Goal: Task Accomplishment & Management: Complete application form

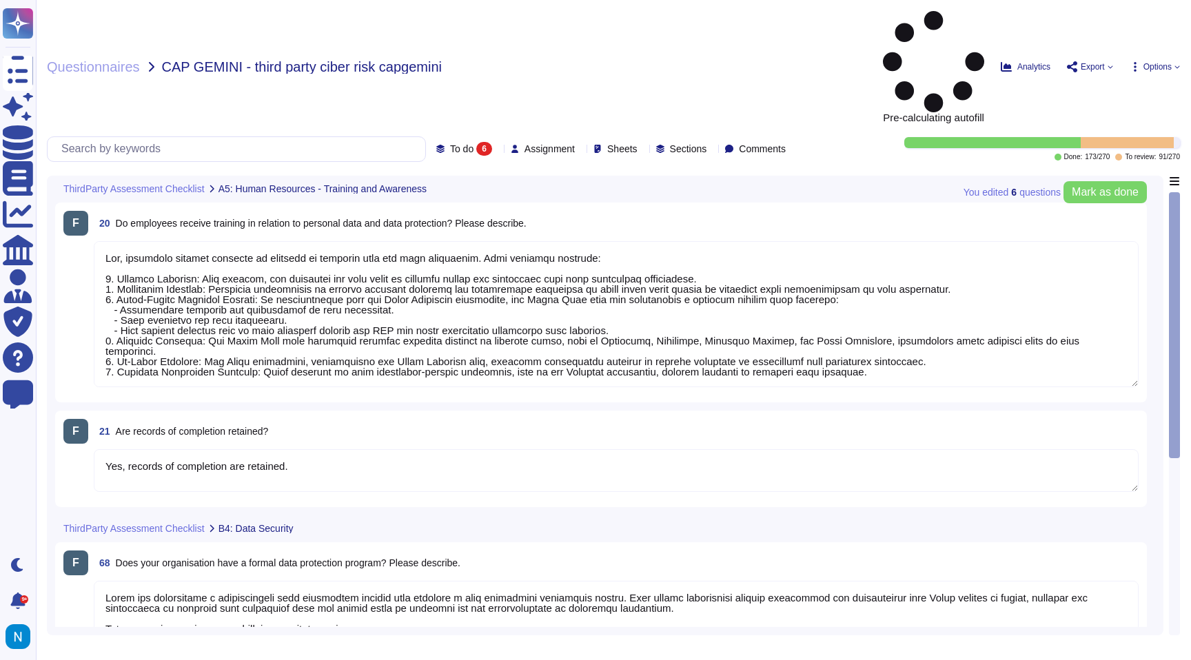
type textarea "Yes, employees receive training in relation to personal data and data protectio…"
type textarea "Yes, records of completion are retained."
type textarea "Swile has implemented a comprehensive data protection program that includes a d…"
type textarea "Yes, [PERSON_NAME] has carried out Data Protection Impact Assessments (DPIAs) i…"
type textarea "Swile has implemented a comprehensive data protection program that includes a d…"
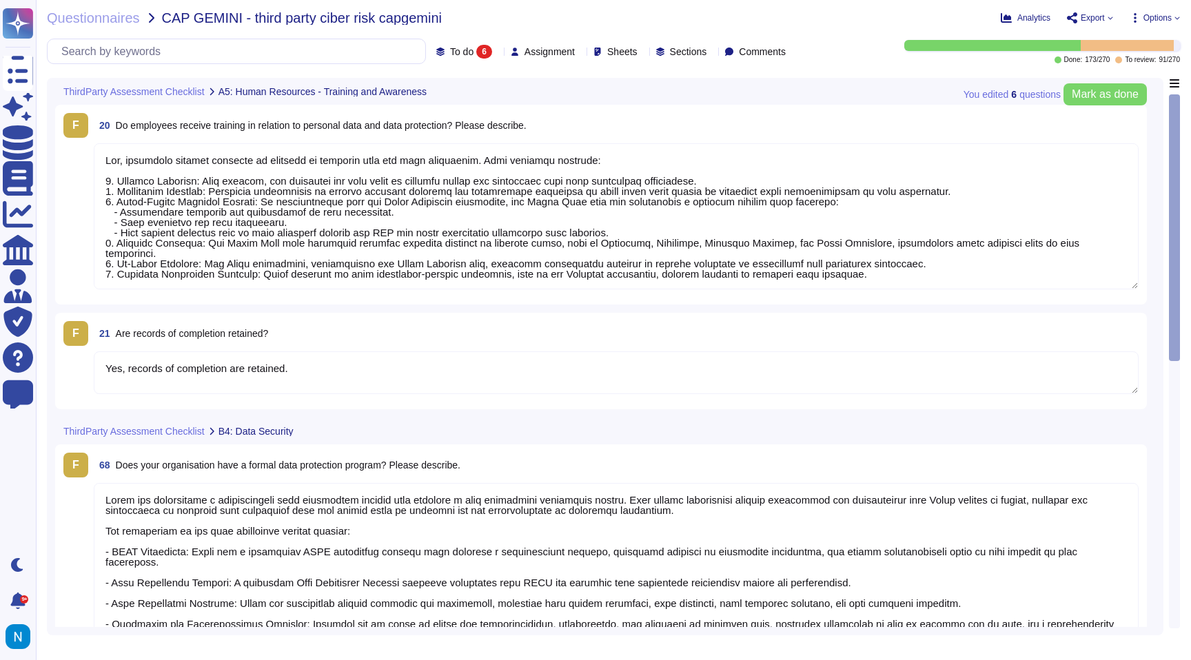
click at [497, 52] on icon at bounding box center [497, 52] width 0 height 0
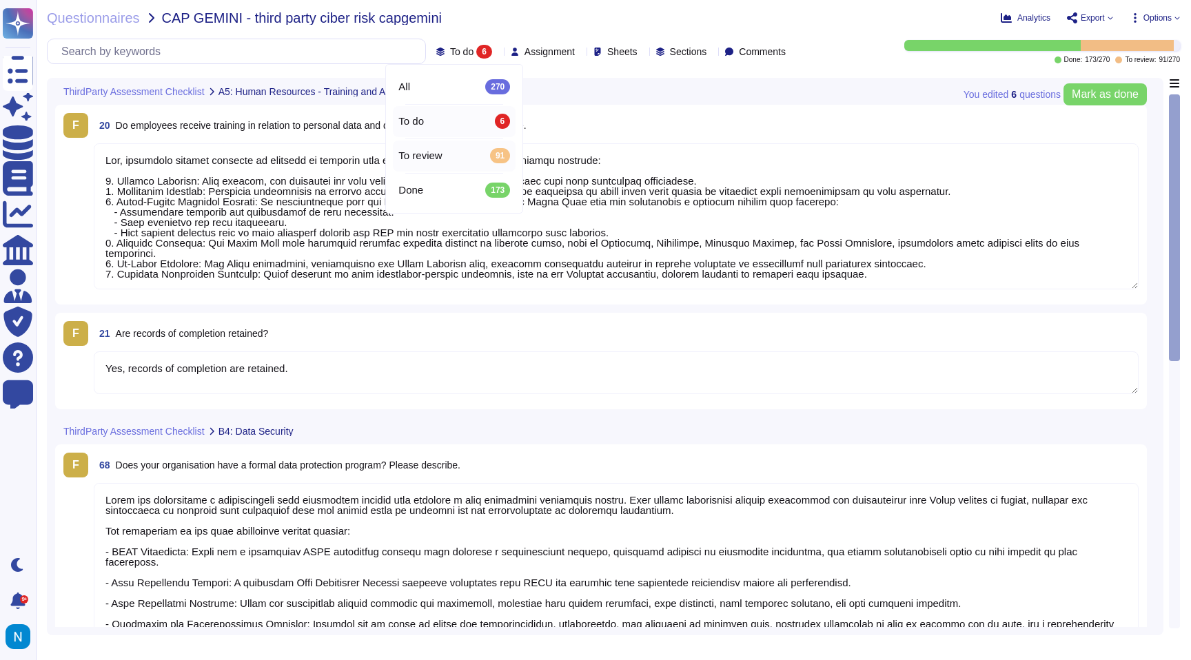
click at [457, 154] on div "To review 91" at bounding box center [454, 155] width 112 height 15
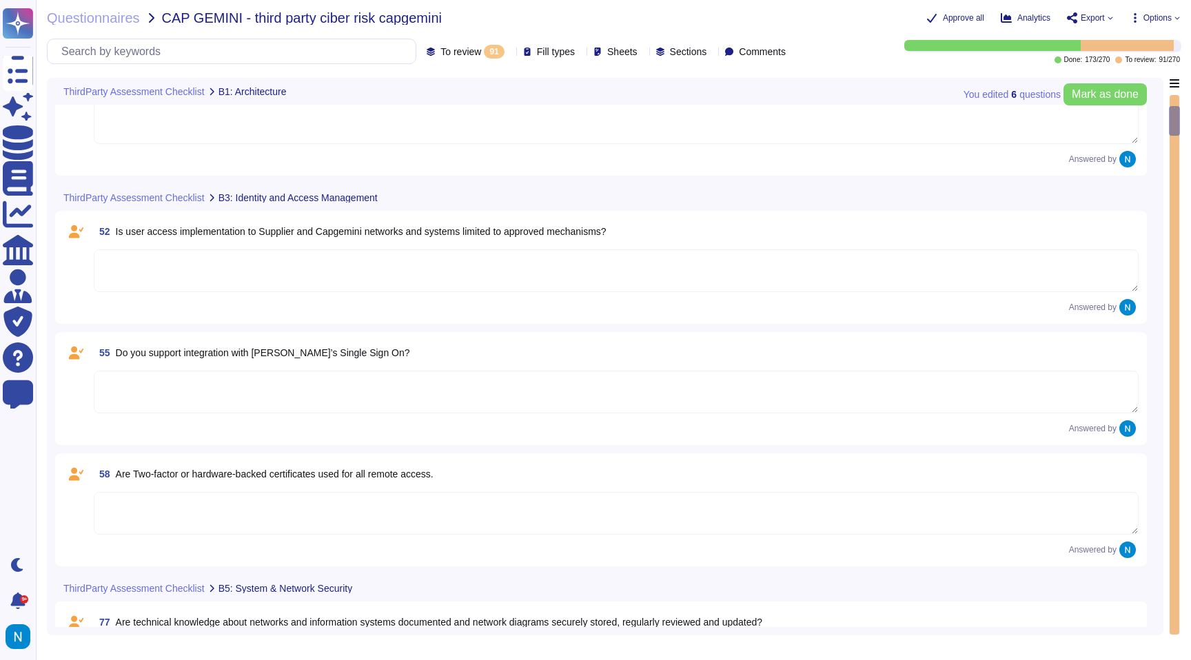
type textarea "Select …"
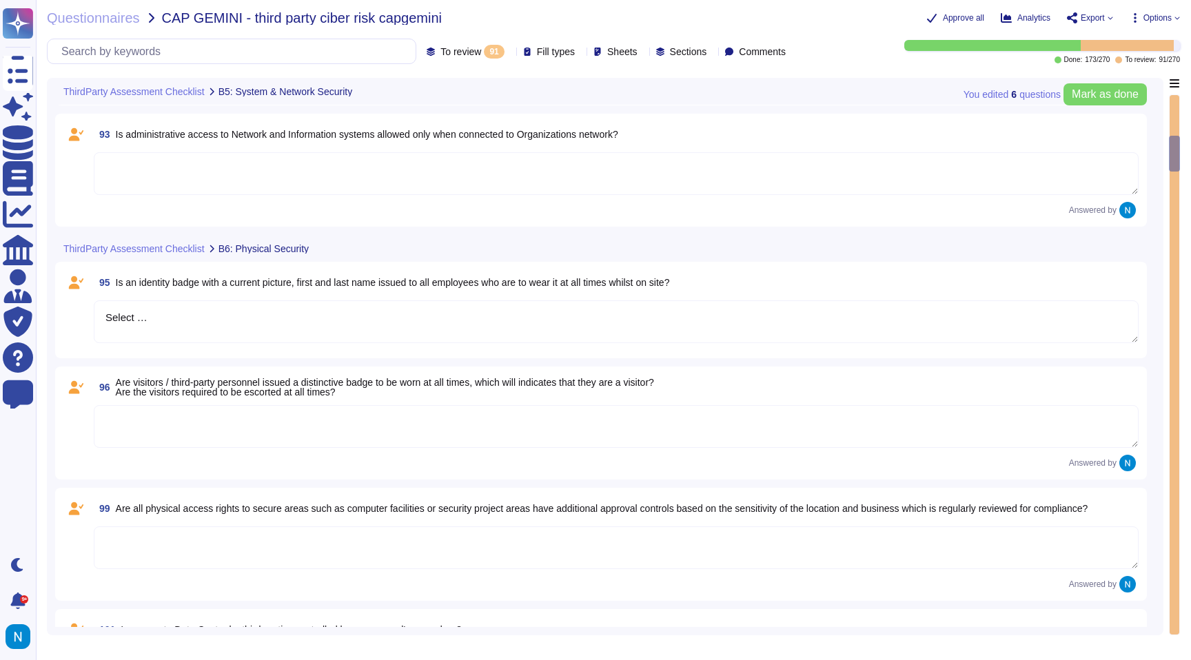
type textarea "Select …"
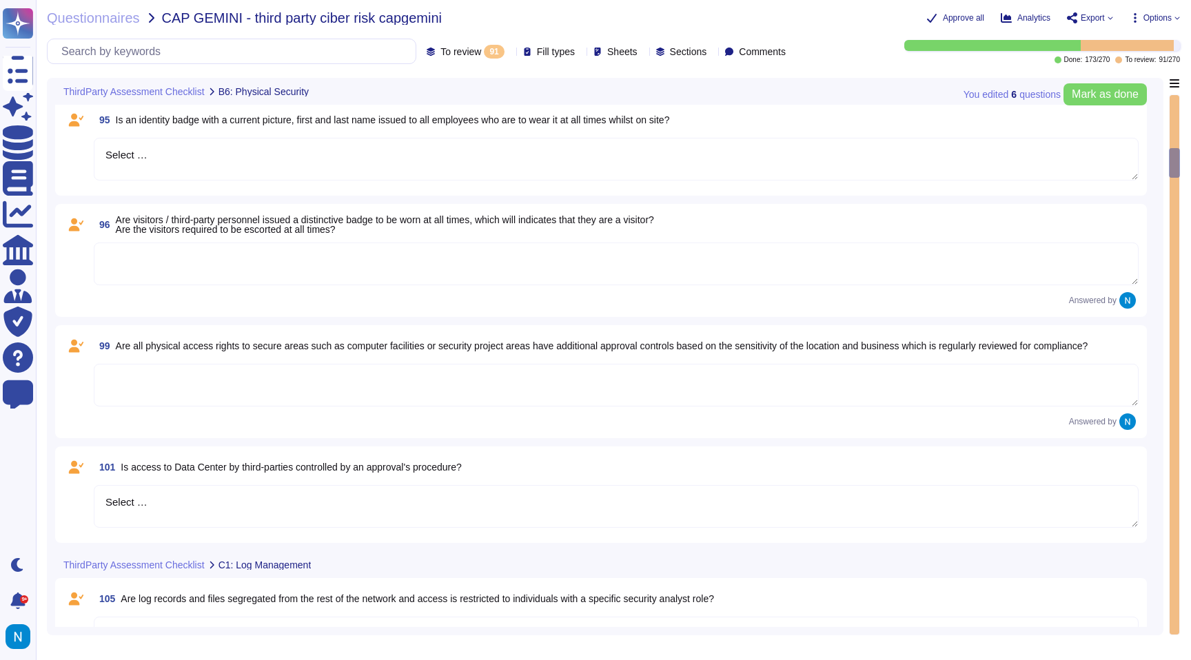
type textarea "Select …"
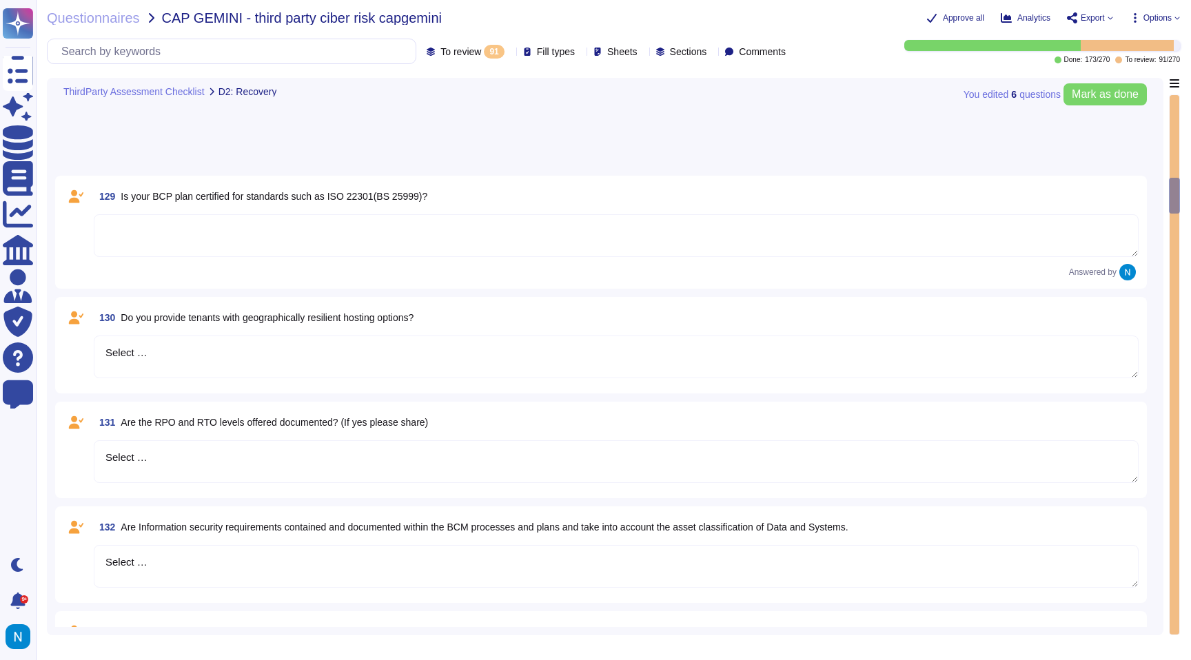
type textarea "Select …"
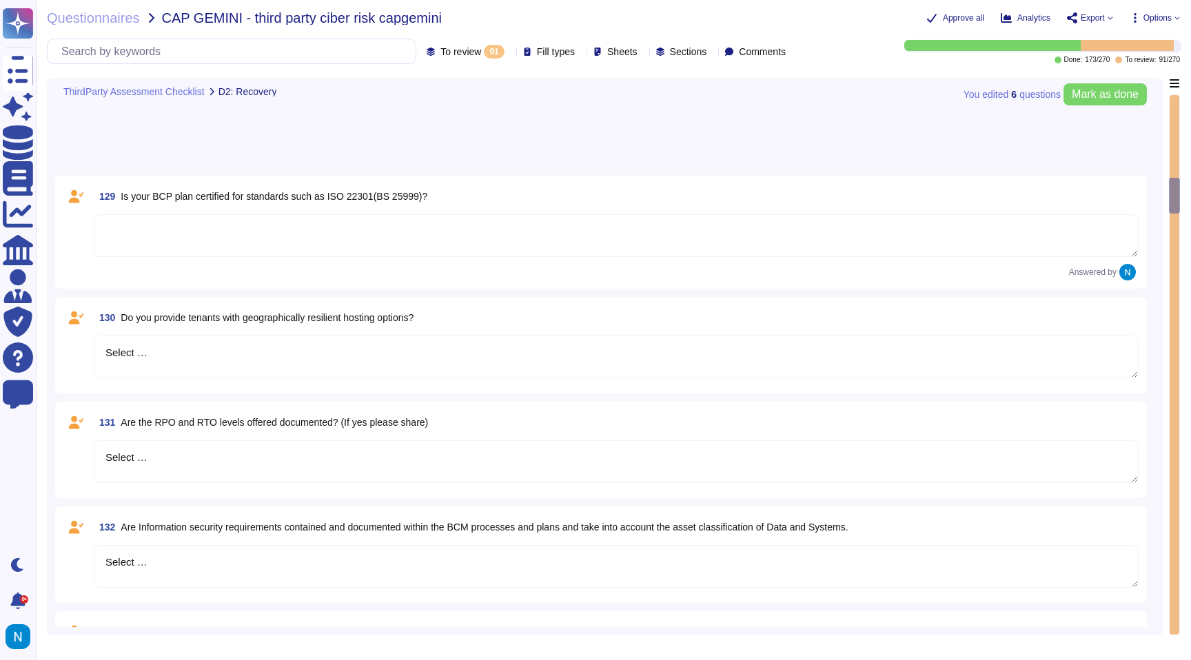
type textarea "Select …"
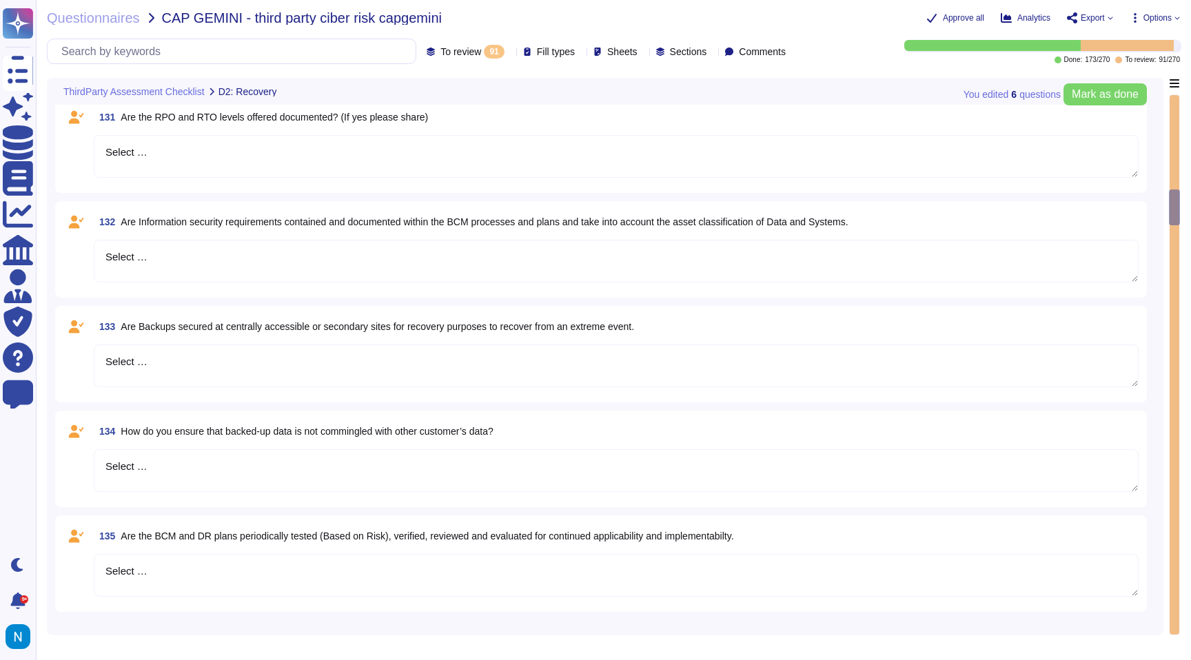
type textarea "Select …"
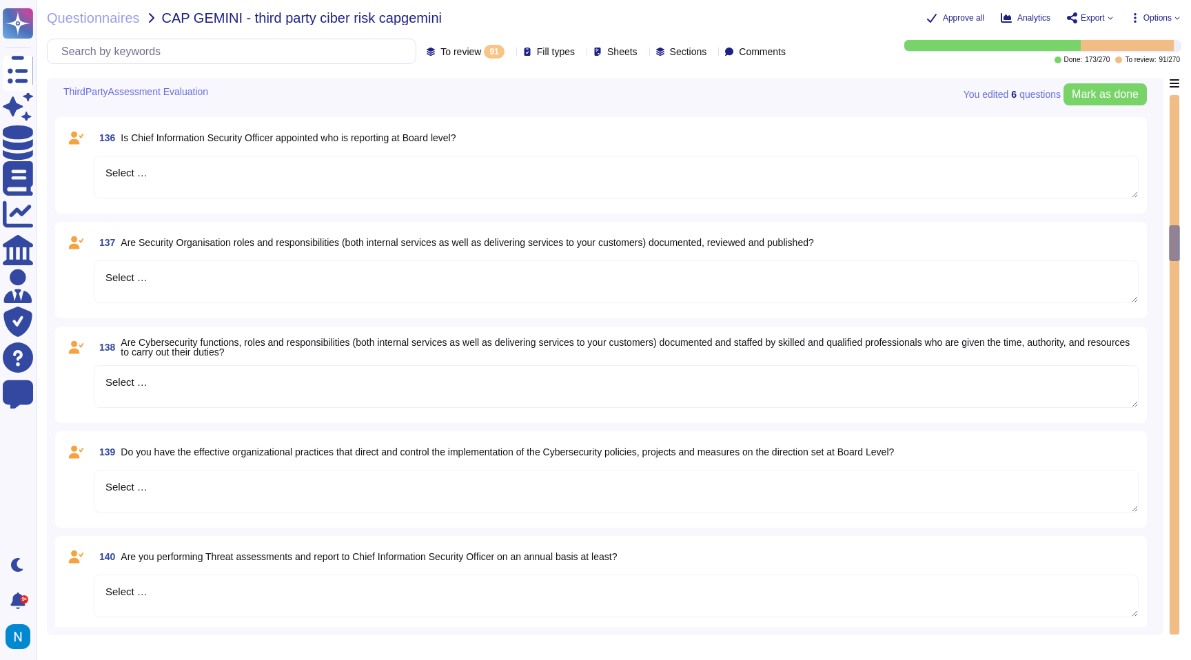
type textarea "Select …"
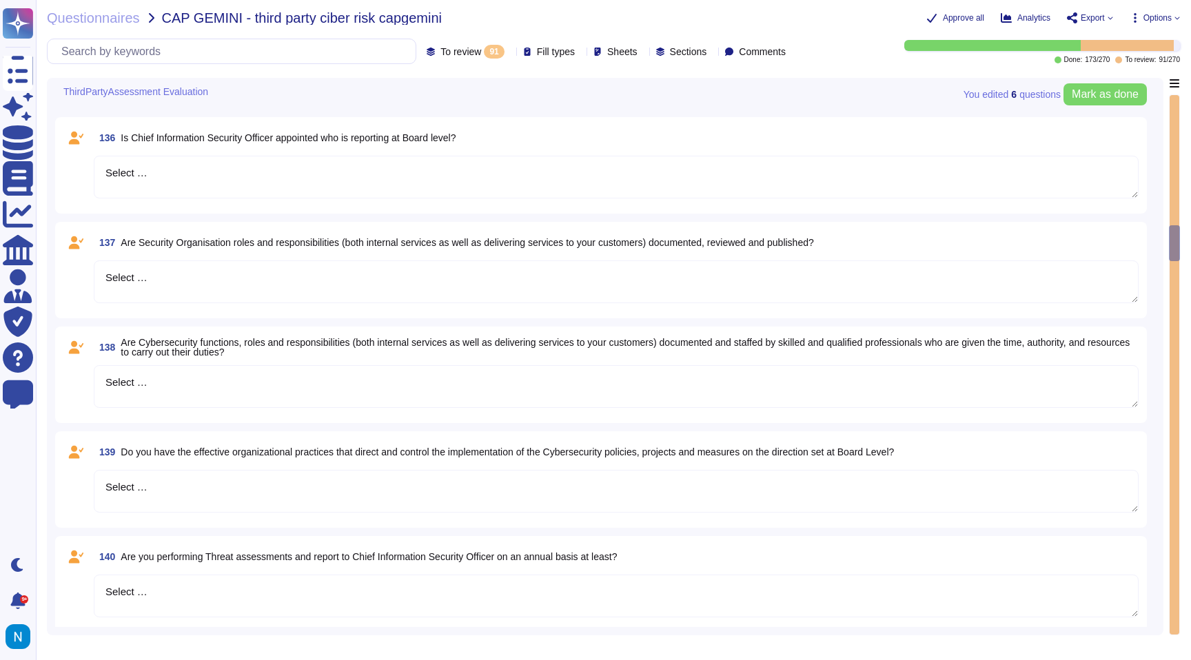
type textarea "Select …"
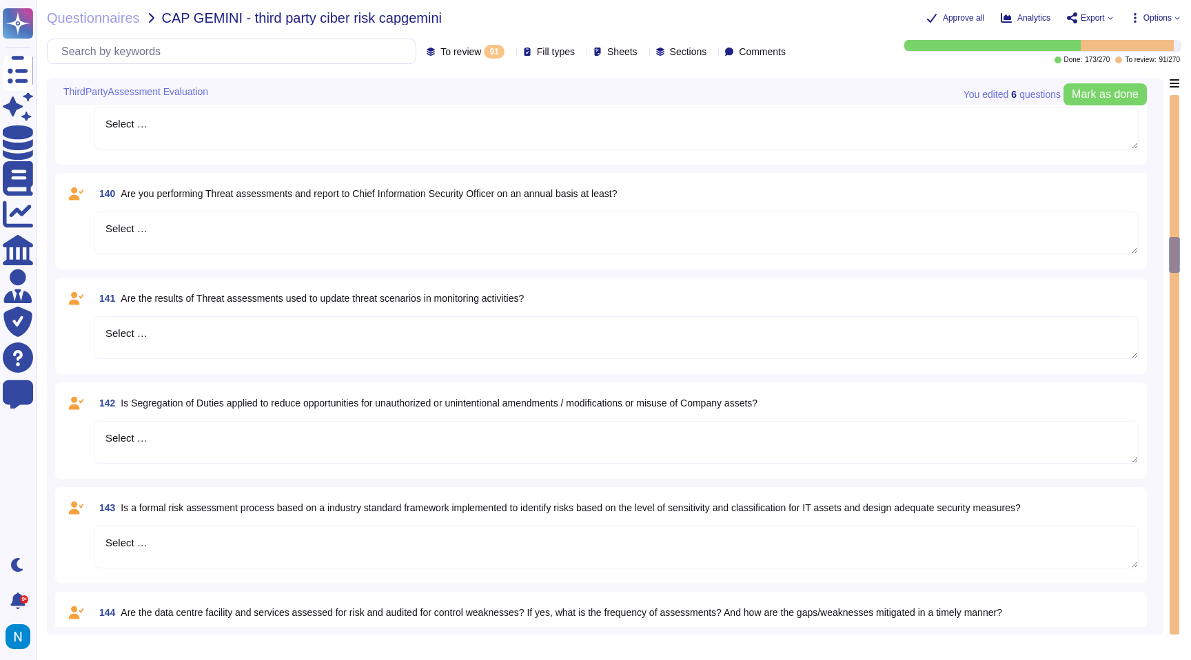
type textarea "Select …"
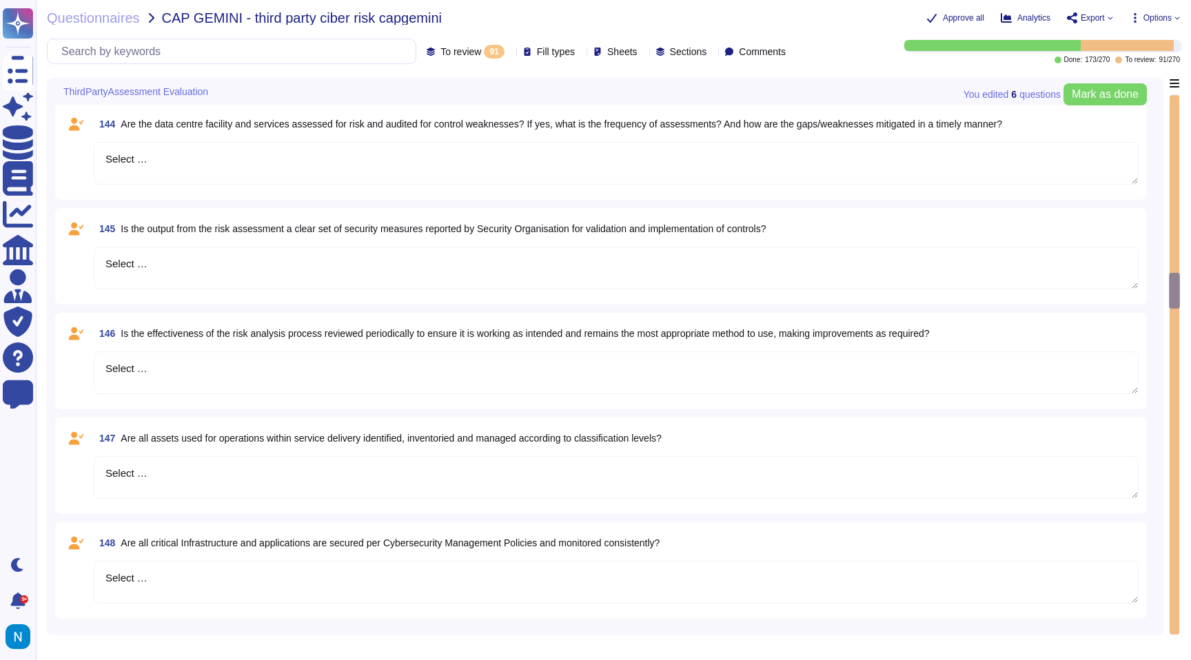
type textarea "Select …"
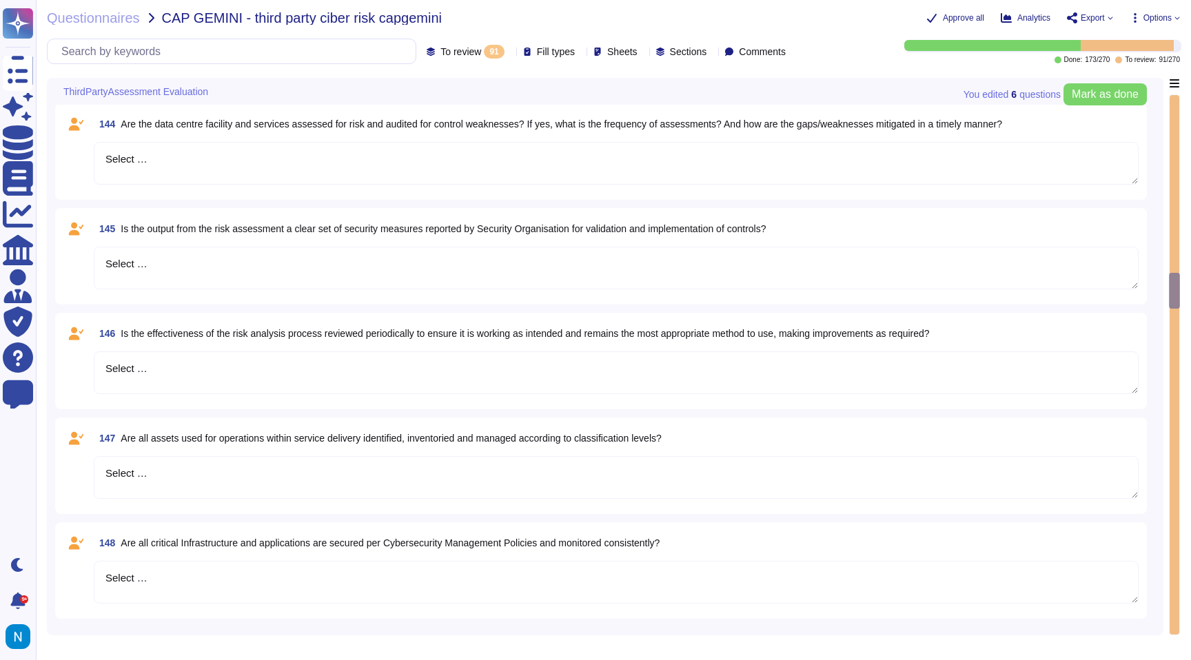
type textarea "Select …"
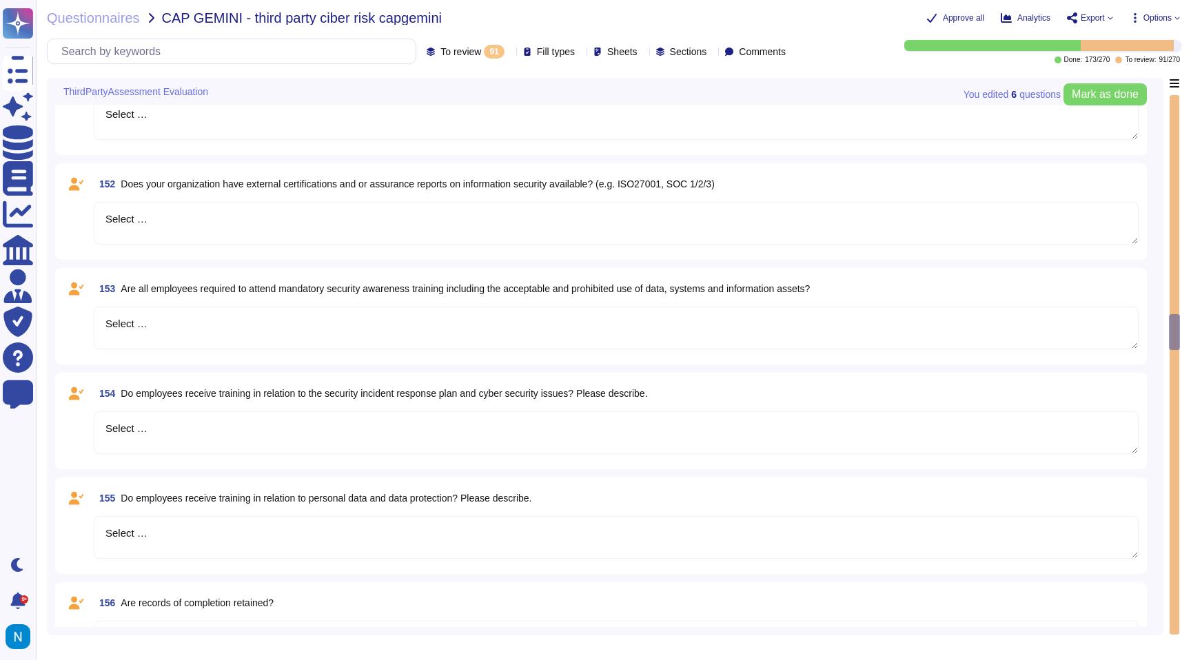
type textarea "Select …"
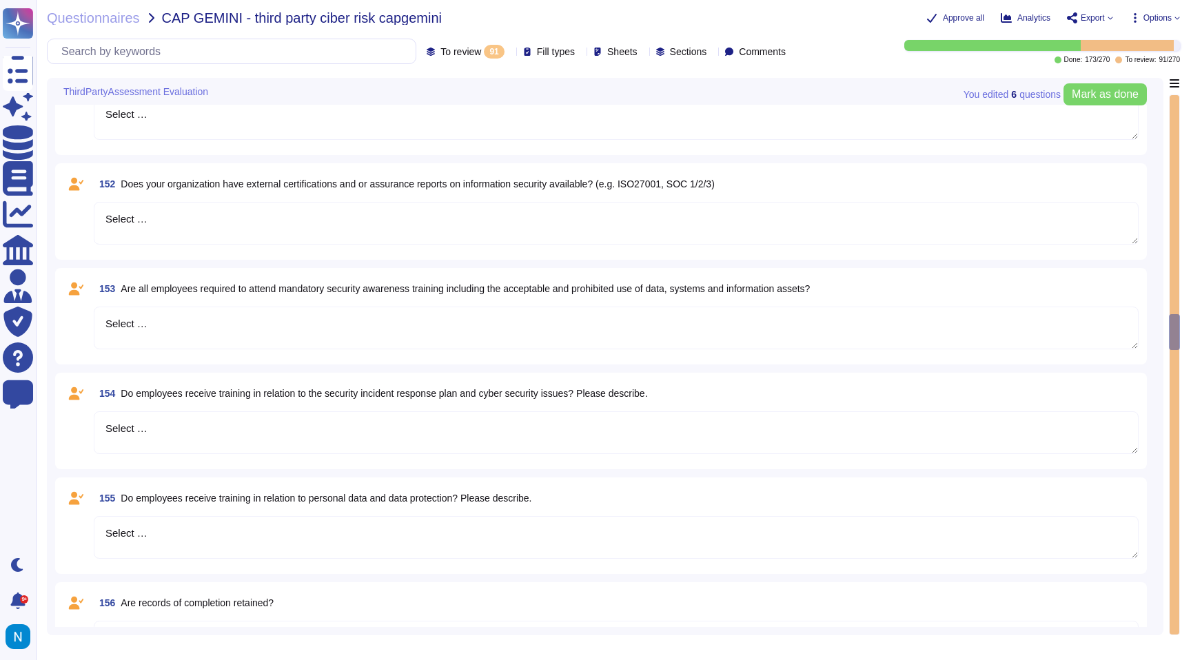
type textarea "Select …"
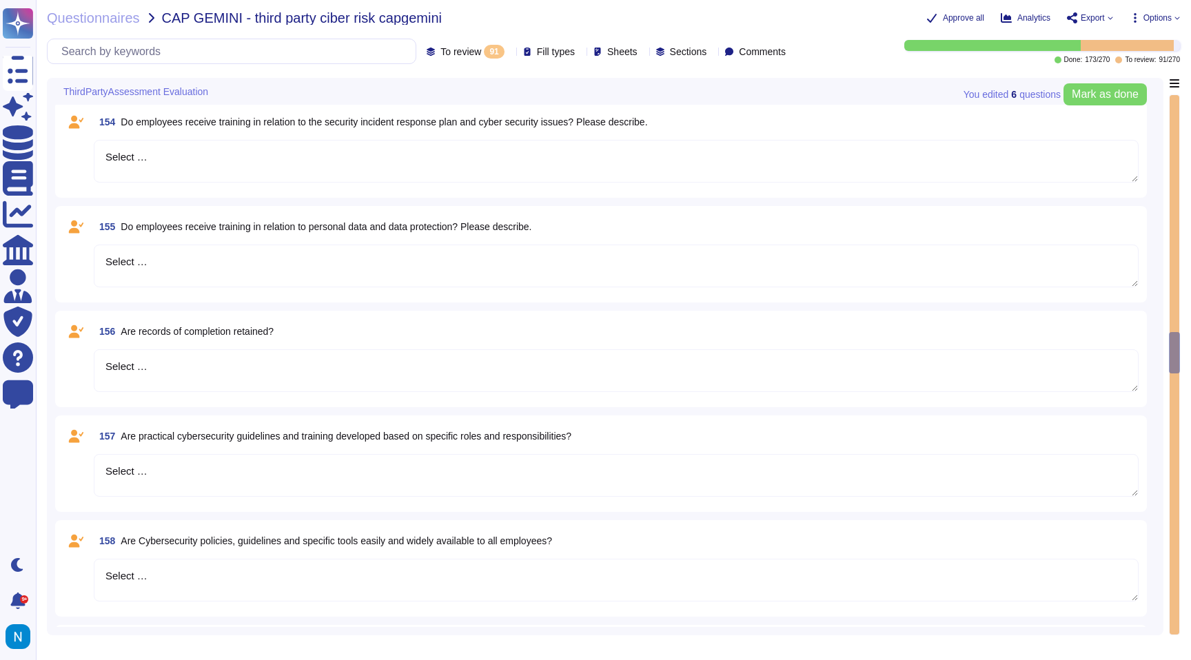
type textarea "Select …"
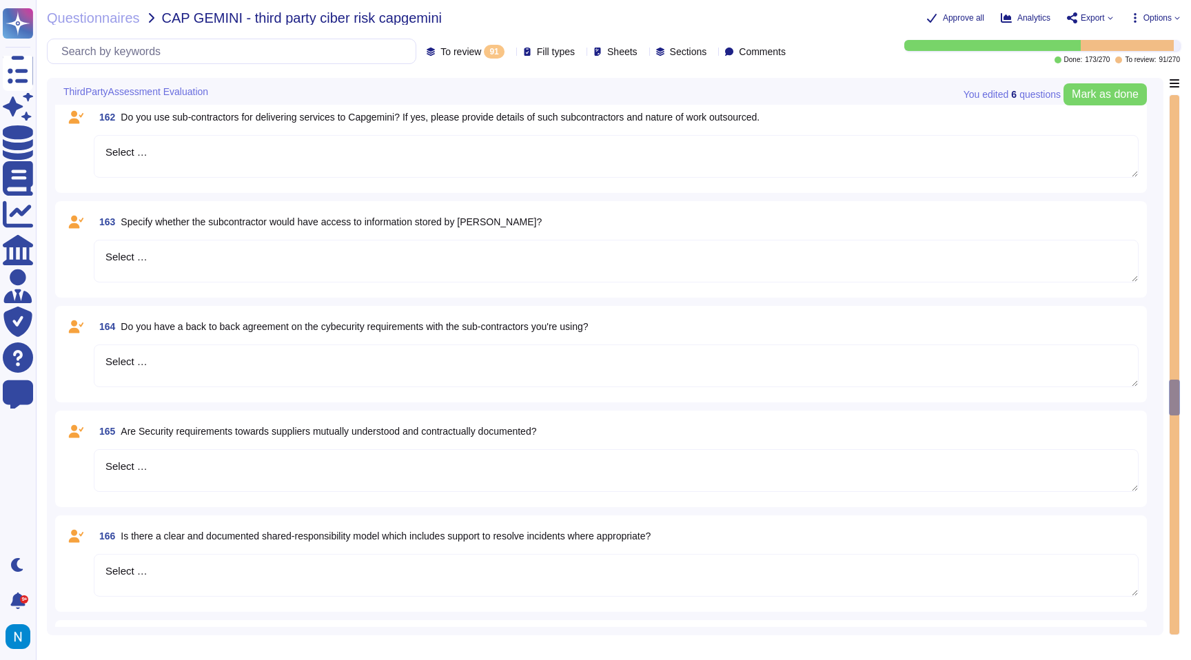
type textarea "Select …"
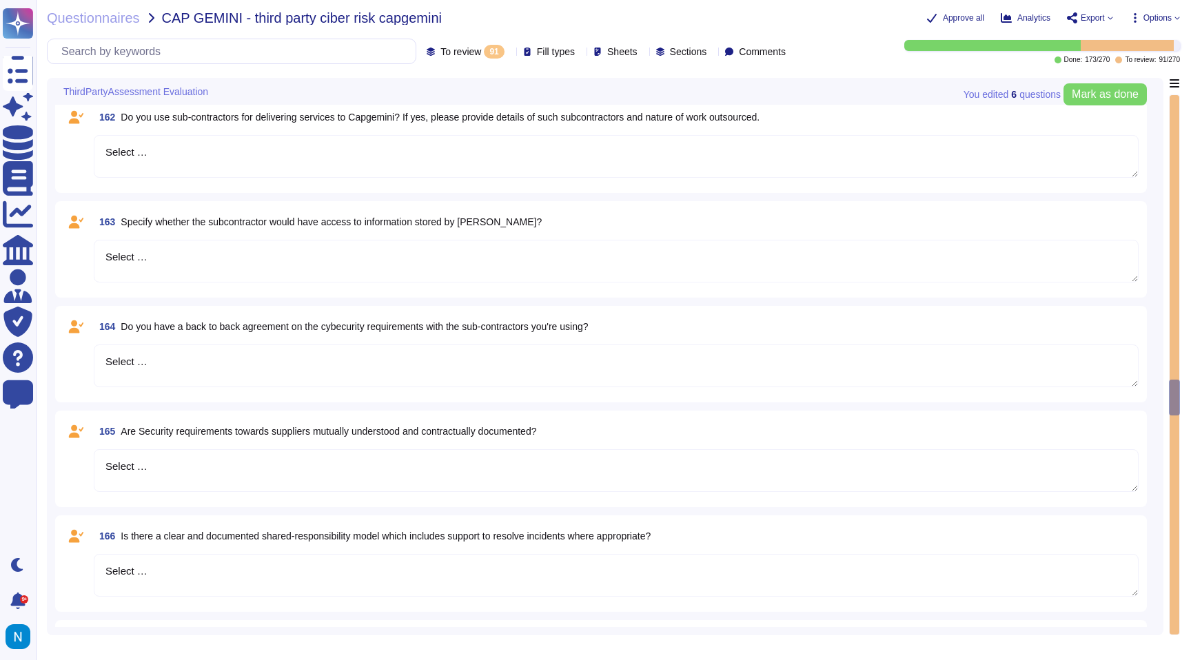
type textarea "Select …"
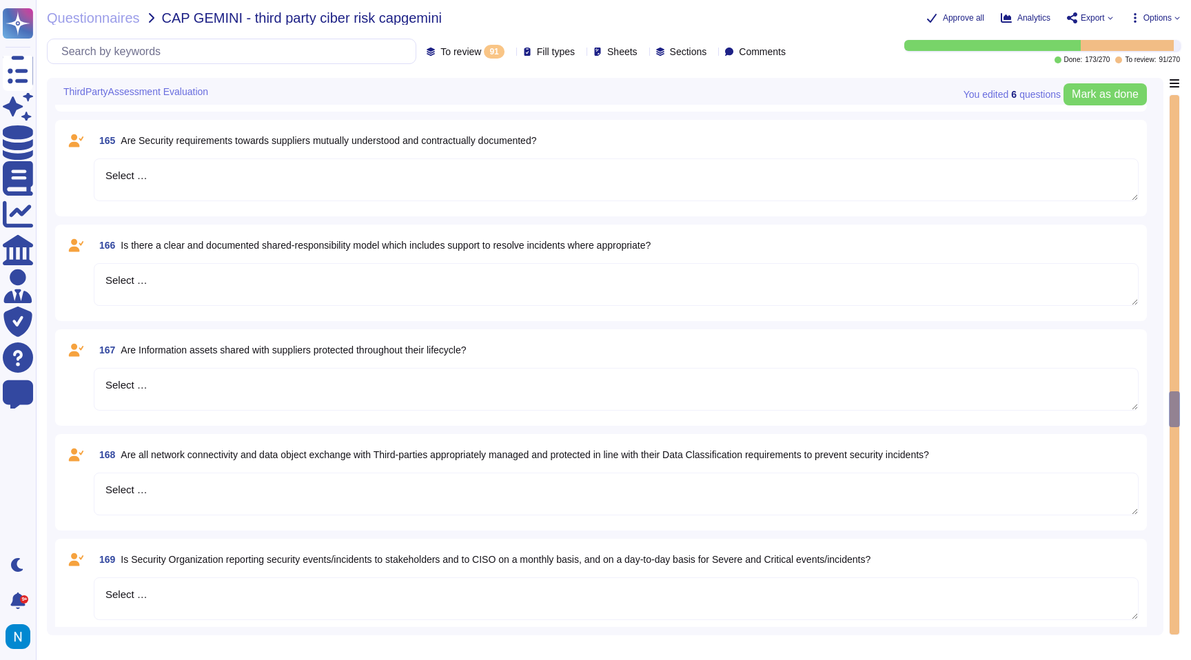
type textarea "Select …"
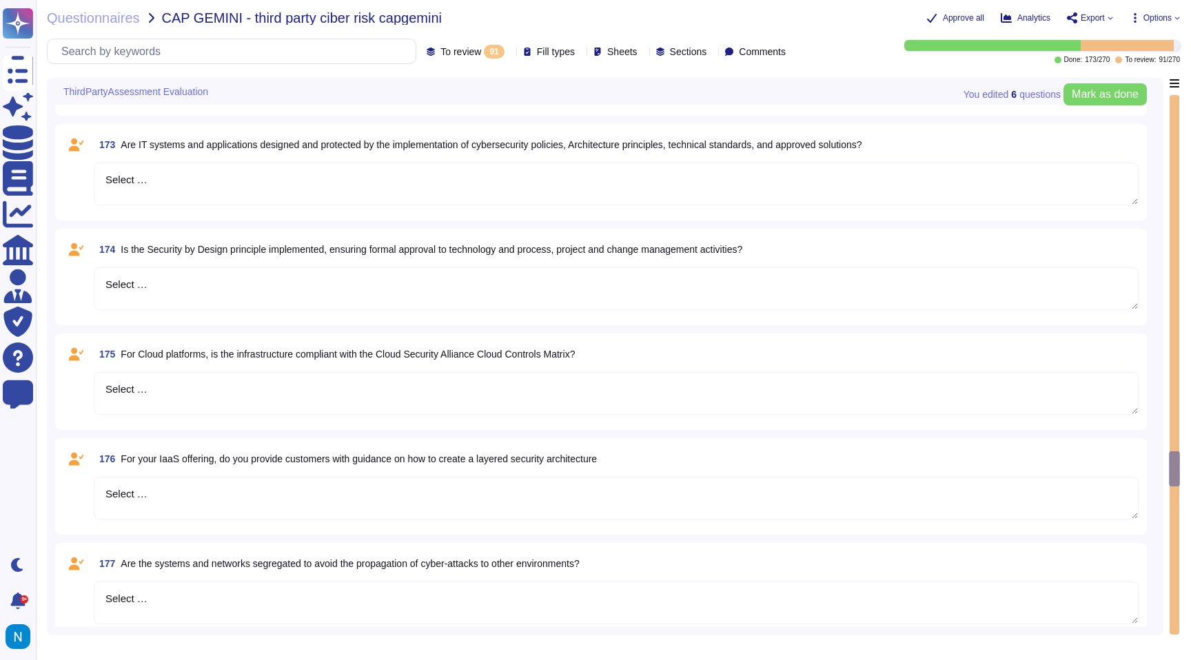
type textarea "Select …"
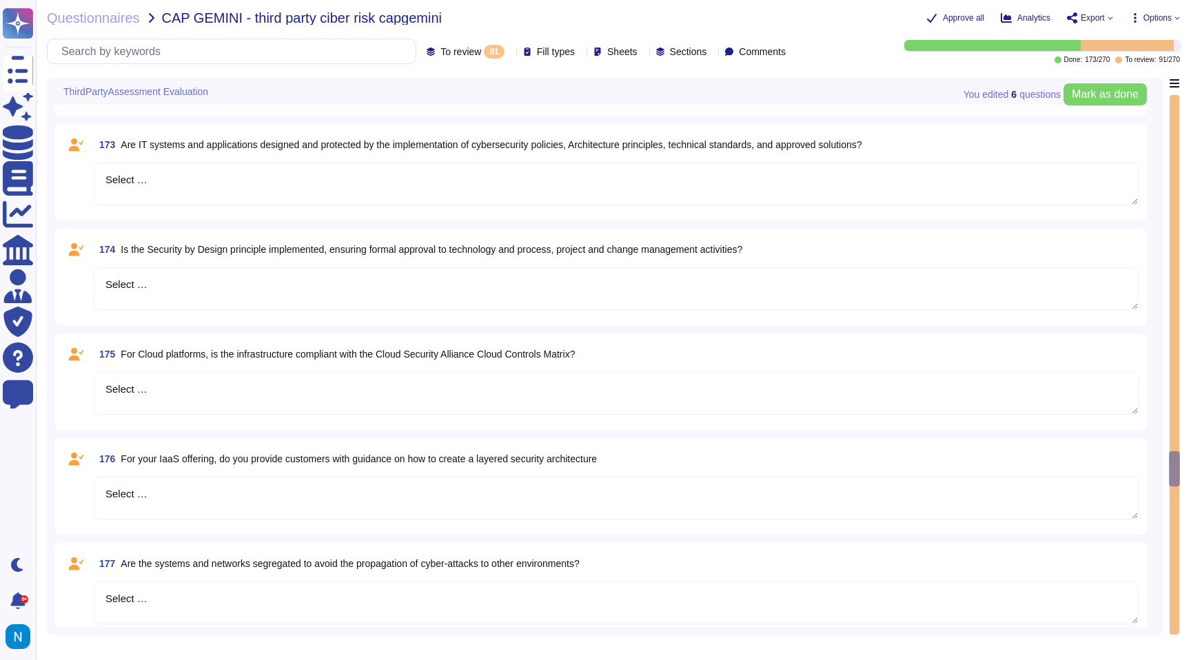
type textarea "Select …"
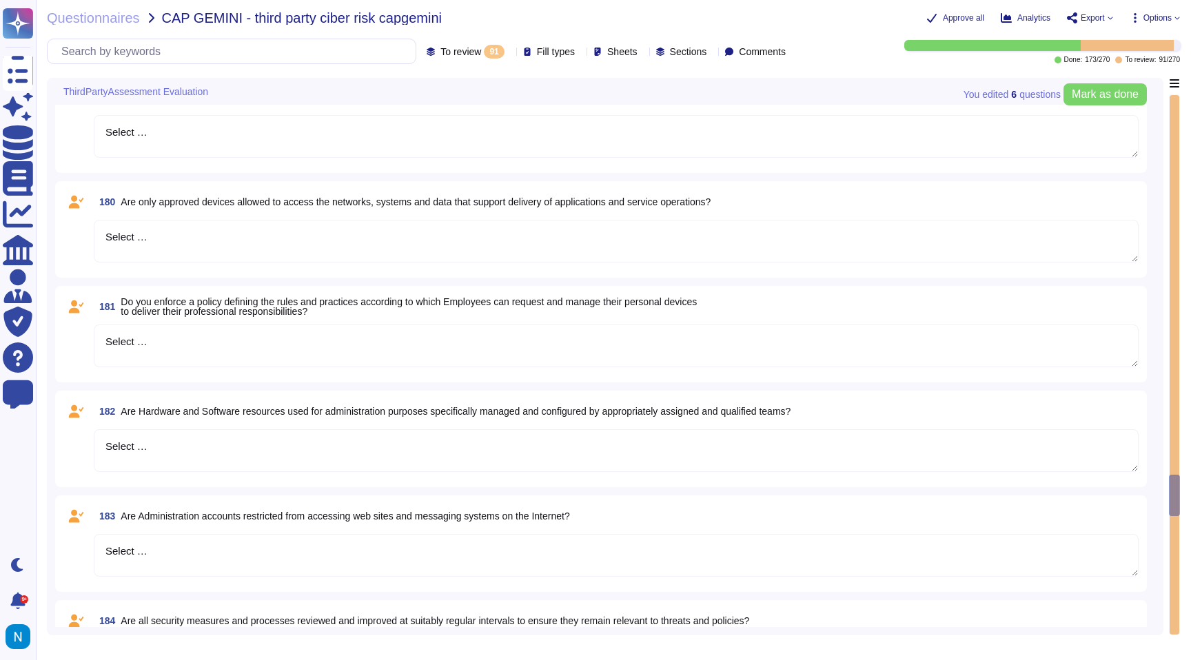
type textarea "Select …"
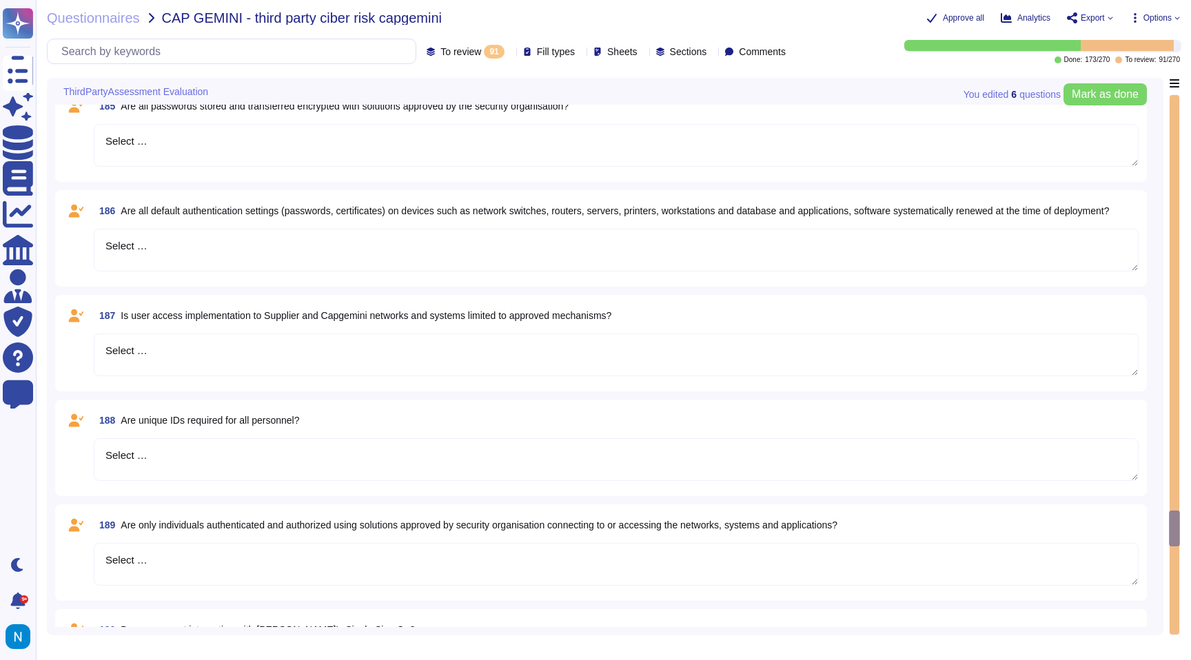
type textarea "Select …"
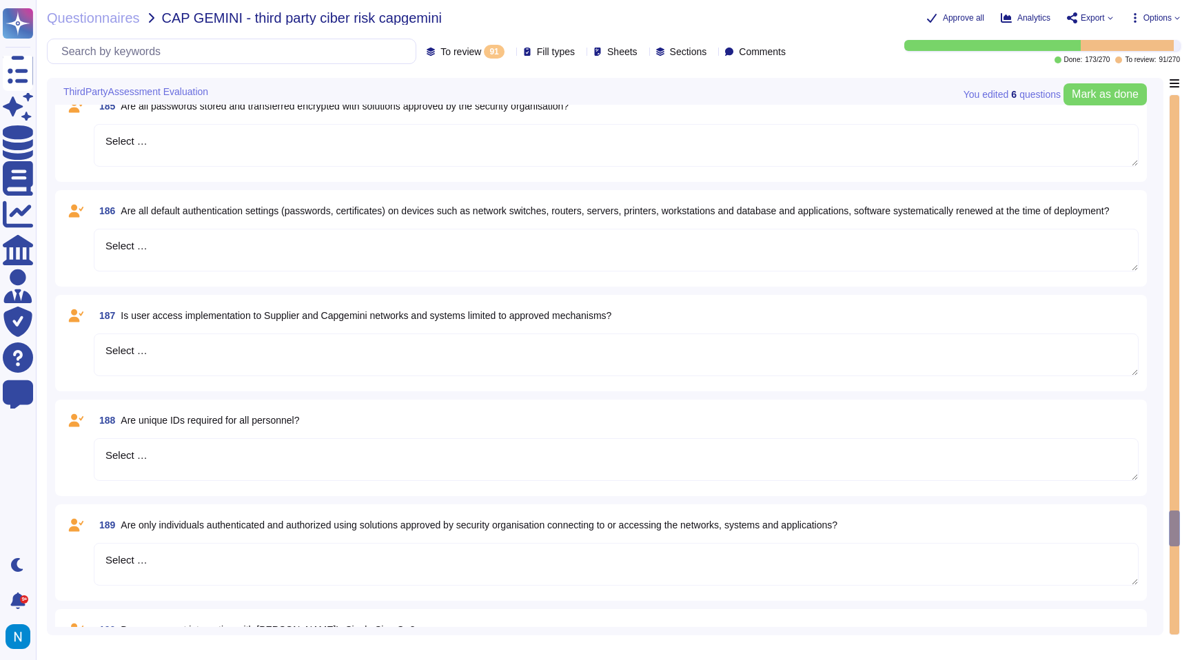
type textarea "Select …"
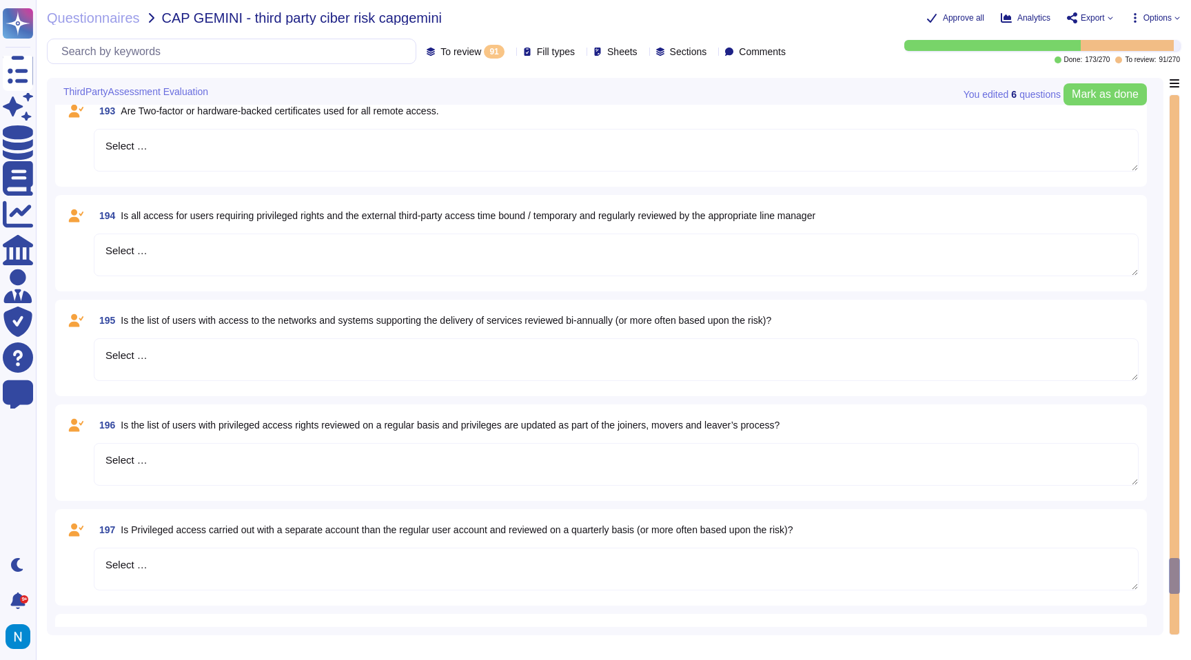
type textarea "Select …"
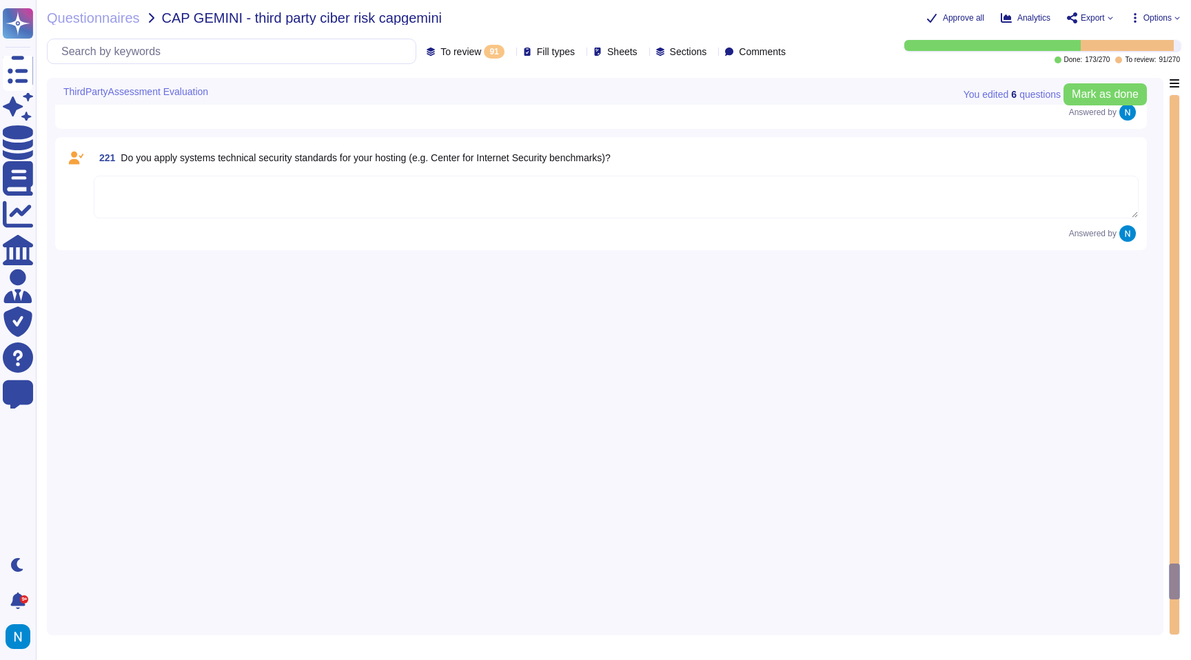
type textarea "Select …"
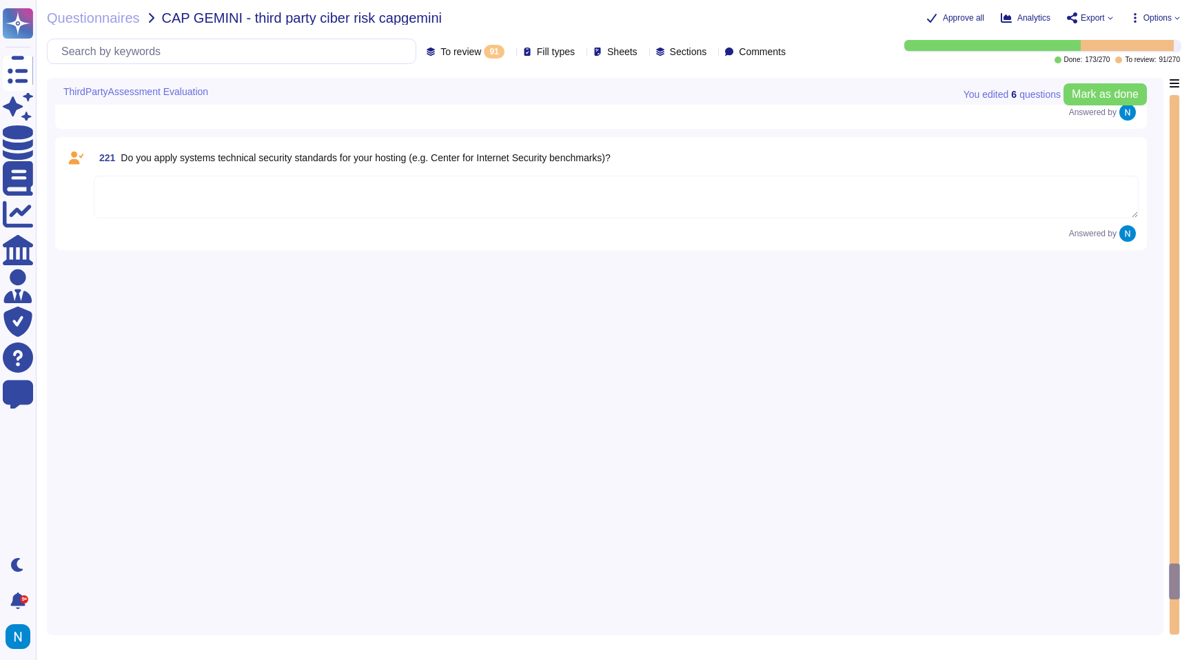
type textarea "Select …"
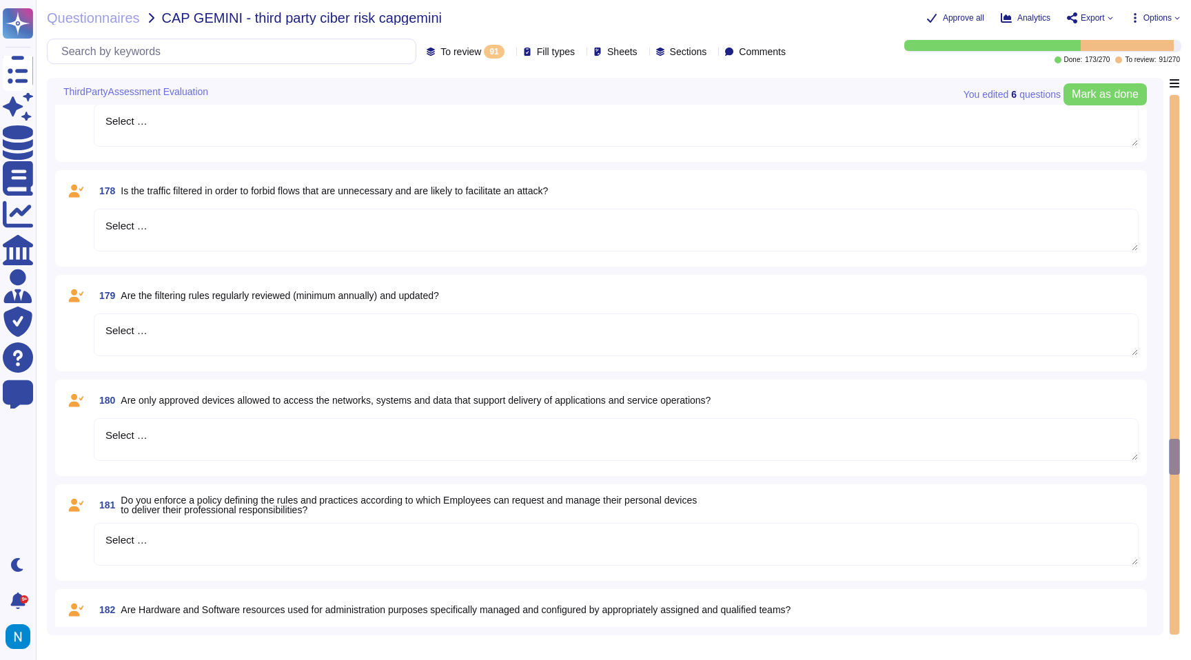
type textarea "Select …"
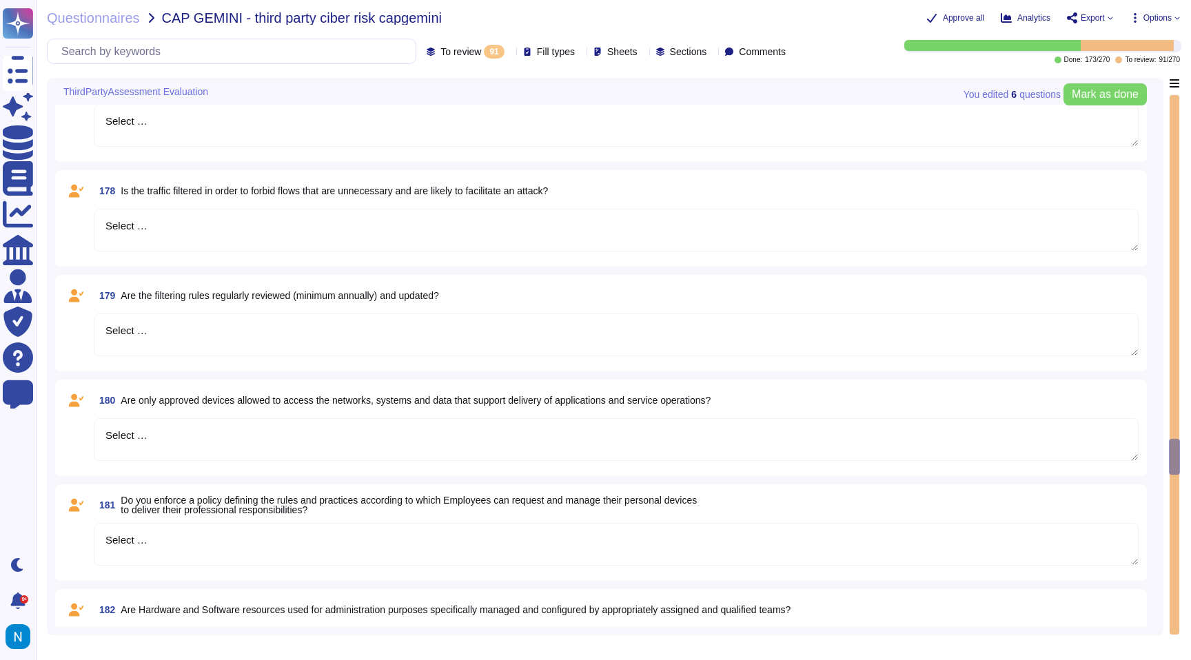
type textarea "Select …"
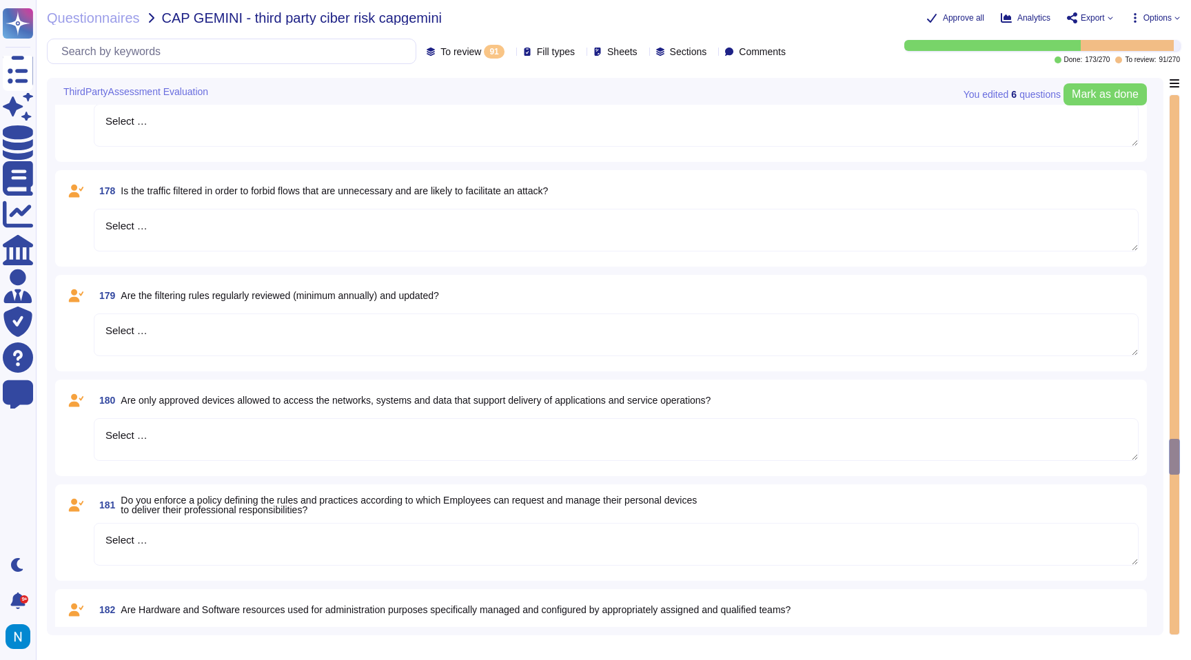
type textarea "Select …"
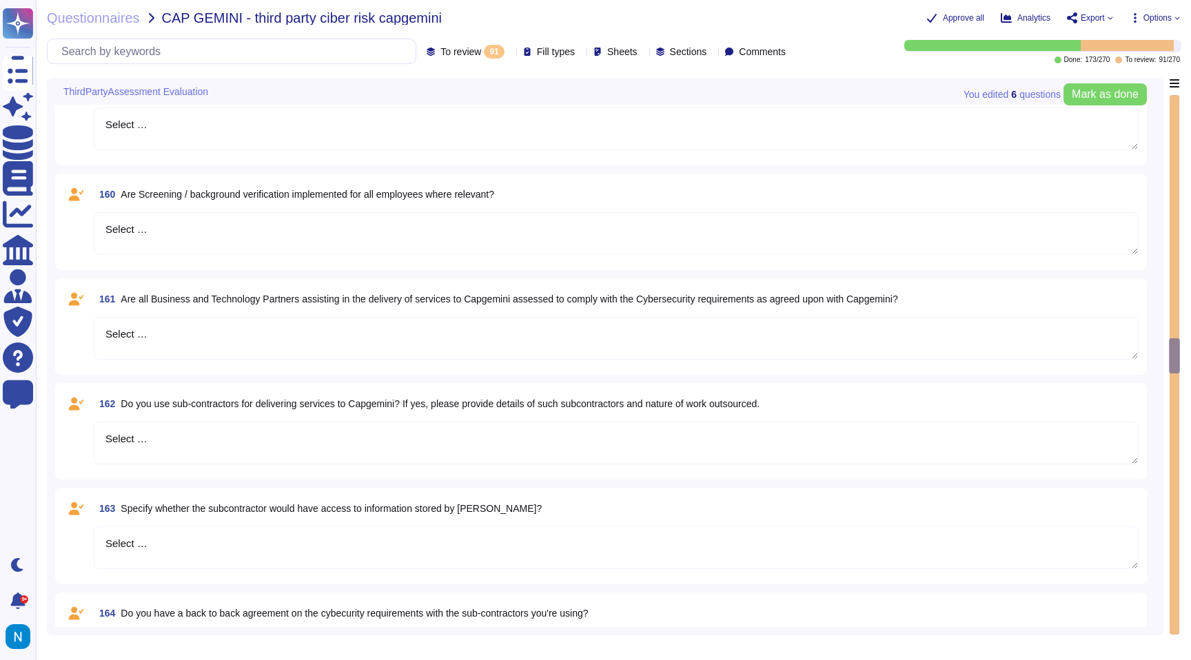
type textarea "Select …"
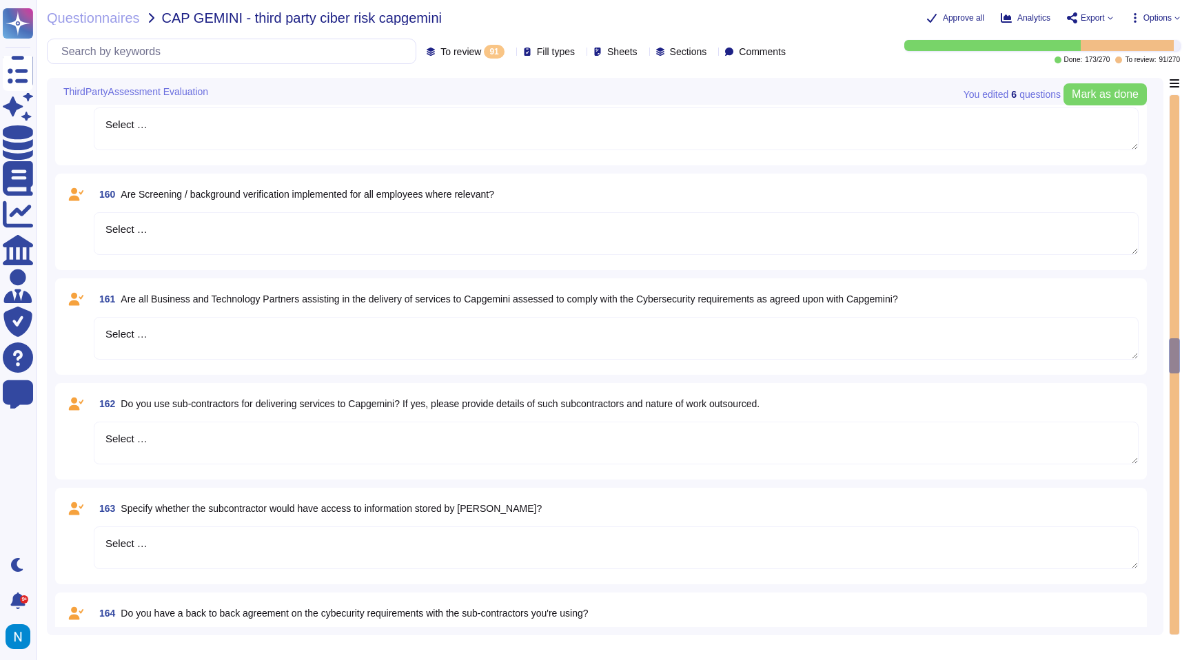
type textarea "Select …"
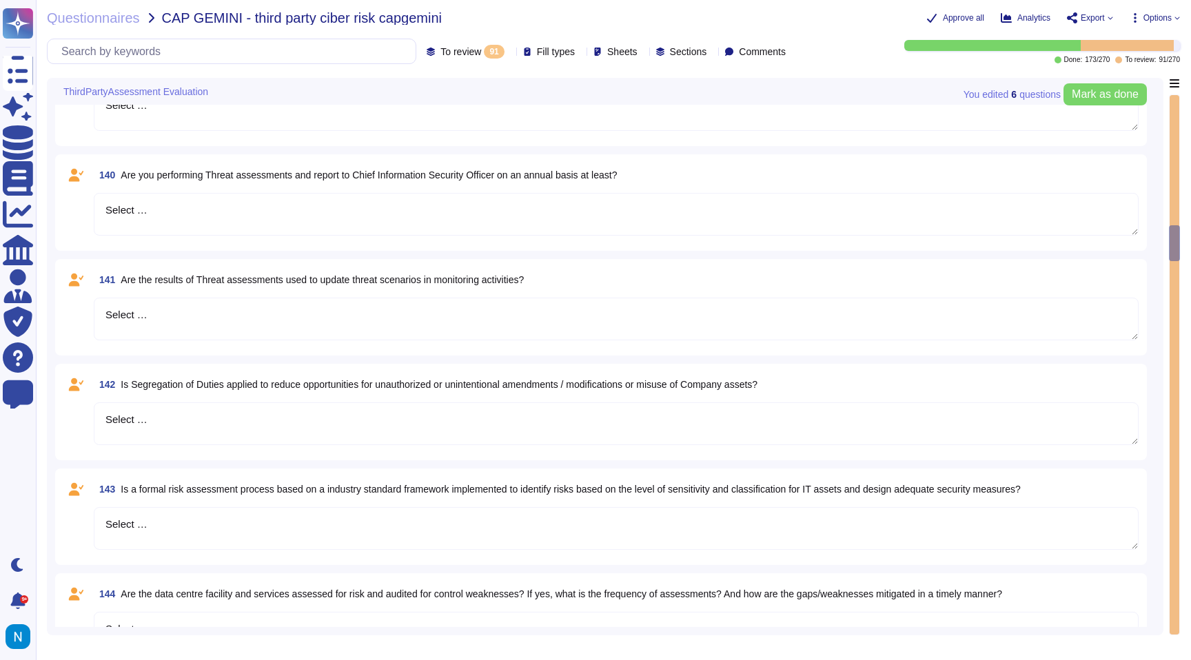
type textarea "Select …"
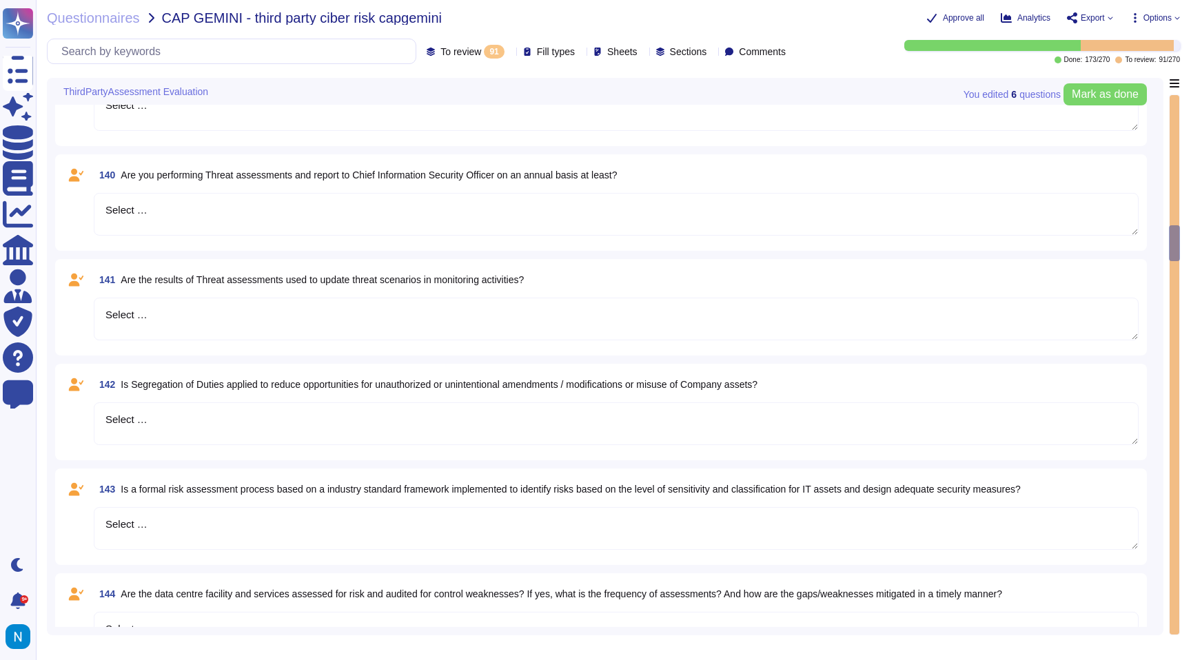
type textarea "Select …"
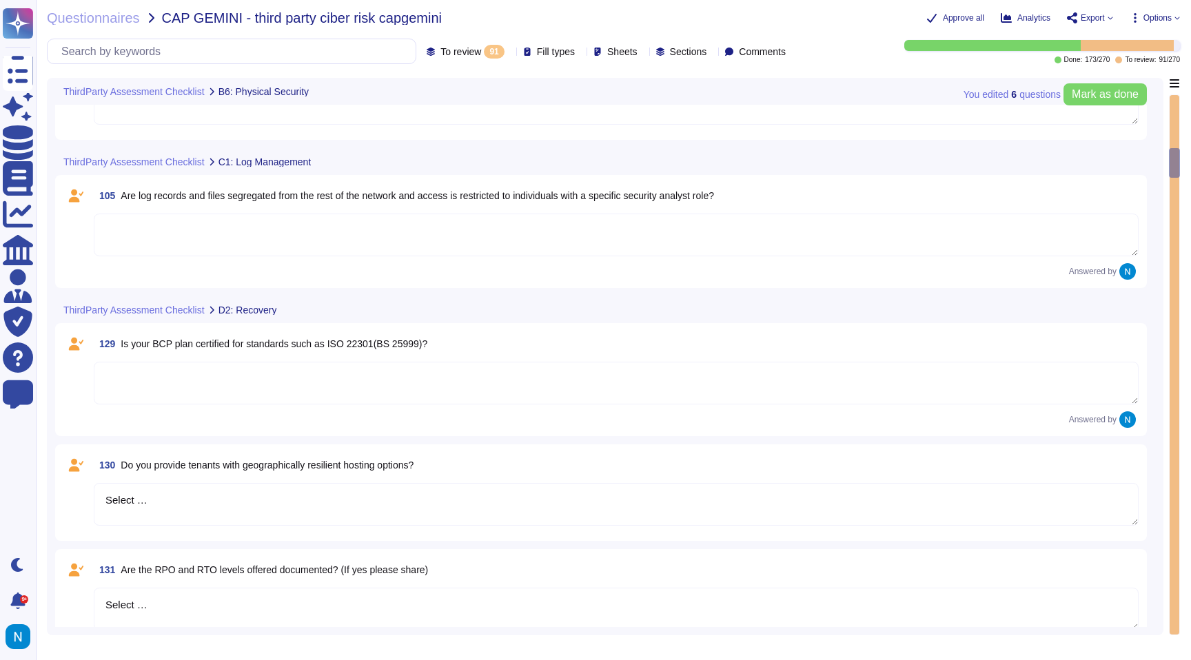
type textarea "Select …"
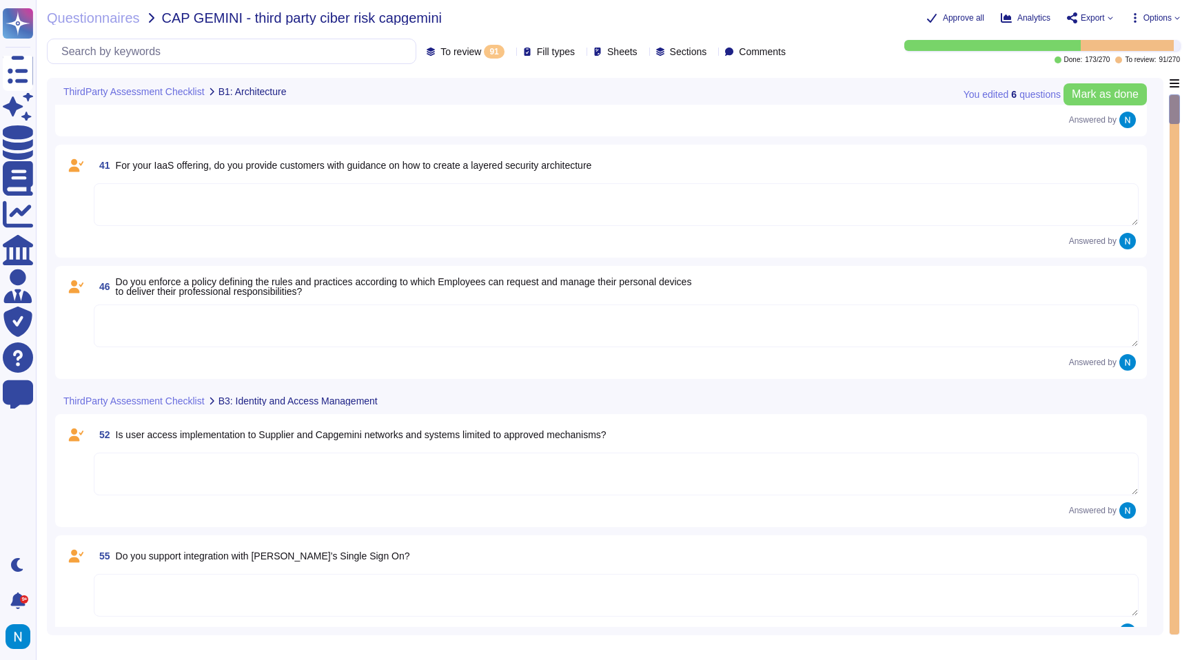
scroll to position [85, 0]
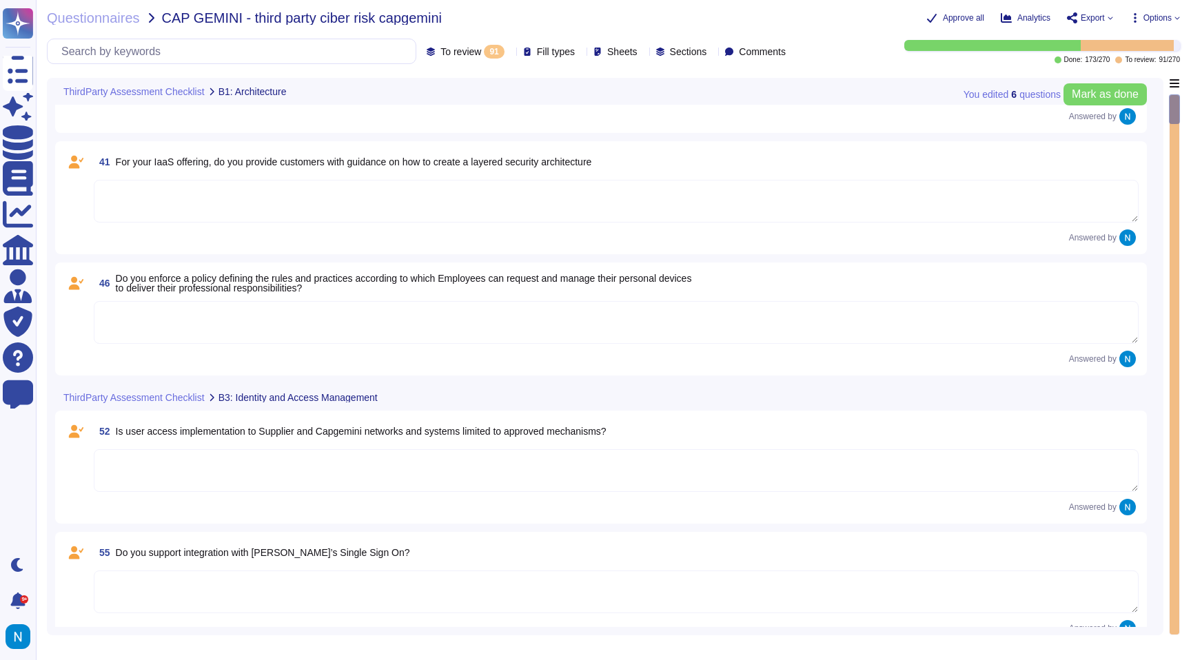
click at [415, 282] on span "Do you enforce a policy defining the rules and practices according to which Emp…" at bounding box center [404, 283] width 576 height 21
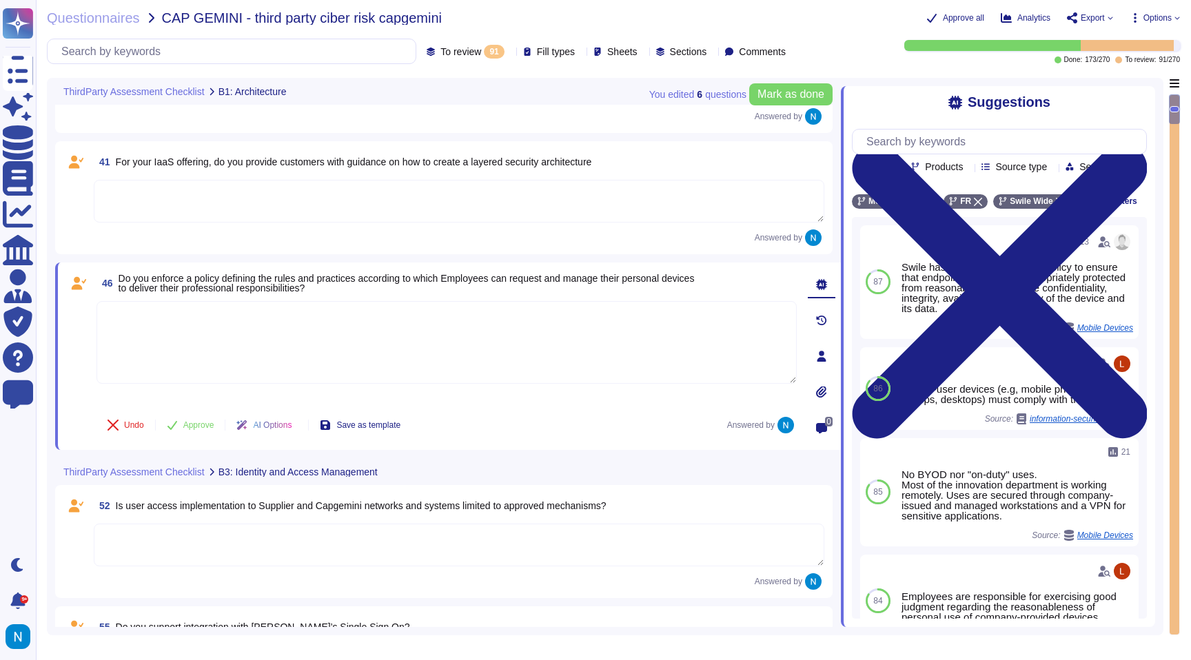
click at [448, 330] on textarea at bounding box center [446, 342] width 700 height 83
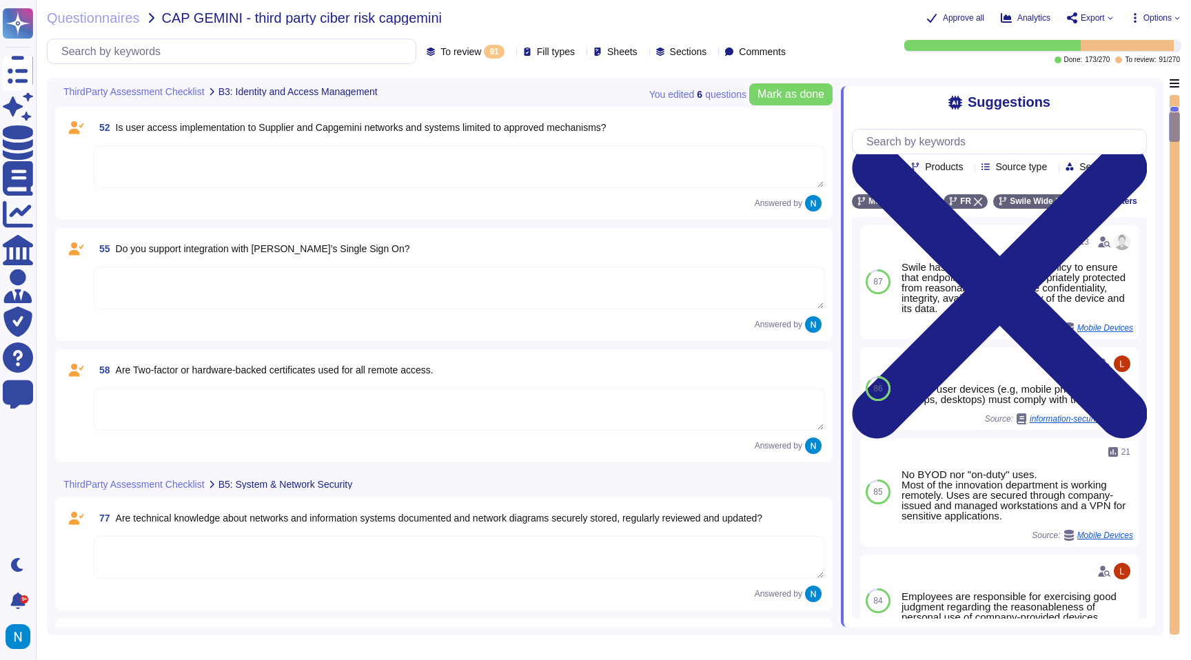
type textarea "Select …"
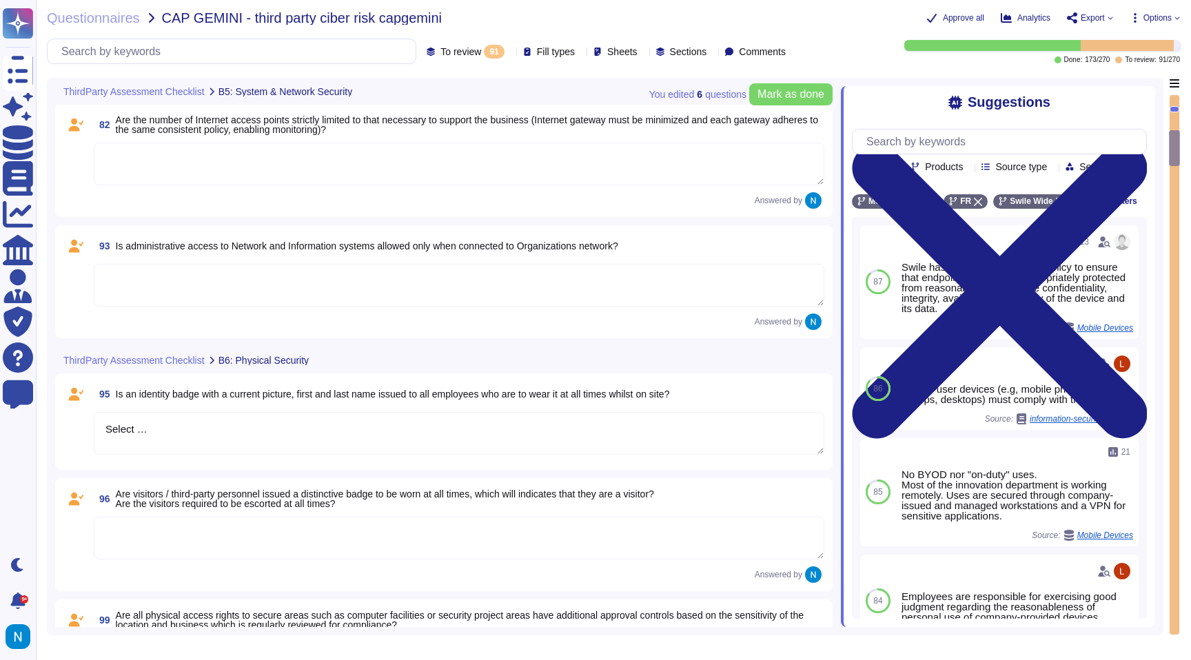
type textarea "Select …"
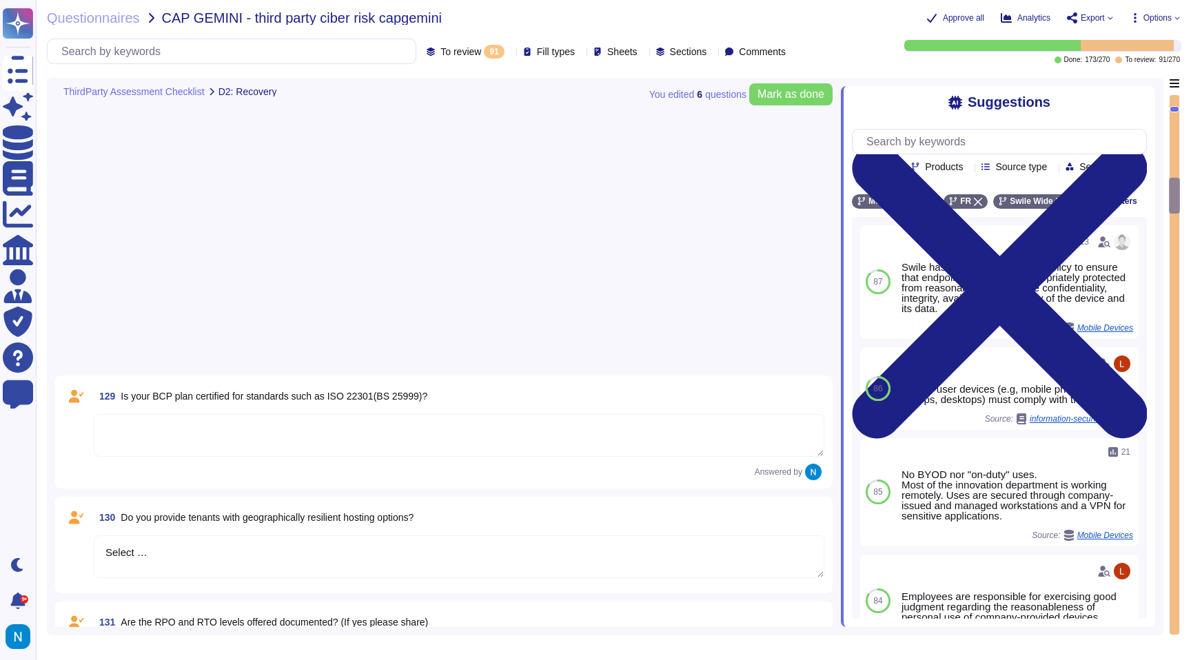
type textarea "Select …"
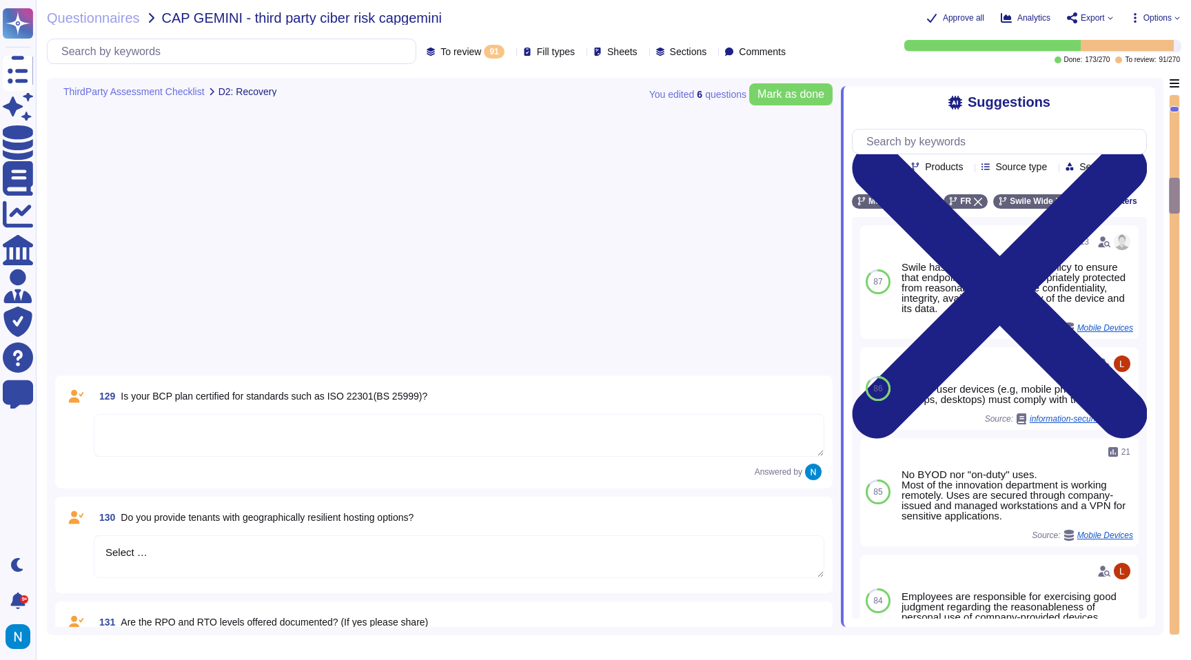
type textarea "Select …"
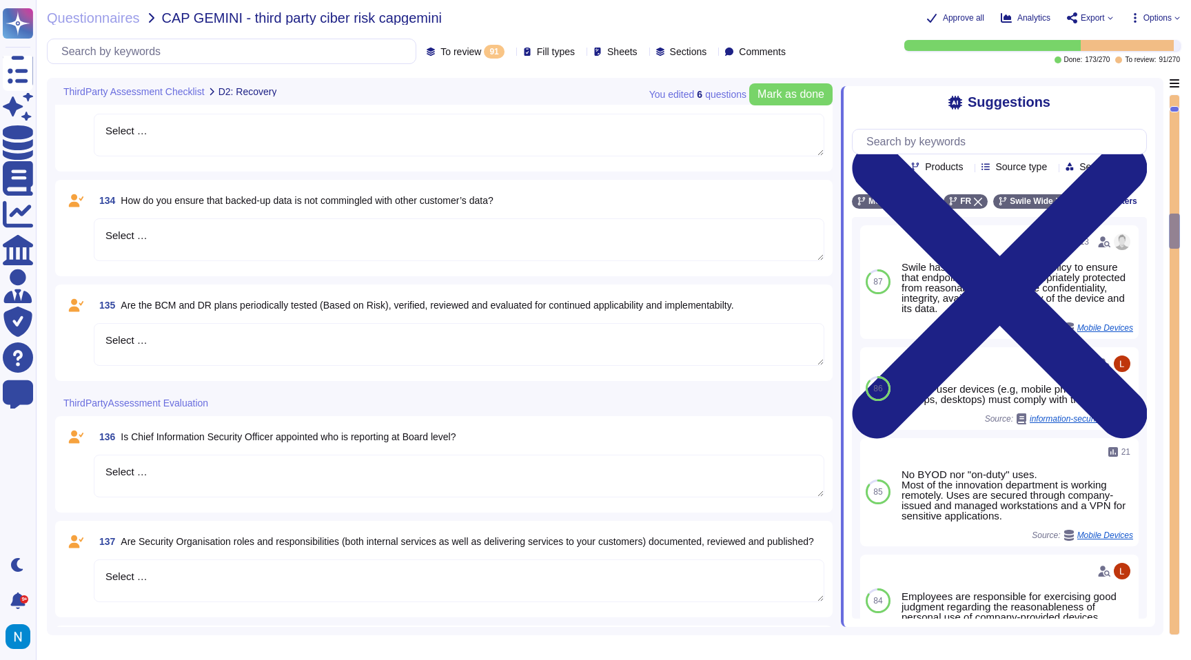
type textarea "Select …"
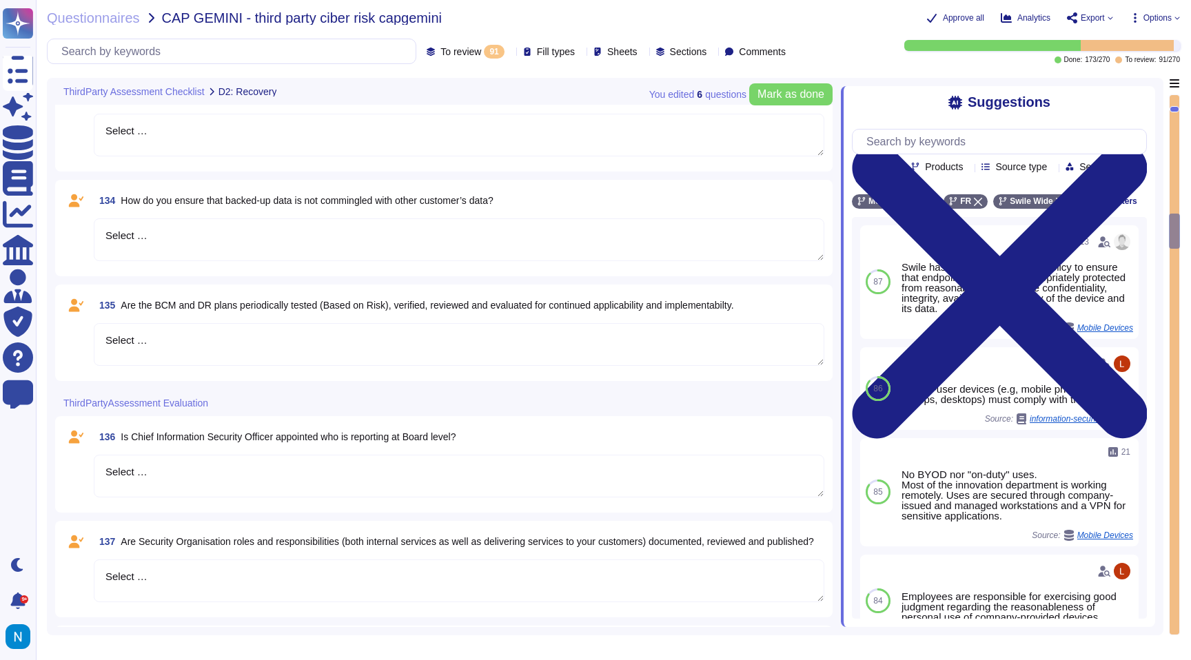
type textarea "Select …"
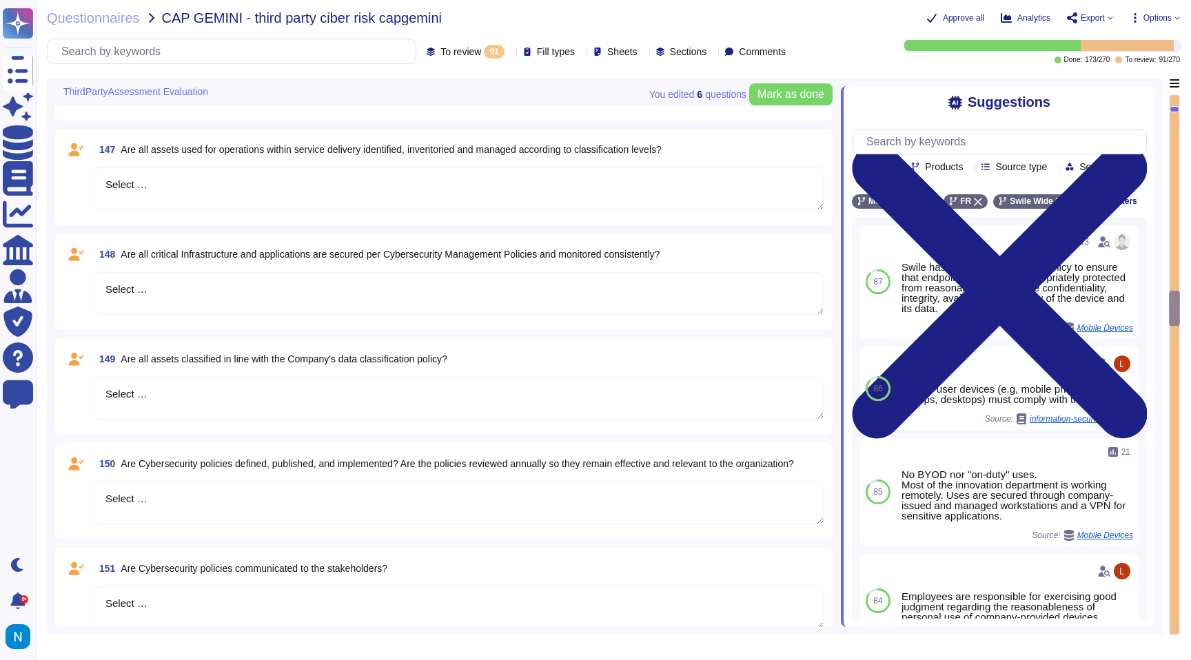
type textarea "Select …"
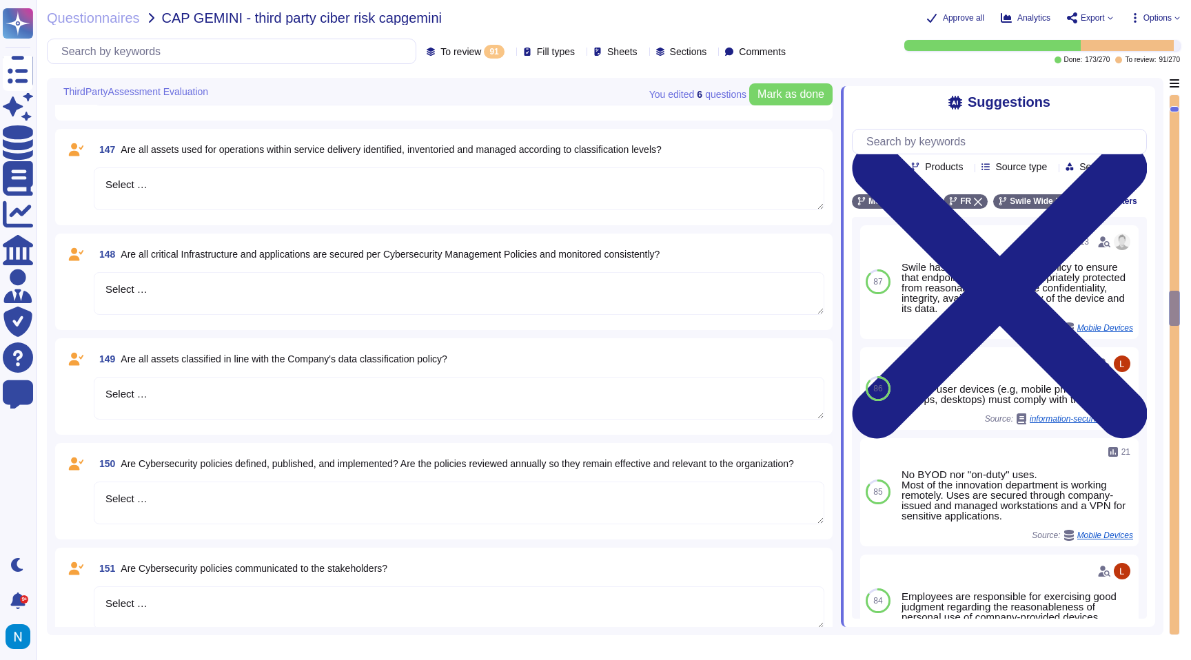
type textarea "Select …"
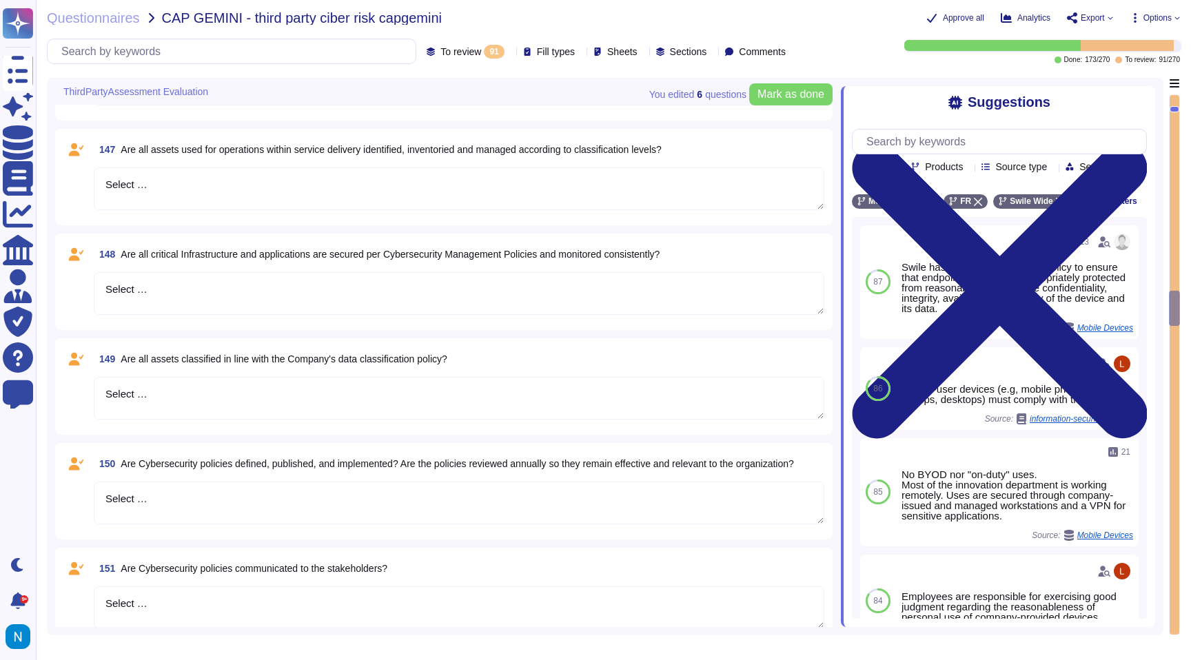
type textarea "Select …"
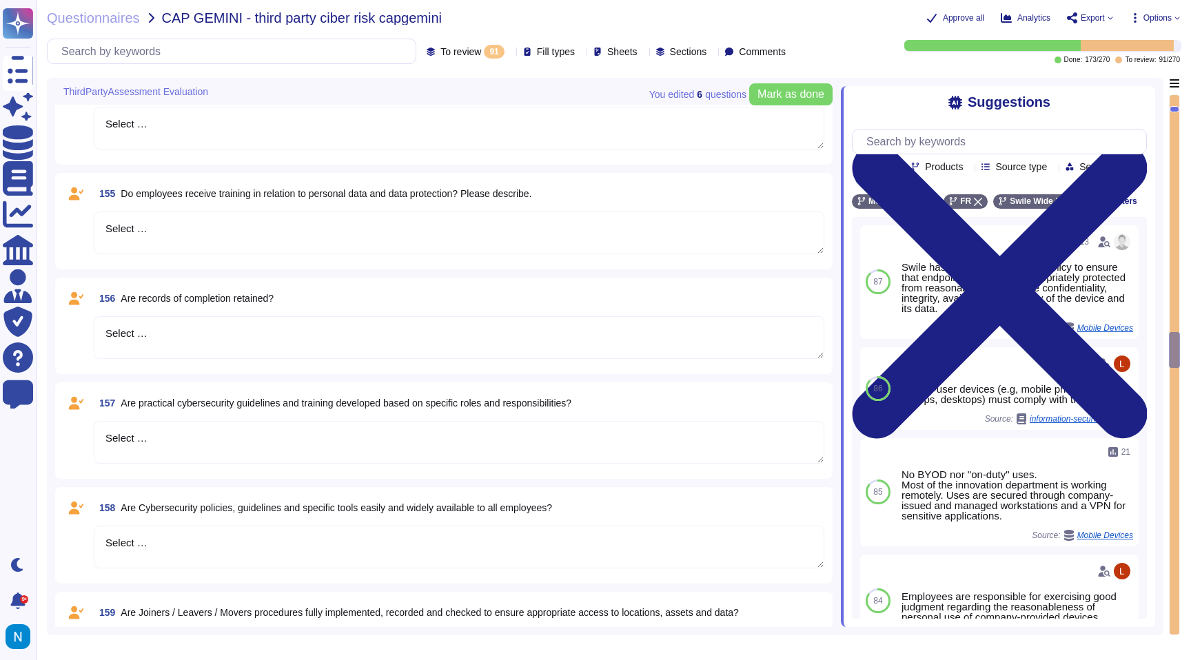
type textarea "Select …"
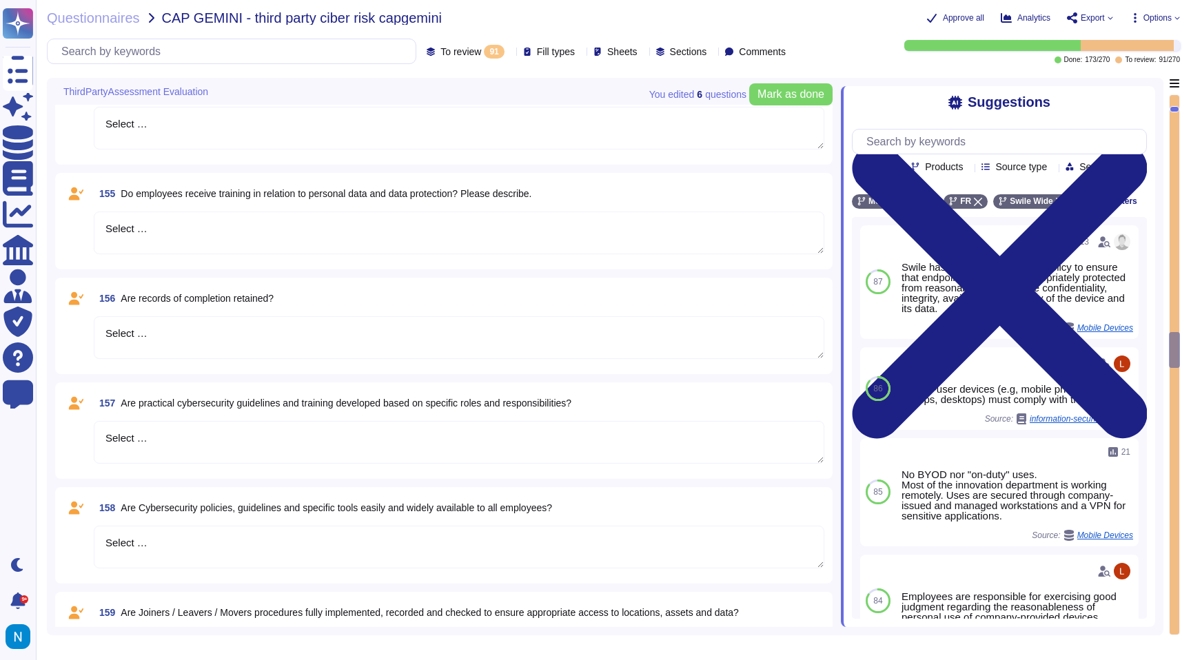
type textarea "Select …"
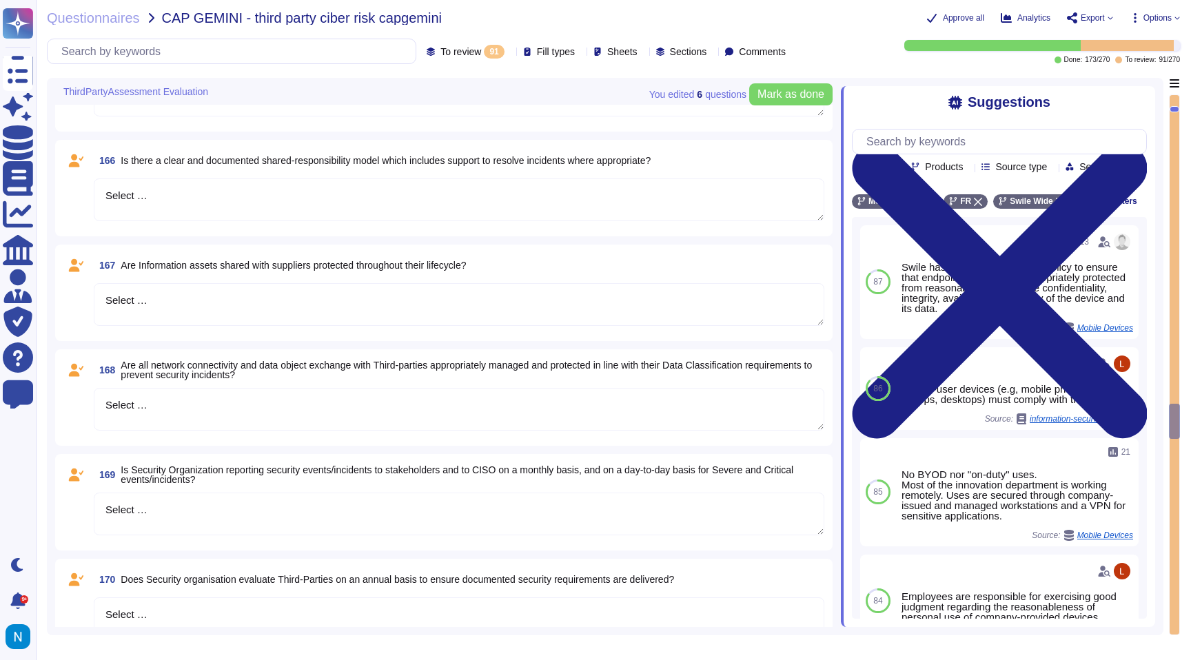
type textarea "Select …"
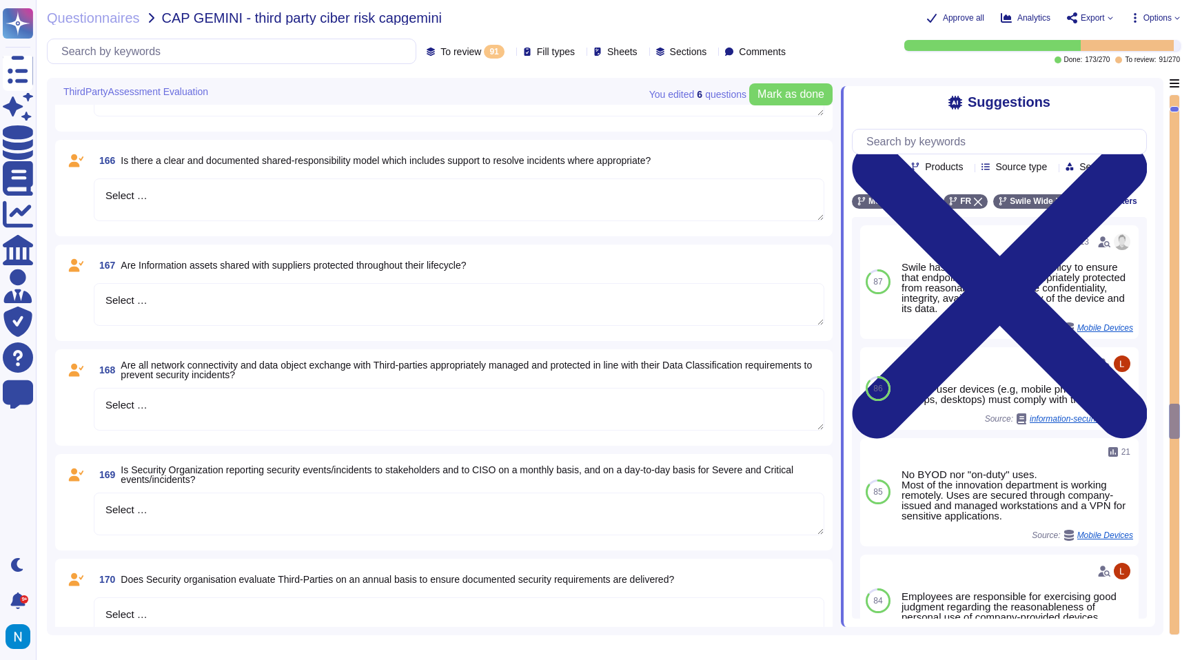
type textarea "Select …"
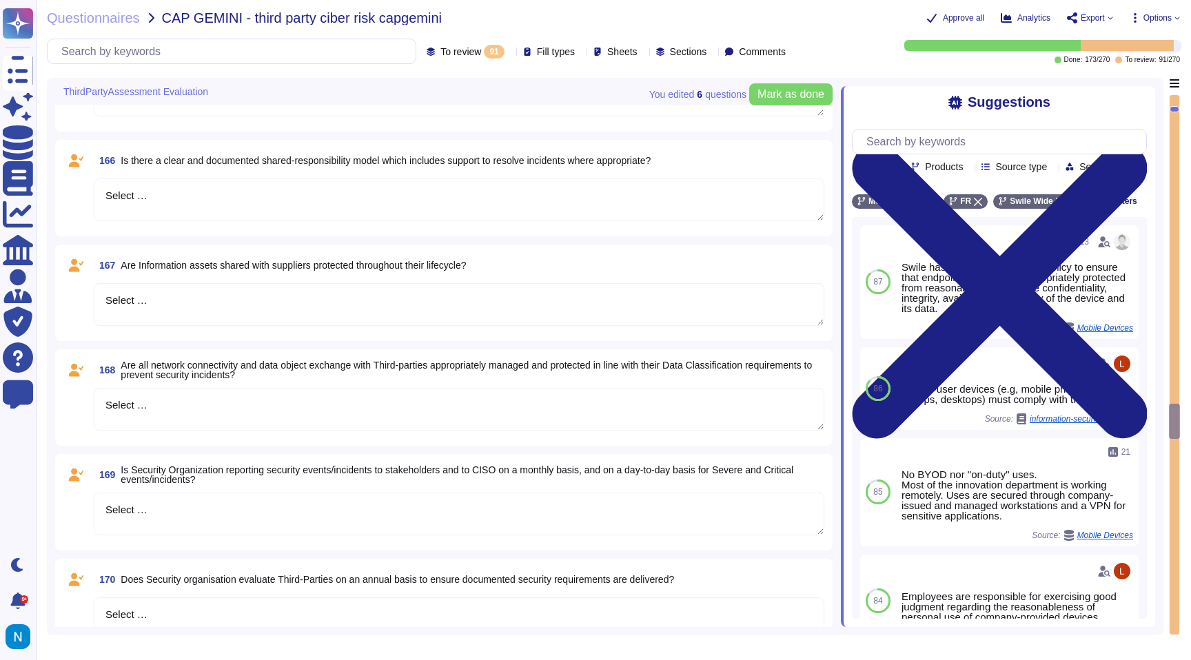
type textarea "Select …"
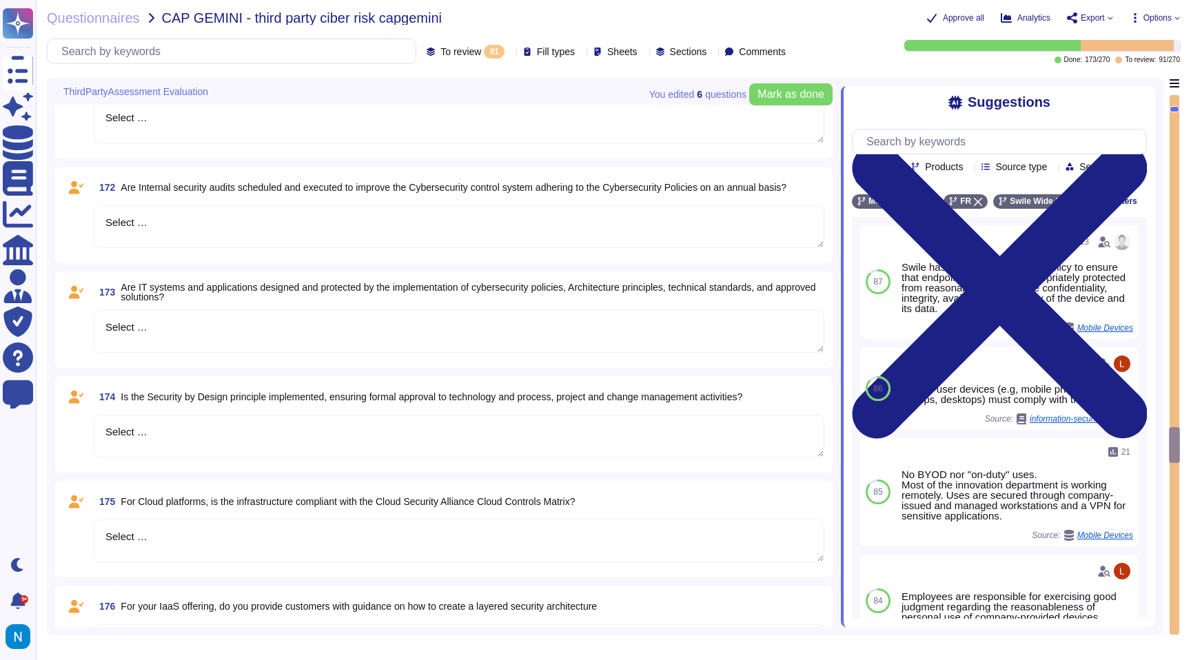
type textarea "Select …"
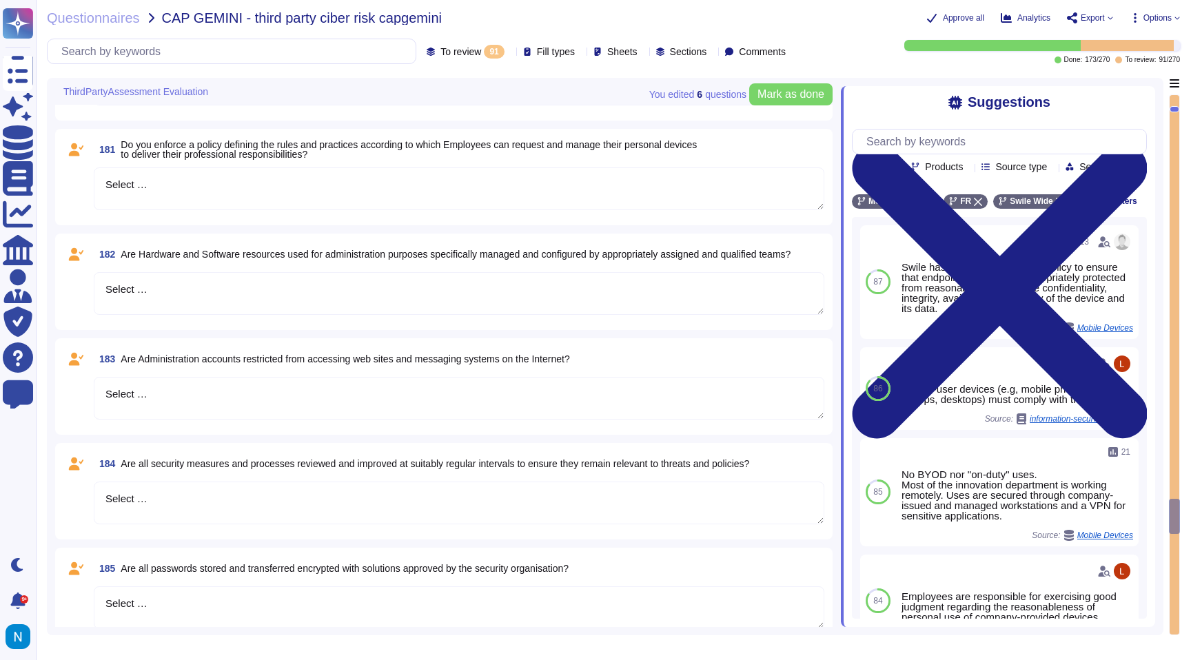
type textarea "Select …"
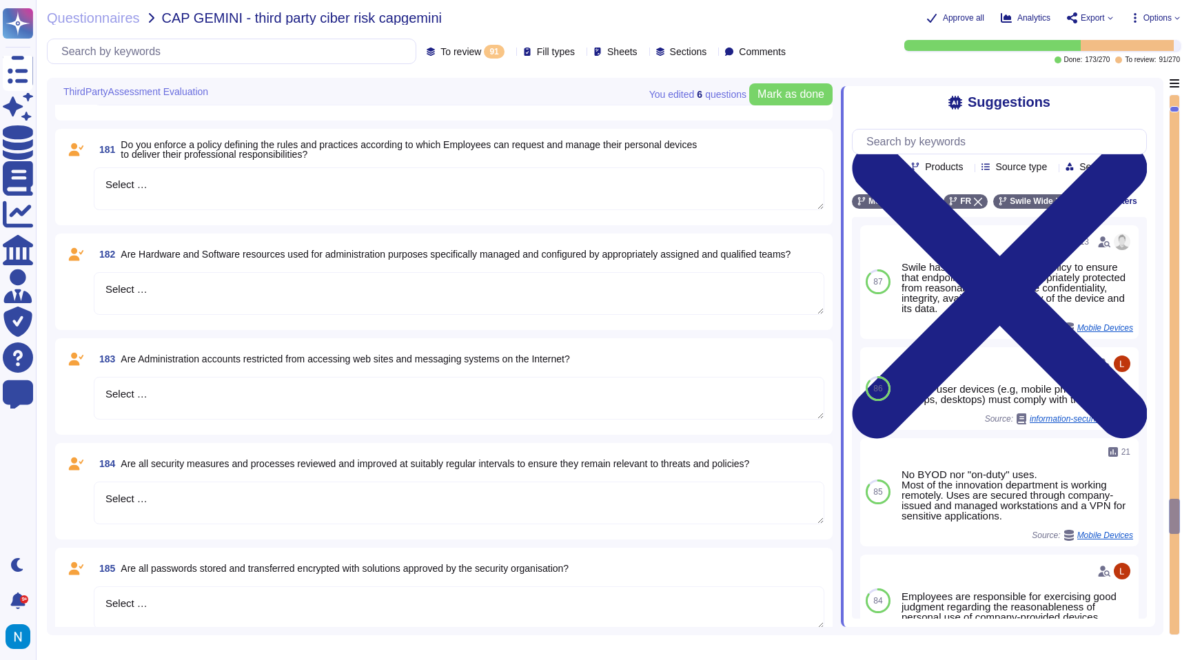
type textarea "Select …"
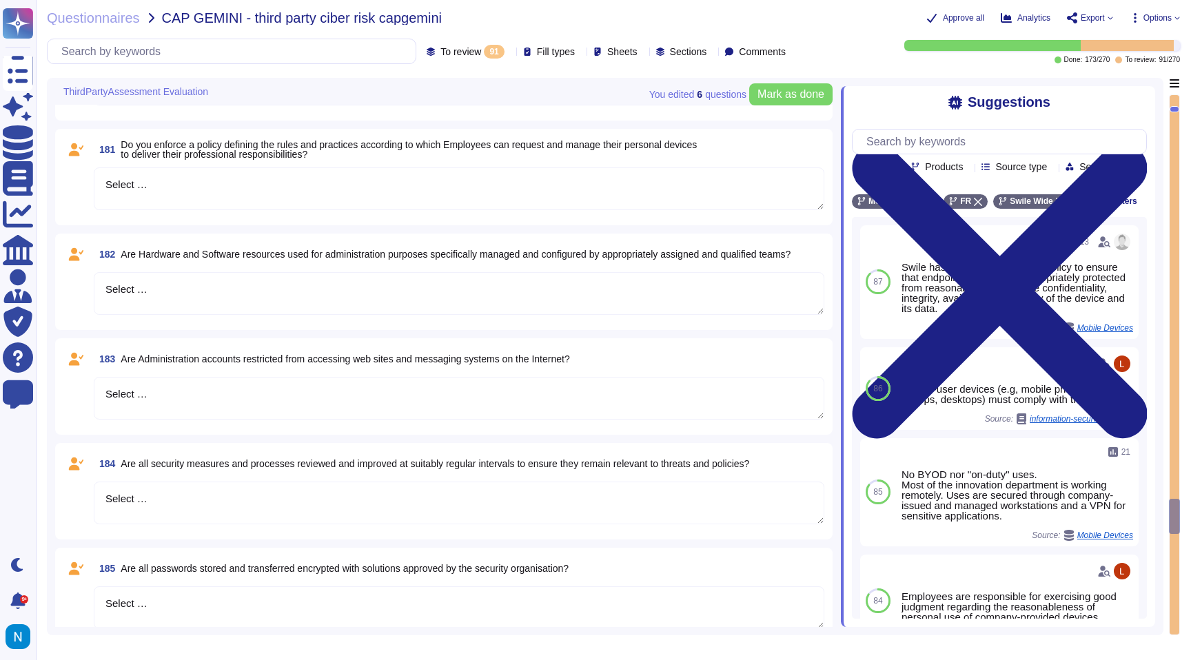
type textarea "Select …"
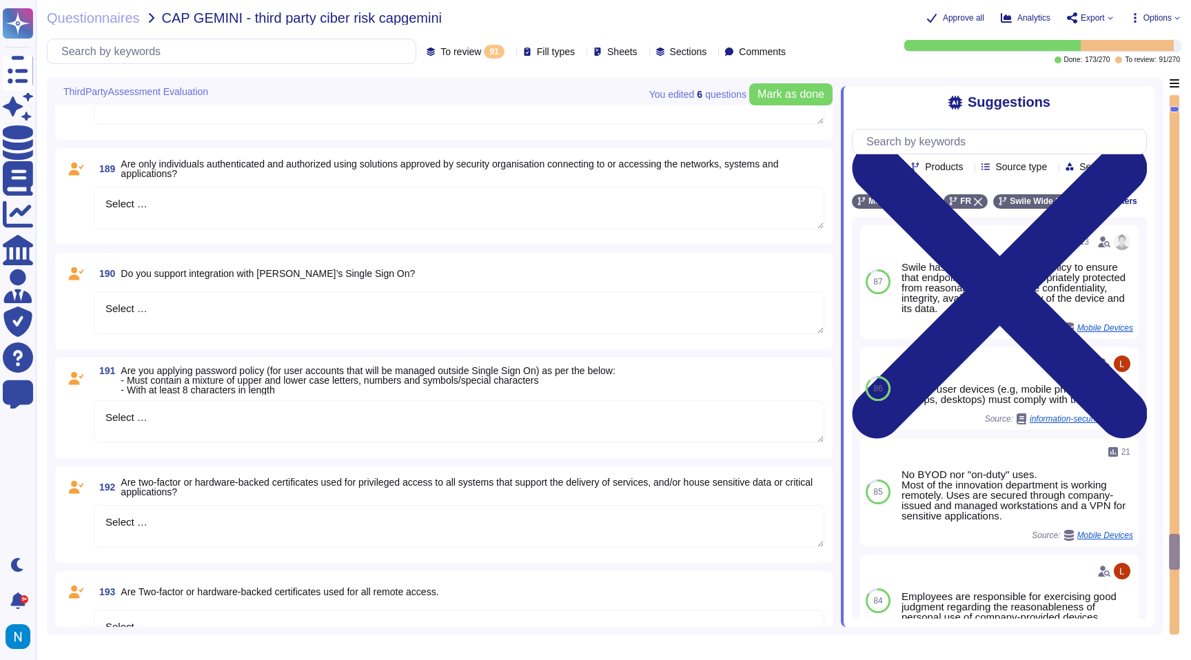
type textarea "Select …"
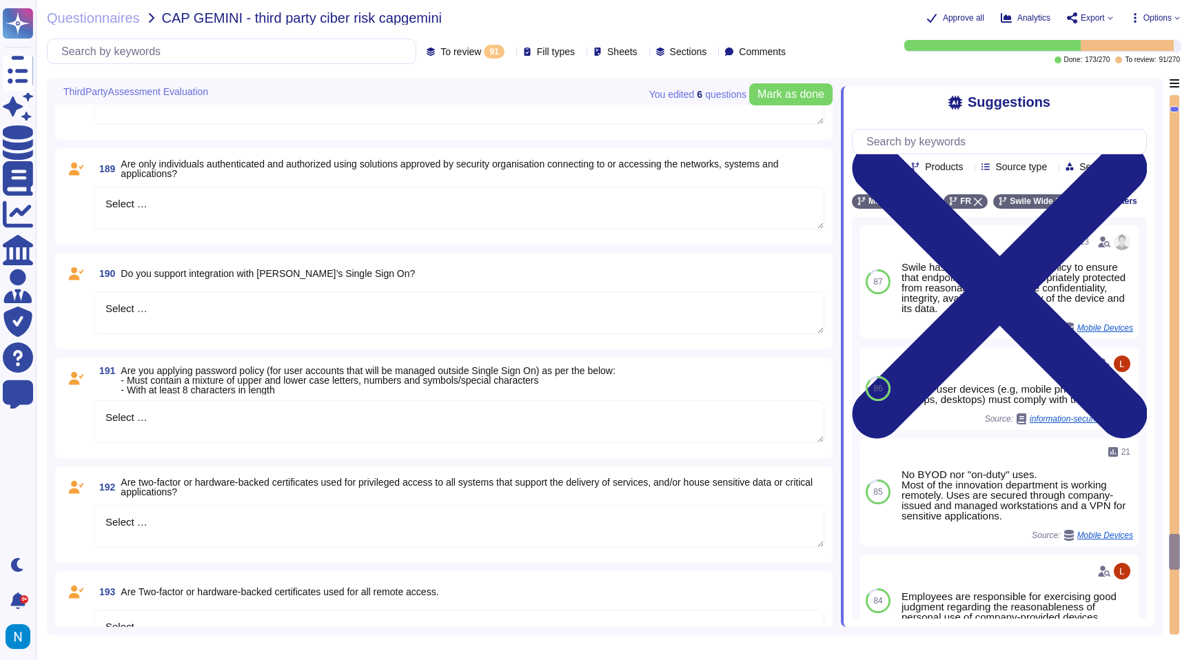
type textarea "Select …"
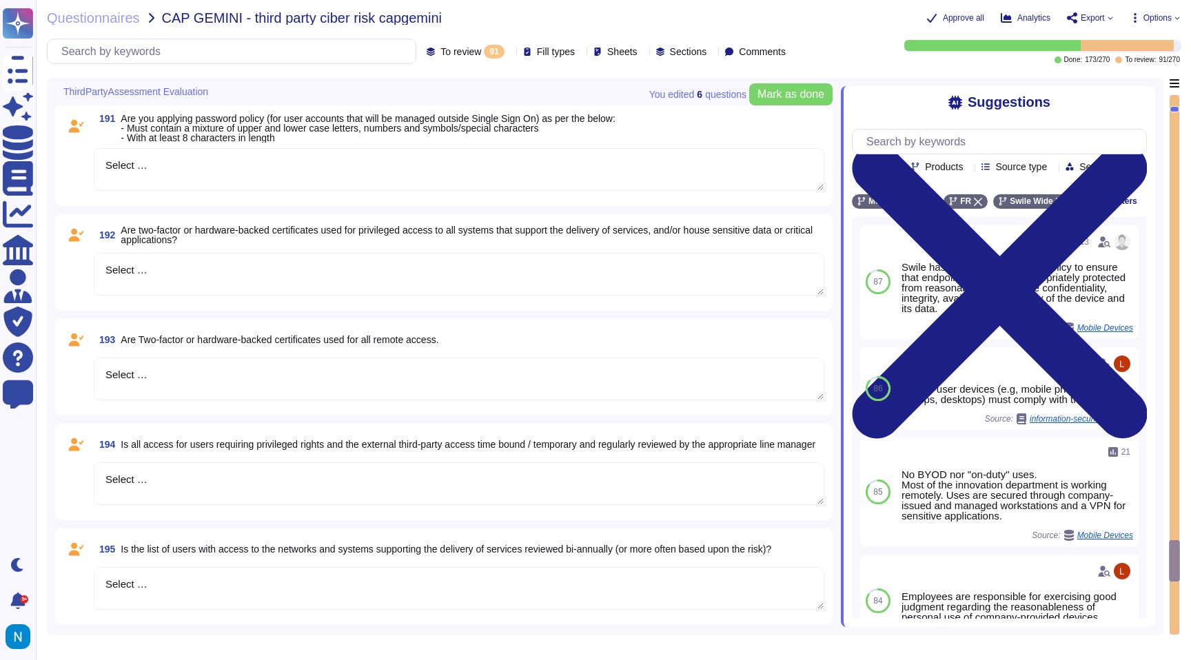
type textarea "Select …"
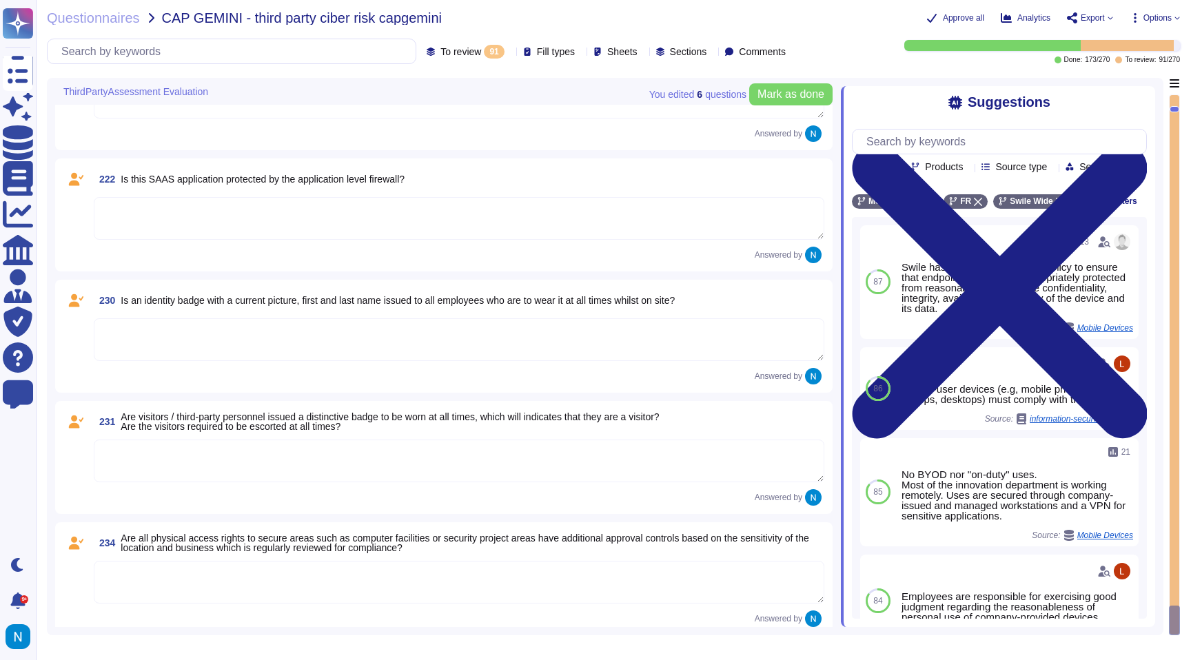
type textarea "Select …"
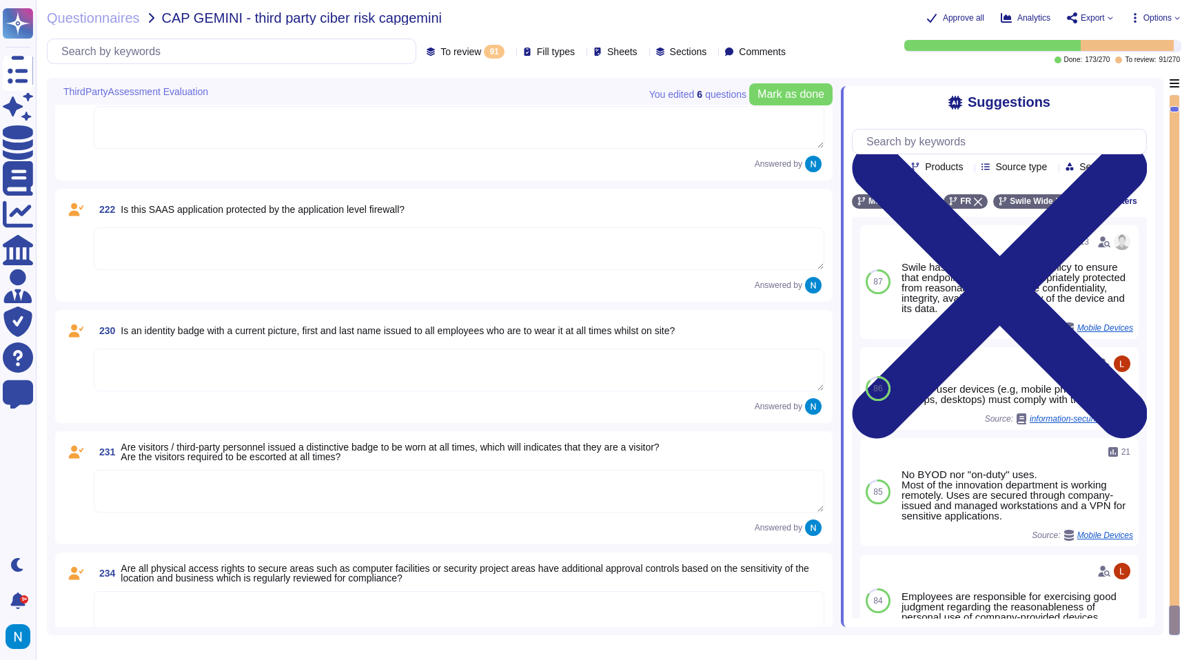
scroll to position [8824, 0]
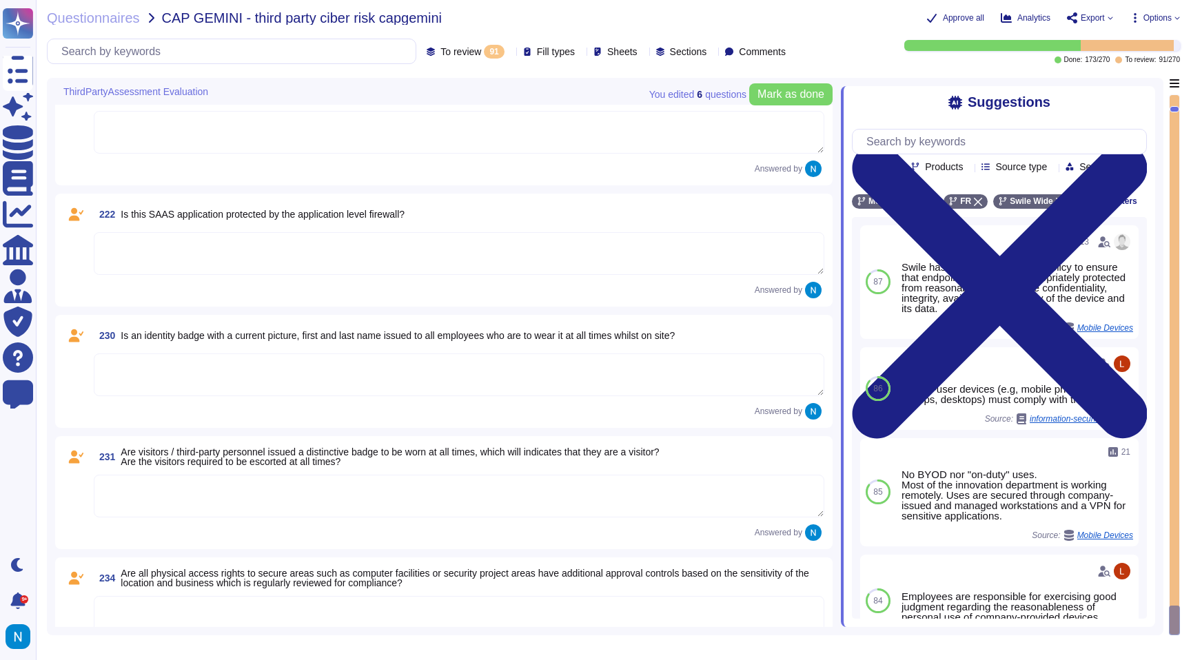
click at [359, 604] on textarea at bounding box center [459, 617] width 730 height 43
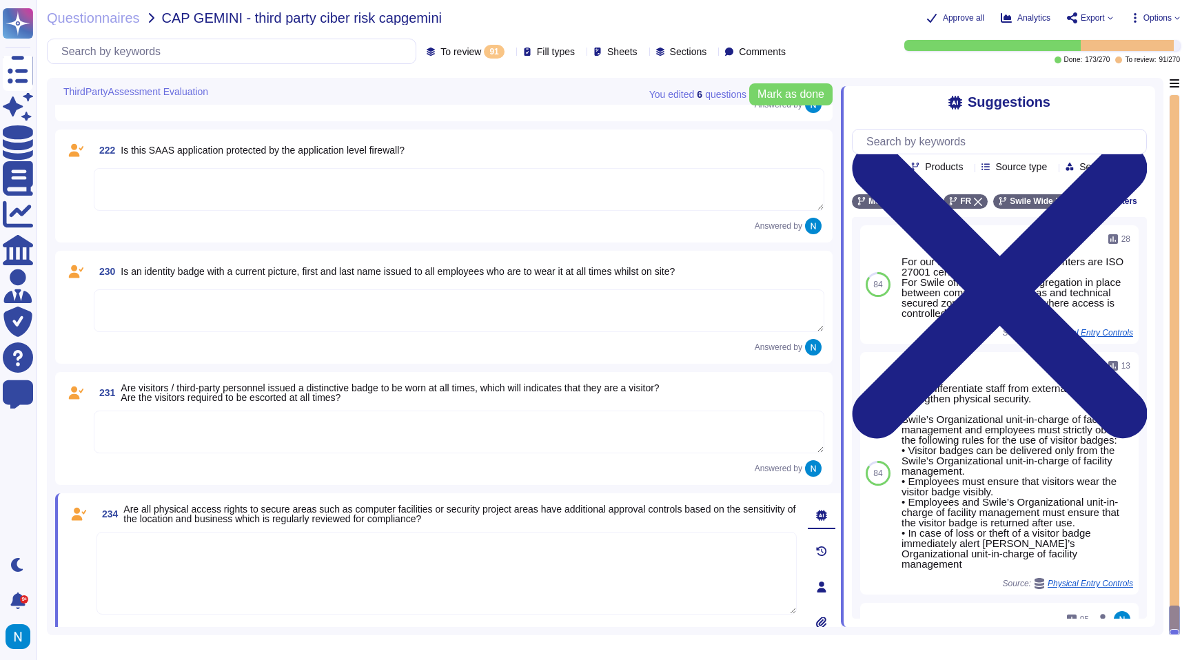
scroll to position [8876, 0]
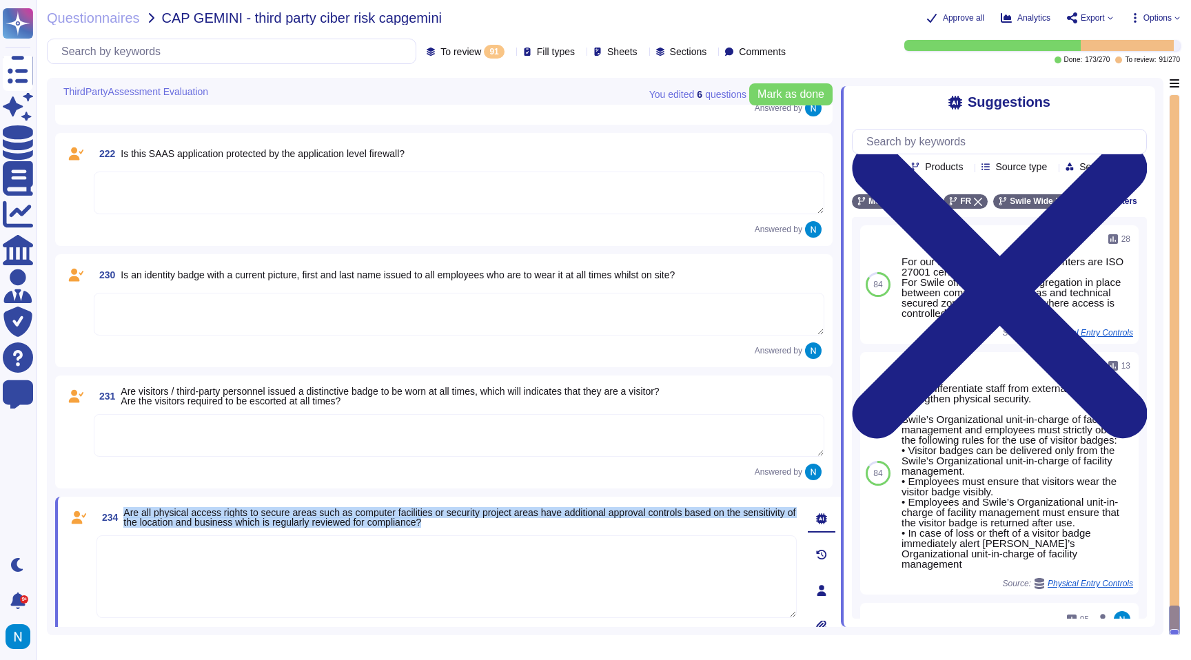
drag, startPoint x: 515, startPoint y: 522, endPoint x: 128, endPoint y: 515, distance: 386.6
click at [128, 515] on span "Are all physical access rights to secure areas such as computer facilities or s…" at bounding box center [459, 517] width 673 height 19
copy span "Are all physical access rights to secure areas such as computer facilities or s…"
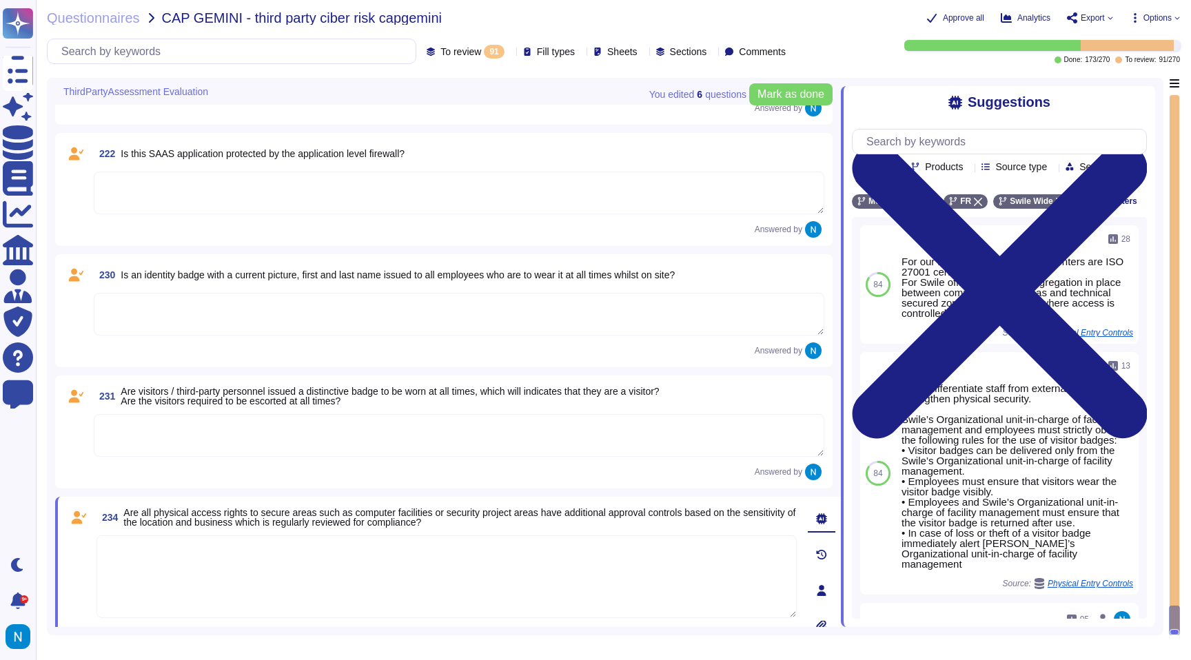
click at [648, 562] on textarea at bounding box center [446, 576] width 700 height 83
paste textarea "access to restricted or high-risk zones—such as technical rooms, archival, or s…"
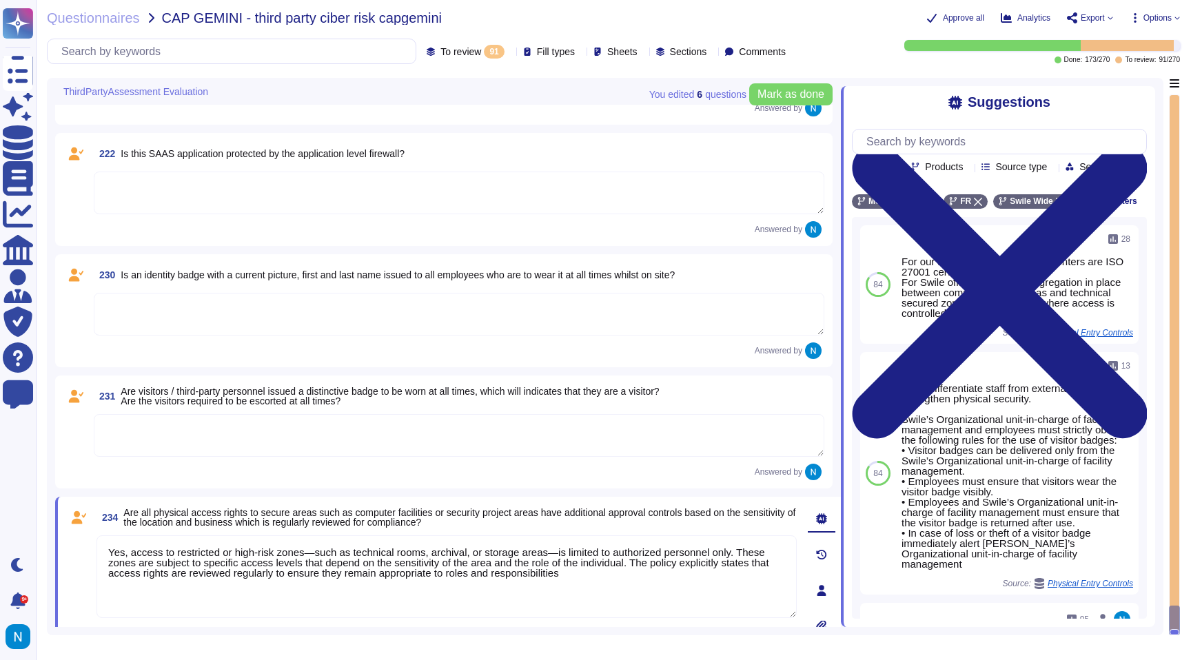
click at [566, 553] on textarea "Yes, access to restricted or high-risk zones—such as technical rooms, archival,…" at bounding box center [446, 576] width 700 height 83
click at [322, 555] on textarea "Yes, access to restricted or high-risk zones—such as technical rooms, archival,…" at bounding box center [446, 576] width 700 height 83
drag, startPoint x: 130, startPoint y: 576, endPoint x: 95, endPoint y: 576, distance: 35.1
click at [95, 576] on div "234 Are all physical access rights to secure areas such as computer facilities …" at bounding box center [431, 590] width 730 height 171
click at [648, 564] on textarea "Yes, access to restricted or high-risk zones (such as technical rooms, archival…" at bounding box center [446, 576] width 700 height 83
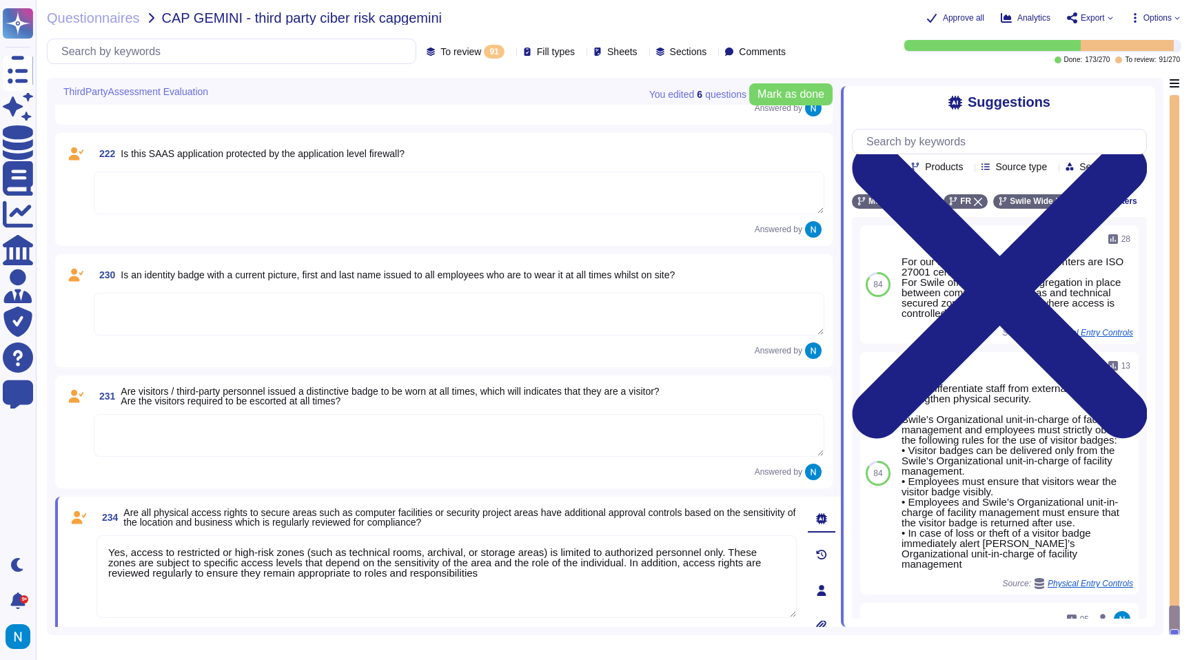
click at [132, 553] on textarea "Yes, access to restricted or high-risk zones (such as technical rooms, archival…" at bounding box center [446, 576] width 700 height 83
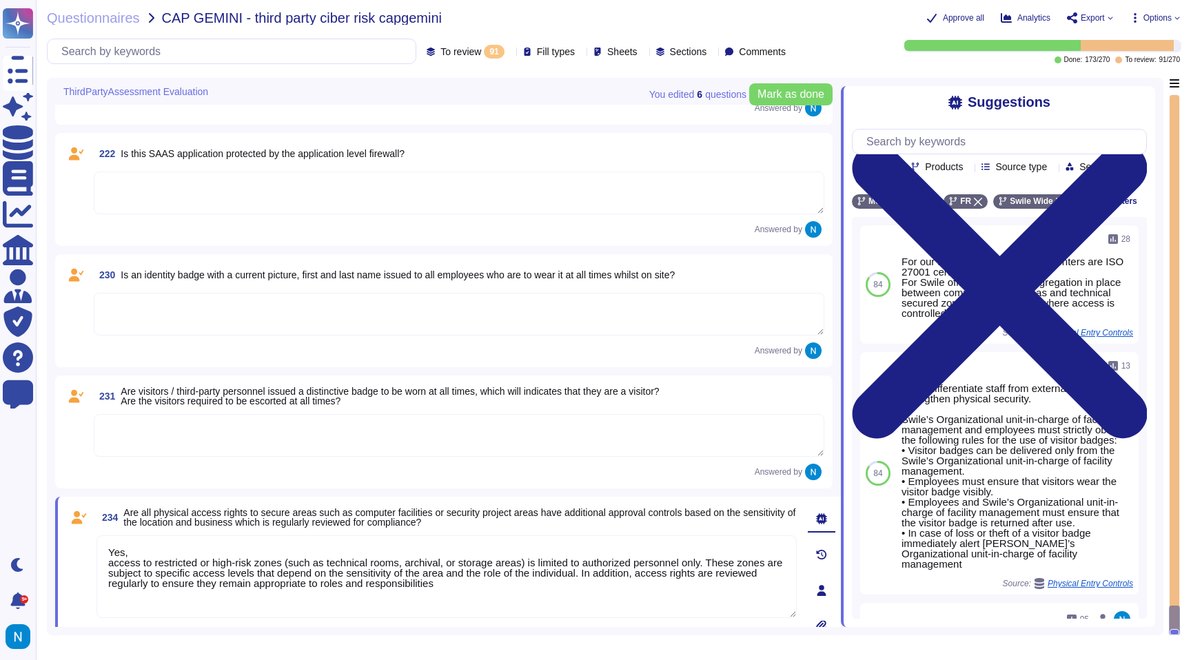
click at [147, 550] on textarea "Yes, access to restricted or high-risk zones (such as technical rooms, archival…" at bounding box center [446, 576] width 700 height 83
paste textarea "or secure areas like computer facilities or security project rooms, access is n…"
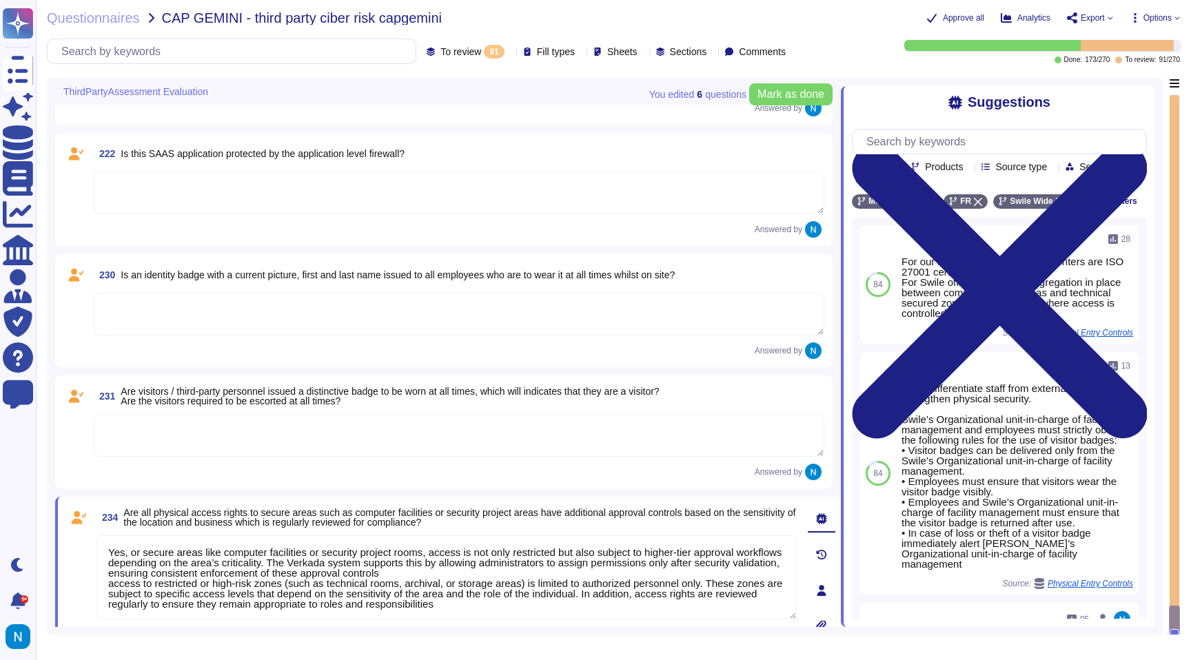
click at [130, 554] on textarea "Yes, or secure areas like computer facilities or security project rooms, access…" at bounding box center [446, 577] width 700 height 84
drag, startPoint x: 443, startPoint y: 553, endPoint x: 783, endPoint y: 550, distance: 340.4
click at [783, 550] on textarea "Yes, for secure areas like computer facilities or security project rooms, acces…" at bounding box center [446, 577] width 700 height 84
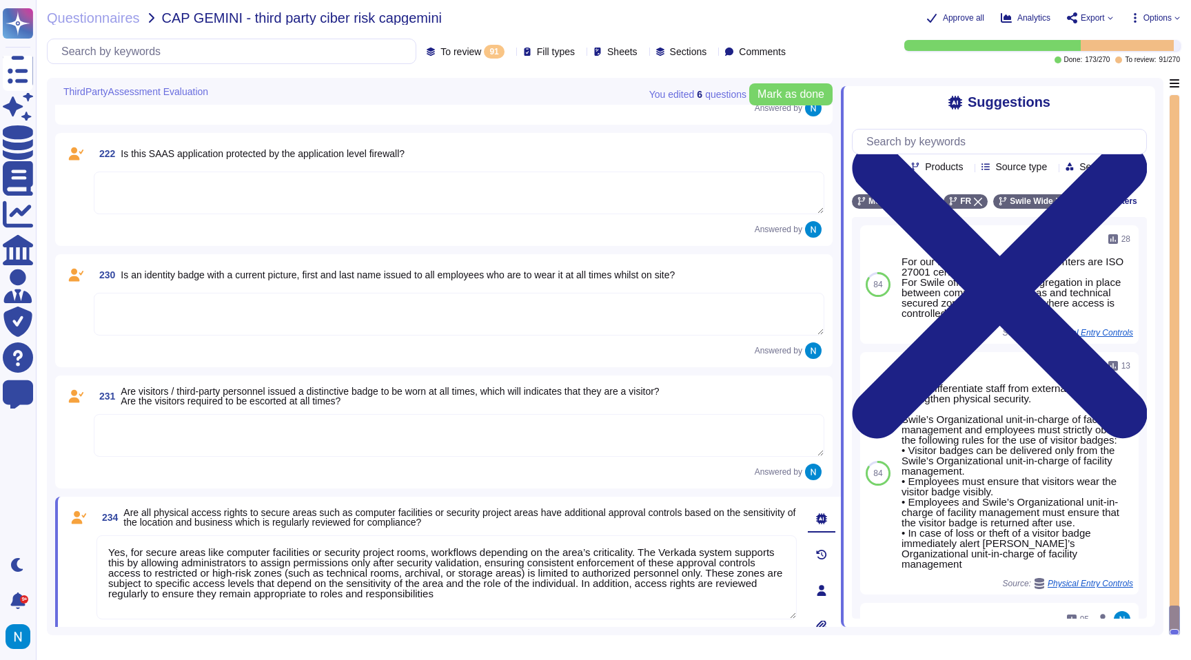
drag, startPoint x: 214, startPoint y: 585, endPoint x: 170, endPoint y: 557, distance: 51.8
click at [170, 557] on textarea "Yes, for secure areas like computer facilities or security project rooms, workf…" at bounding box center [446, 577] width 700 height 84
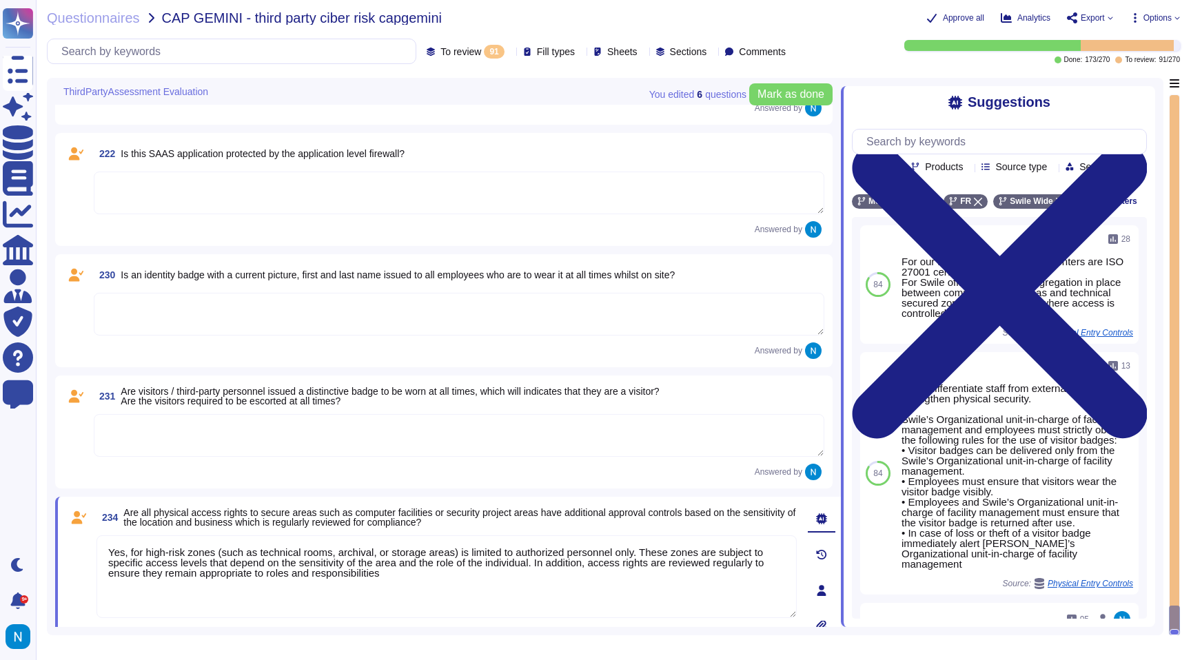
click at [467, 552] on textarea "Yes, for high-risk zones (such as technical rooms, archival, or storage areas) …" at bounding box center [446, 576] width 700 height 83
paste textarea "access is not only restricted but also subject to higher-tier approval"
drag, startPoint x: 153, startPoint y: 565, endPoint x: 333, endPoint y: 564, distance: 180.5
click at [333, 564] on textarea "Yes, for high-risk zones (such as technical rooms, archival, or storage areas) …" at bounding box center [446, 576] width 700 height 83
click at [182, 563] on textarea "Yes, for high-risk zones (such as technical rooms, archival, or storage areas) …" at bounding box center [446, 576] width 700 height 83
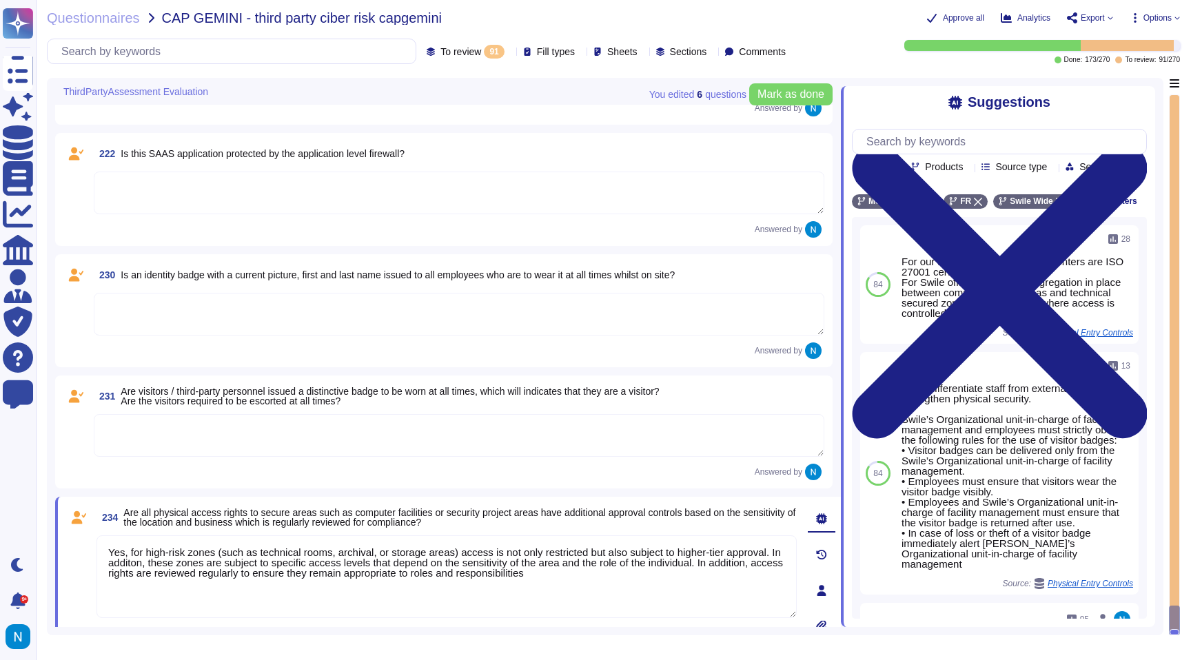
click at [188, 564] on textarea "Yes, for high-risk zones (such as technical rooms, archival, or storage areas) …" at bounding box center [446, 576] width 700 height 83
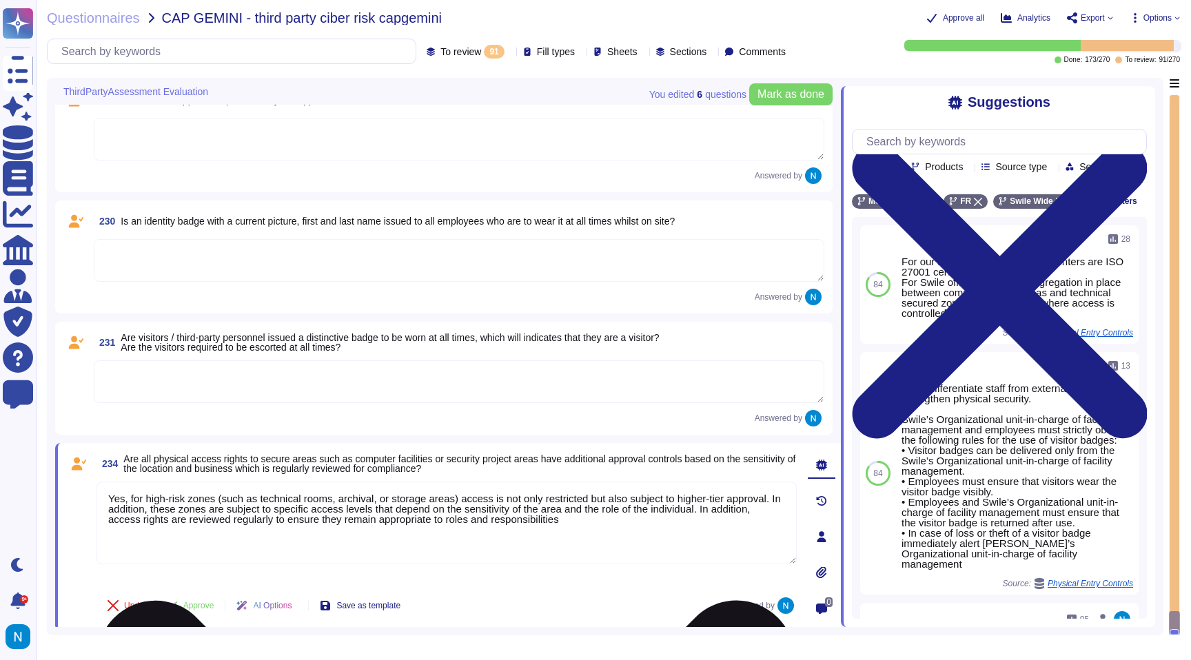
scroll to position [8933, 0]
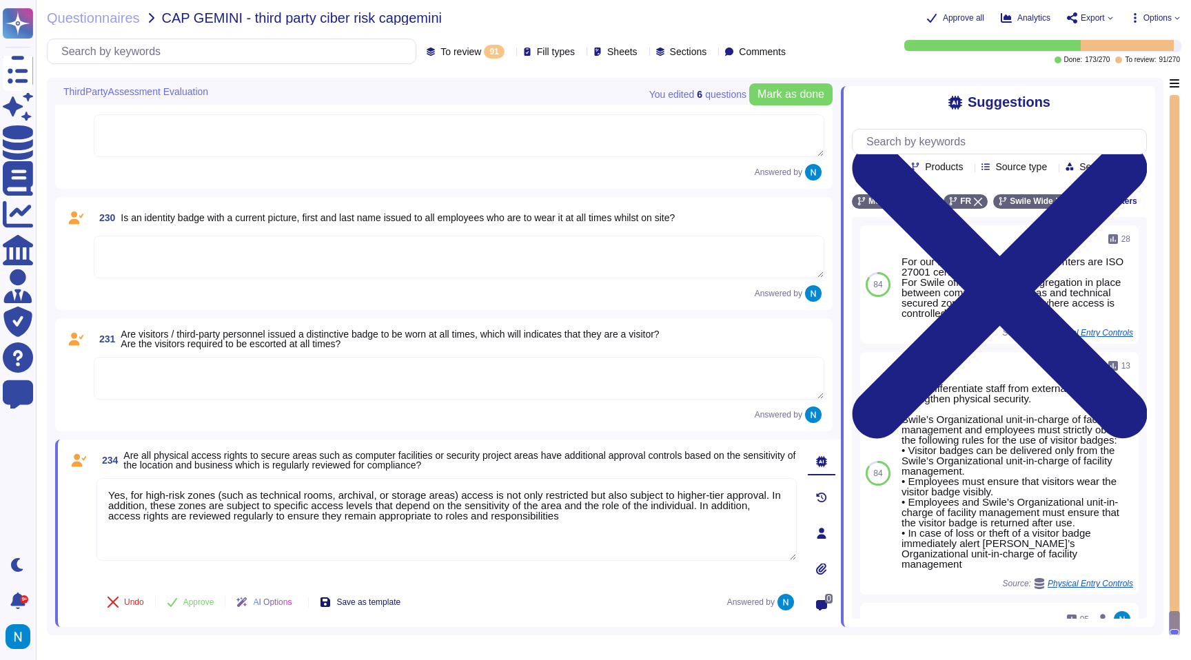
type textarea "Yes, for high-risk zones (such as technical rooms, archival, or storage areas) …"
click at [372, 601] on span "Save as template" at bounding box center [368, 602] width 64 height 8
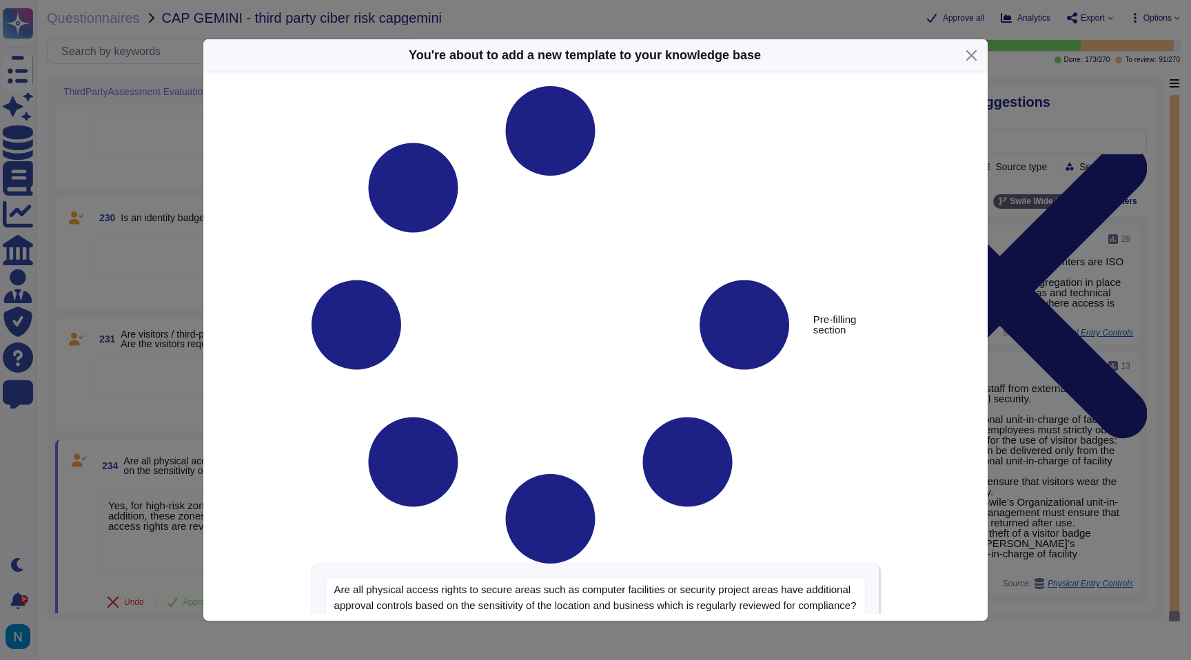
type textarea "Are all physical access rights to secure areas such as computer facilities or s…"
type textarea "Yes, for high-risk zones (such as technical rooms, archival, or storage areas) …"
click at [147, 529] on div "You're about to add a new template to your knowledge base Pre-filling section A…" at bounding box center [595, 330] width 1191 height 660
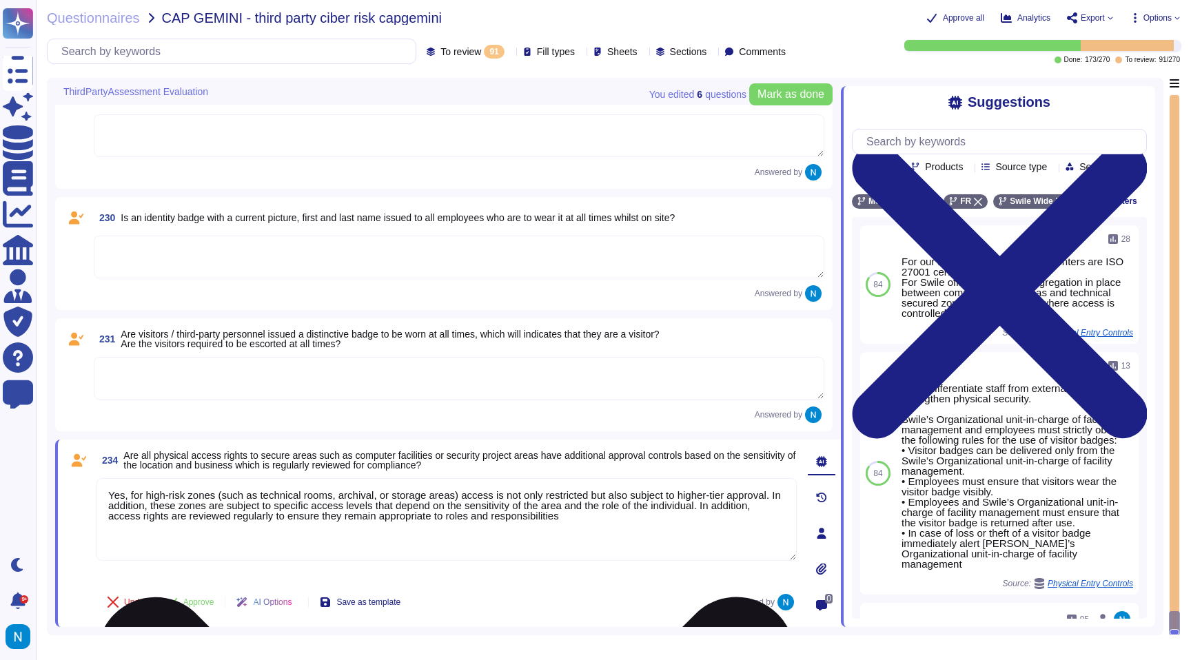
click at [687, 516] on textarea "Yes, for high-risk zones (such as technical rooms, archival, or storage areas) …" at bounding box center [446, 519] width 700 height 83
type textarea "Yes, for high-risk zones (such as technical rooms, archival, or storage areas) …"
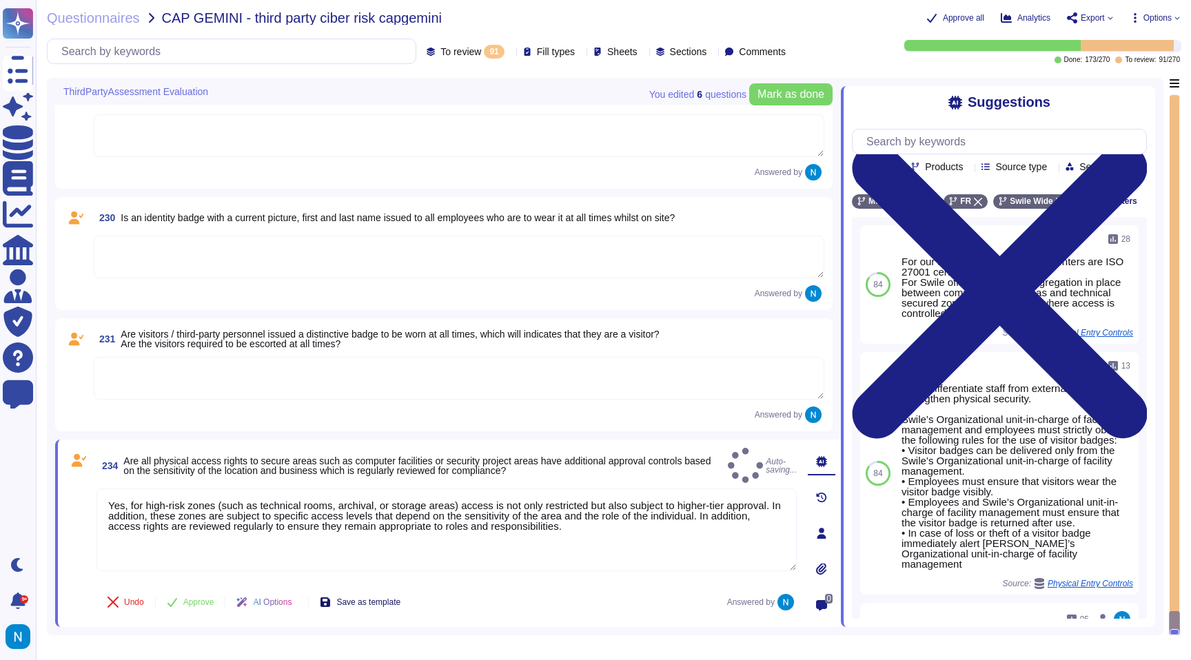
click at [400, 601] on span "Save as template" at bounding box center [368, 602] width 64 height 8
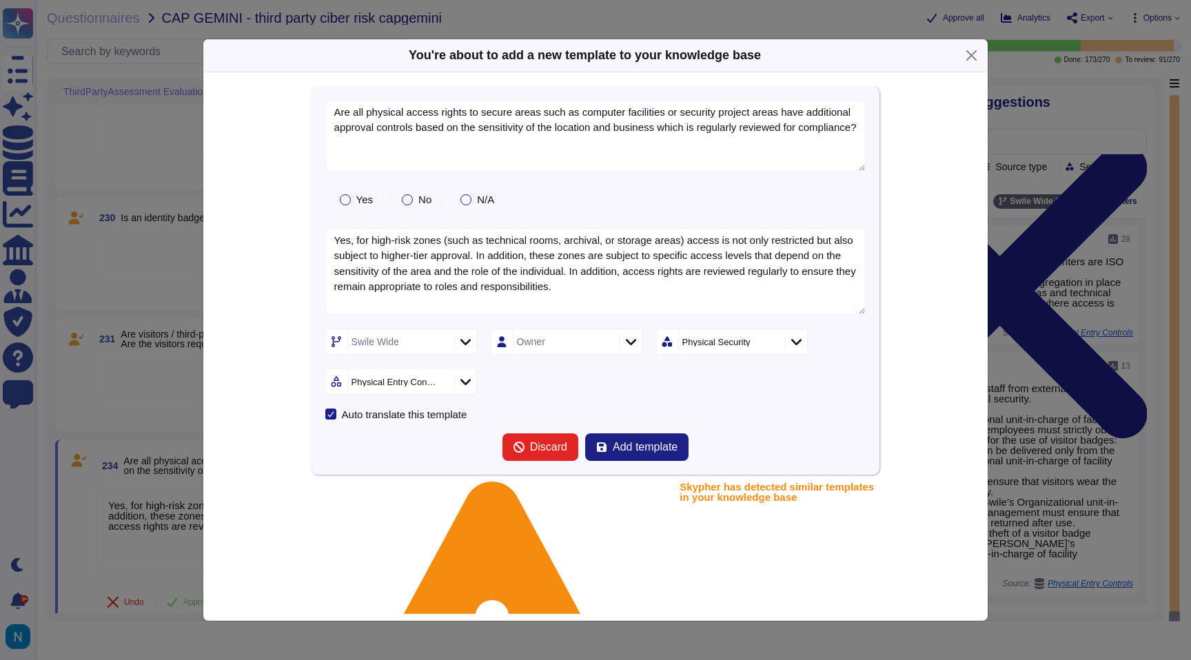
type textarea "Are all physical access rights to secure areas such as computer facilities or s…"
type textarea "Yes, for high-risk zones (such as technical rooms, archival, or storage areas) …"
click at [644, 442] on span "Add template" at bounding box center [644, 447] width 65 height 11
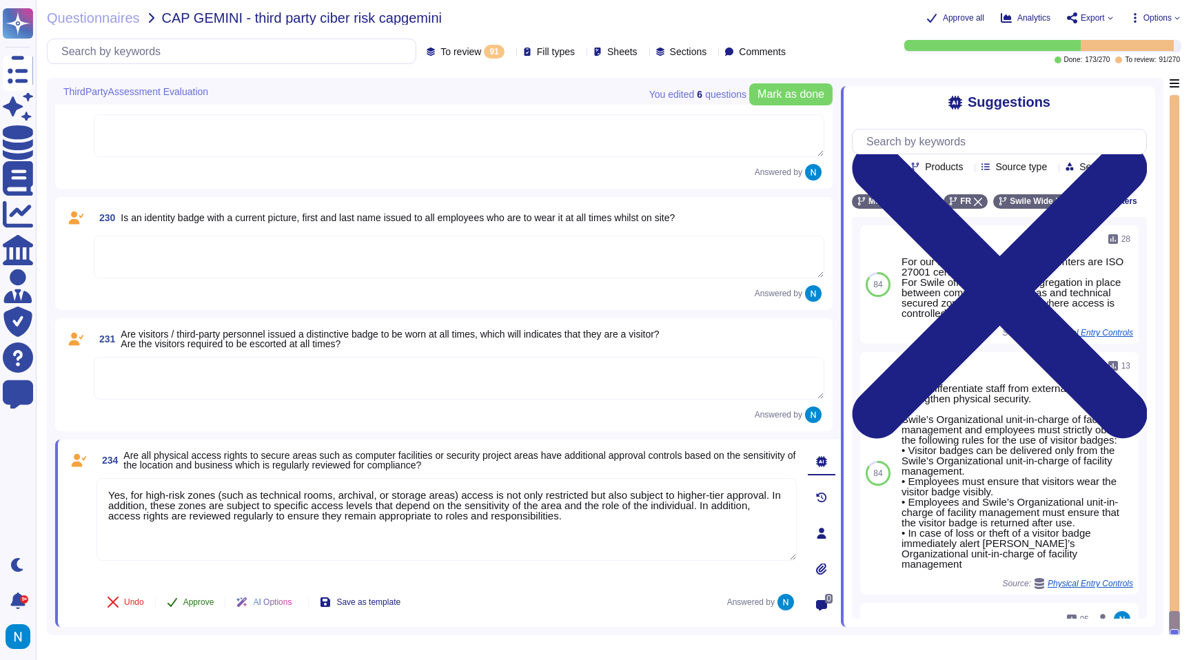
click at [205, 602] on span "Approve" at bounding box center [198, 602] width 31 height 8
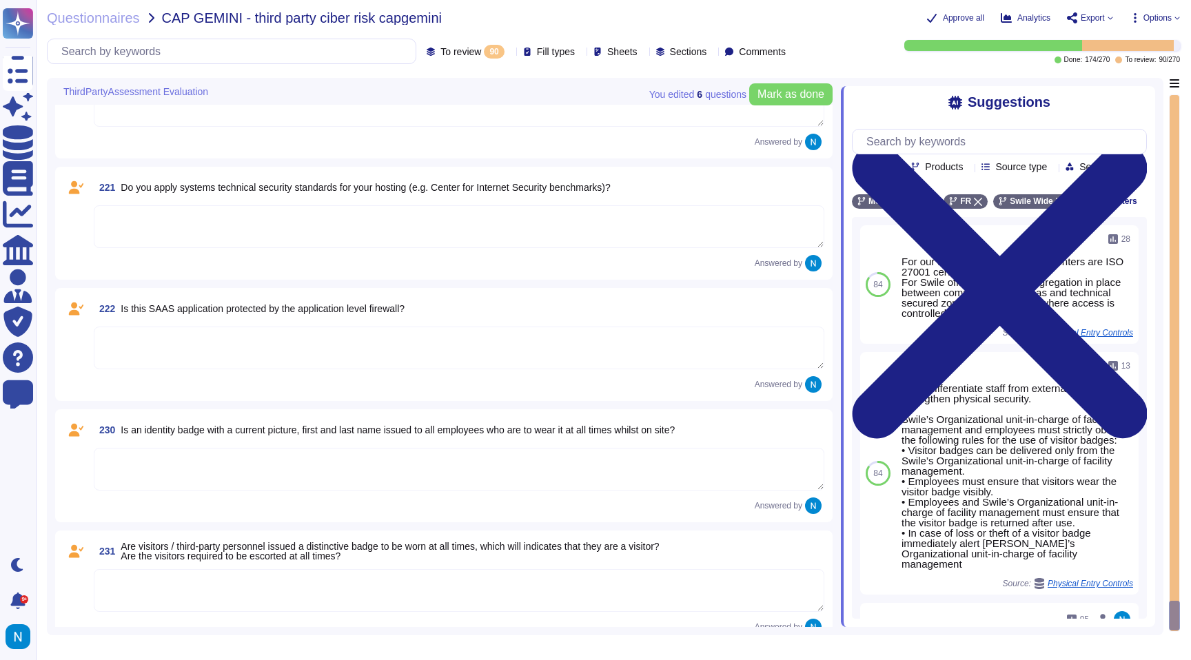
type textarea "Select …"
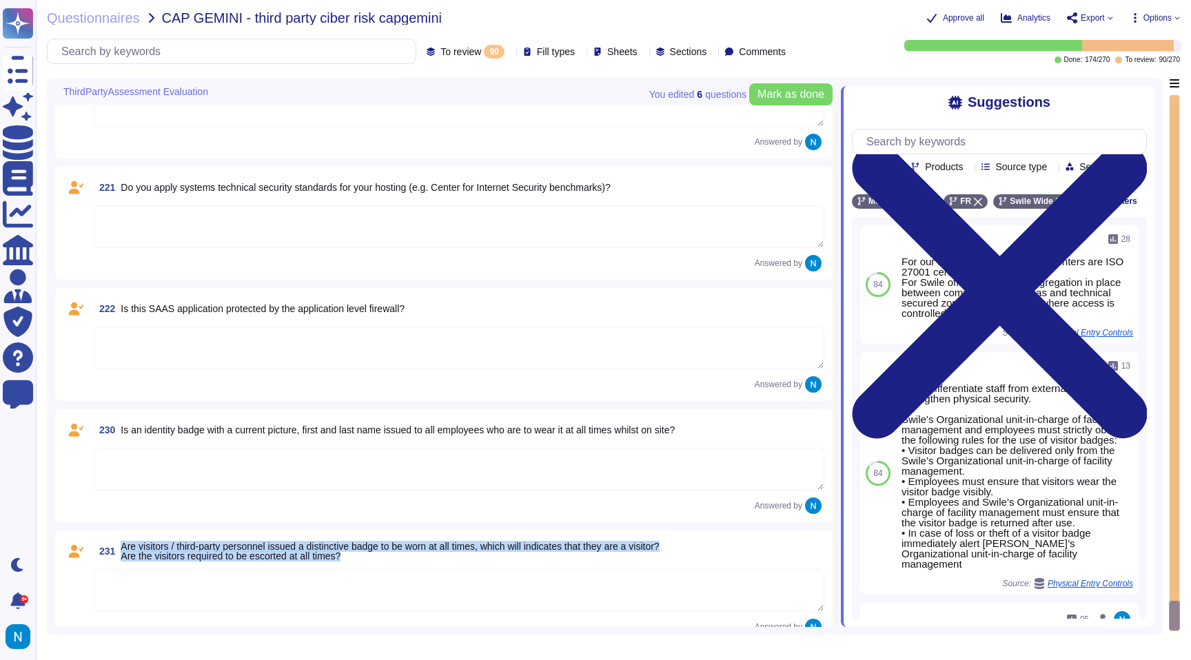
drag, startPoint x: 123, startPoint y: 547, endPoint x: 360, endPoint y: 553, distance: 237.1
click at [360, 553] on span "Are visitors / third-party personnel issued a distinctive badge to be worn at a…" at bounding box center [390, 551] width 538 height 19
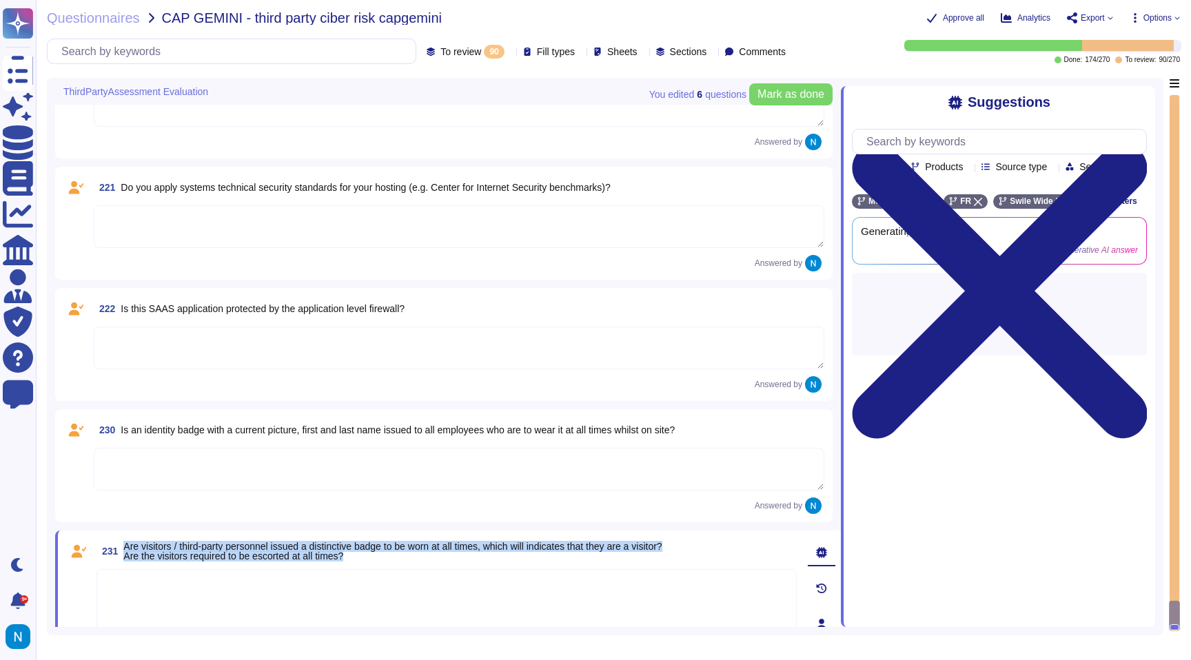
drag, startPoint x: 364, startPoint y: 558, endPoint x: 127, endPoint y: 549, distance: 236.5
click at [127, 549] on span "Are visitors / third-party personnel issued a distinctive badge to be worn at a…" at bounding box center [392, 551] width 538 height 19
copy span "Are visitors / third-party personnel issued a distinctive badge to be worn at a…"
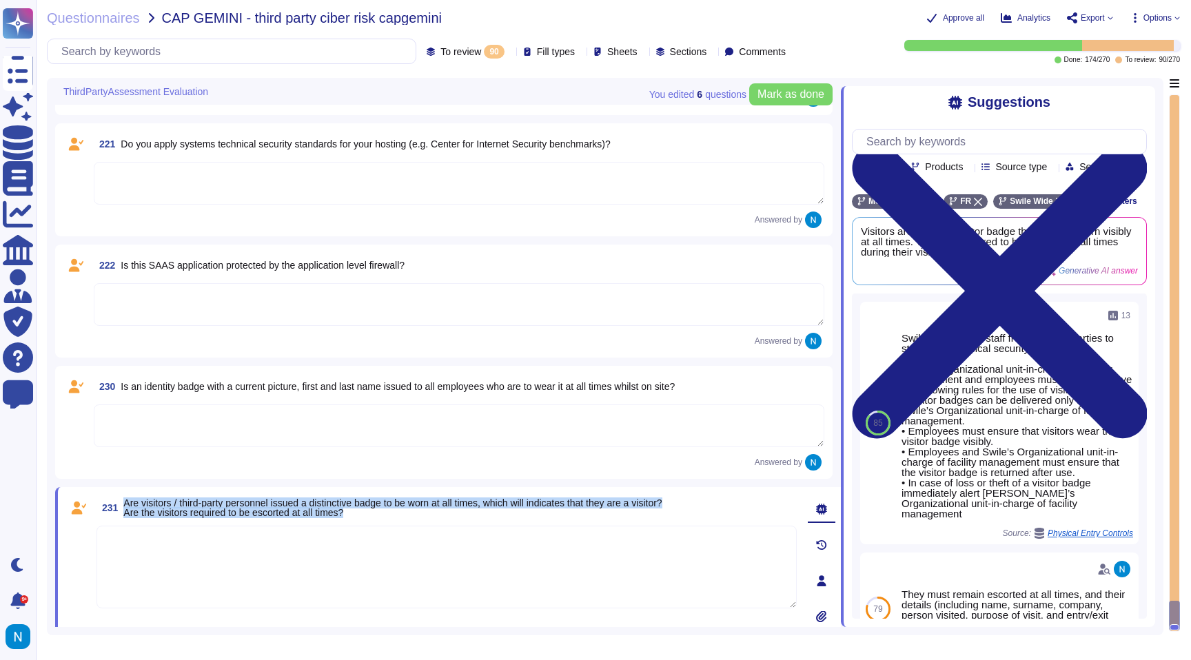
scroll to position [8804, 0]
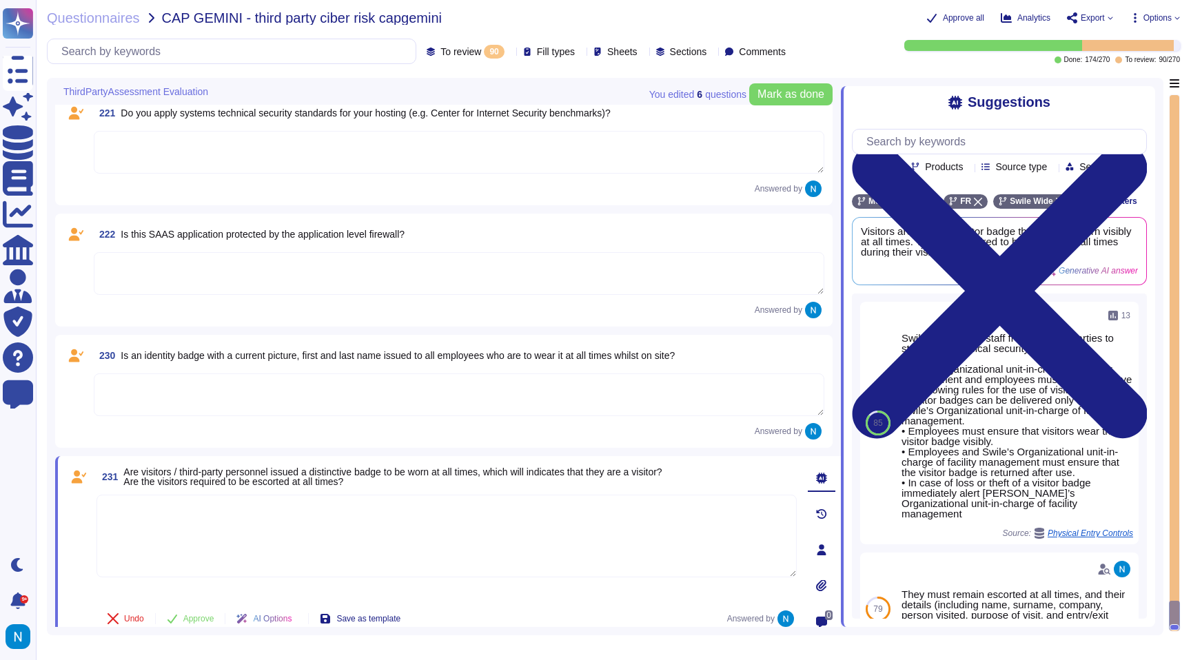
click at [486, 533] on textarea at bounding box center [446, 536] width 700 height 83
paste textarea "all visitors must be pre-registered, checked in at reception, and escorted at a…"
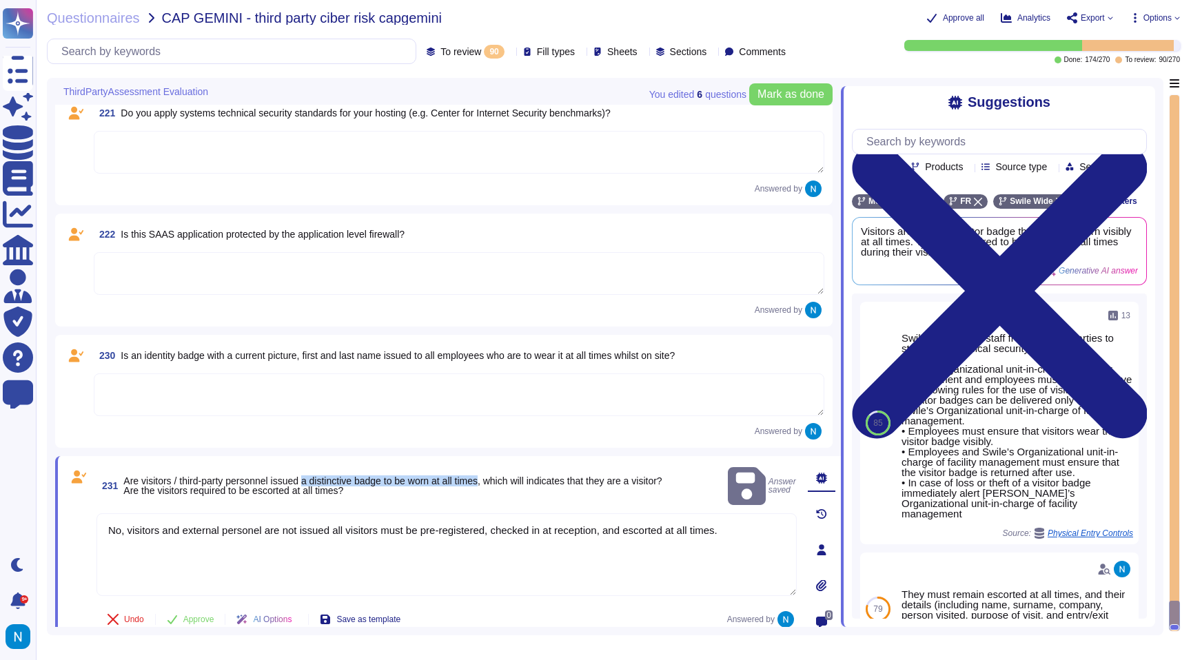
drag, startPoint x: 318, startPoint y: 473, endPoint x: 505, endPoint y: 472, distance: 187.4
click at [505, 475] on span "Are visitors / third-party personnel issued a distinctive badge to be worn at a…" at bounding box center [392, 485] width 538 height 21
copy span "a distinctive badge to be worn at all times"
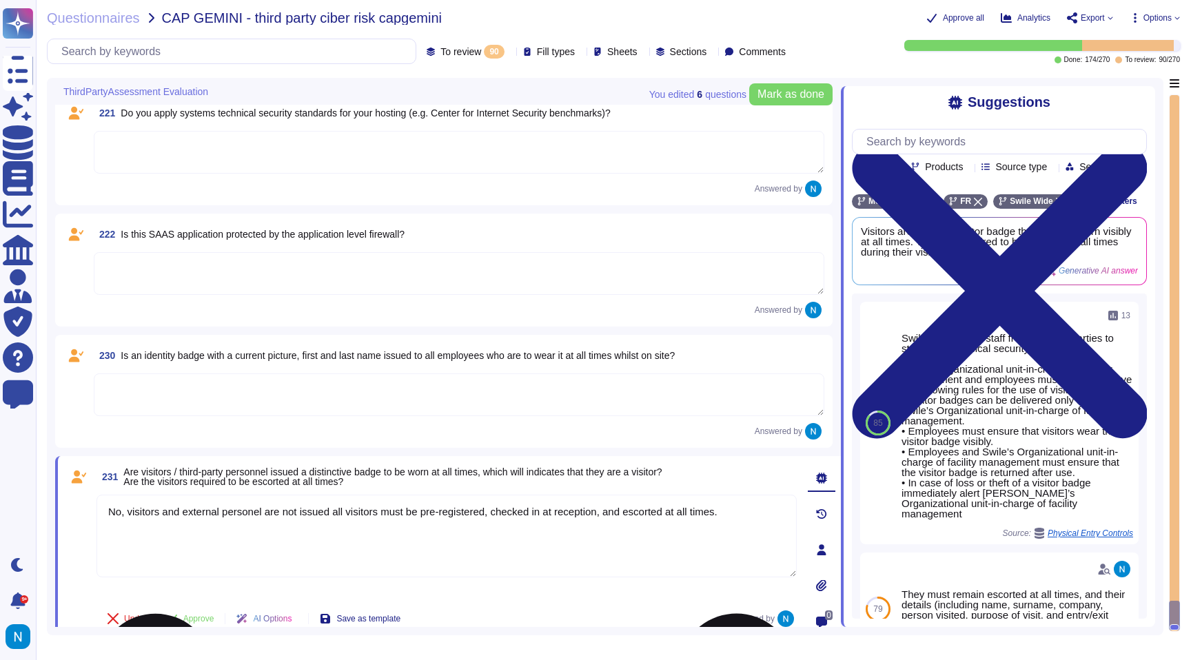
click at [338, 513] on textarea "No, visitors and external personel are not issued all visitors must be pre-regi…" at bounding box center [446, 536] width 700 height 83
paste textarea "distinctive badge to be worn at all timesa"
click at [455, 528] on textarea "No, visitors and external personel are not issued a distinctive badge to be wor…" at bounding box center [446, 536] width 700 height 83
click at [282, 555] on textarea "No, visitors and external personel are not issued a distinctive badge to be wor…" at bounding box center [446, 536] width 700 height 83
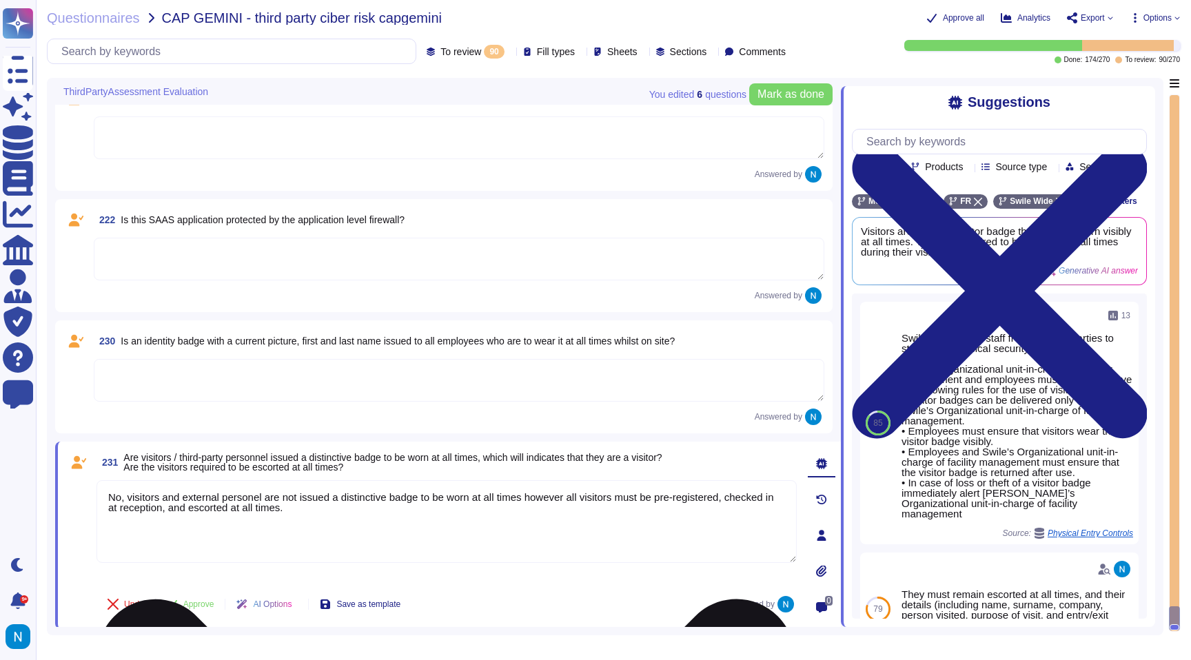
scroll to position [8820, 0]
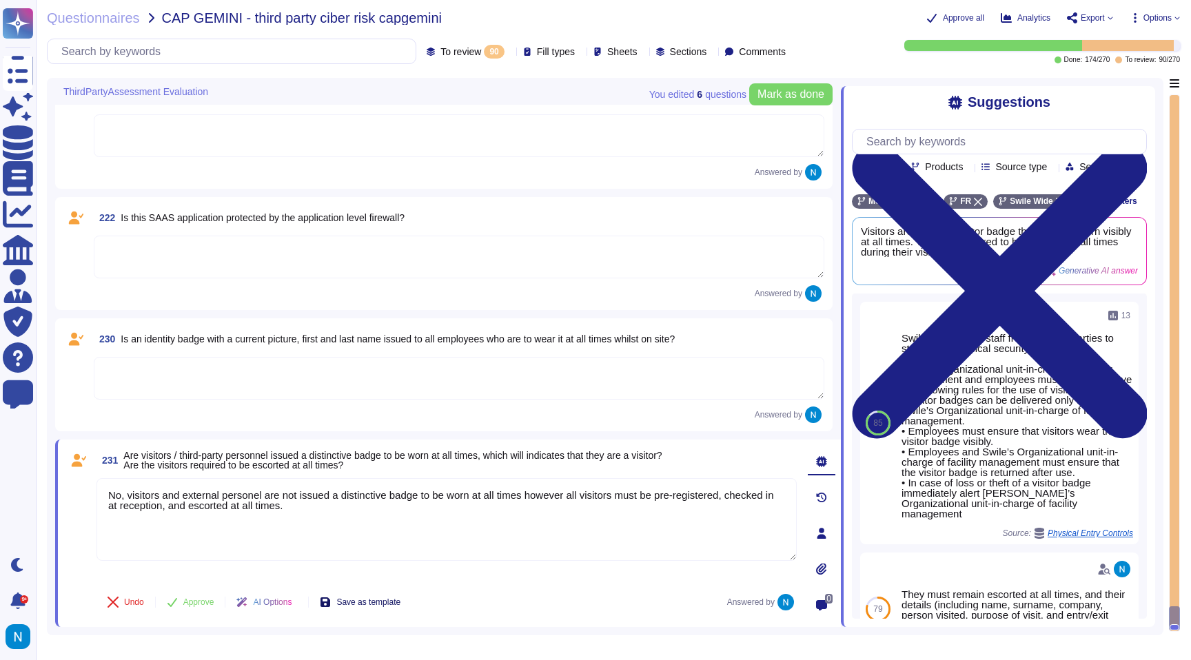
type textarea "No, visitors and external personel are not issued a distinctive badge to be wor…"
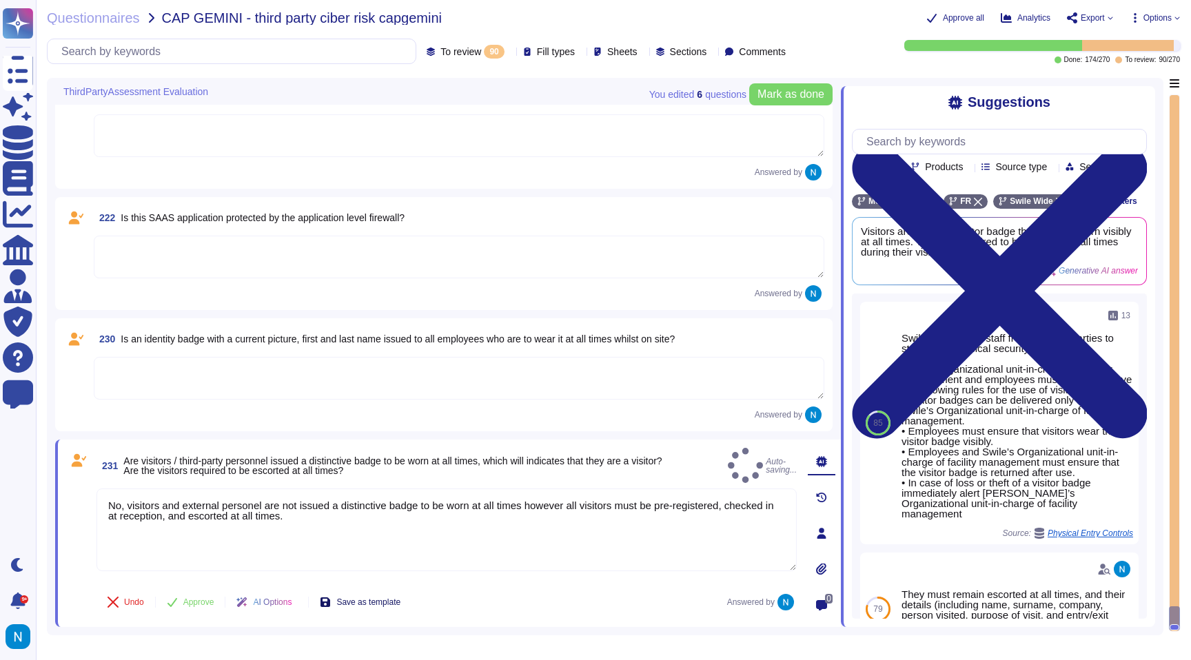
click at [355, 598] on span "Save as template" at bounding box center [368, 602] width 64 height 8
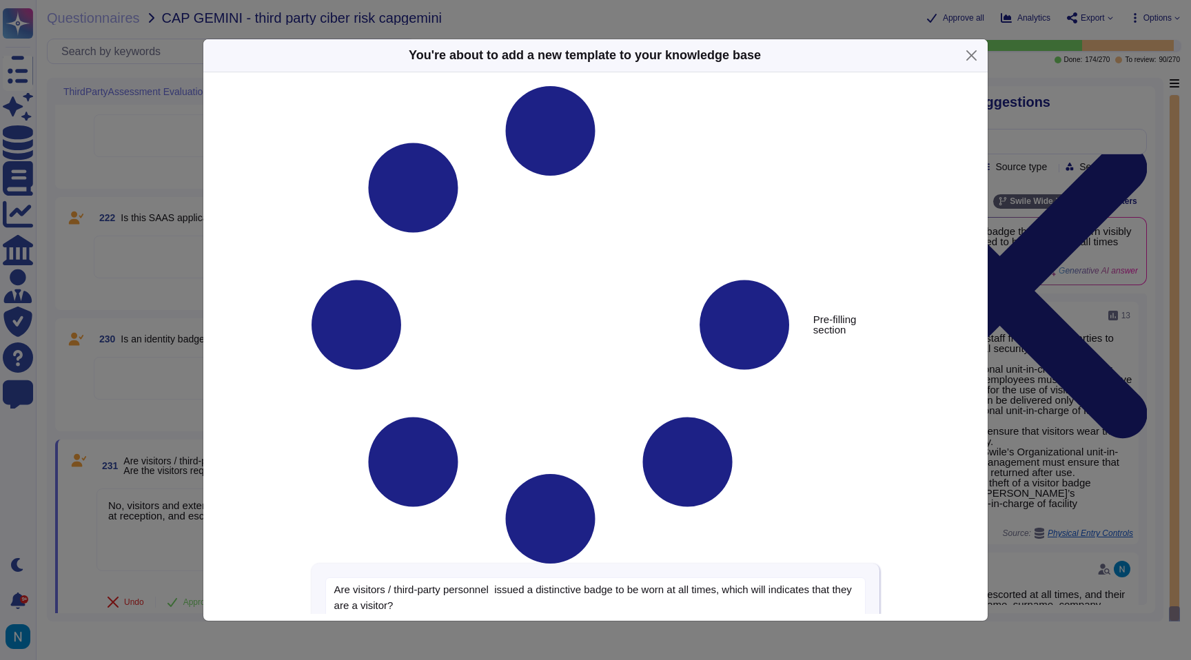
type textarea "Are visitors / third-party personnel issued a distinctive badge to be worn at a…"
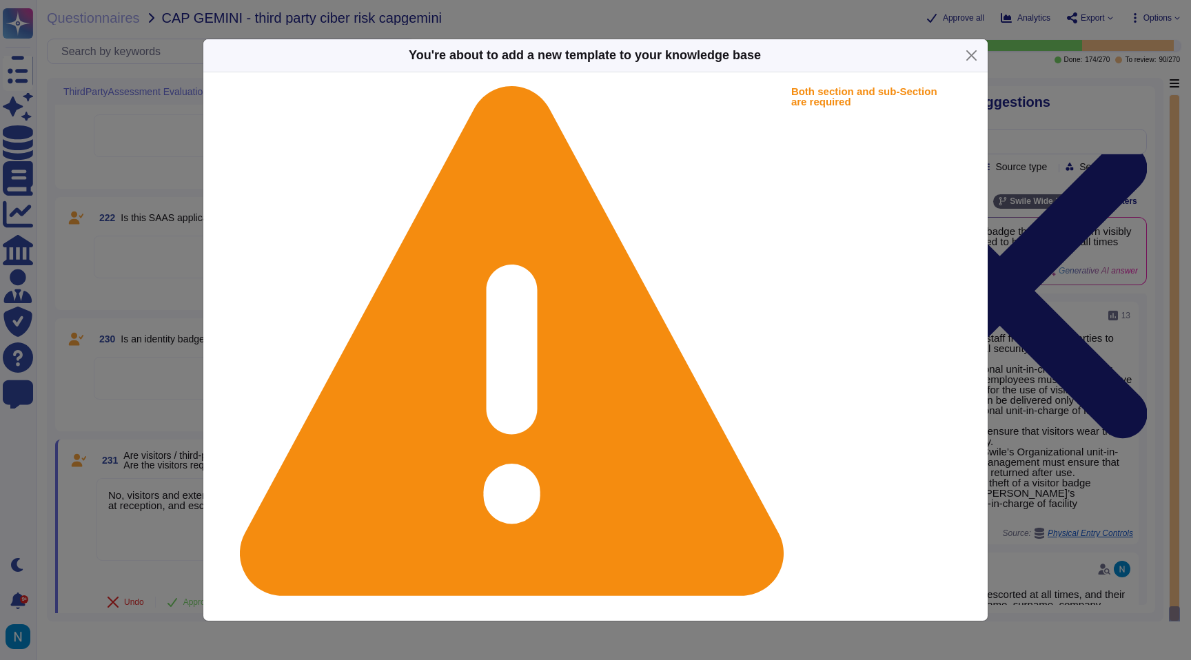
click at [189, 430] on div "You're about to add a new template to your knowledge base Both section and sub-…" at bounding box center [595, 330] width 1191 height 660
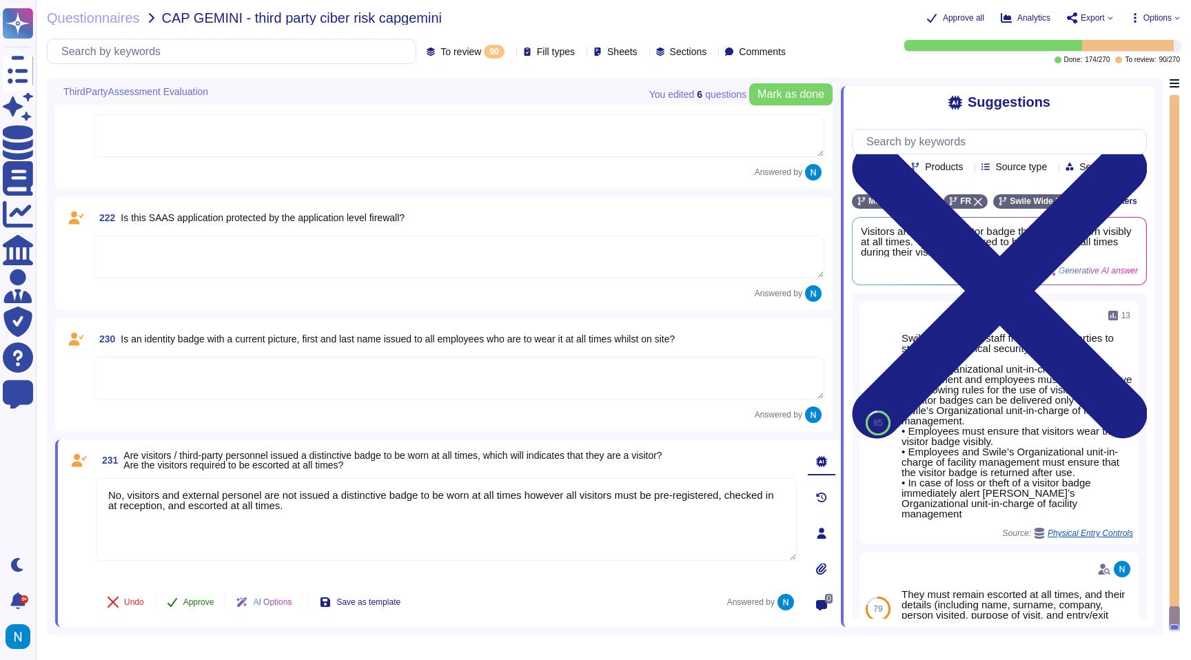
click at [205, 601] on span "Approve" at bounding box center [198, 602] width 31 height 8
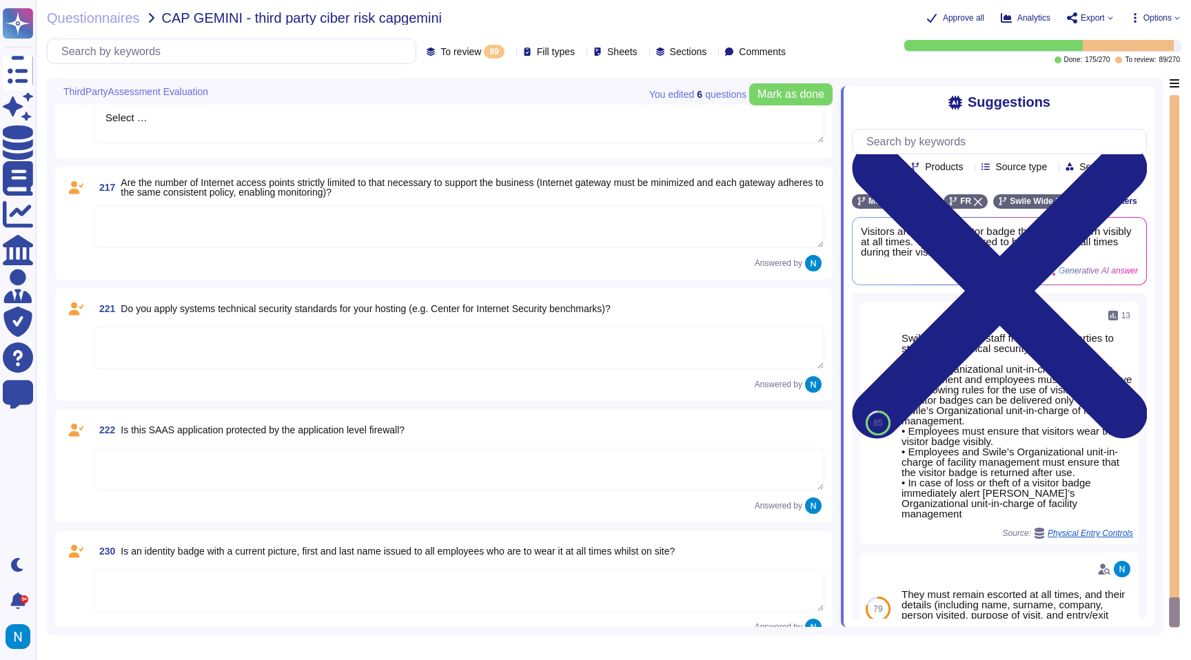
scroll to position [8641, 0]
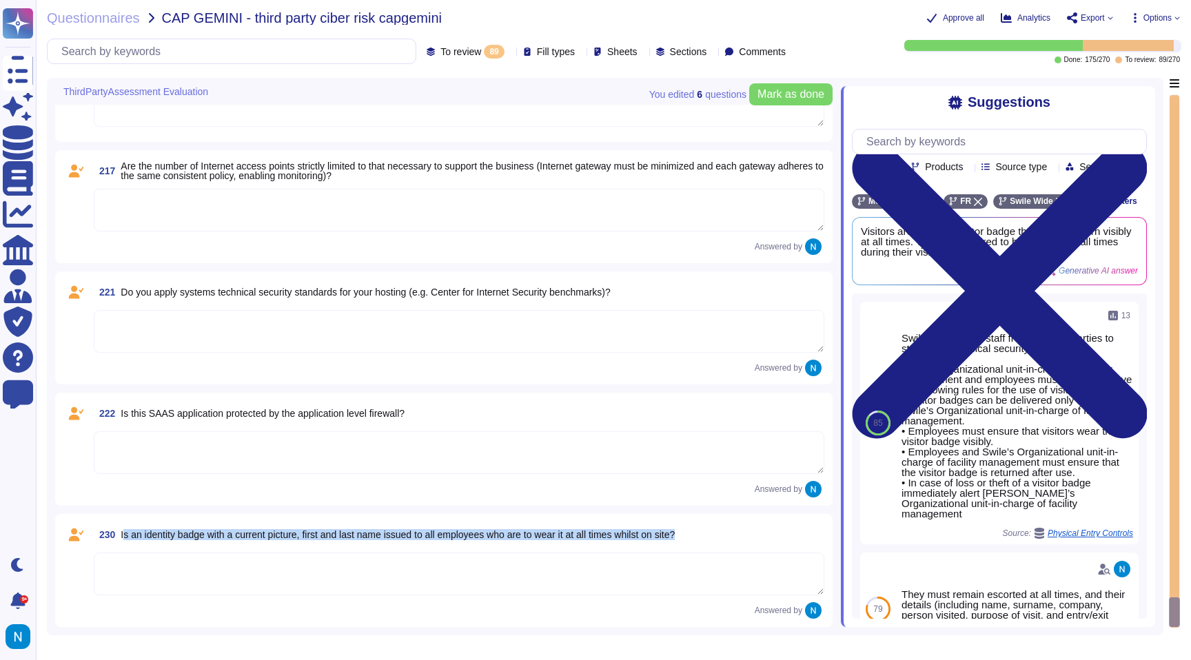
drag, startPoint x: 125, startPoint y: 537, endPoint x: 721, endPoint y: 532, distance: 596.0
click at [721, 532] on div "230 Is an identity badge with a current picture, first and last name issued to …" at bounding box center [459, 534] width 730 height 25
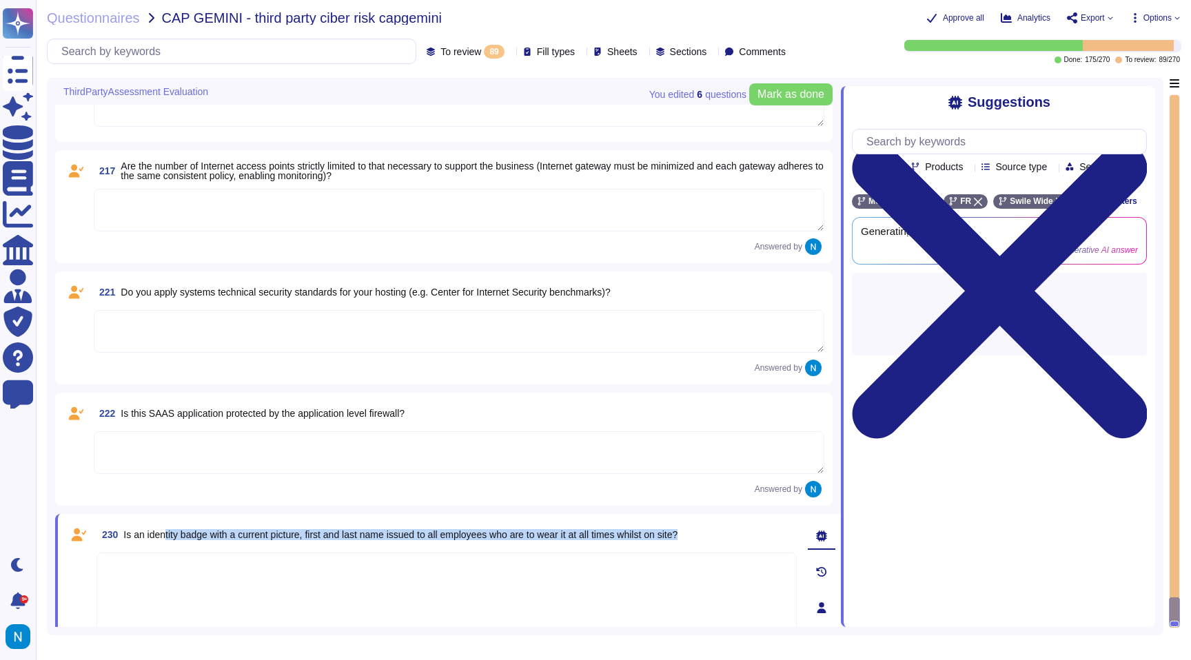
drag, startPoint x: 729, startPoint y: 531, endPoint x: 167, endPoint y: 539, distance: 561.6
click at [167, 539] on div "230 Is an identity badge with a current picture, first and last name issued to …" at bounding box center [446, 534] width 700 height 25
click at [167, 539] on span "Is an identity badge with a current picture, first and last name issued to all …" at bounding box center [400, 534] width 554 height 11
drag, startPoint x: 720, startPoint y: 533, endPoint x: 125, endPoint y: 537, distance: 594.6
click at [125, 537] on div "230 Is an identity badge with a current picture, first and last name issued to …" at bounding box center [446, 534] width 700 height 25
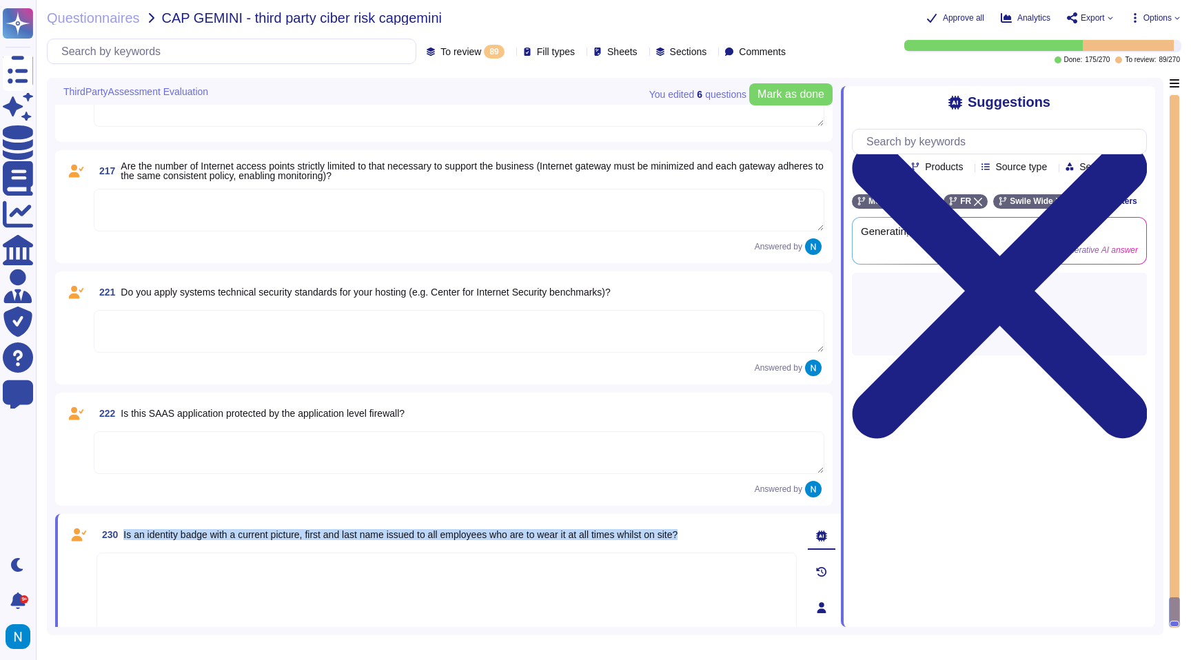
copy span "Is an identity badge with a current picture, first and last name issued to all …"
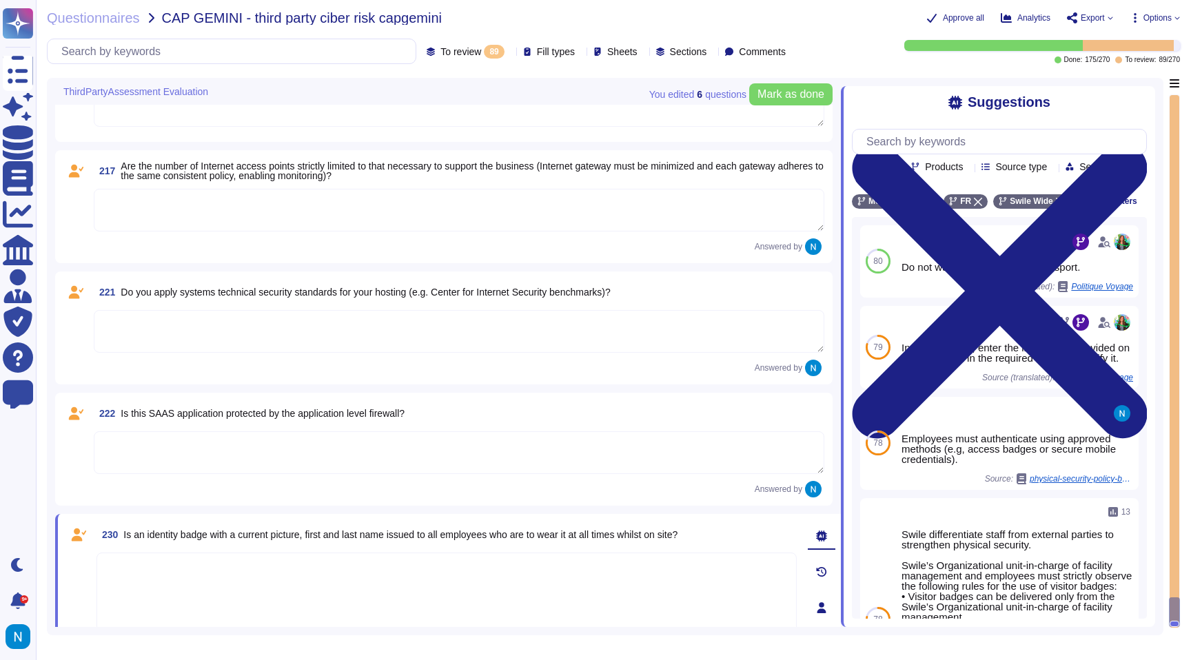
click at [444, 580] on textarea at bounding box center [446, 594] width 700 height 83
paste textarea "Yes, but in a modern digital form rather than traditional plastic ID cards. Swi…"
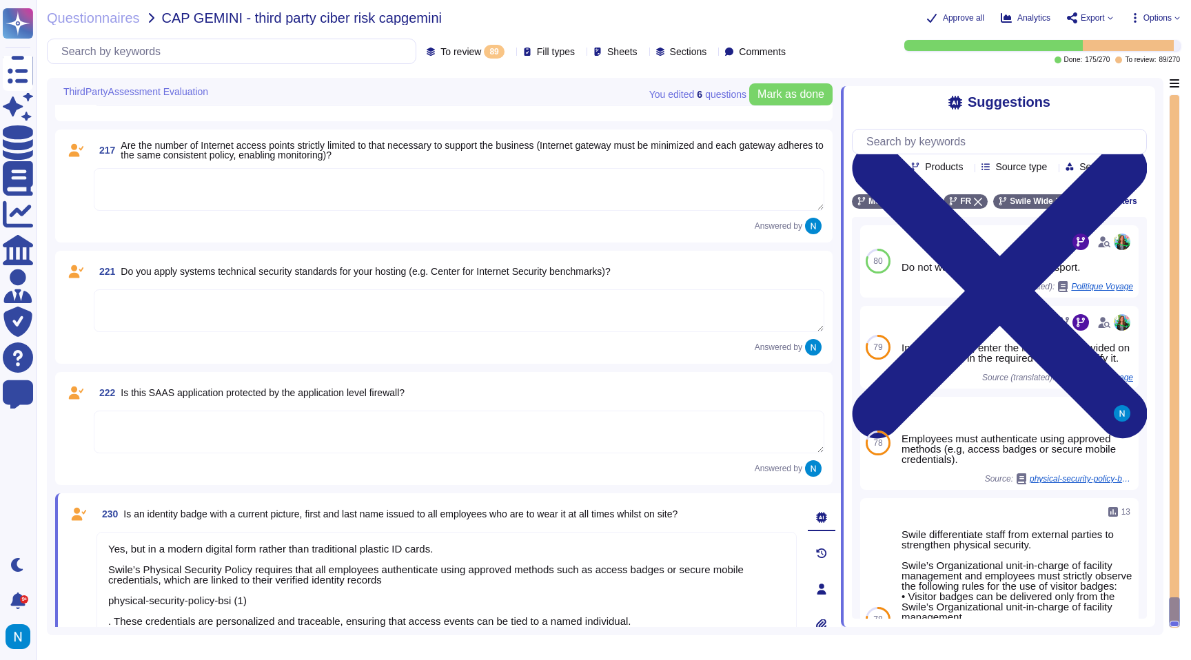
scroll to position [1, 0]
drag, startPoint x: 266, startPoint y: 601, endPoint x: 102, endPoint y: 595, distance: 164.1
click at [102, 595] on textarea "Yes, but in a modern digital form rather than traditional plastic ID cards. Swi…" at bounding box center [446, 584] width 700 height 105
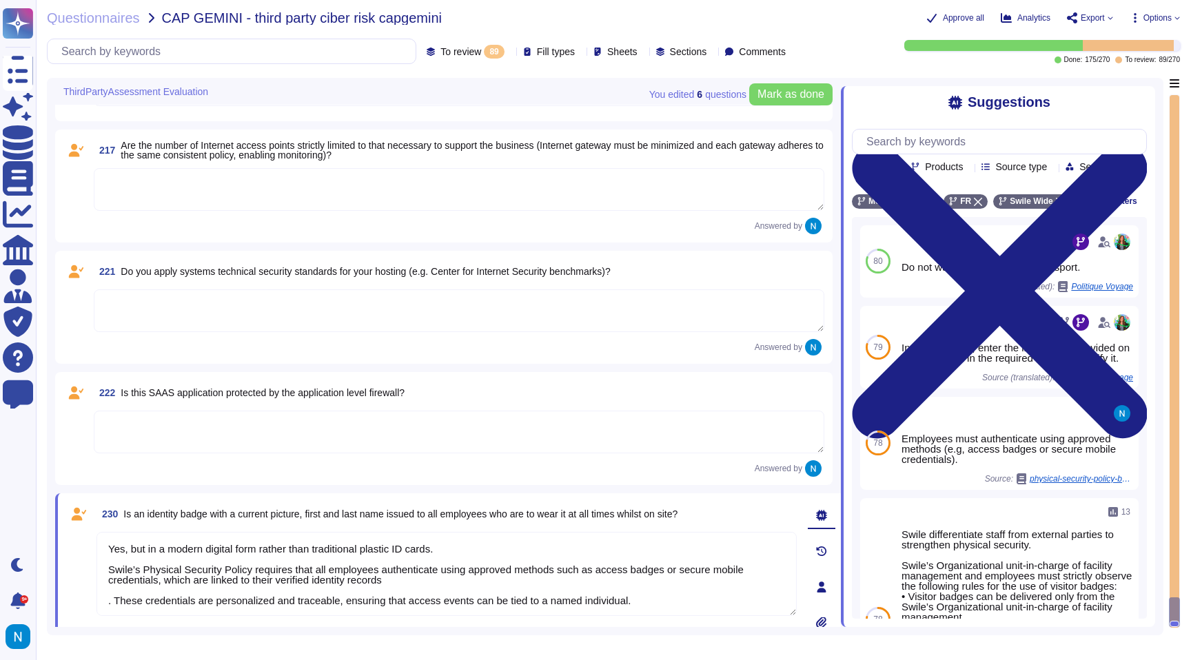
click at [106, 604] on textarea "Yes, but in a modern digital form rather than traditional plastic ID cards. Swi…" at bounding box center [446, 574] width 700 height 84
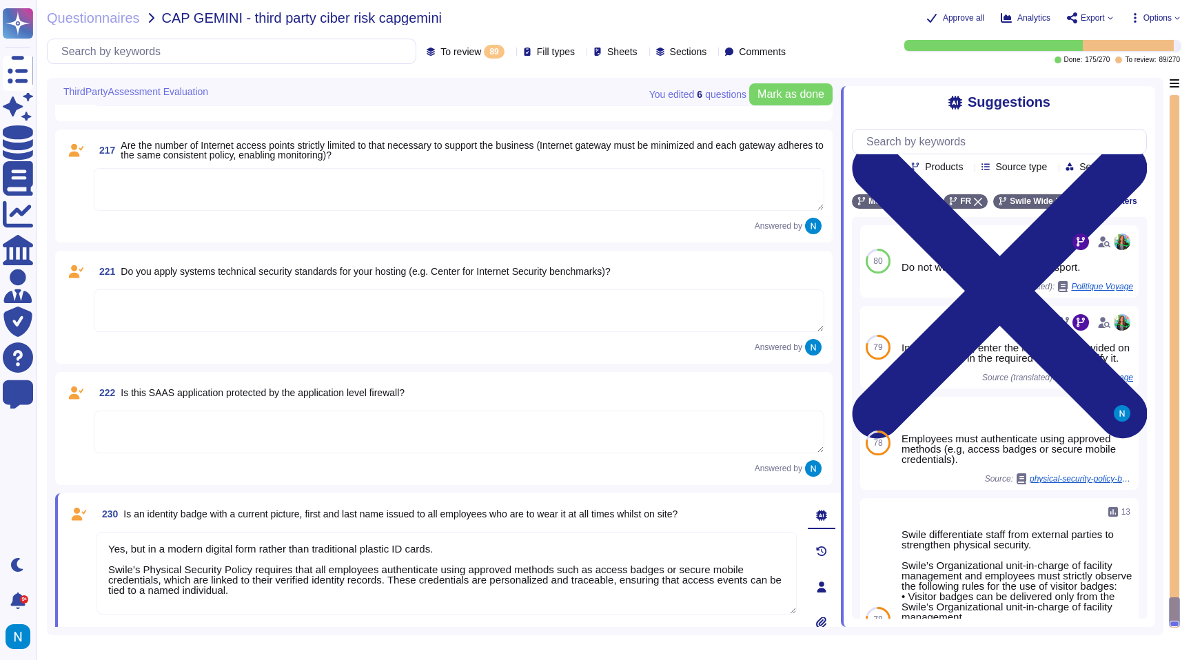
click at [105, 566] on textarea "Yes, but in a modern digital form rather than traditional plastic ID cards. Swi…" at bounding box center [446, 573] width 700 height 83
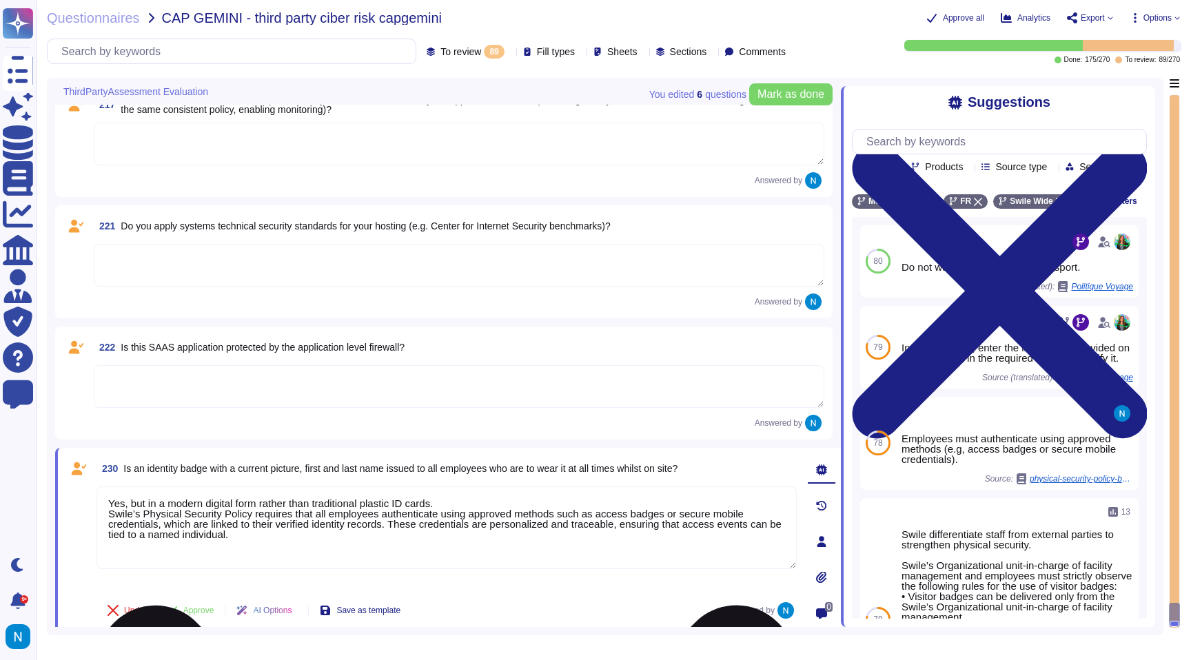
scroll to position [8707, 0]
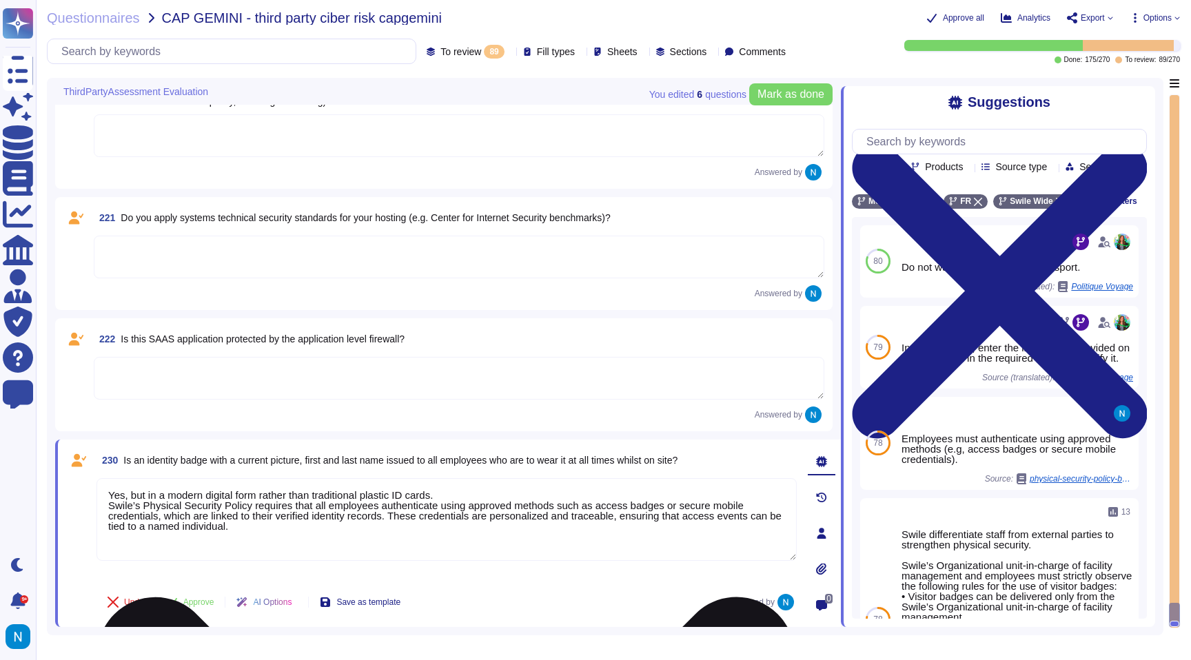
drag, startPoint x: 451, startPoint y: 495, endPoint x: 462, endPoint y: 529, distance: 36.2
click at [462, 529] on textarea "Yes, but in a modern digital form rather than traditional plastic ID cards. Swi…" at bounding box center [446, 519] width 700 height 83
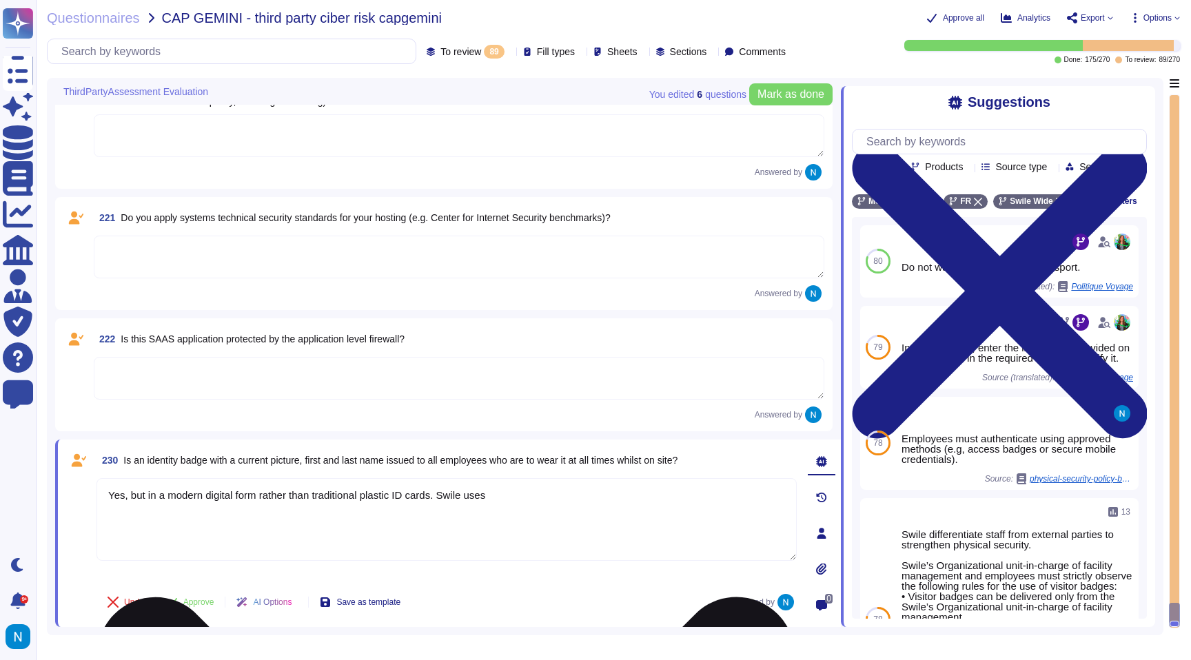
paste textarea "the Verkada system replaces physical keycards with the Verkada Pass mobile app,…"
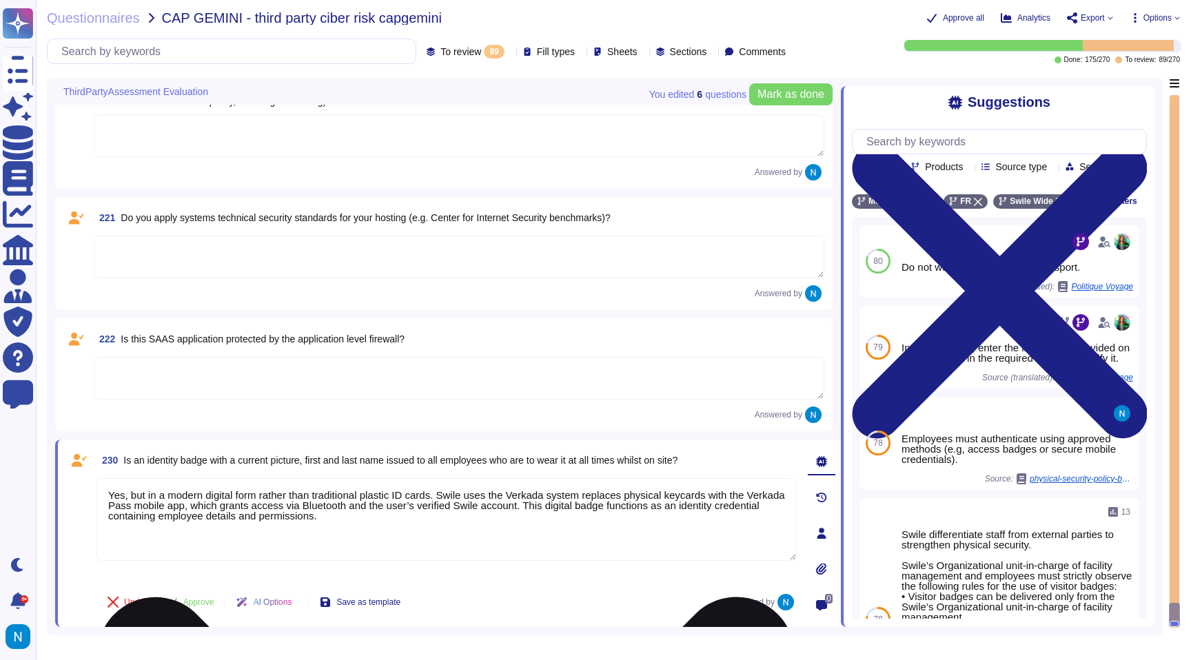
click at [595, 501] on textarea "Yes, but in a modern digital form rather than traditional plastic ID cards. Swi…" at bounding box center [446, 519] width 700 height 83
click at [595, 495] on textarea "Yes, but in a modern digital form rather than traditional plastic ID cards. Swi…" at bounding box center [446, 519] width 700 height 83
click at [266, 508] on textarea "Yes, but in a modern digital form rather than traditional plastic ID cards. Swi…" at bounding box center [446, 519] width 700 height 83
click at [387, 595] on button "Save as template" at bounding box center [360, 602] width 103 height 28
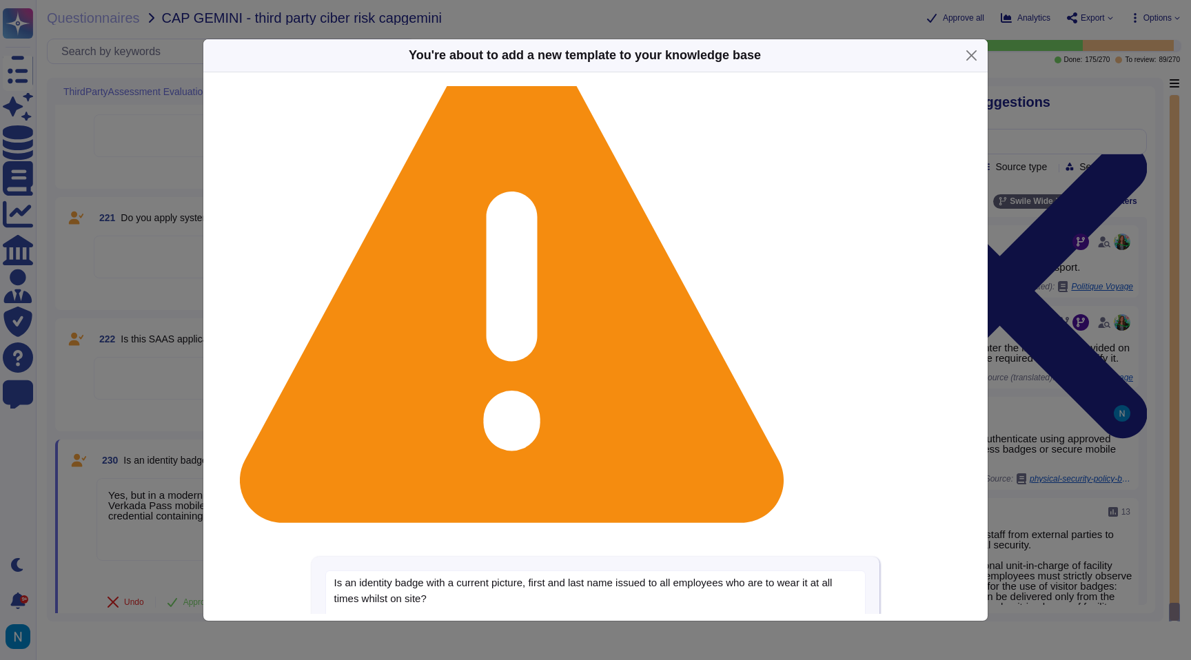
scroll to position [0, 0]
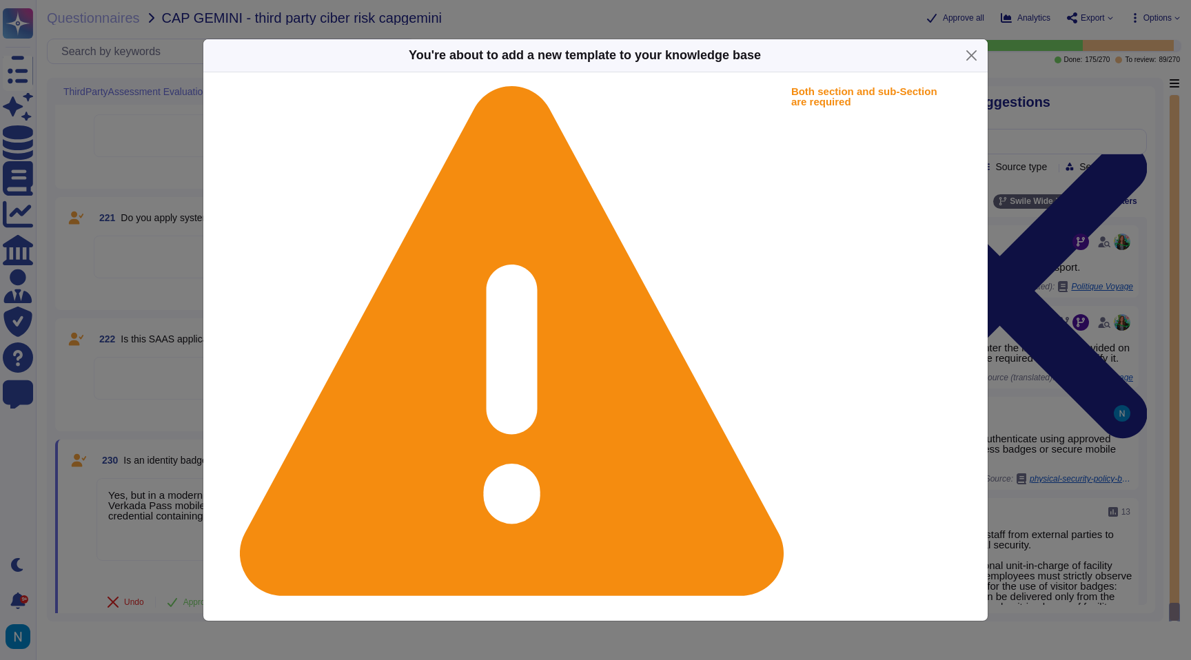
click at [154, 391] on div "You're about to add a new template to your knowledge base Both section and sub-…" at bounding box center [595, 330] width 1191 height 660
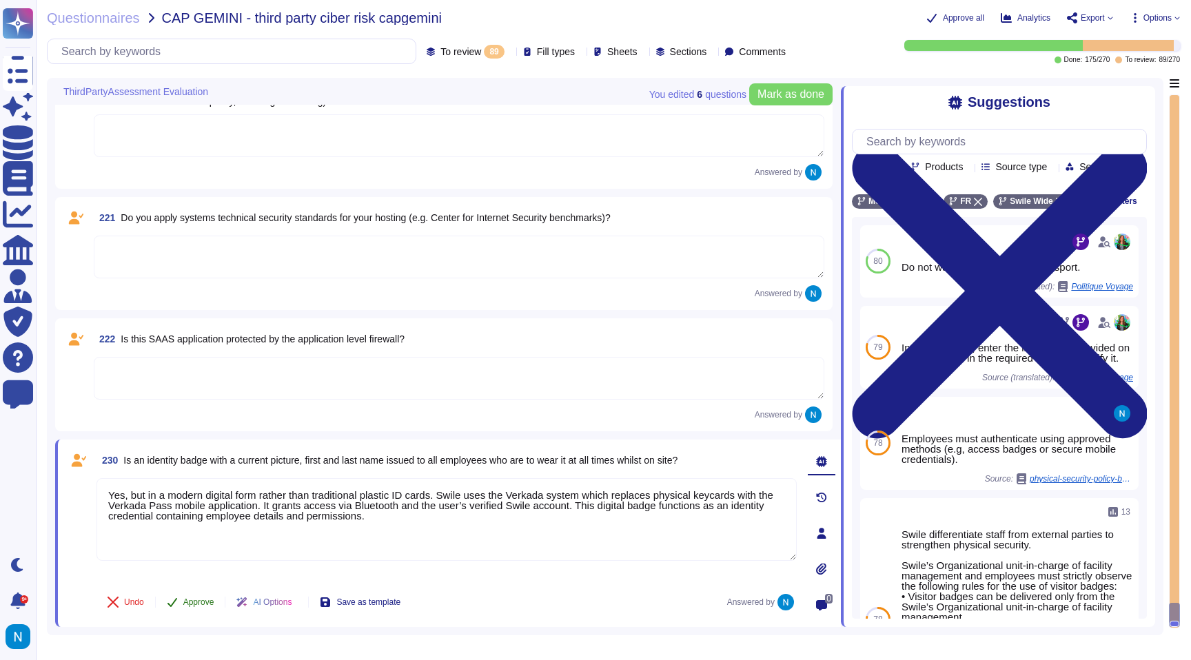
click at [196, 602] on span "Approve" at bounding box center [198, 602] width 31 height 8
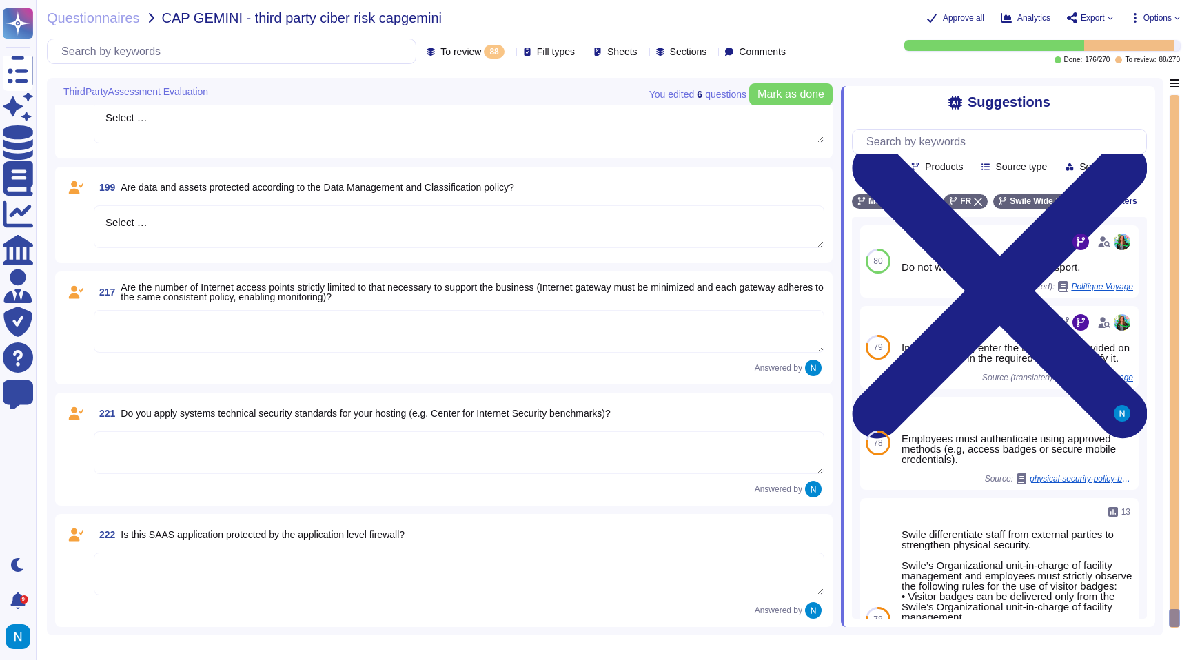
scroll to position [8512, 0]
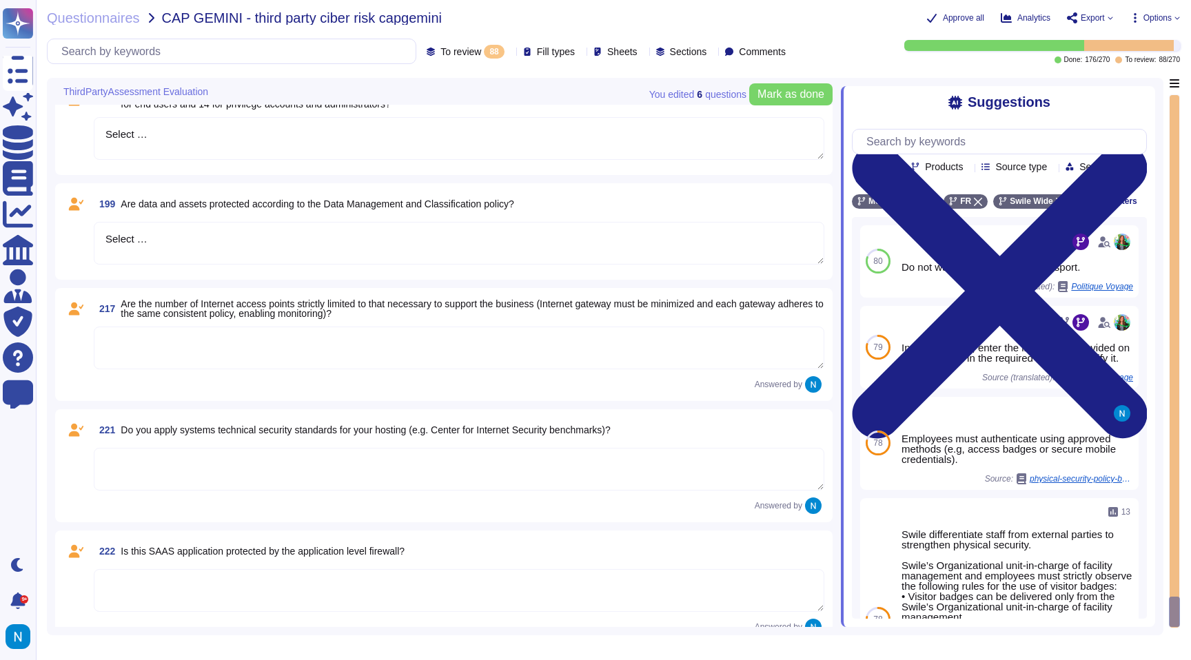
click at [291, 601] on textarea at bounding box center [459, 590] width 730 height 43
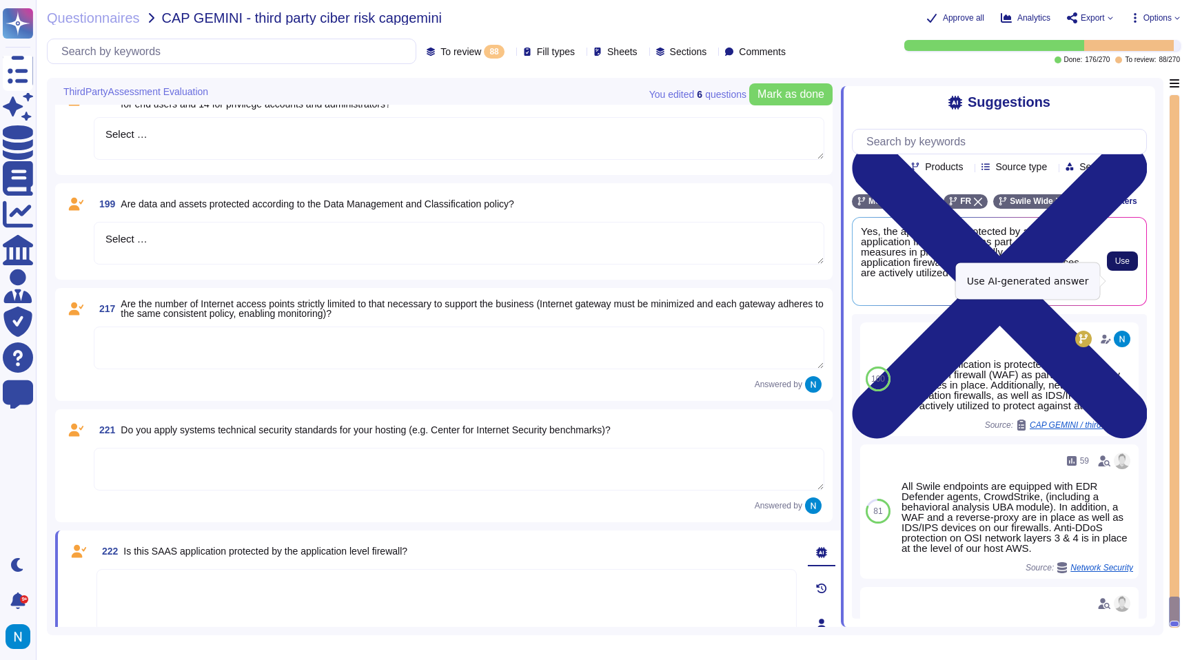
click at [1135, 271] on button "Use" at bounding box center [1121, 260] width 31 height 19
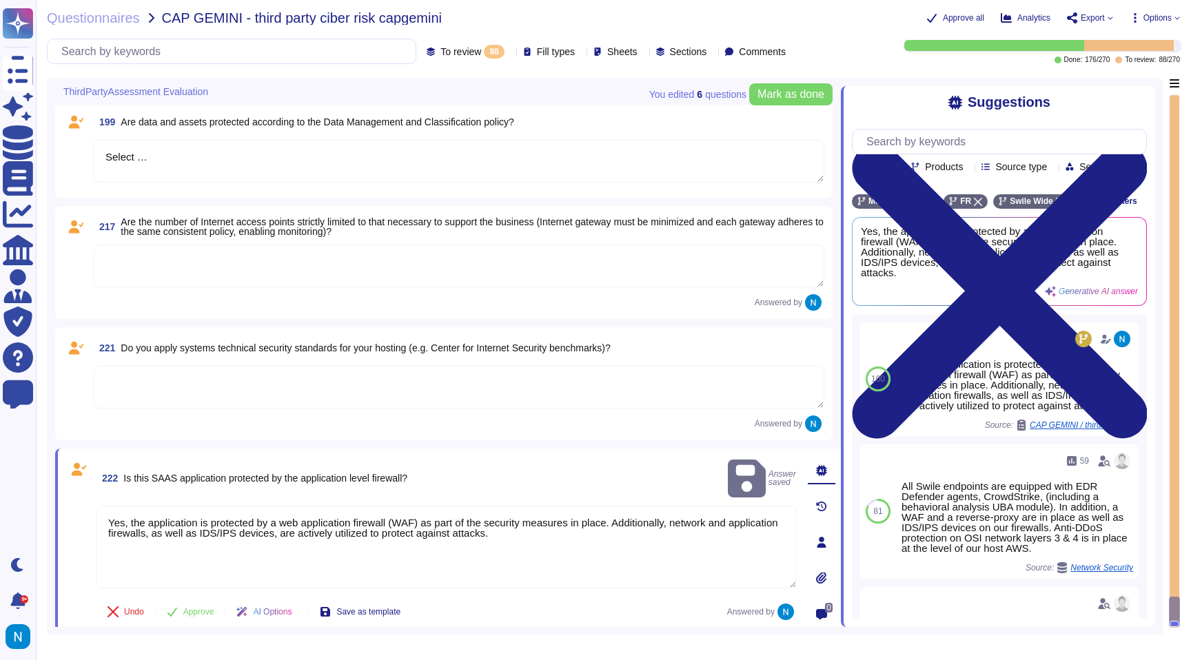
scroll to position [8591, 0]
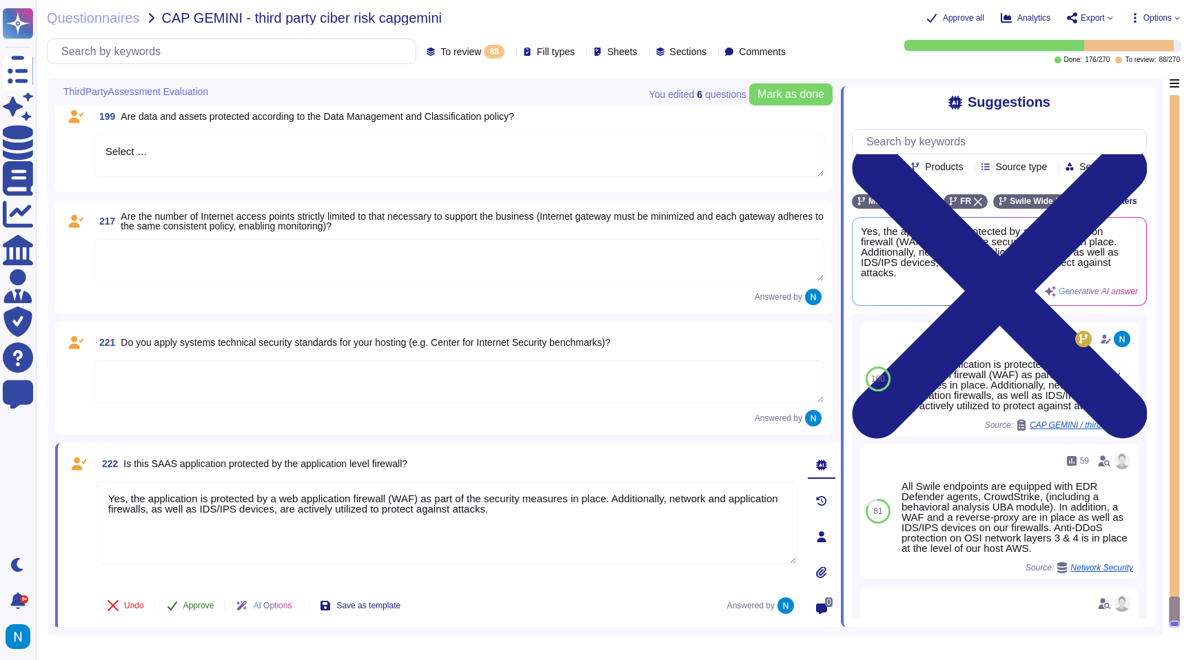
click at [203, 601] on span "Approve" at bounding box center [198, 605] width 31 height 8
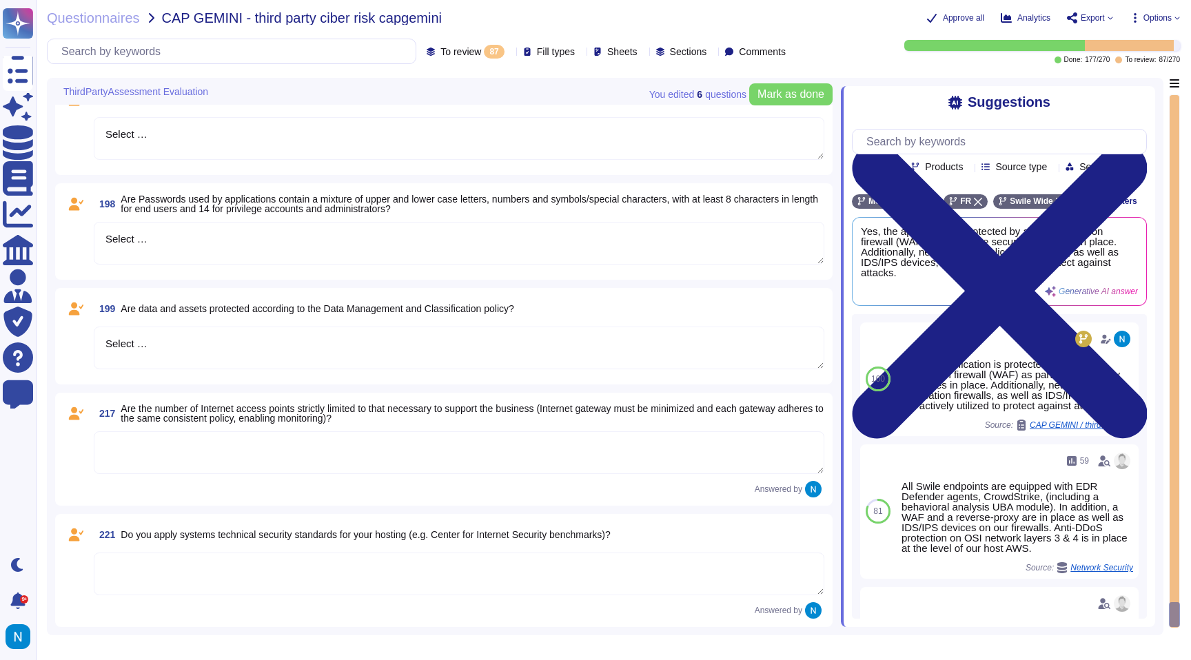
scroll to position [8399, 0]
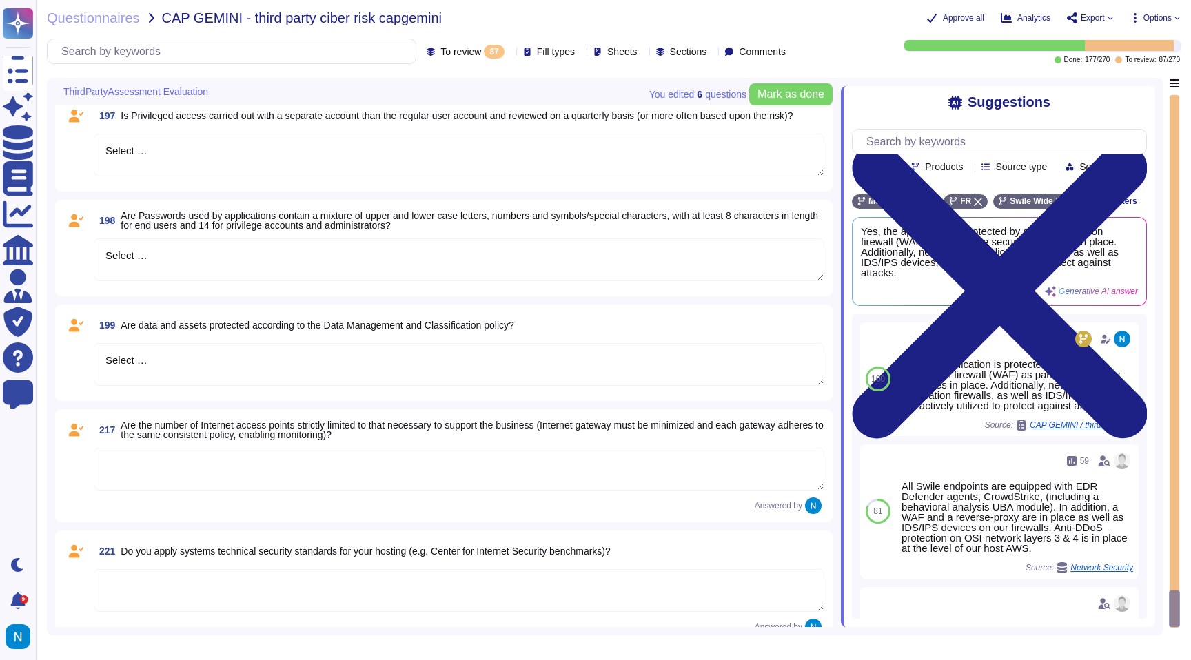
click at [218, 581] on textarea at bounding box center [459, 590] width 730 height 43
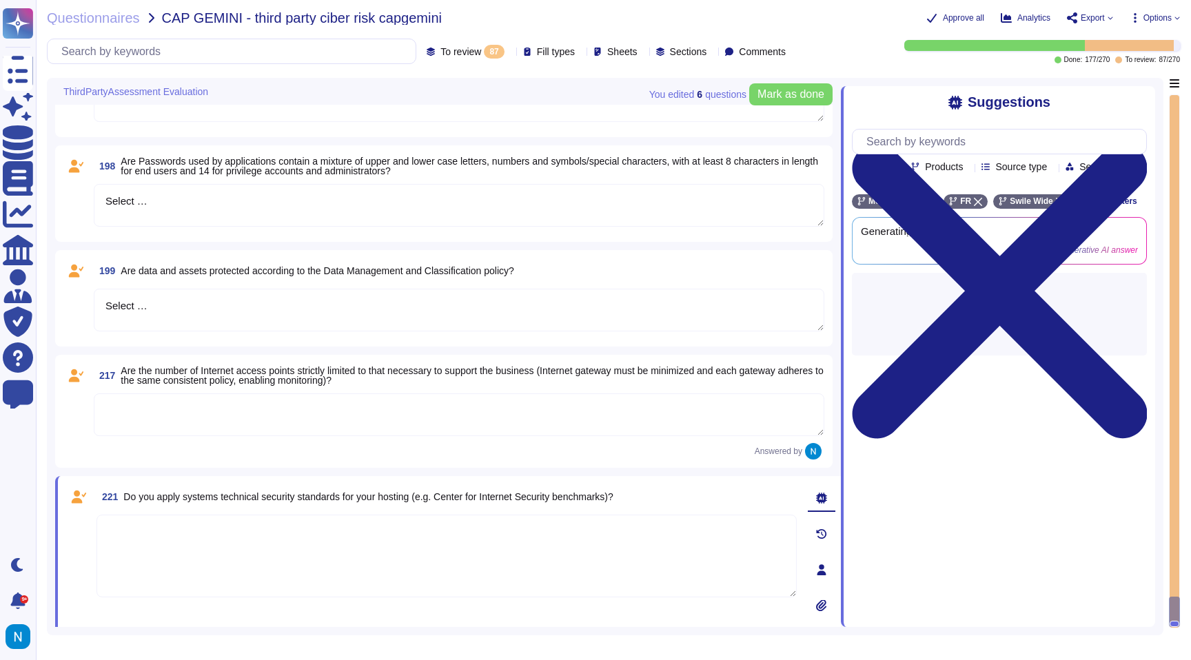
scroll to position [8460, 0]
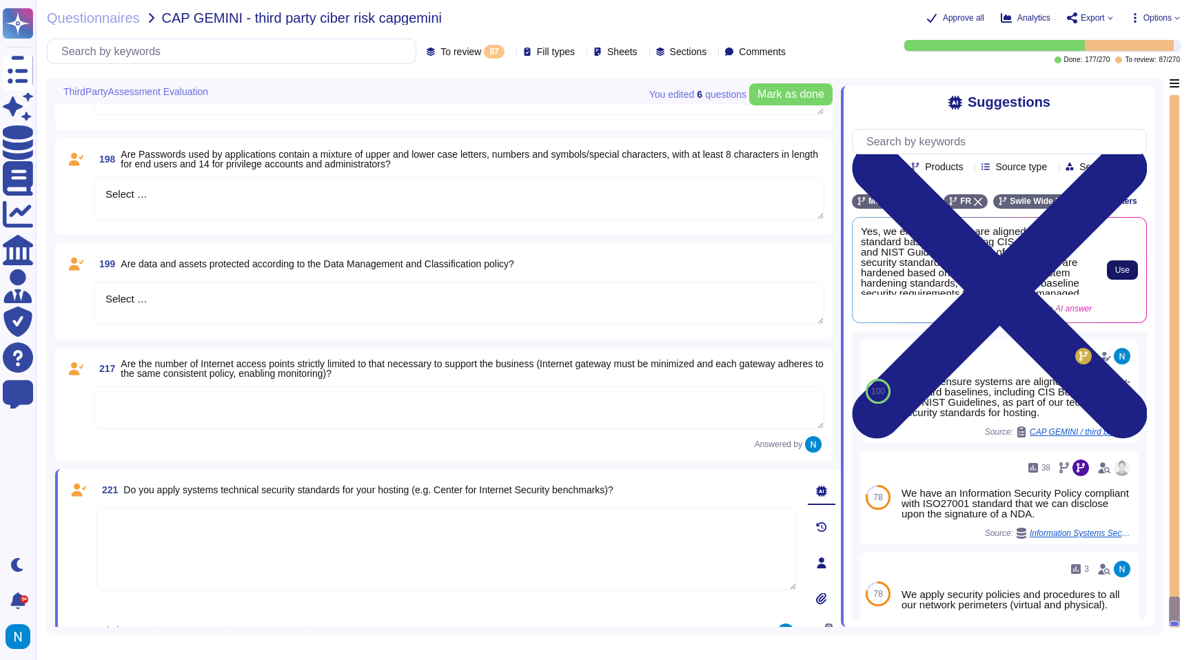
click at [1124, 274] on span "Use" at bounding box center [1122, 270] width 14 height 8
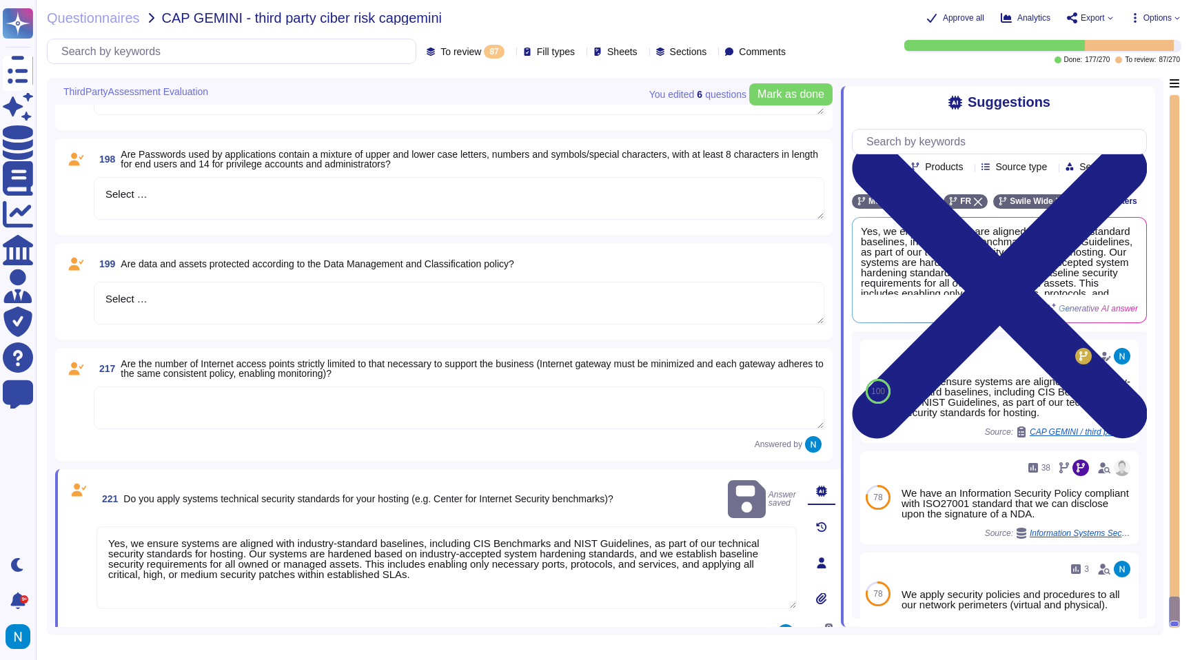
click at [144, 526] on textarea "Yes, we ensure systems are aligned with industry-standard baselines, including …" at bounding box center [446, 567] width 700 height 83
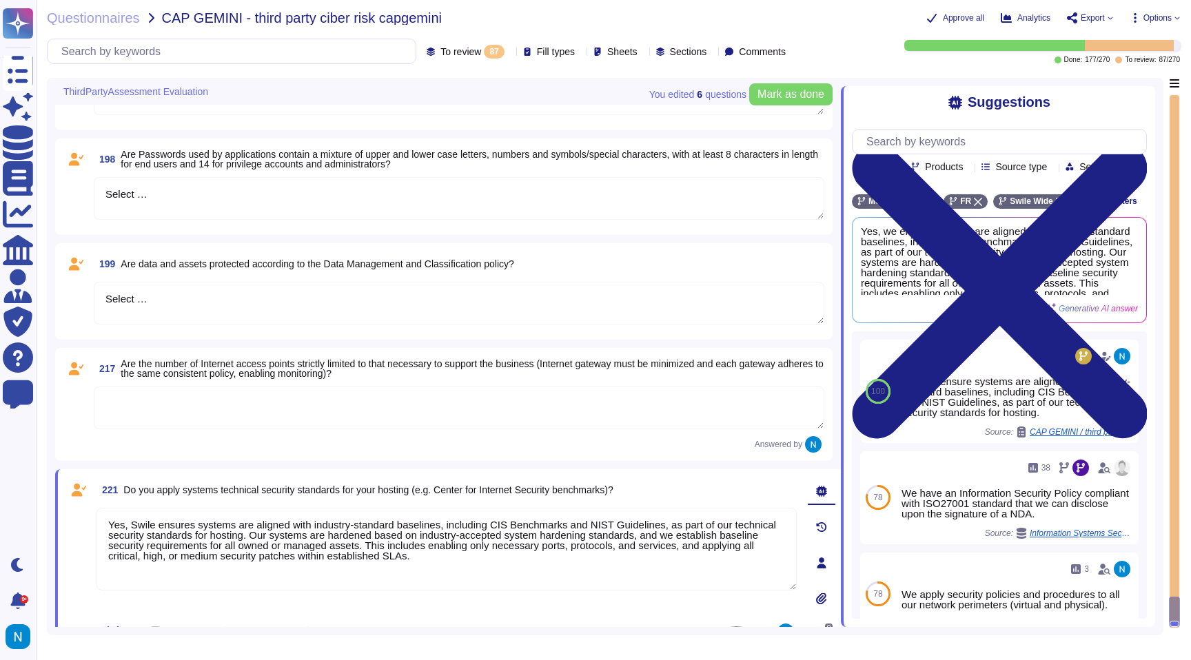
scroll to position [8481, 0]
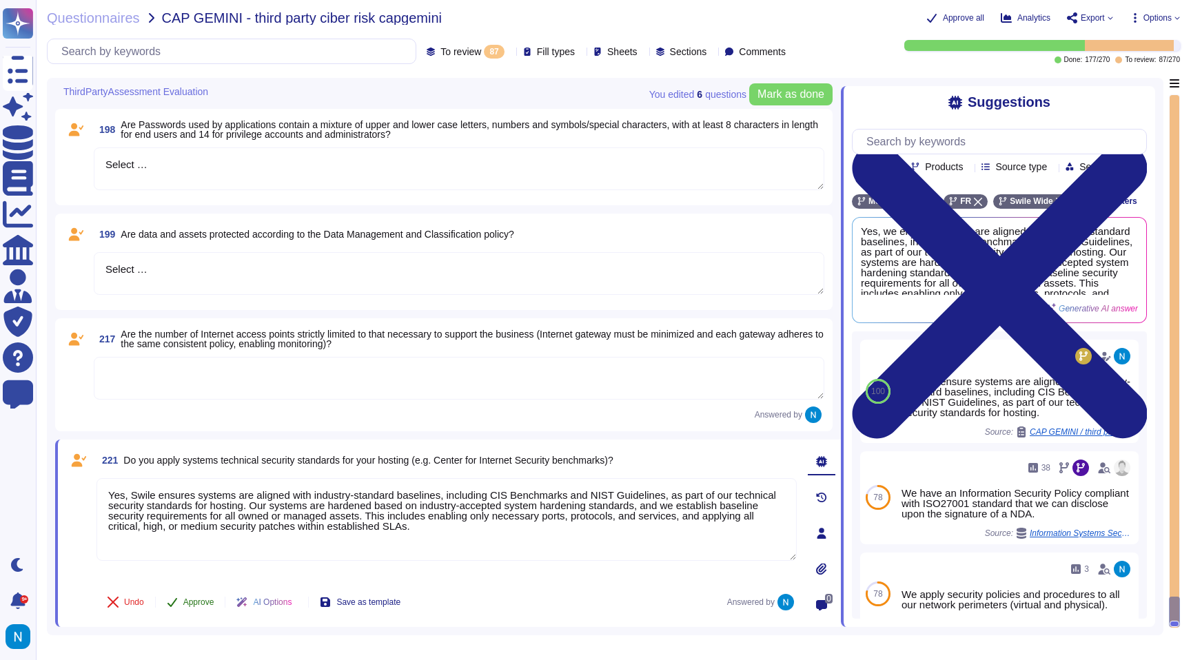
click at [181, 608] on button "Approve" at bounding box center [191, 602] width 70 height 28
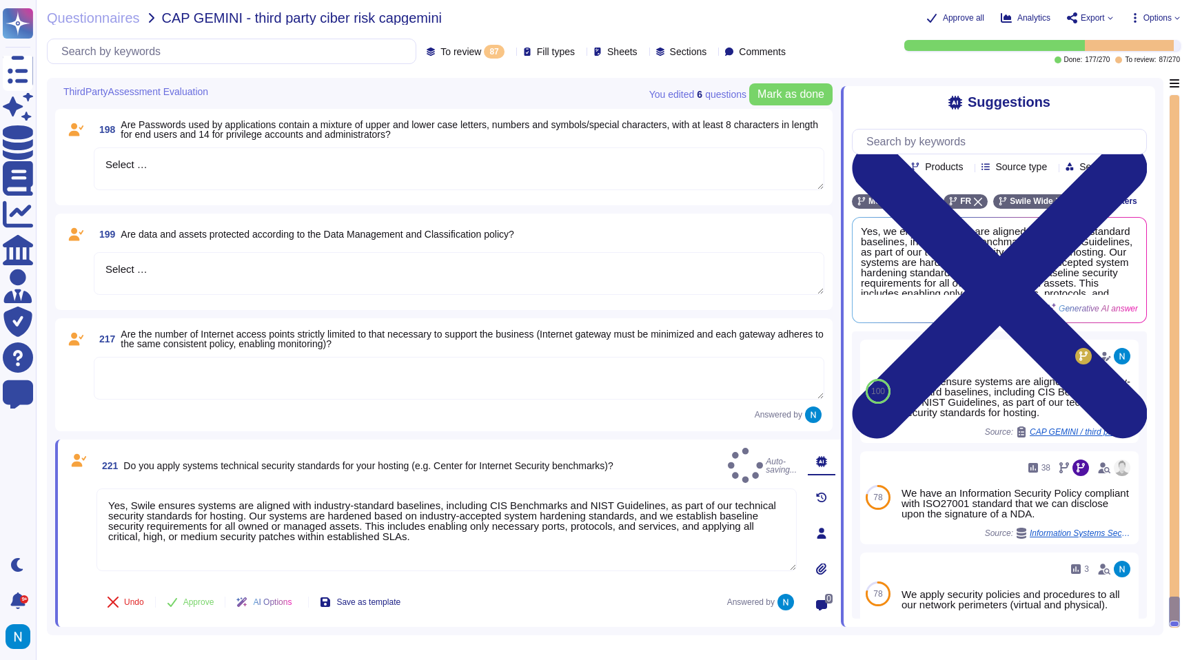
scroll to position [8286, 0]
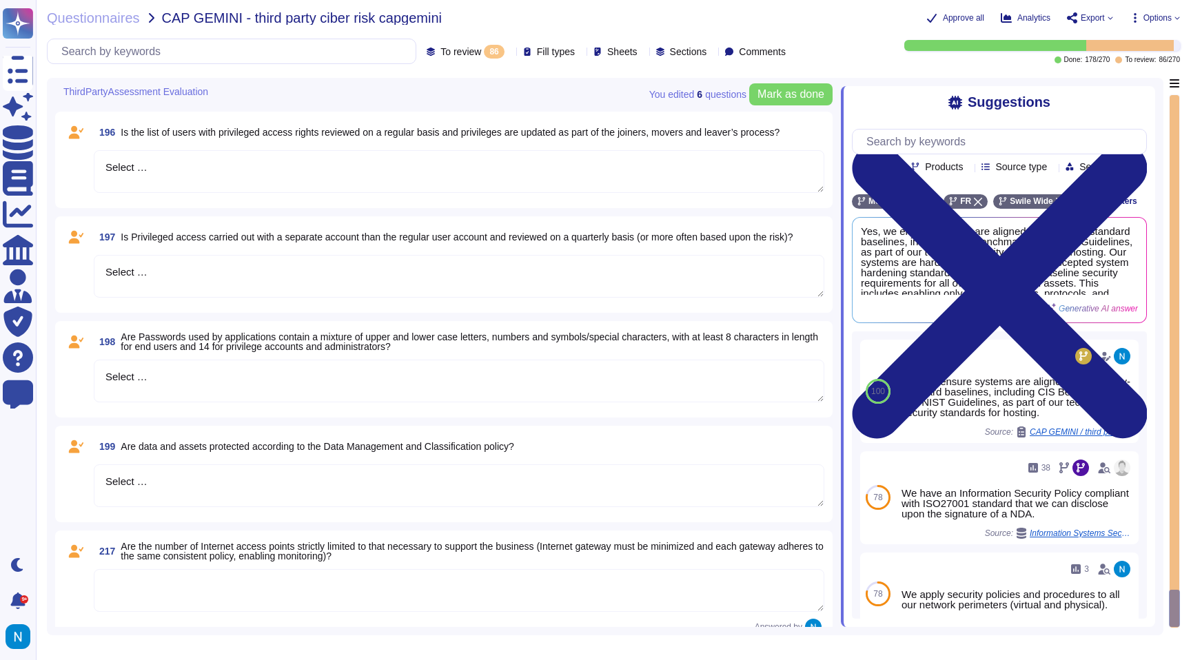
click at [184, 584] on textarea at bounding box center [459, 590] width 730 height 43
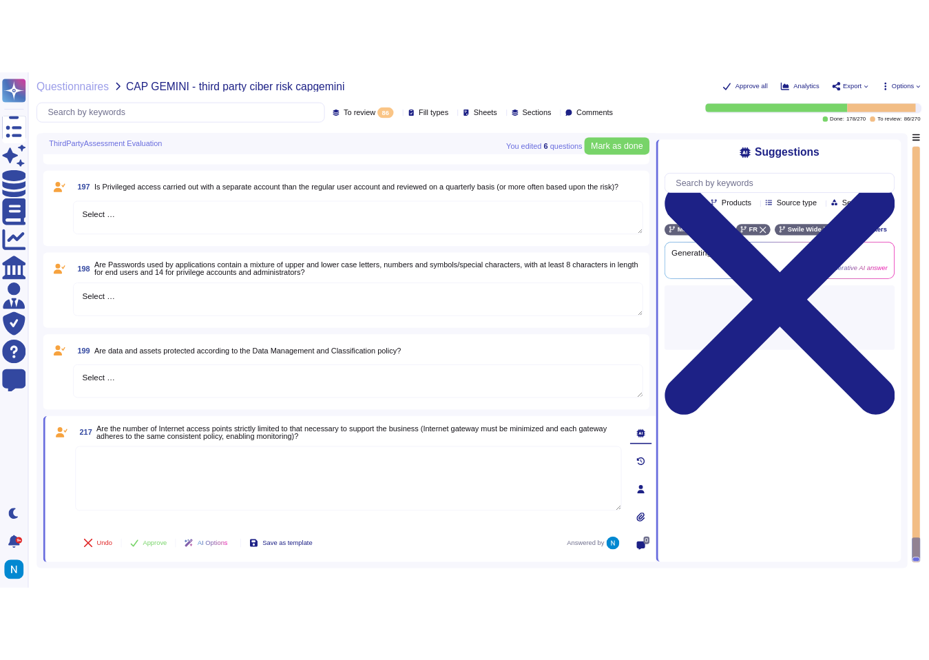
scroll to position [8377, 0]
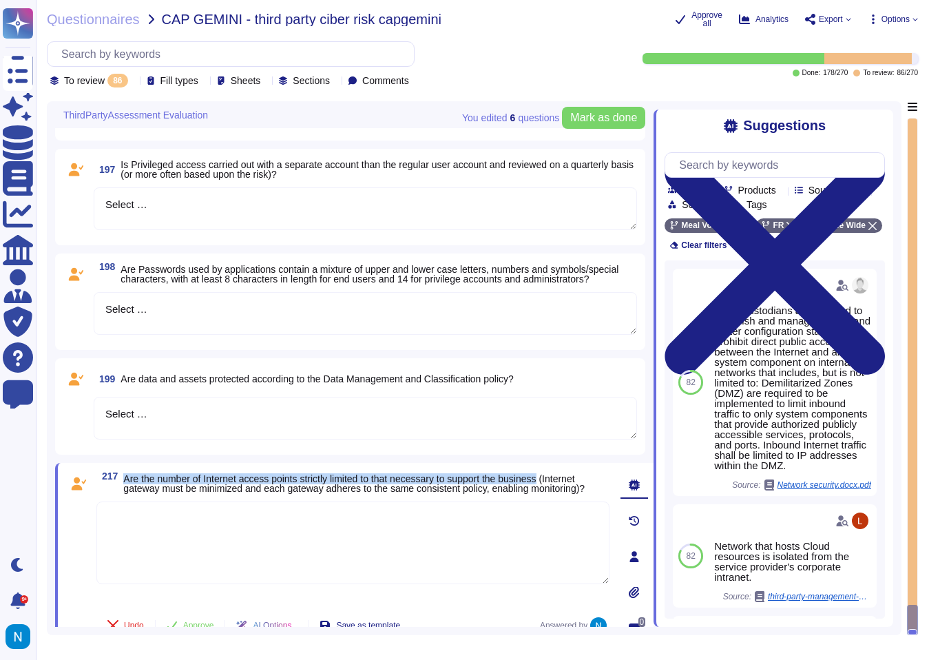
drag, startPoint x: 125, startPoint y: 482, endPoint x: 578, endPoint y: 482, distance: 453.3
click at [578, 482] on span "Are the number of Internet access points strictly limited to that necessary to …" at bounding box center [366, 483] width 486 height 19
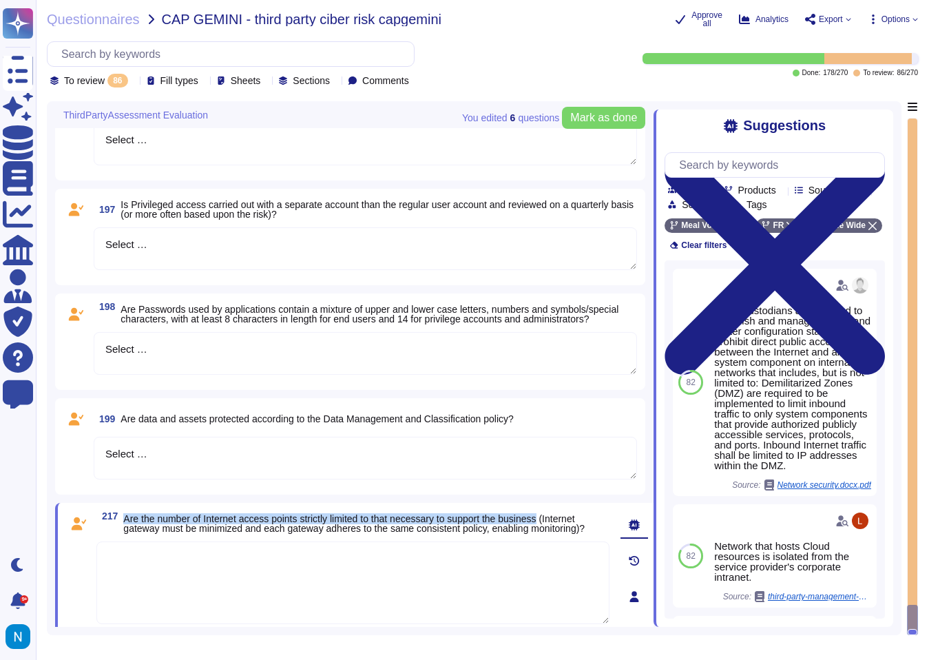
scroll to position [8333, 0]
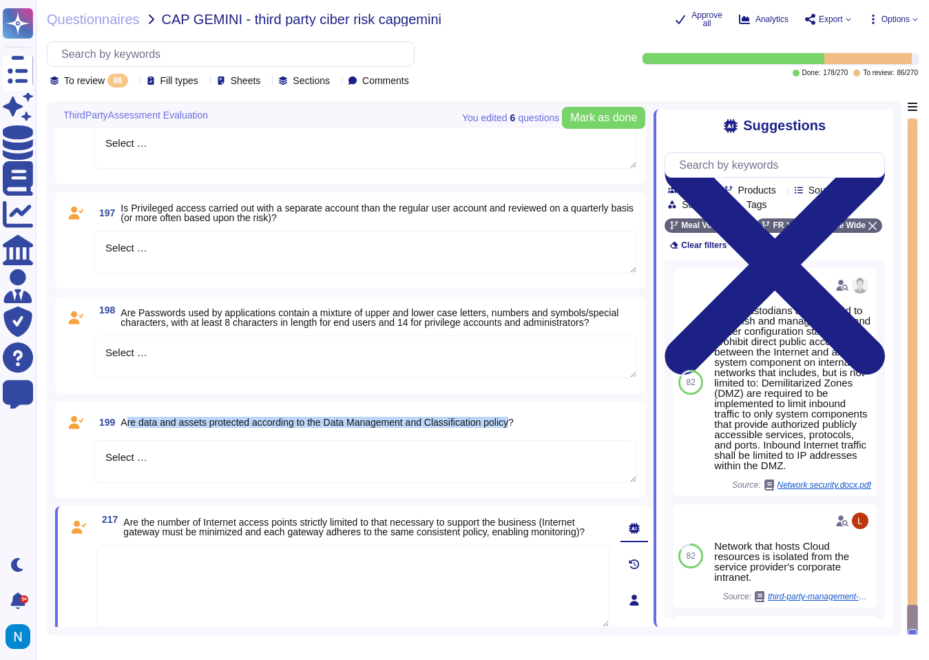
drag, startPoint x: 127, startPoint y: 428, endPoint x: 537, endPoint y: 422, distance: 410.0
click at [513, 422] on span "Are data and assets protected according to the Data Management and Classificati…" at bounding box center [317, 422] width 393 height 11
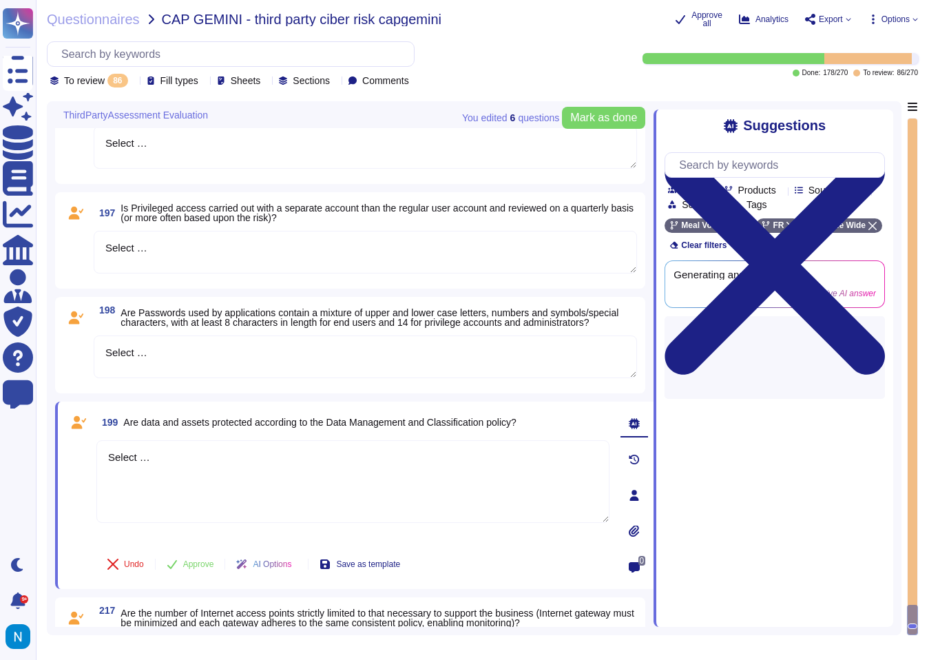
click at [516, 422] on span "Are data and assets protected according to the Data Management and Classificati…" at bounding box center [319, 422] width 393 height 11
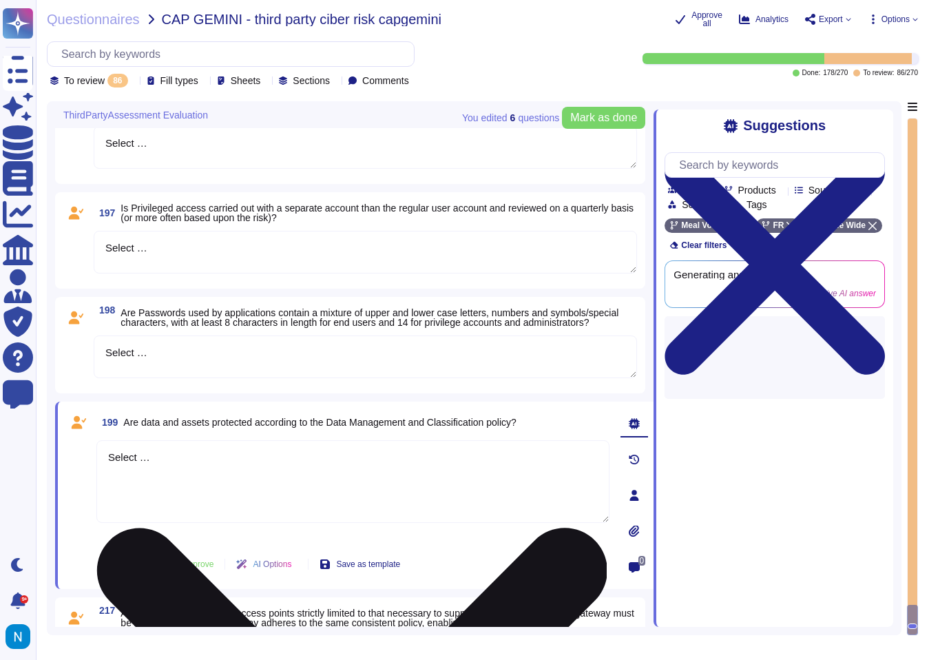
click at [501, 472] on textarea "Select …" at bounding box center [352, 481] width 513 height 83
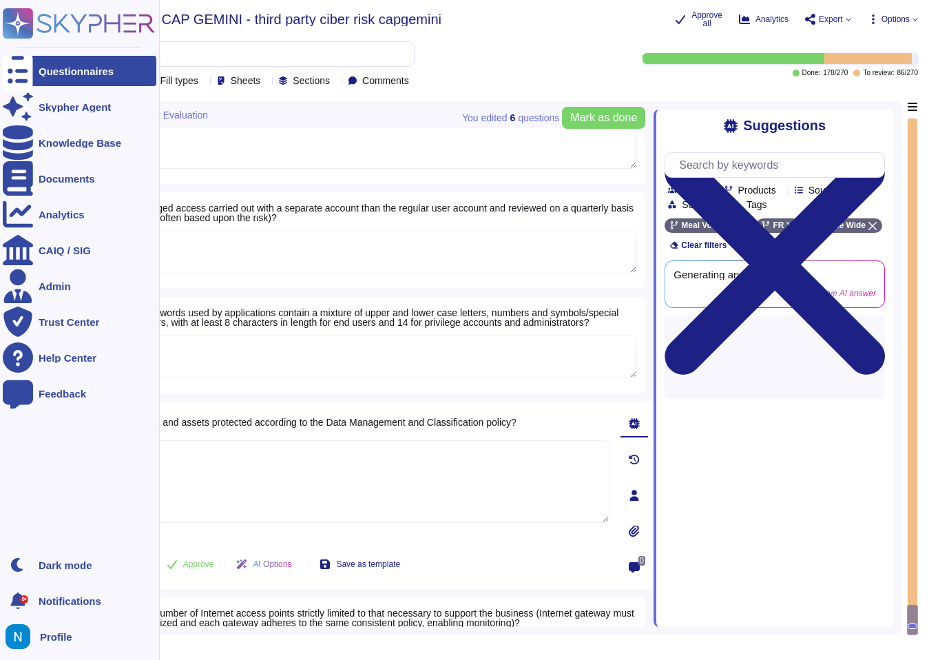
drag, startPoint x: 501, startPoint y: 472, endPoint x: 17, endPoint y: 438, distance: 485.5
click at [17, 438] on div "Questionnaires Skypher Agent Knowledge Base Documents Analytics CAIQ / SIG Admi…" at bounding box center [464, 330] width 929 height 660
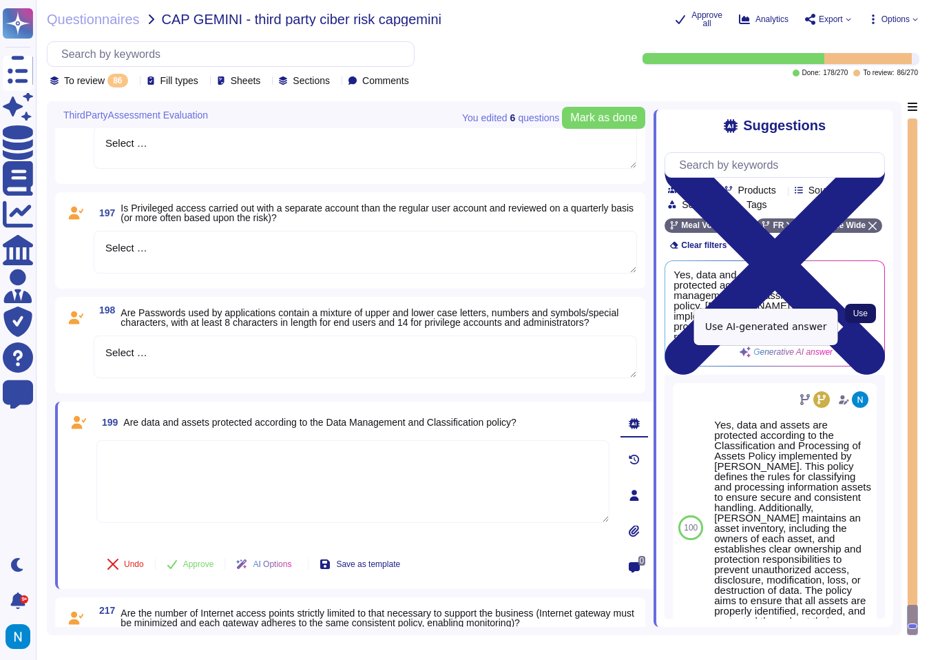
click at [864, 318] on span "Use" at bounding box center [861, 313] width 14 height 8
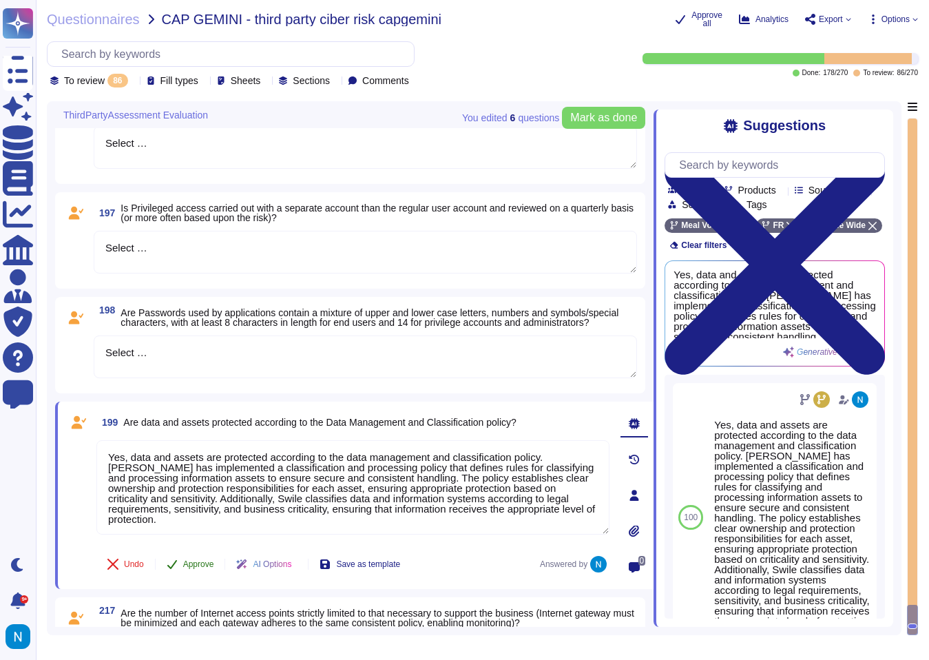
click at [200, 568] on span "Approve" at bounding box center [198, 564] width 31 height 8
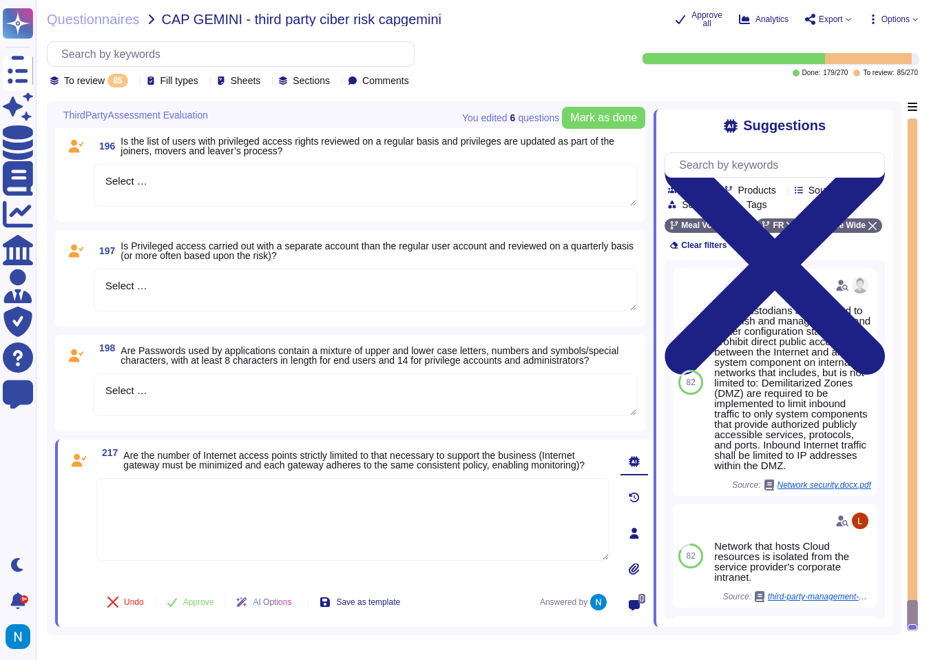
scroll to position [8299, 0]
click at [207, 373] on textarea "Select …" at bounding box center [366, 394] width 544 height 43
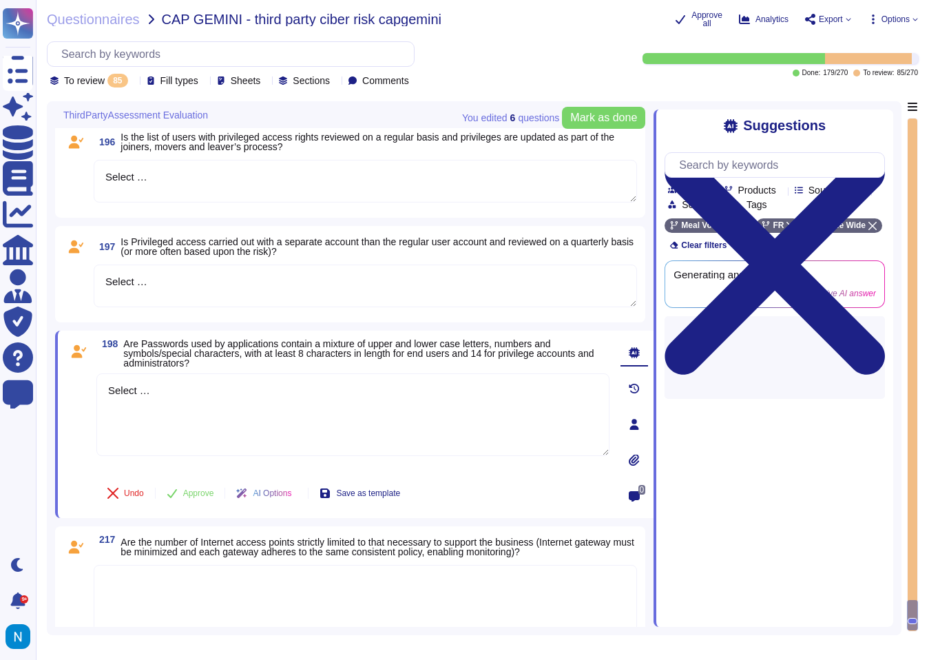
drag, startPoint x: 218, startPoint y: 396, endPoint x: 79, endPoint y: 394, distance: 139.2
click at [79, 394] on div "198 Are Passwords used by applications contain a mixture of upper and lower cas…" at bounding box center [338, 424] width 544 height 171
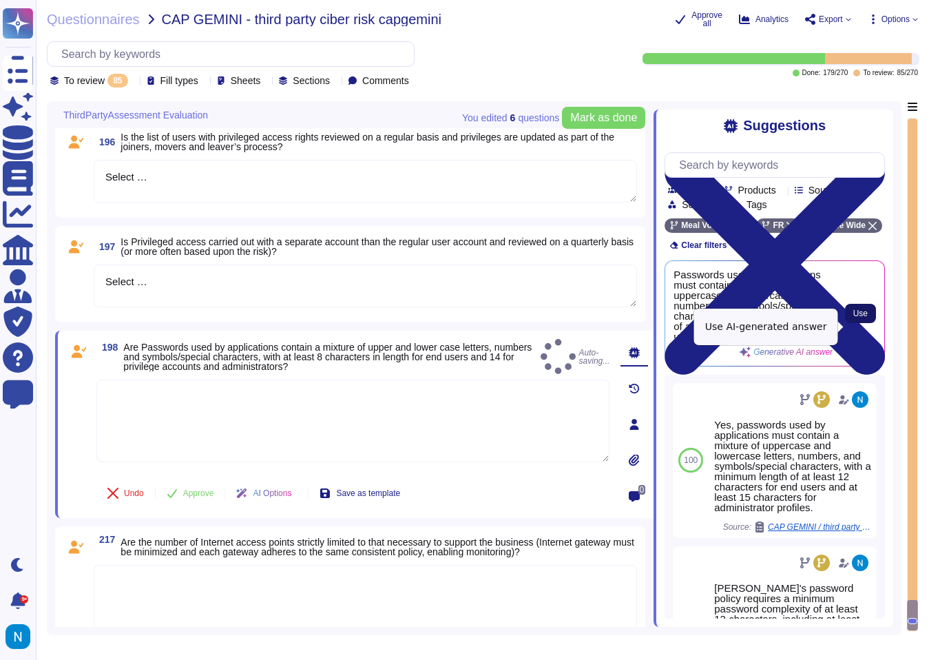
click at [862, 318] on span "Use" at bounding box center [861, 313] width 14 height 8
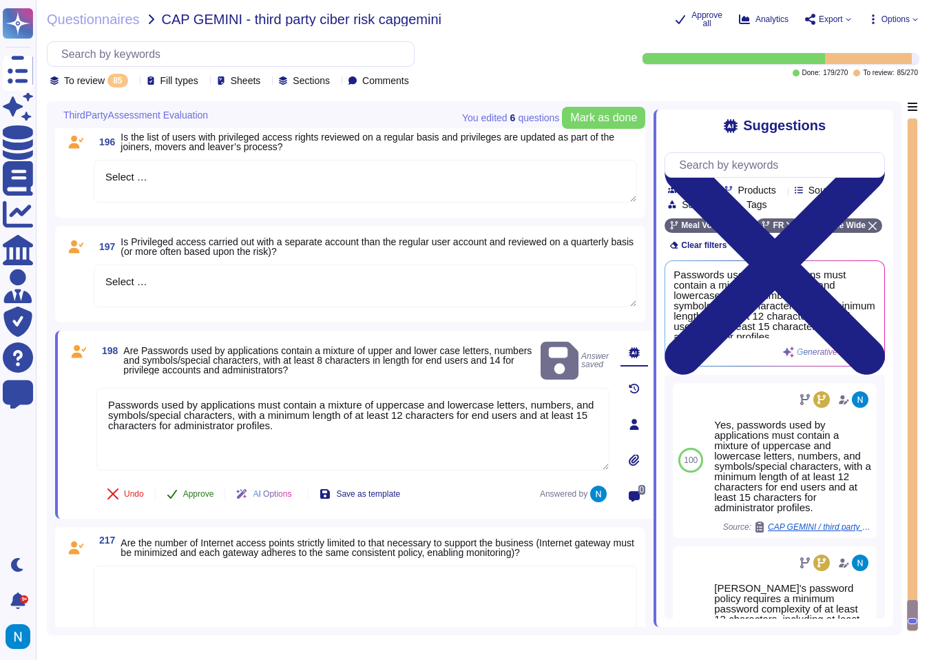
click at [209, 501] on button "Approve" at bounding box center [191, 494] width 70 height 28
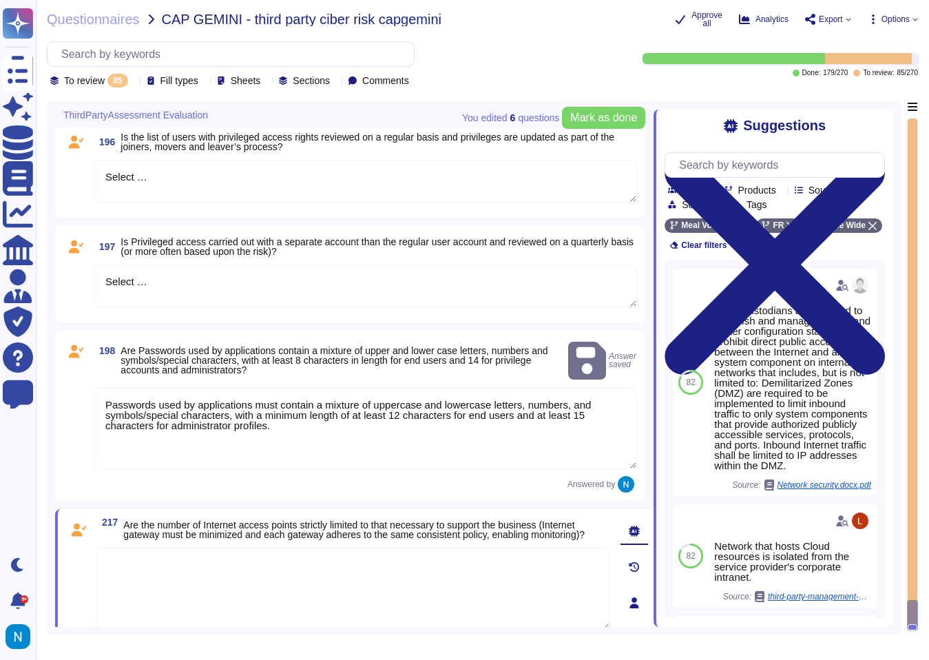
scroll to position [8199, 0]
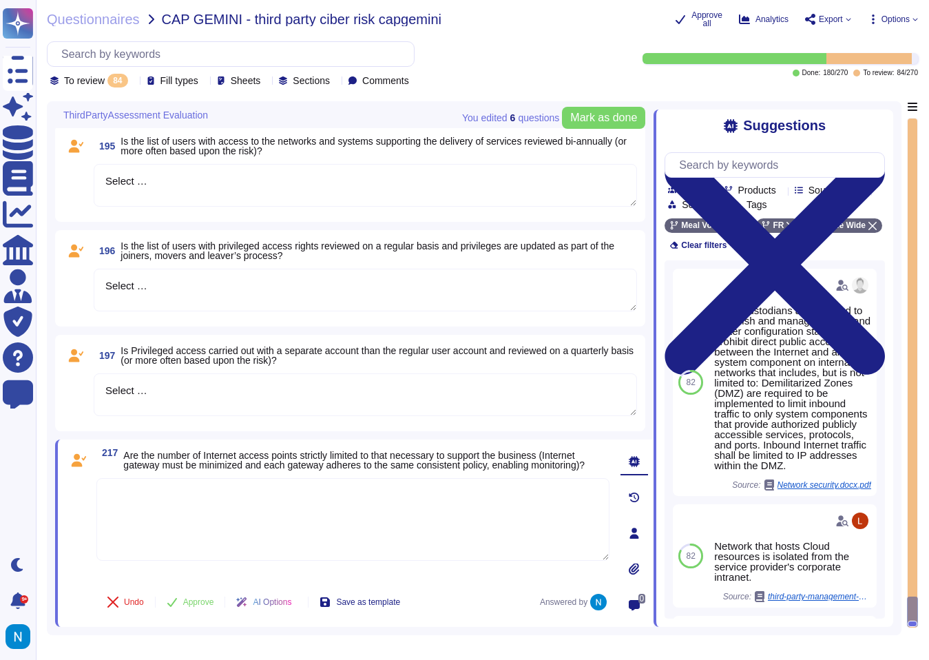
click at [214, 389] on textarea "Select …" at bounding box center [366, 394] width 544 height 43
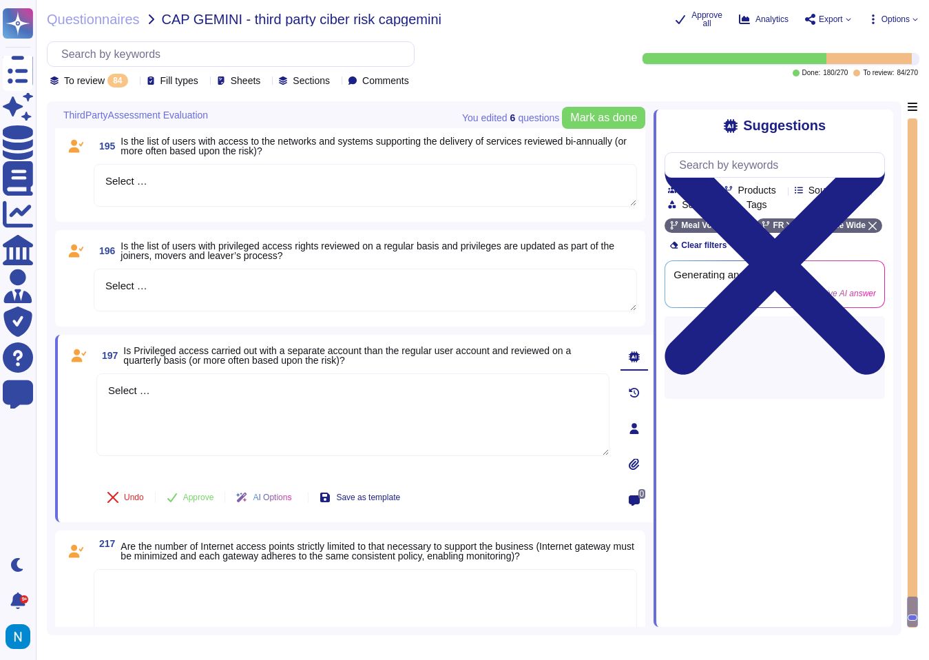
drag, startPoint x: 214, startPoint y: 389, endPoint x: 81, endPoint y: 384, distance: 133.1
click at [81, 384] on div "197 Is Privileged access carried out with a separate account than the regular u…" at bounding box center [338, 428] width 544 height 171
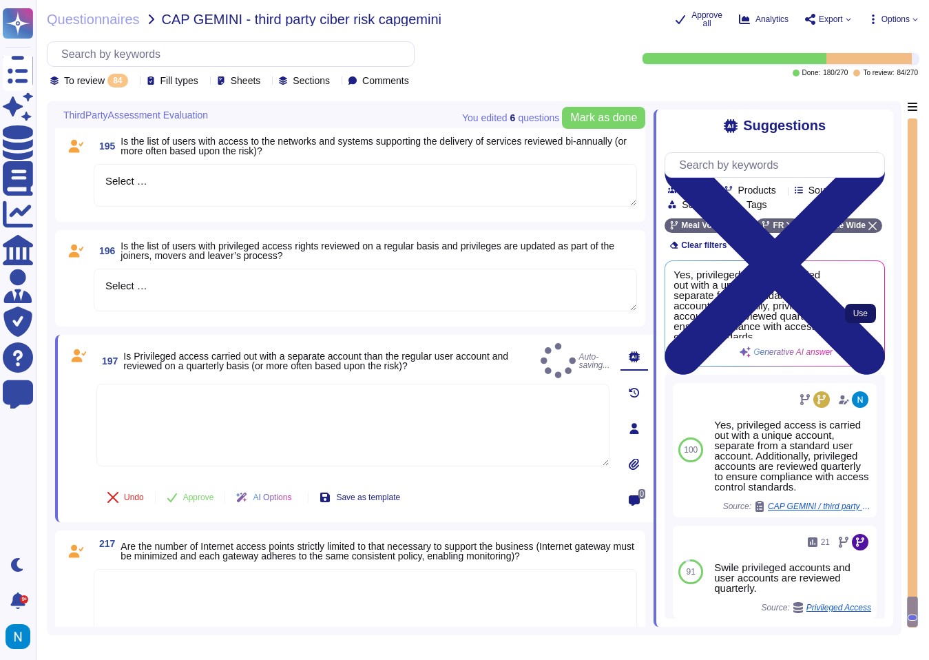
click at [859, 318] on span "Use" at bounding box center [861, 313] width 14 height 8
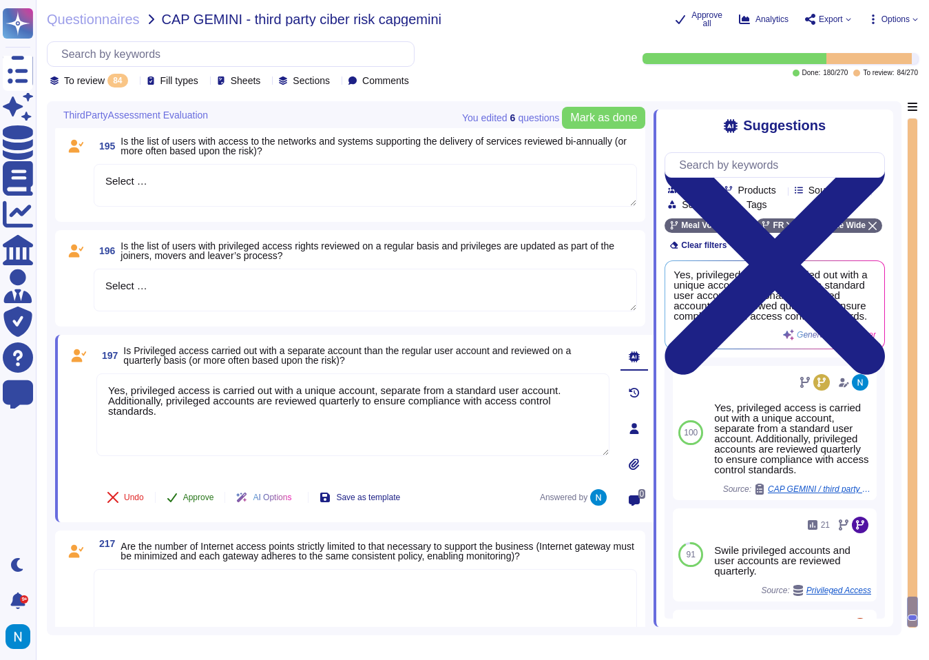
click at [201, 494] on span "Approve" at bounding box center [198, 497] width 31 height 8
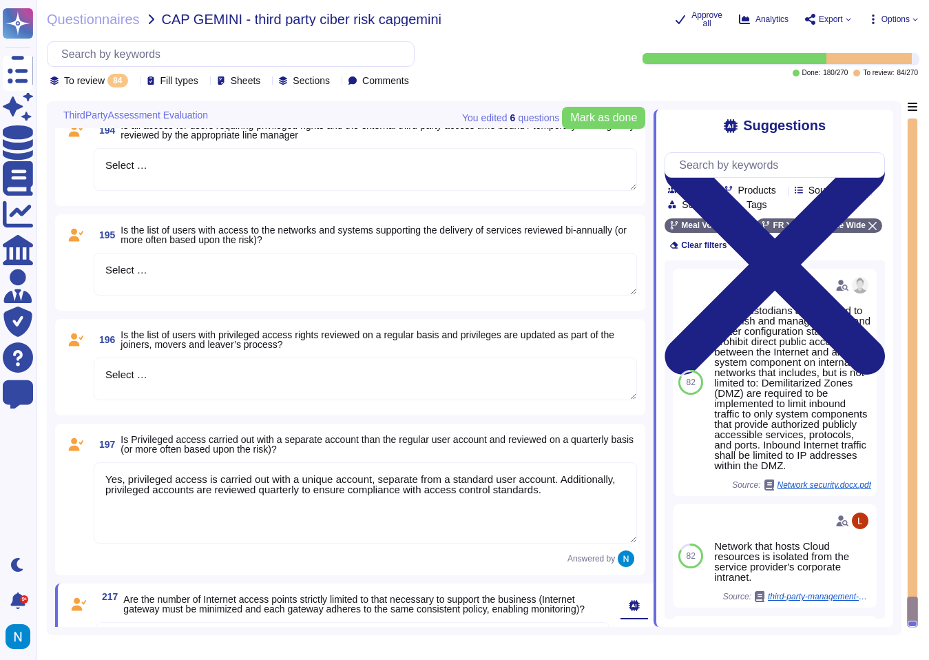
scroll to position [8112, 0]
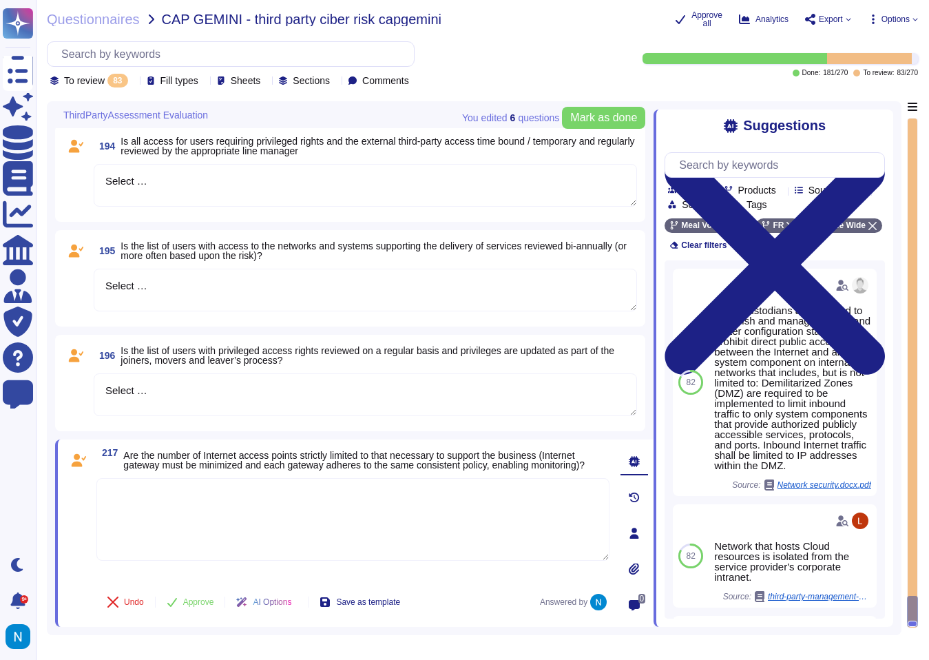
click at [273, 407] on textarea "Select …" at bounding box center [366, 394] width 544 height 43
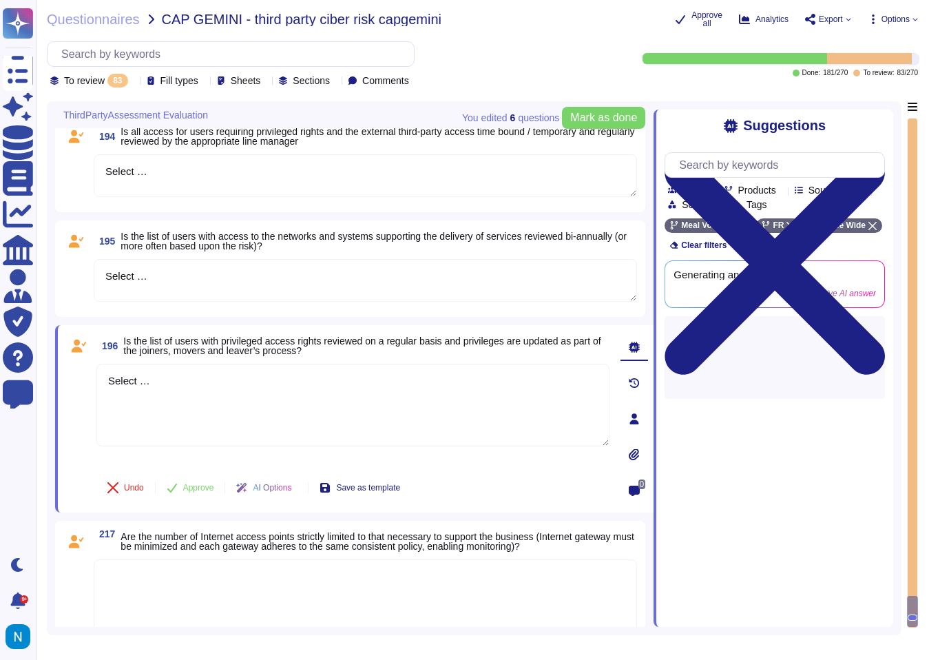
drag, startPoint x: 273, startPoint y: 407, endPoint x: 92, endPoint y: 385, distance: 182.5
click at [92, 385] on div "196 Is the list of users with privileged access rights reviewed on a regular ba…" at bounding box center [338, 418] width 544 height 171
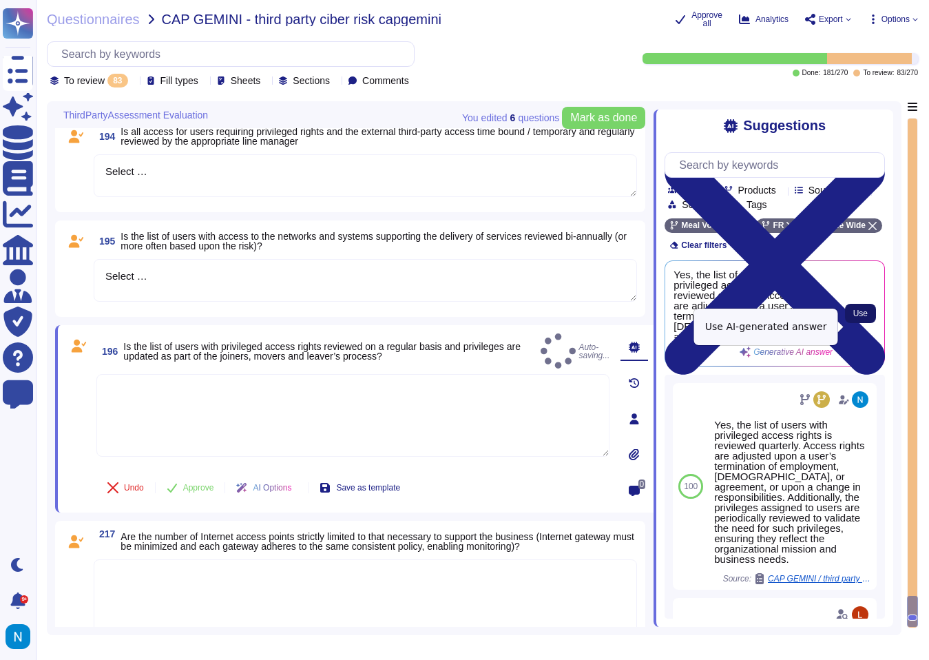
click at [865, 318] on span "Use" at bounding box center [861, 313] width 14 height 8
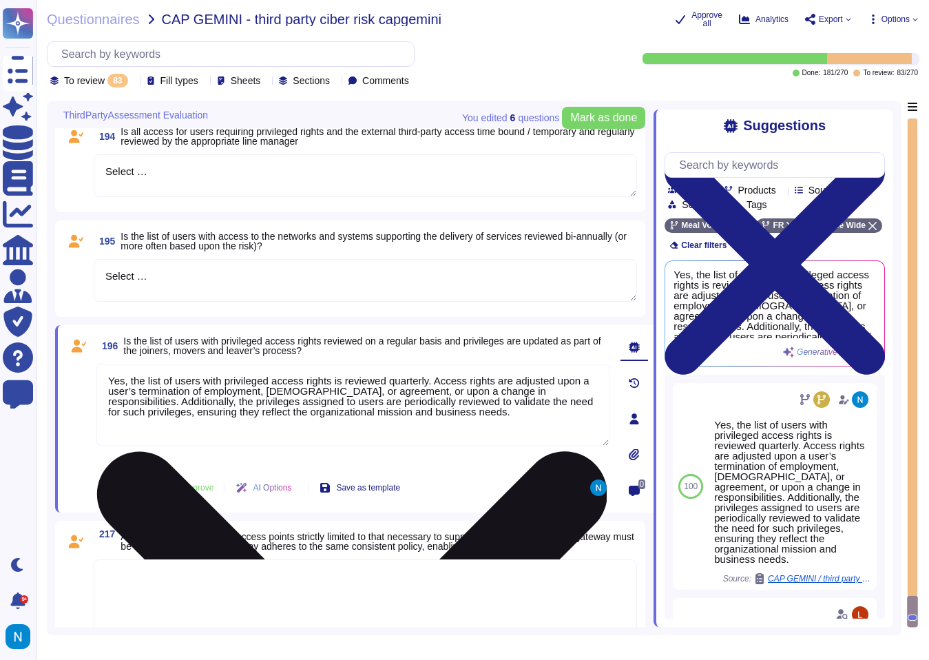
click at [421, 392] on textarea "Yes, the list of users with privileged access rights is reviewed quarterly. Acc…" at bounding box center [352, 405] width 513 height 83
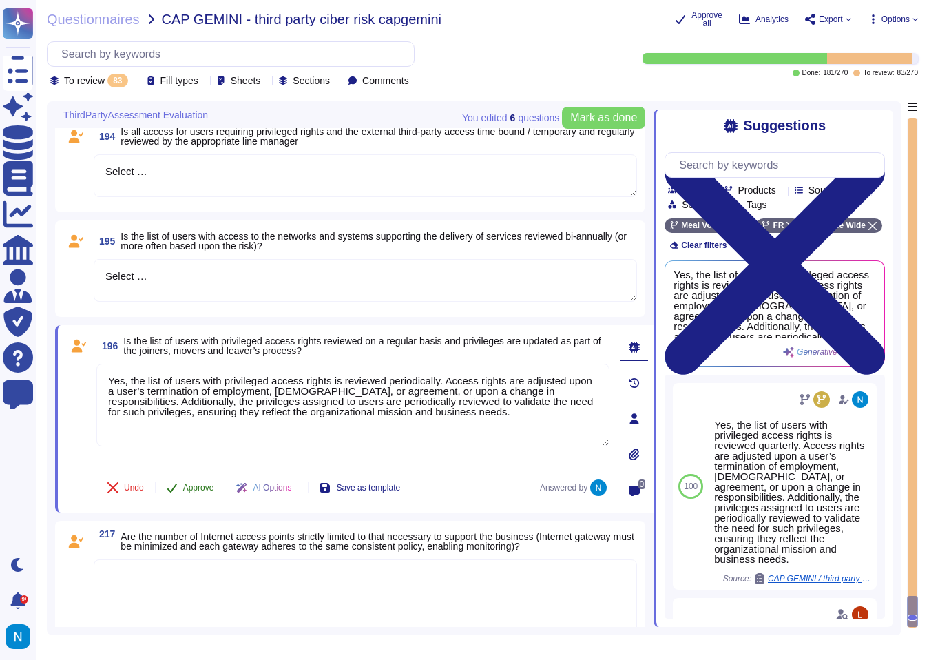
click at [209, 492] on span "Approve" at bounding box center [198, 488] width 31 height 8
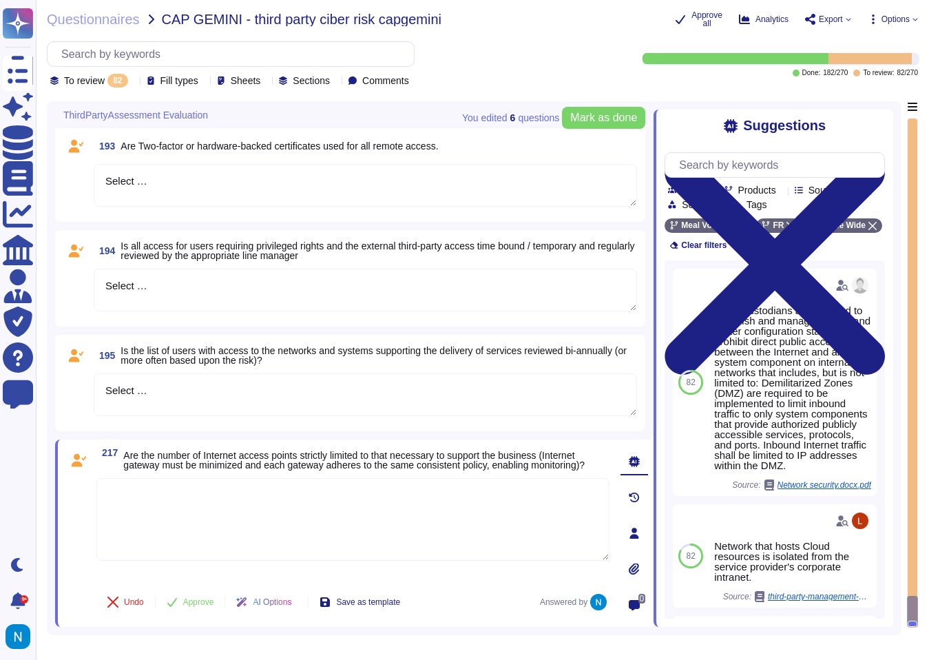
scroll to position [8016, 0]
click at [215, 385] on textarea "Select …" at bounding box center [366, 394] width 544 height 43
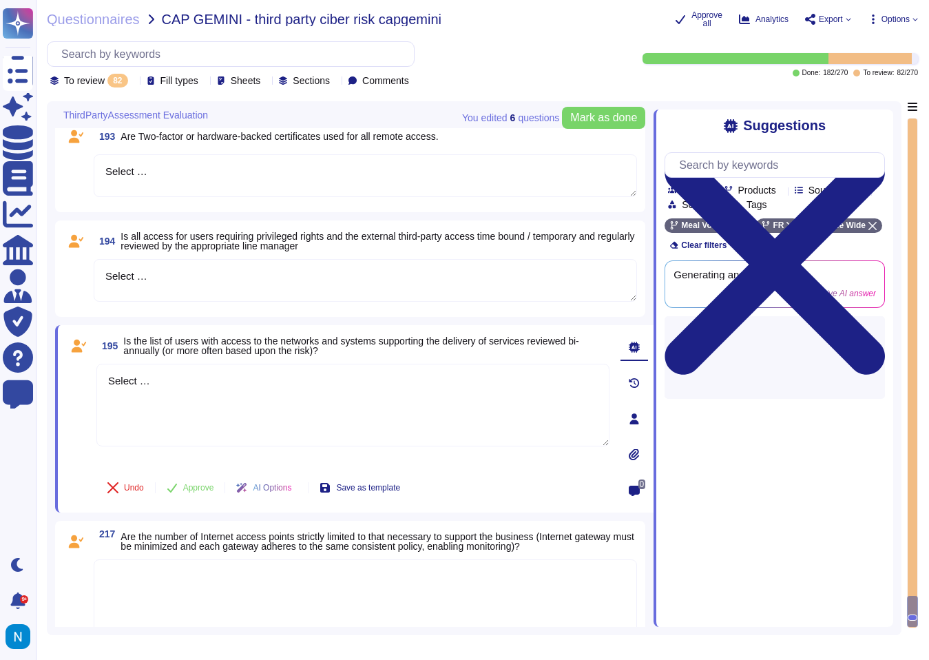
drag, startPoint x: 216, startPoint y: 398, endPoint x: 74, endPoint y: 393, distance: 142.7
click at [74, 393] on div "195 Is the list of users with access to the networks and systems supporting the…" at bounding box center [338, 418] width 544 height 171
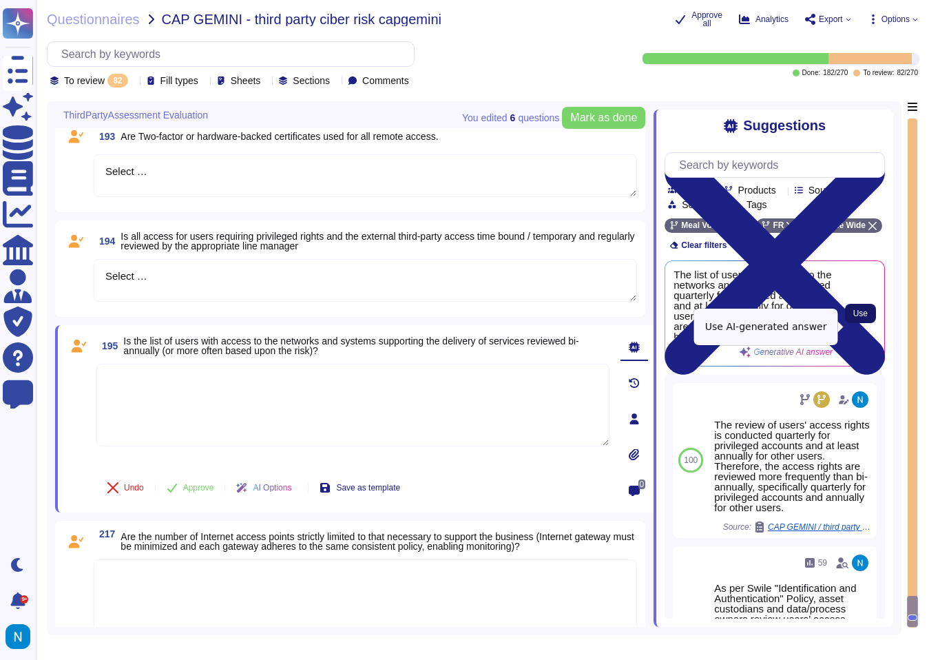
click at [863, 323] on button "Use" at bounding box center [860, 313] width 31 height 19
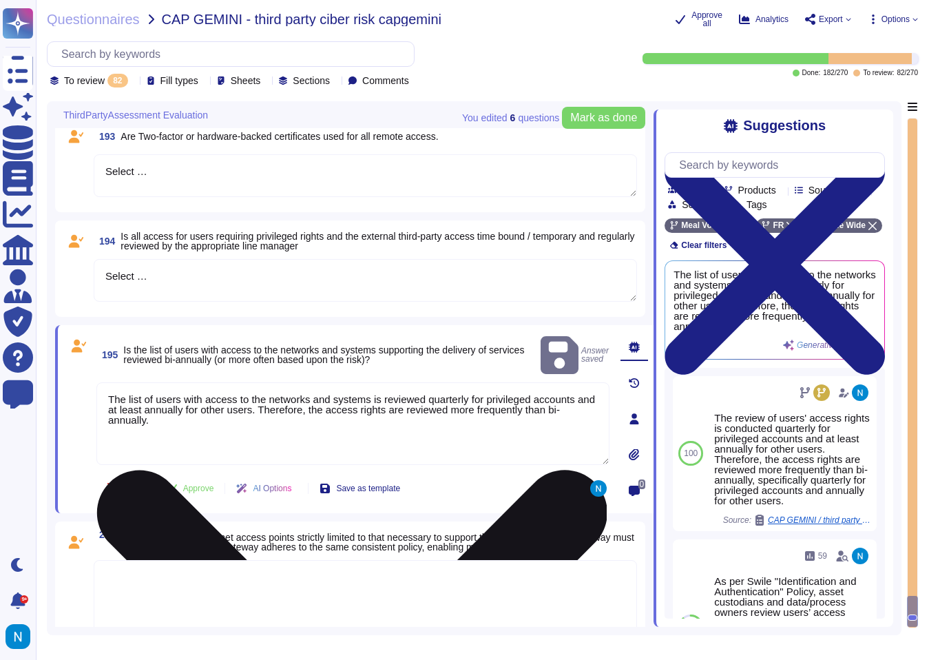
click at [454, 390] on textarea "The list of users with access to the networks and systems is reviewed quarterly…" at bounding box center [352, 423] width 513 height 83
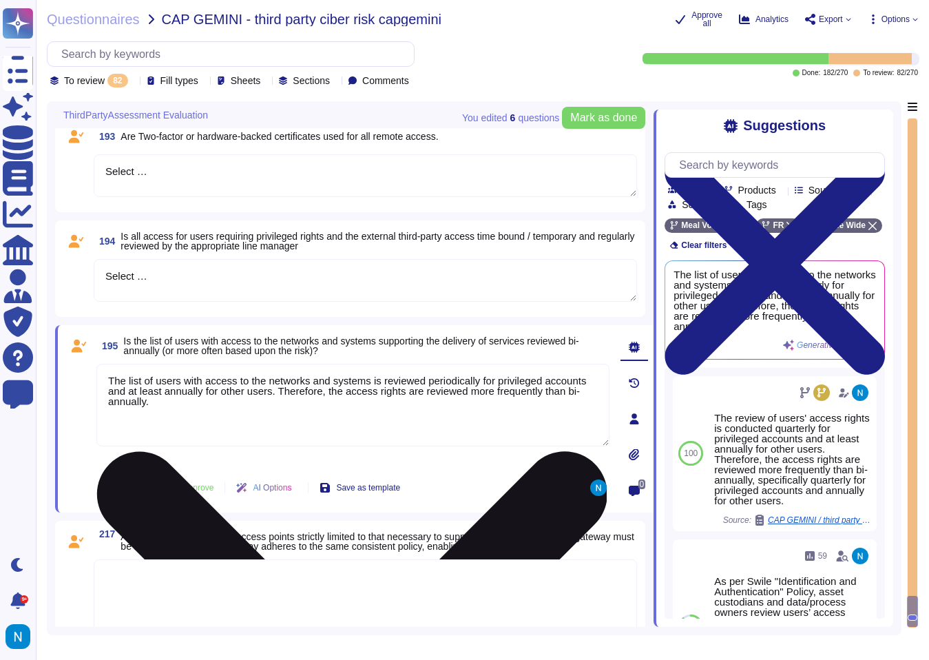
click at [114, 391] on textarea "The list of users with access to the networks and systems is reviewed periodica…" at bounding box center [352, 405] width 513 height 83
click at [516, 386] on textarea "Yes, the list of users with access to the networks and systems is reviewed peri…" at bounding box center [352, 405] width 513 height 83
click at [479, 391] on textarea "Yes, the list of users with access to the networks and systems is reviewed peri…" at bounding box center [352, 405] width 513 height 83
drag, startPoint x: 506, startPoint y: 392, endPoint x: 158, endPoint y: 406, distance: 347.5
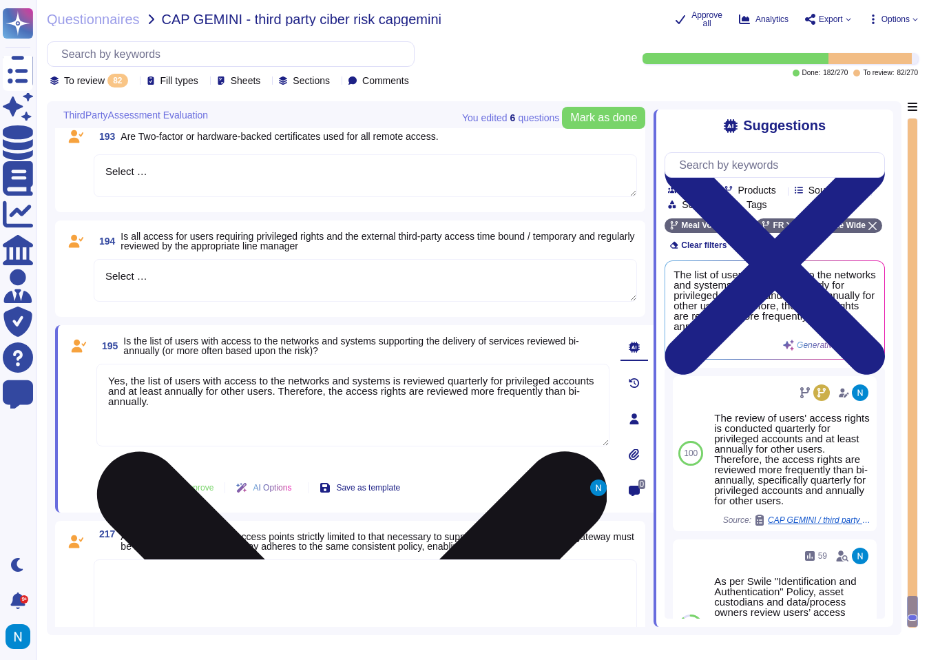
click at [158, 406] on textarea "Yes, the list of users with access to the networks and systems is reviewed quar…" at bounding box center [352, 405] width 513 height 83
click at [409, 429] on textarea "Yes, the list of users with access to the networks and systems is reviewed quar…" at bounding box center [352, 405] width 513 height 83
drag, startPoint x: 331, startPoint y: 403, endPoint x: 335, endPoint y: 431, distance: 28.5
click at [335, 431] on textarea "Yes, the list of users with access to the networks and systems is reviewed quar…" at bounding box center [352, 405] width 513 height 83
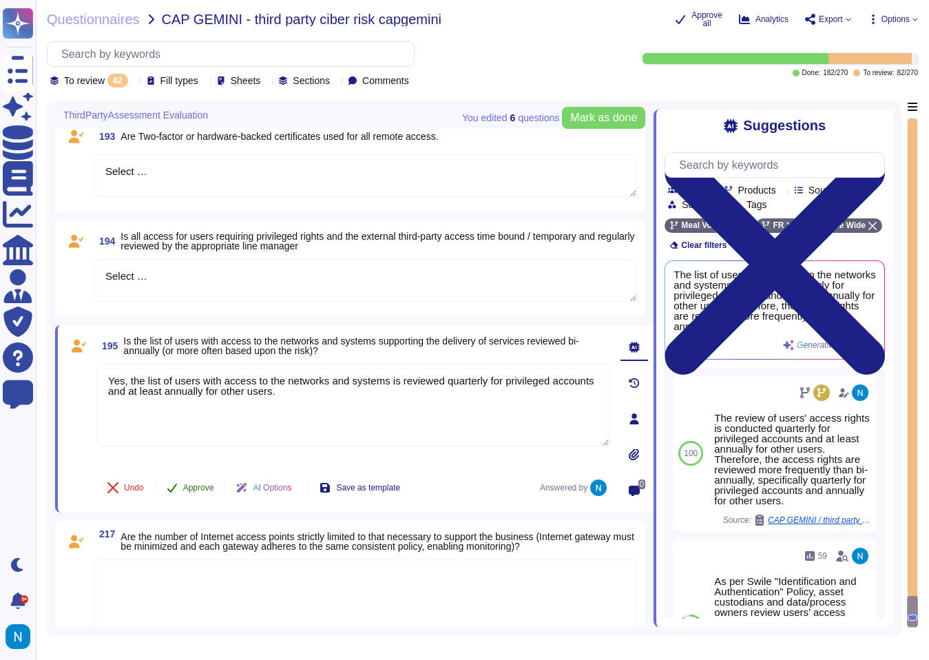
click at [208, 492] on span "Approve" at bounding box center [198, 488] width 31 height 8
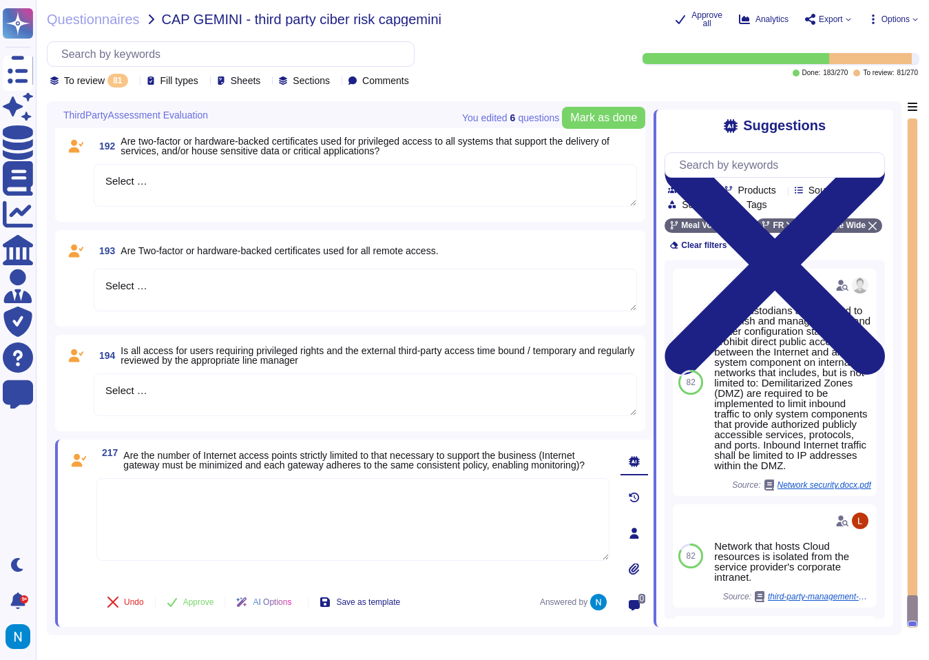
scroll to position [7919, 0]
click at [241, 293] on textarea "Select …" at bounding box center [366, 290] width 544 height 43
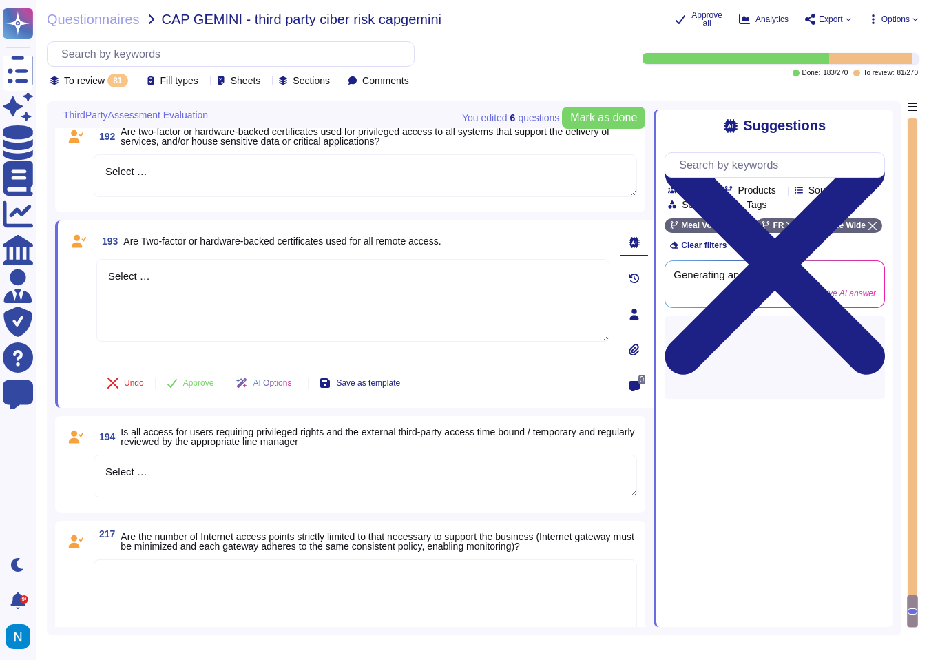
click at [167, 482] on textarea "Select …" at bounding box center [366, 476] width 544 height 43
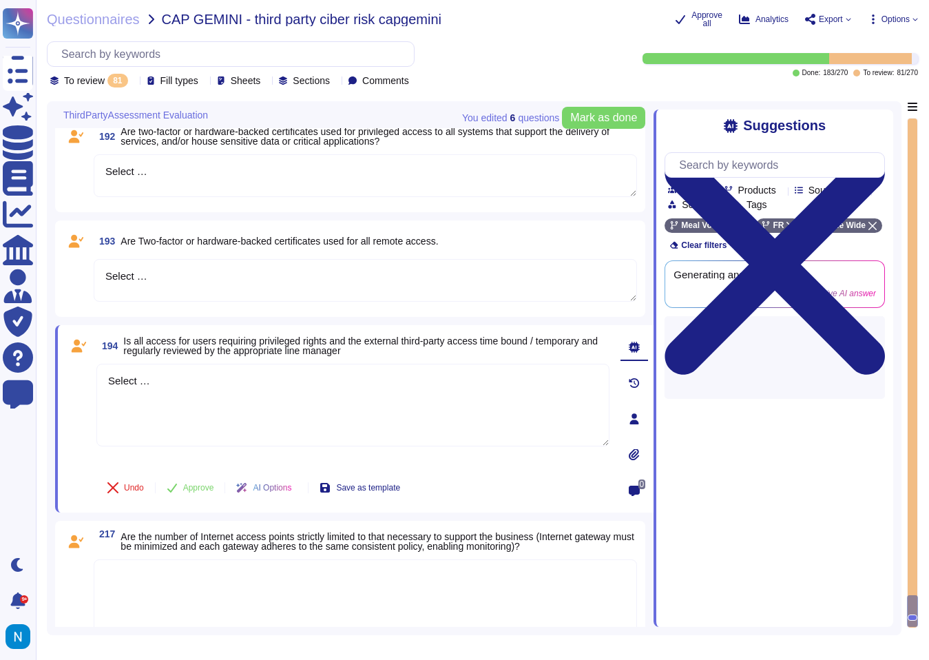
drag, startPoint x: 172, startPoint y: 398, endPoint x: 42, endPoint y: 393, distance: 130.3
click at [42, 393] on div "Questionnaires CAP GEMINI - third party ciber risk capgemini Approve all Analyt…" at bounding box center [483, 330] width 894 height 660
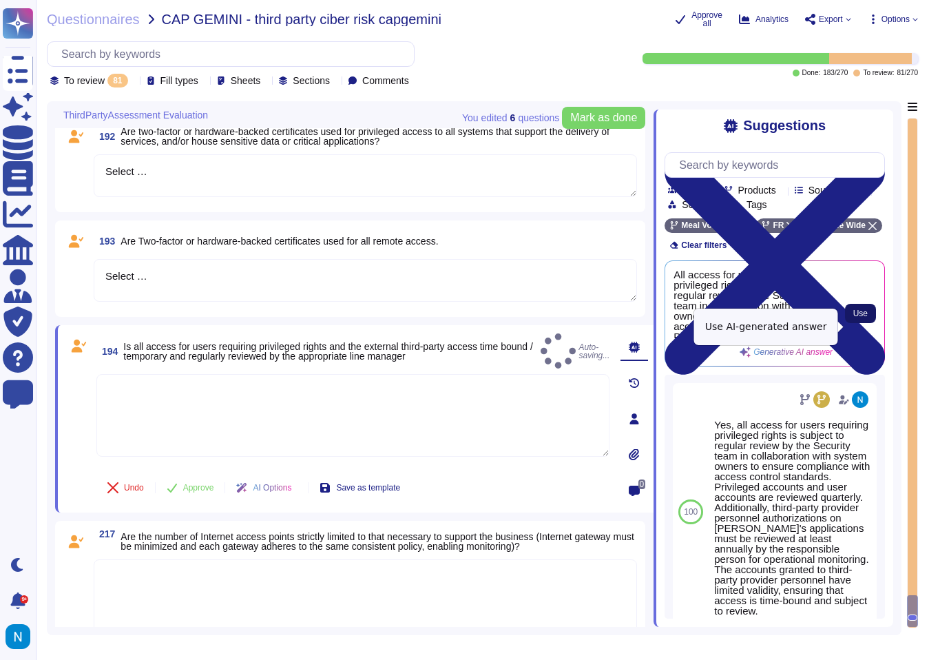
click at [859, 318] on span "Use" at bounding box center [861, 313] width 14 height 8
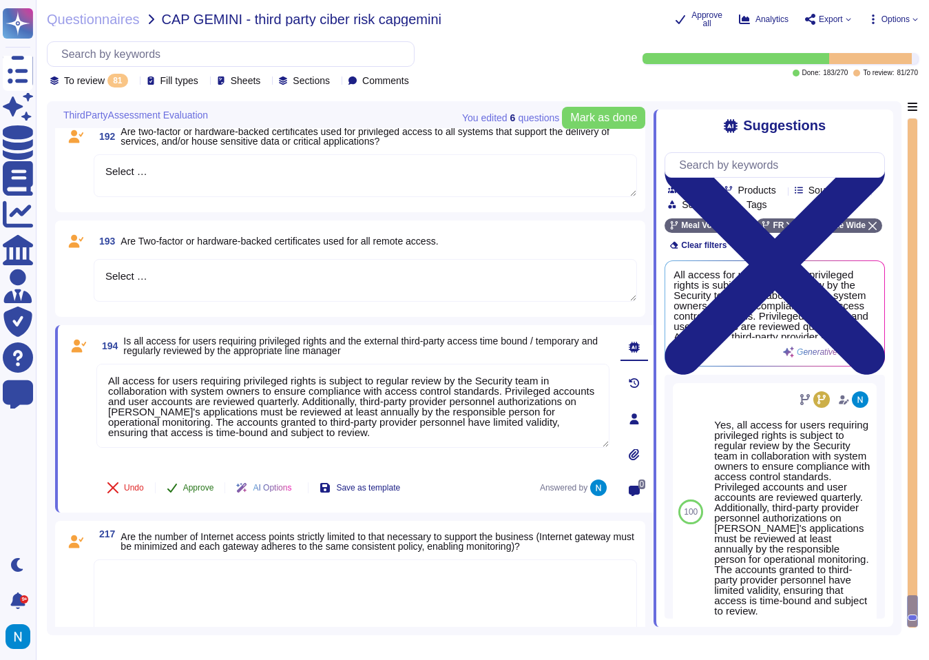
click at [205, 492] on span "Approve" at bounding box center [198, 488] width 31 height 8
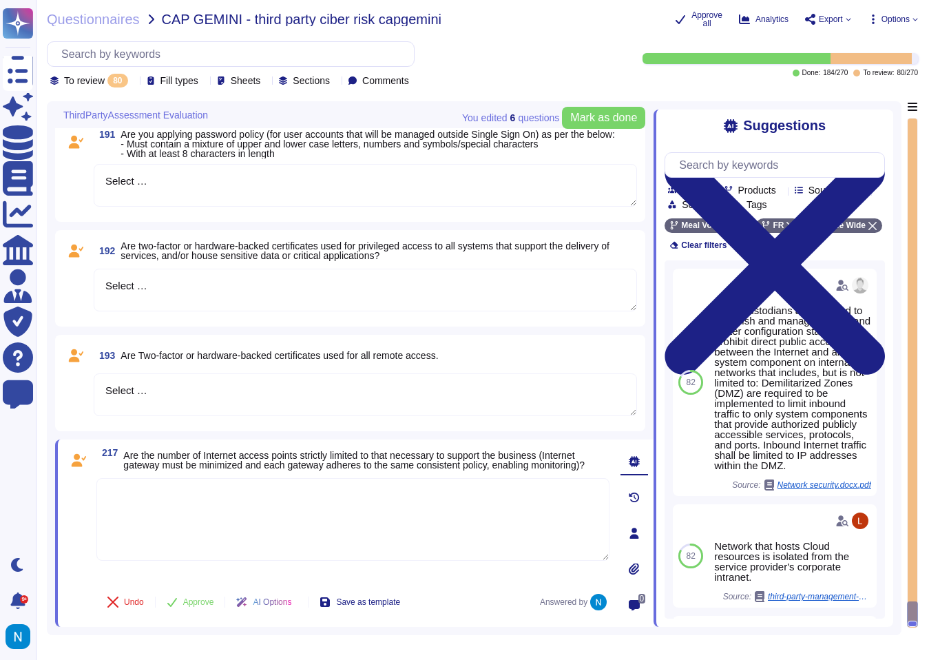
scroll to position [7823, 0]
click at [224, 389] on textarea "Select …" at bounding box center [366, 394] width 544 height 43
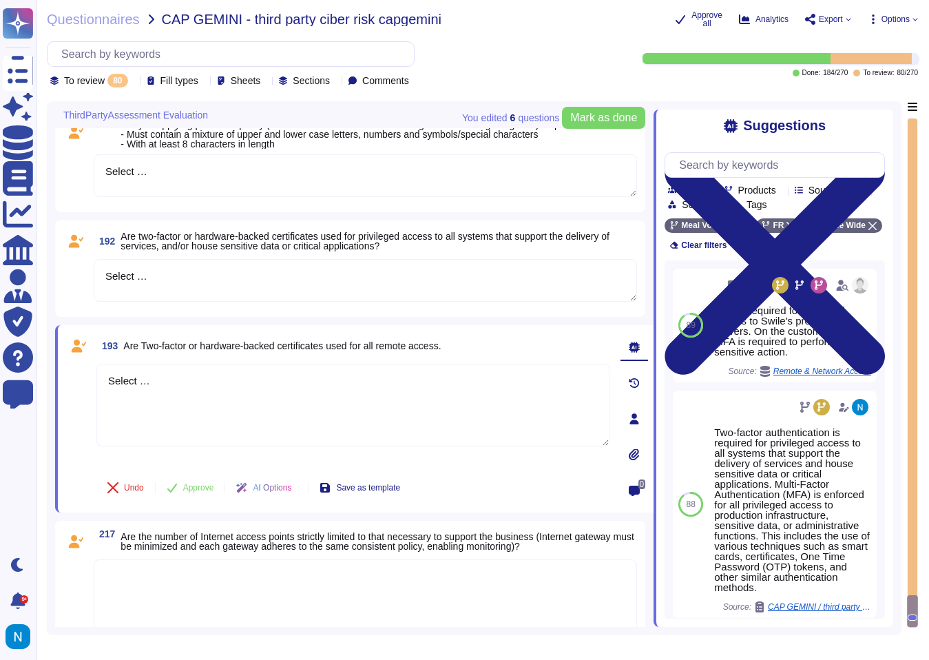
drag, startPoint x: 224, startPoint y: 389, endPoint x: 79, endPoint y: 387, distance: 145.4
click at [79, 387] on div "193 Are Two-factor or hardware-backed certificates used for all remote access. …" at bounding box center [338, 418] width 544 height 171
click at [288, 420] on textarea at bounding box center [352, 405] width 513 height 83
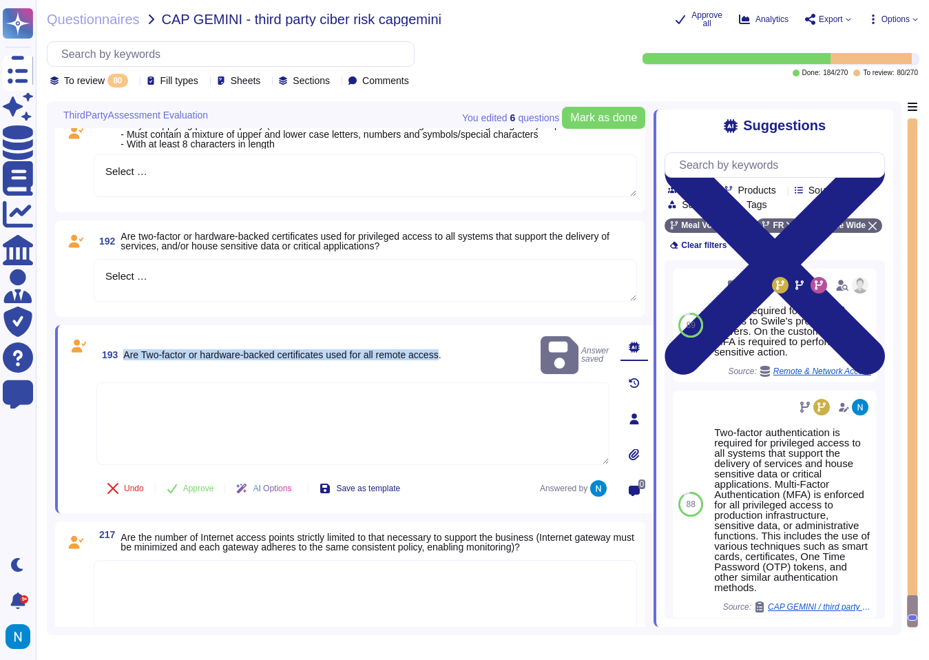
drag, startPoint x: 123, startPoint y: 357, endPoint x: 464, endPoint y: 353, distance: 341.1
click at [442, 353] on span "193 Are Two-factor or hardware-backed certificates used for all remote access." at bounding box center [268, 354] width 345 height 25
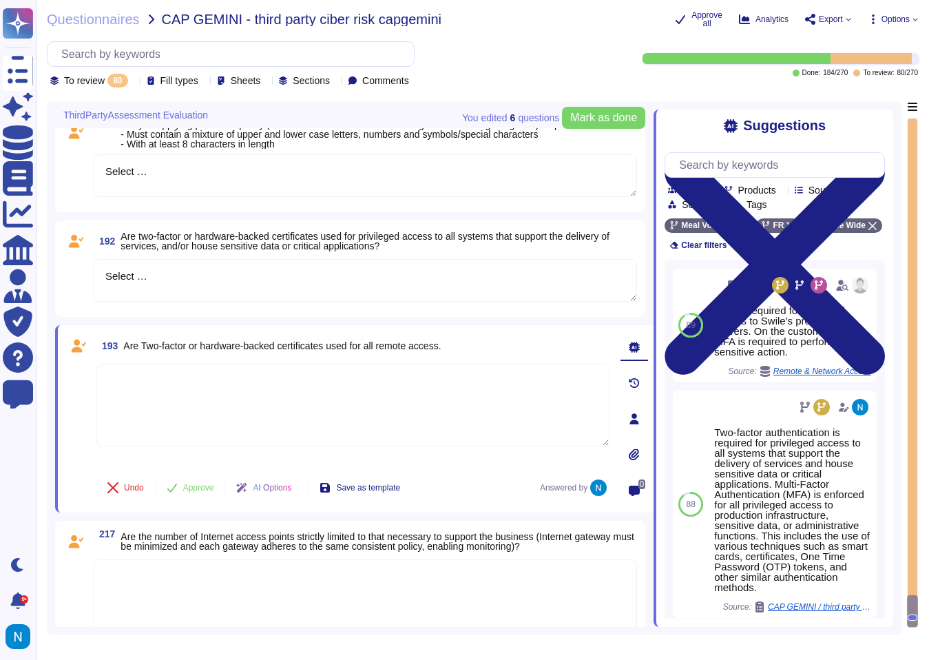
click at [286, 416] on textarea at bounding box center [352, 405] width 513 height 83
paste textarea "Two-factor authentication is required for sensitive actions and for access to S…"
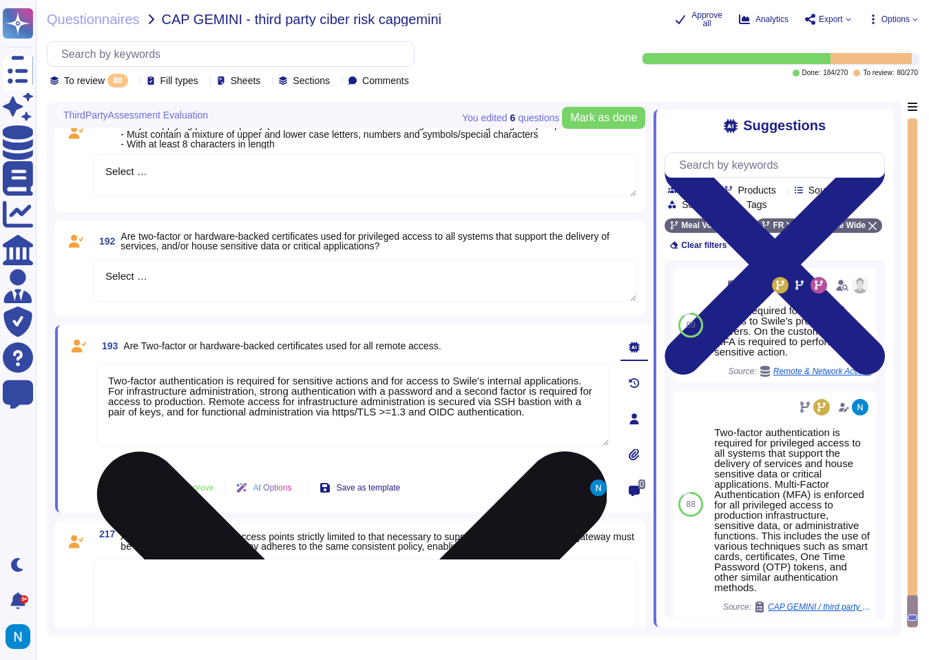
drag, startPoint x: 433, startPoint y: 422, endPoint x: 438, endPoint y: 438, distance: 16.6
click at [438, 438] on textarea "Two-factor authentication is required for sensitive actions and for access to S…" at bounding box center [352, 405] width 513 height 83
drag, startPoint x: 433, startPoint y: 423, endPoint x: 444, endPoint y: 453, distance: 31.9
click at [444, 446] on textarea "Two-factor authentication is required for sensitive actions and for access to S…" at bounding box center [352, 405] width 513 height 83
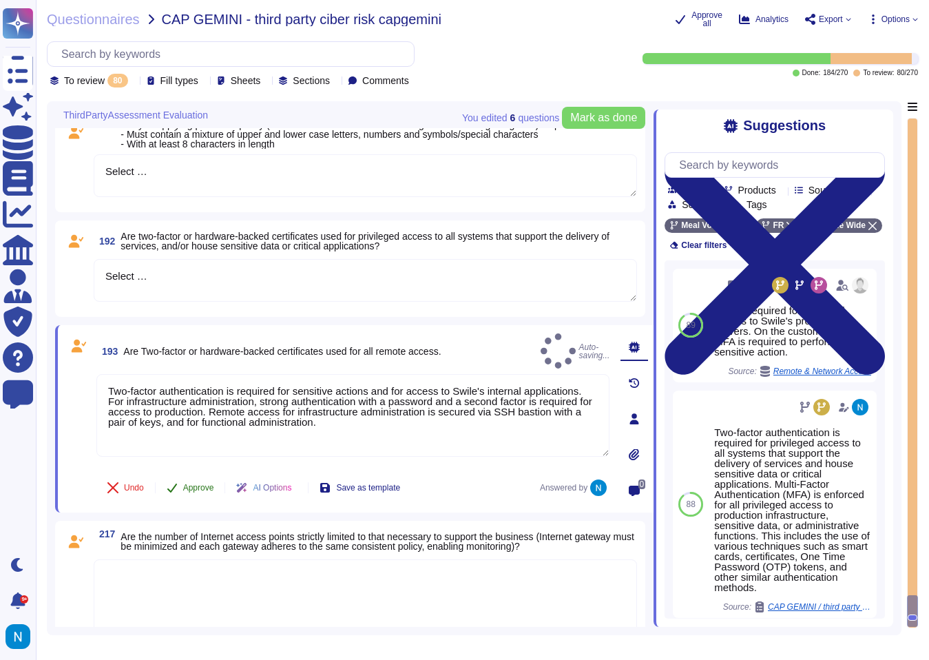
click at [195, 492] on span "Approve" at bounding box center [198, 488] width 31 height 8
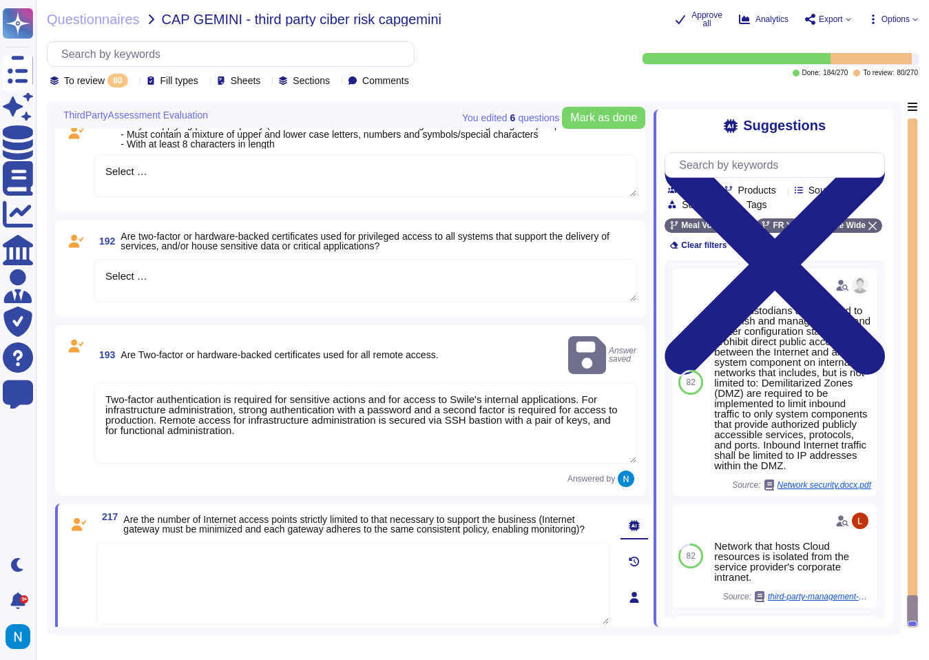
scroll to position [7726, 0]
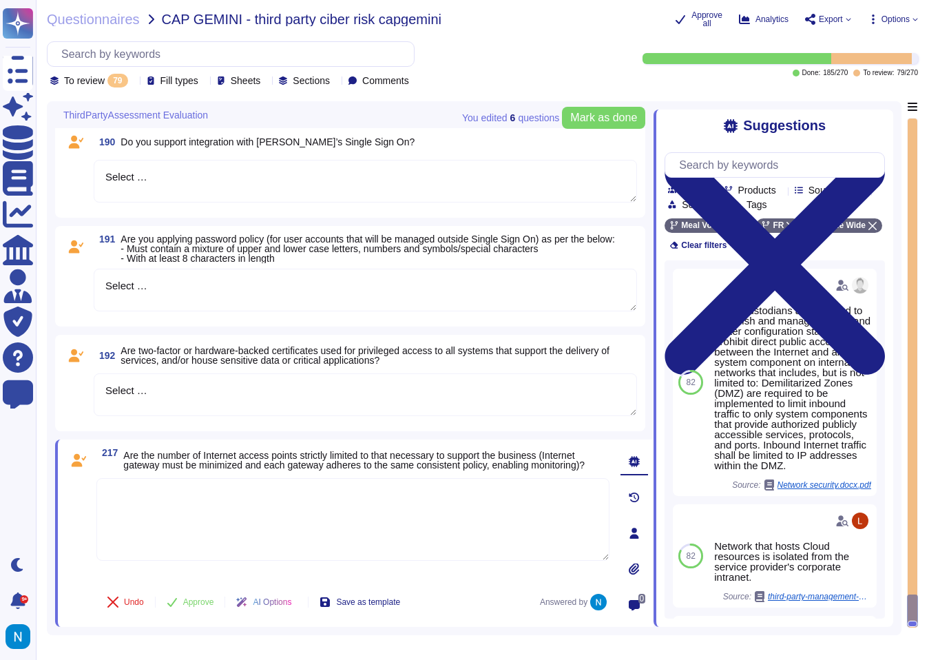
click at [123, 455] on span "217 Are the number of Internet access points strictly limited to that necessary…" at bounding box center [352, 460] width 513 height 25
drag, startPoint x: 125, startPoint y: 451, endPoint x: 531, endPoint y: 456, distance: 405.2
click at [531, 456] on span "Are the number of Internet access points strictly limited to that necessary to …" at bounding box center [354, 460] width 462 height 21
click at [546, 457] on span "Are the number of Internet access points strictly limited to that necessary to …" at bounding box center [354, 460] width 462 height 21
drag, startPoint x: 576, startPoint y: 454, endPoint x: 145, endPoint y: 455, distance: 430.6
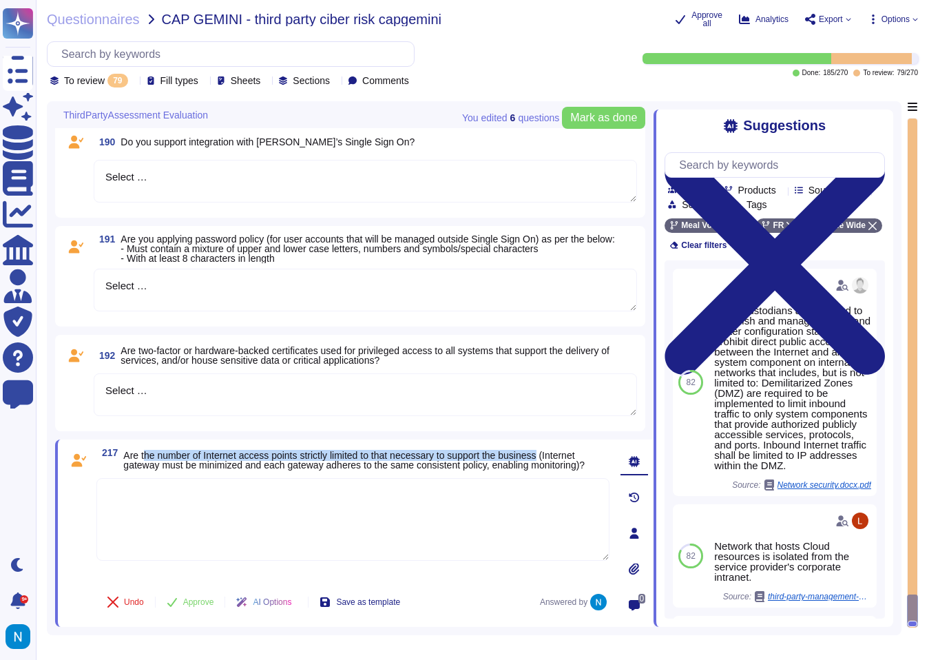
click at [145, 455] on span "Are the number of Internet access points strictly limited to that necessary to …" at bounding box center [366, 460] width 486 height 19
click at [145, 455] on span "Are the number of Internet access points strictly limited to that necessary to …" at bounding box center [354, 460] width 462 height 21
drag, startPoint x: 127, startPoint y: 453, endPoint x: 459, endPoint y: 449, distance: 331.4
click at [459, 450] on span "Are the number of Internet access points strictly limited to that necessary to …" at bounding box center [354, 460] width 462 height 21
click at [414, 519] on textarea at bounding box center [352, 519] width 513 height 83
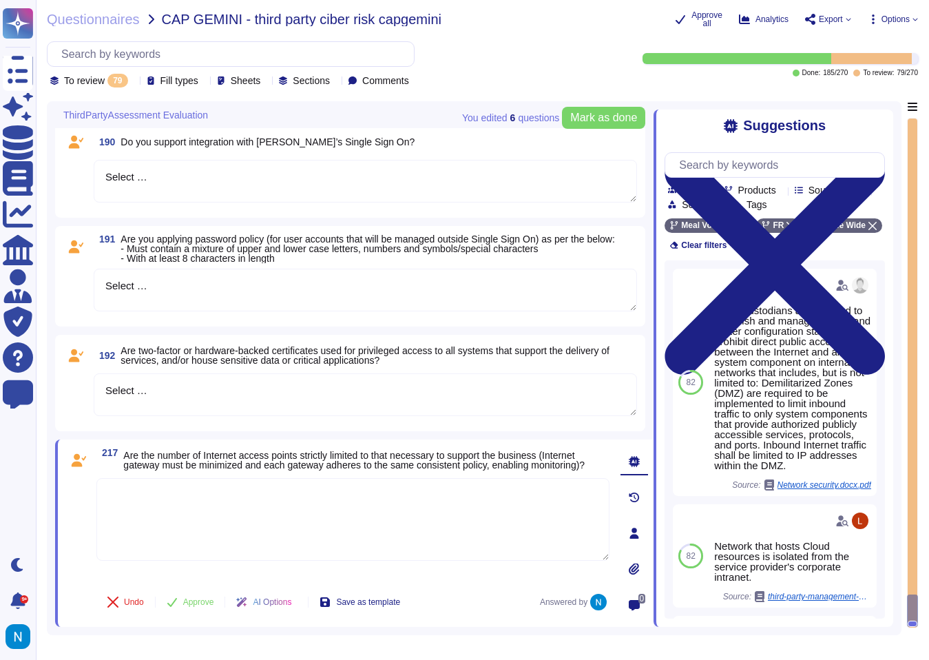
paste textarea "Yes, the number of Internet access points is strictly limited to what is necess…"
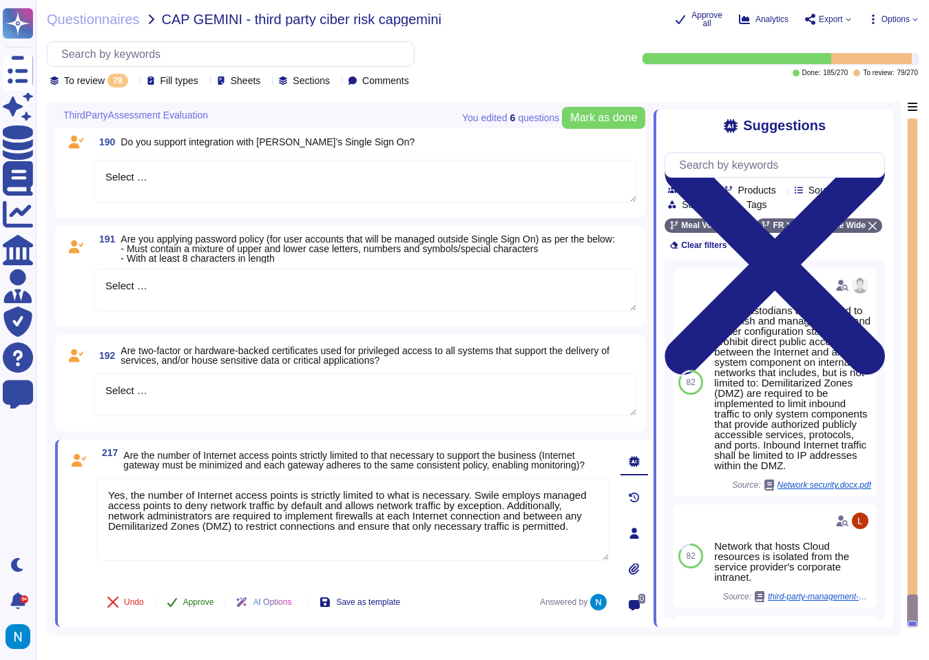
click at [206, 606] on span "Approve" at bounding box center [198, 602] width 31 height 8
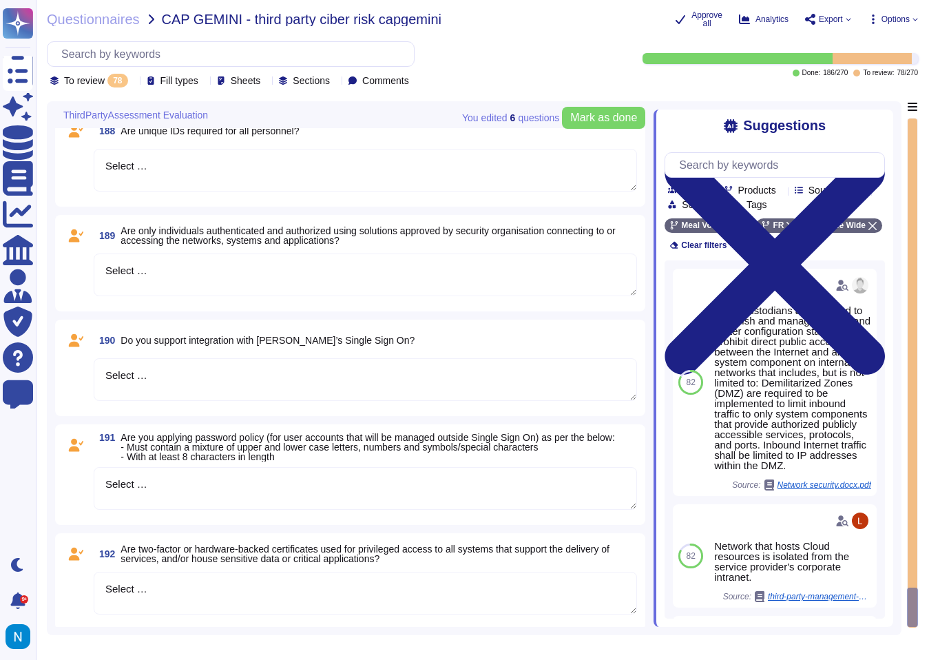
scroll to position [7551, 0]
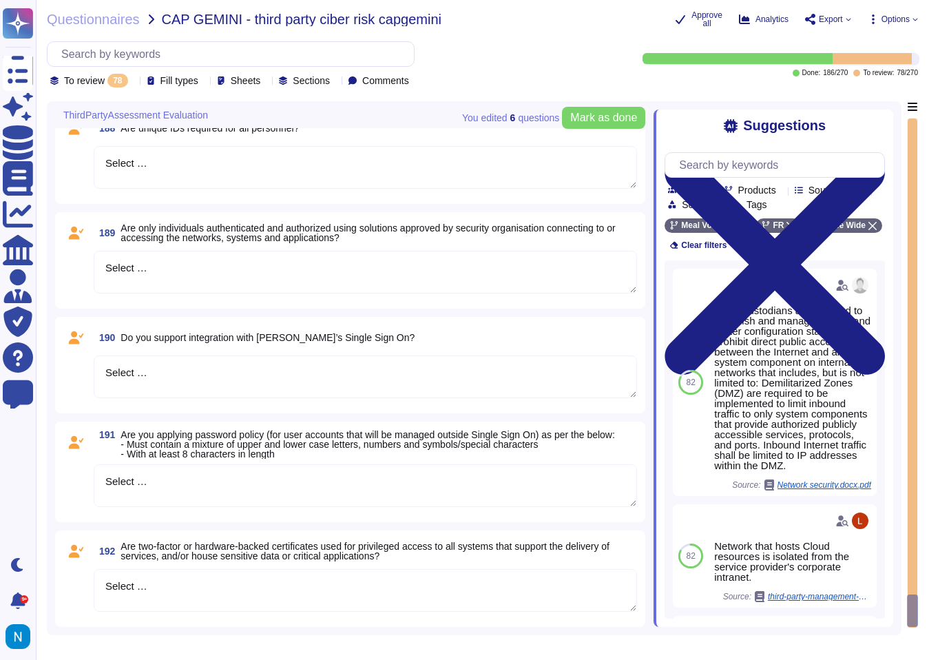
click at [183, 584] on textarea "Select …" at bounding box center [366, 590] width 544 height 43
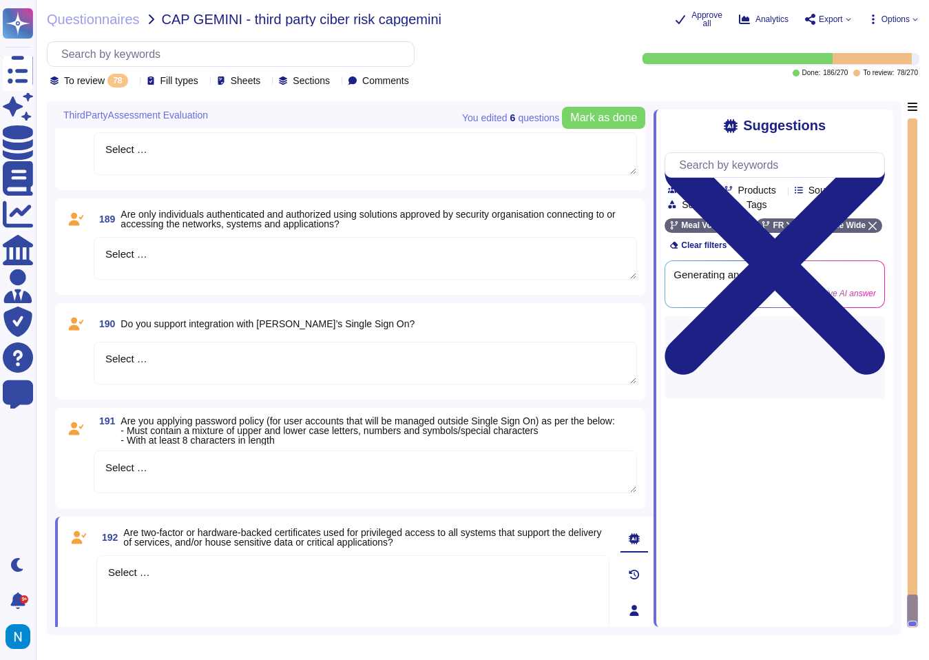
drag, startPoint x: 183, startPoint y: 584, endPoint x: 94, endPoint y: 571, distance: 89.7
click at [94, 571] on div "192 Are two-factor or hardware-backed certificates used for privileged access t…" at bounding box center [338, 610] width 544 height 171
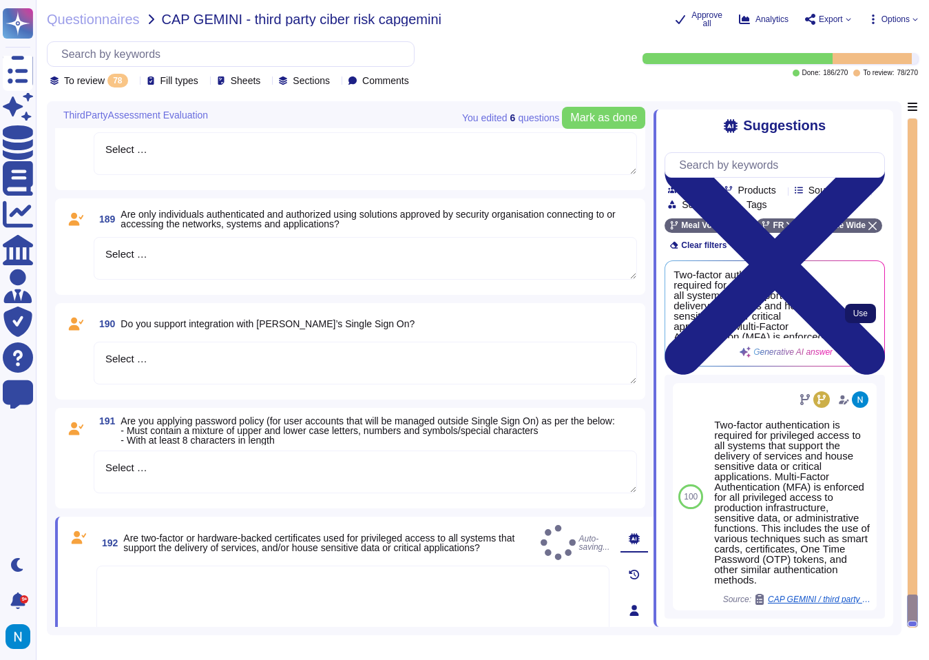
click at [851, 323] on button "Use" at bounding box center [860, 313] width 31 height 19
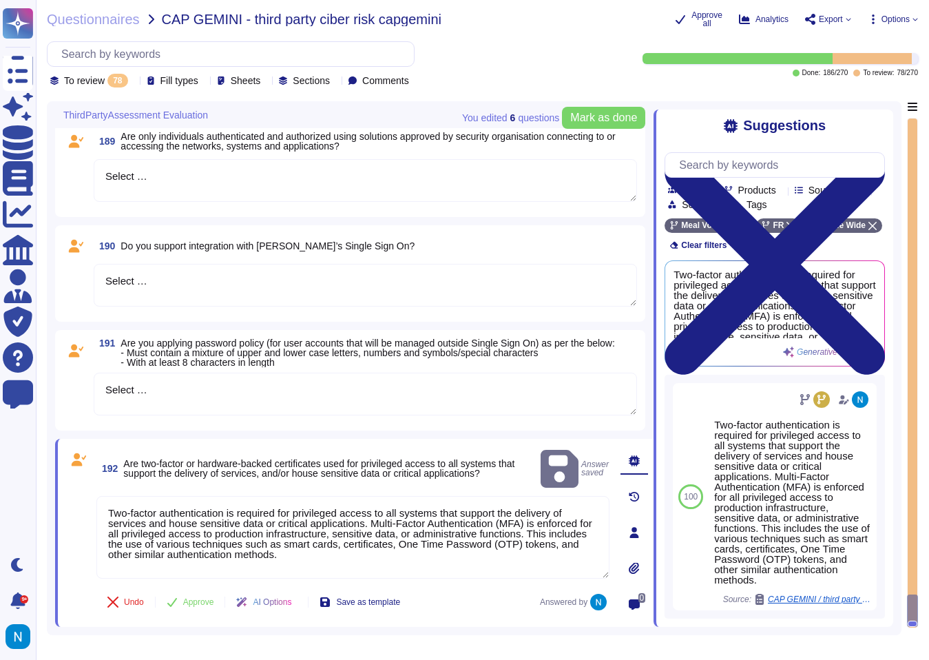
scroll to position [7634, 0]
click at [205, 601] on span "Approve" at bounding box center [198, 602] width 31 height 8
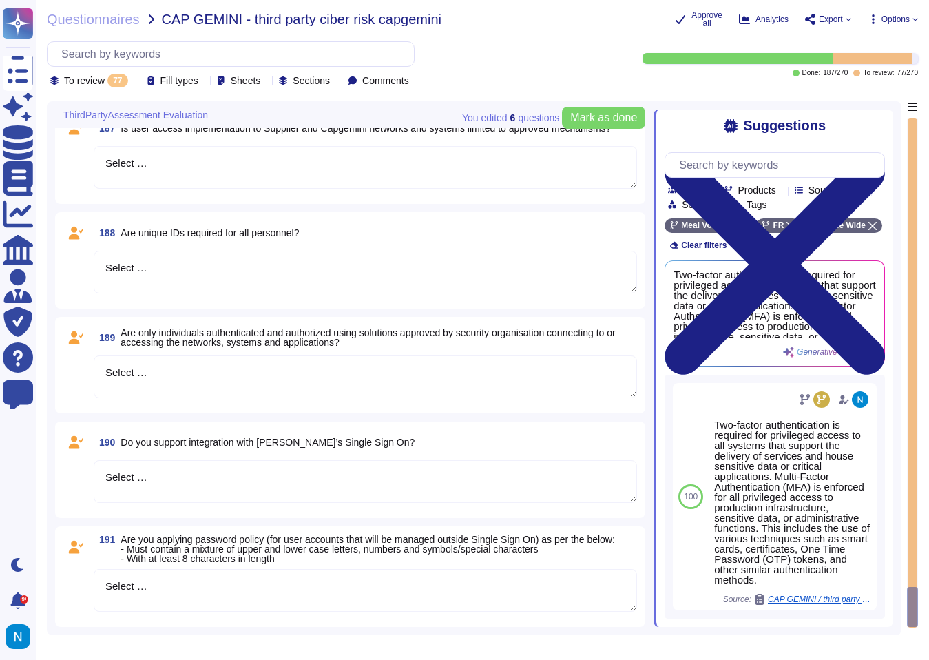
scroll to position [7455, 0]
click at [181, 595] on textarea "Select …" at bounding box center [366, 590] width 544 height 43
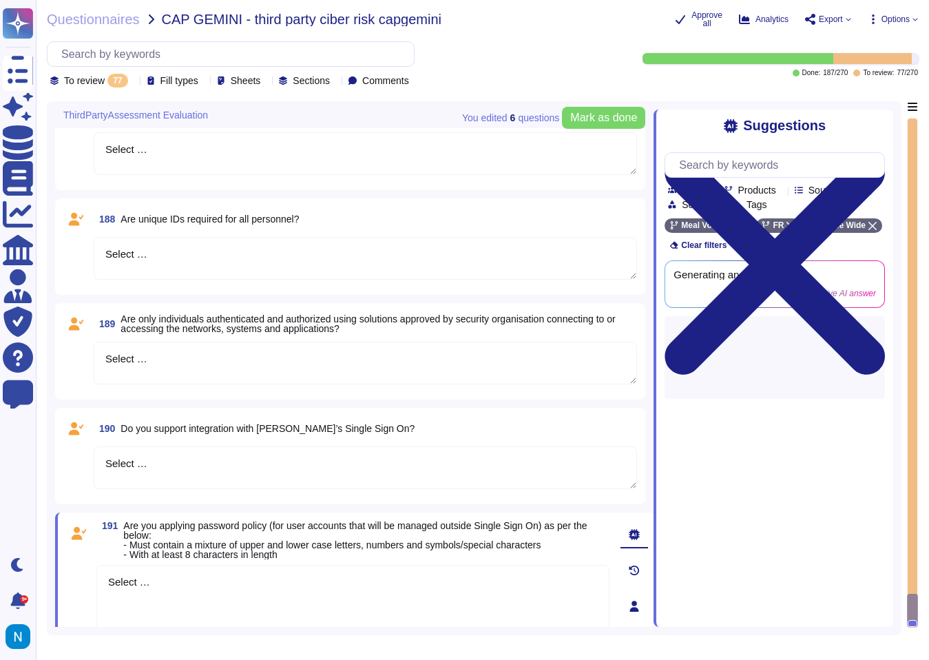
drag, startPoint x: 181, startPoint y: 595, endPoint x: 75, endPoint y: 585, distance: 106.5
click at [76, 586] on div "191 Are you applying password policy (for user accounts that will be managed ou…" at bounding box center [338, 606] width 544 height 171
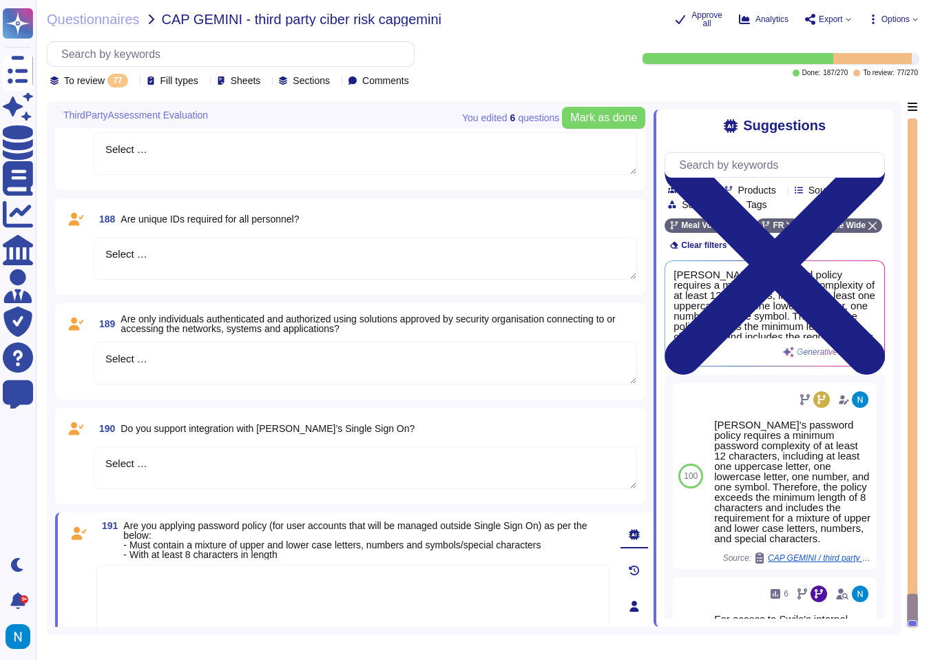
click at [134, 85] on div "To review 77" at bounding box center [91, 81] width 83 height 14
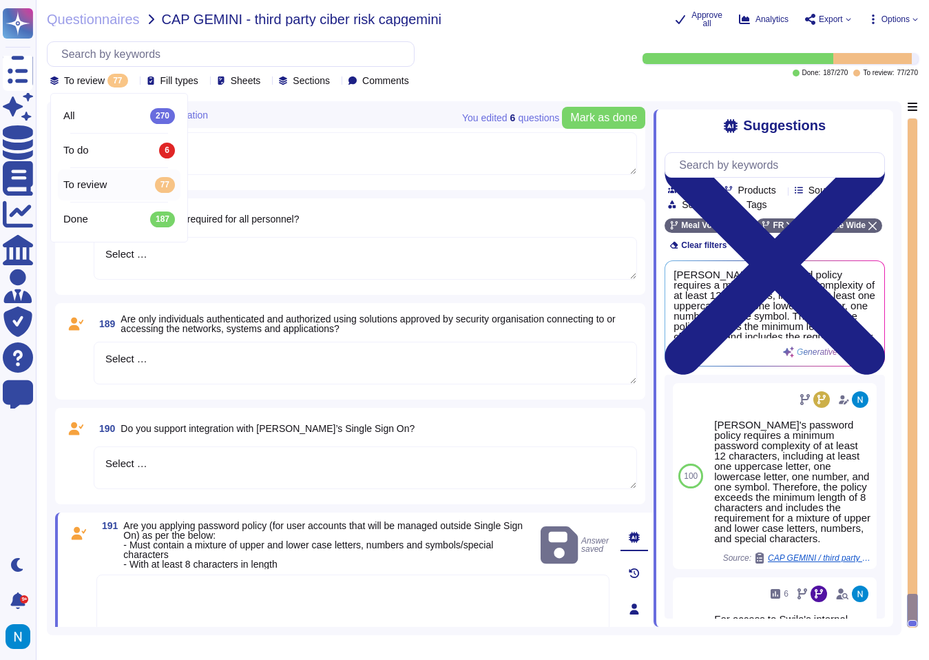
click at [207, 601] on textarea at bounding box center [352, 616] width 513 height 83
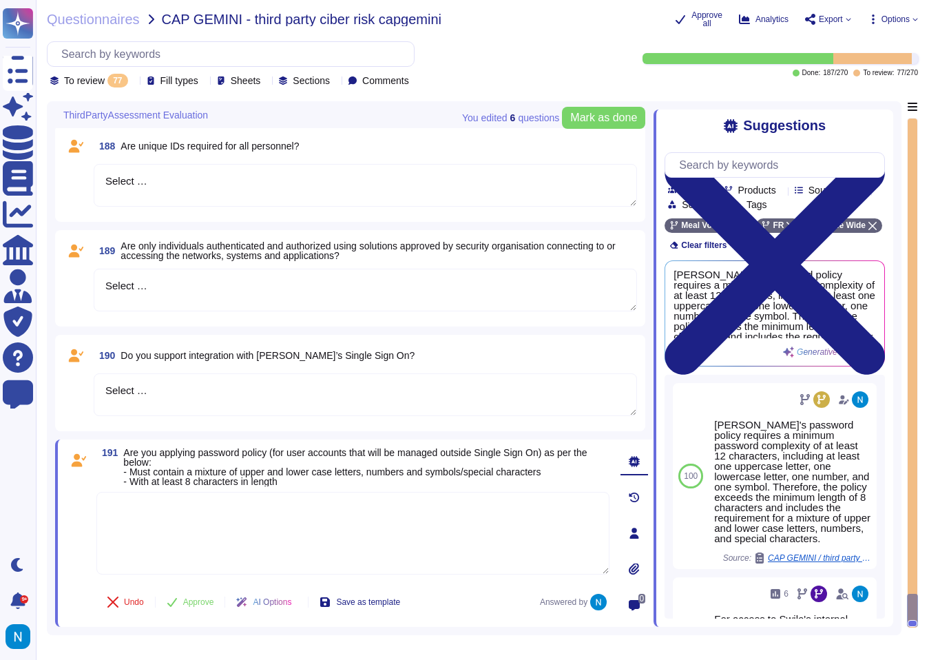
scroll to position [7524, 0]
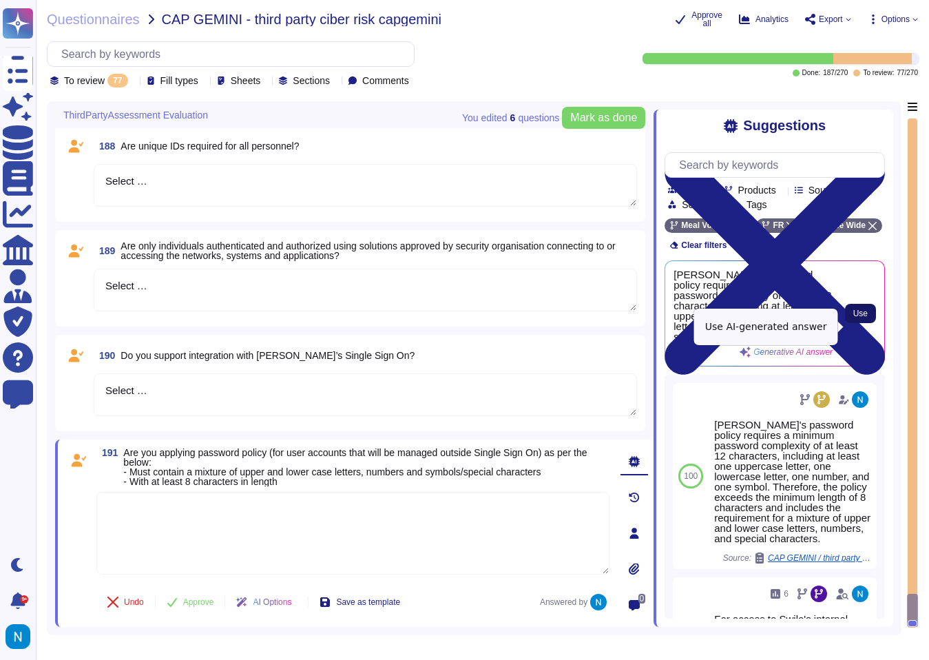
click at [865, 323] on button "Use" at bounding box center [860, 313] width 31 height 19
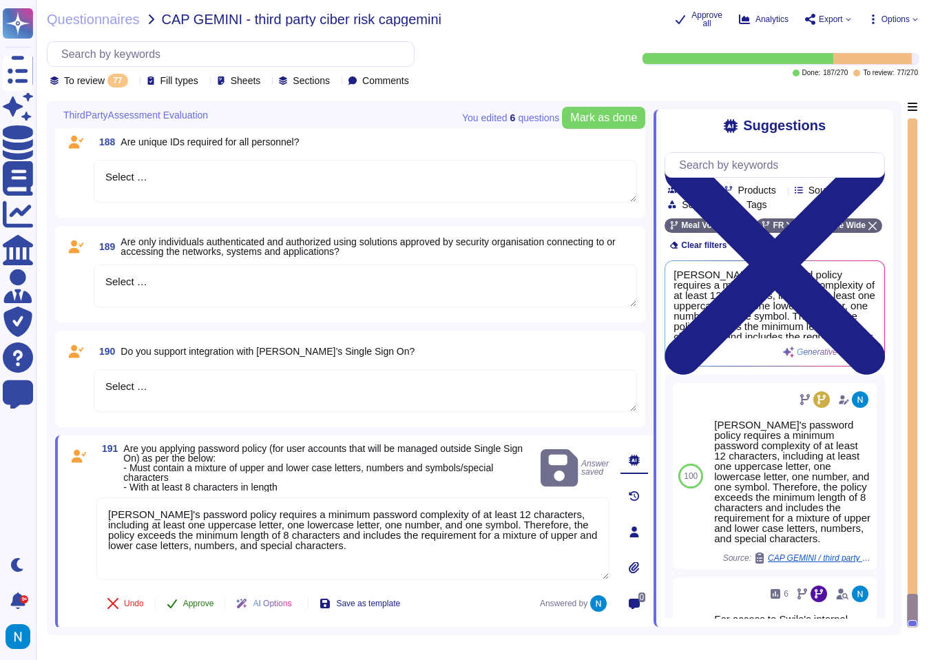
click at [196, 613] on button "Approve" at bounding box center [191, 604] width 70 height 28
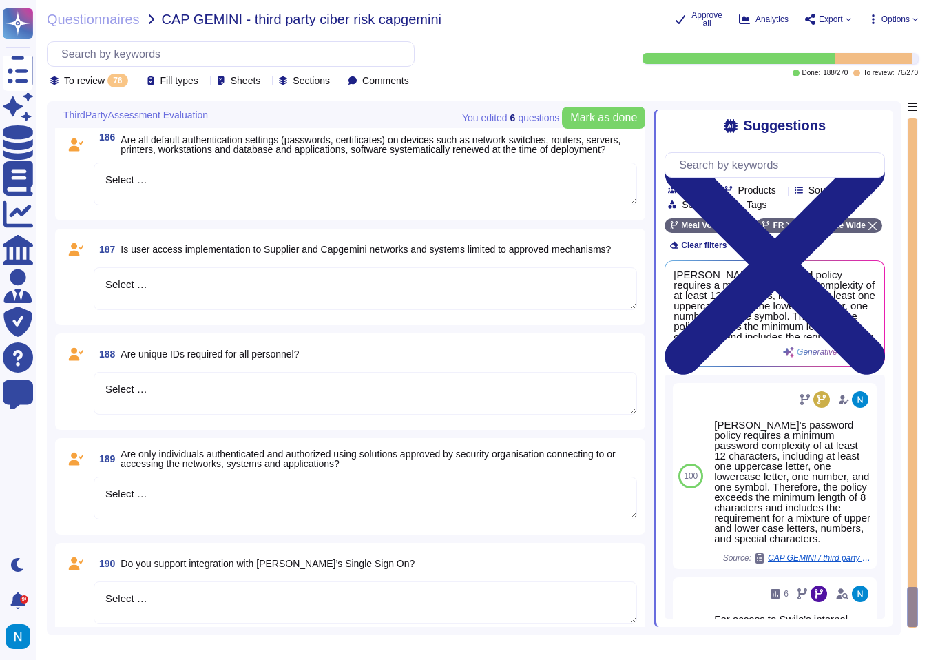
click at [174, 594] on textarea "Select …" at bounding box center [366, 602] width 544 height 43
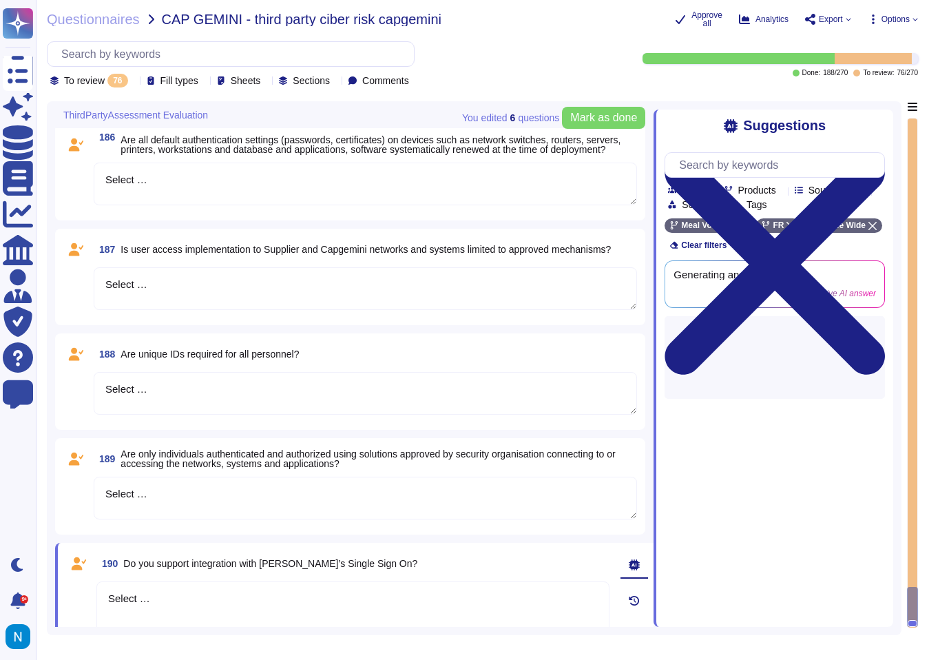
drag, startPoint x: 189, startPoint y: 598, endPoint x: 52, endPoint y: 582, distance: 138.7
click at [52, 582] on div "You edited 6 question s [PERSON_NAME] as done ThirdPartyAssessment Evaluation 1…" at bounding box center [474, 368] width 855 height 534
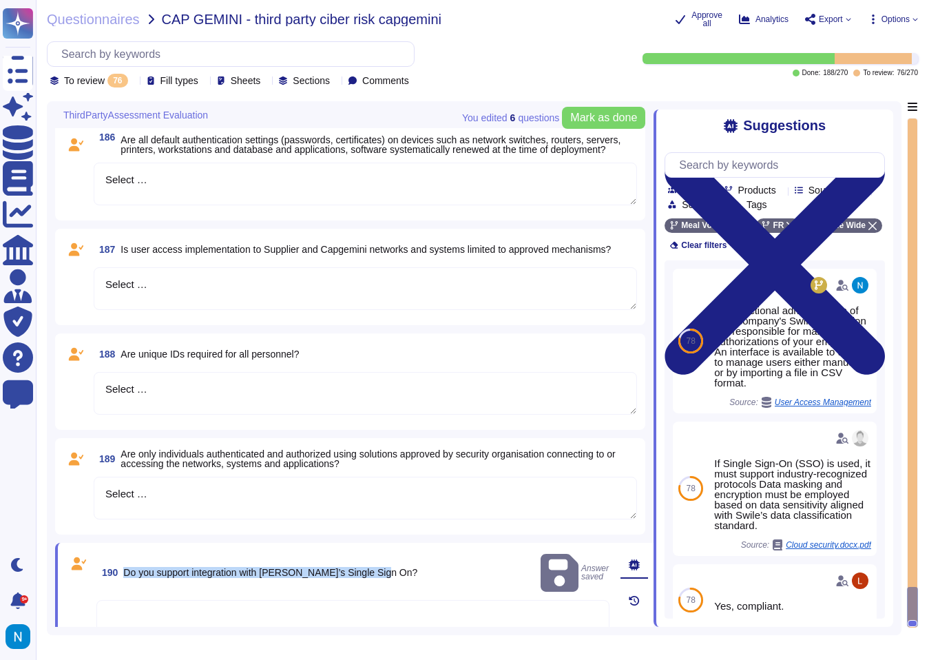
drag, startPoint x: 125, startPoint y: 567, endPoint x: 395, endPoint y: 568, distance: 270.1
click at [395, 568] on span "Do you support integration with [PERSON_NAME]’s Single Sign On?" at bounding box center [270, 572] width 294 height 11
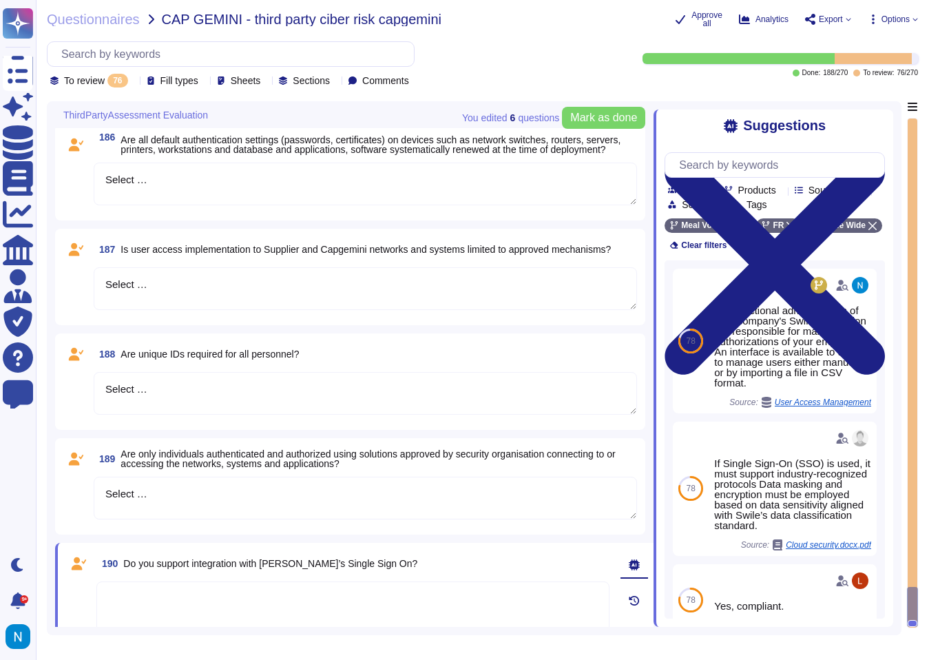
click at [220, 599] on textarea at bounding box center [352, 622] width 513 height 83
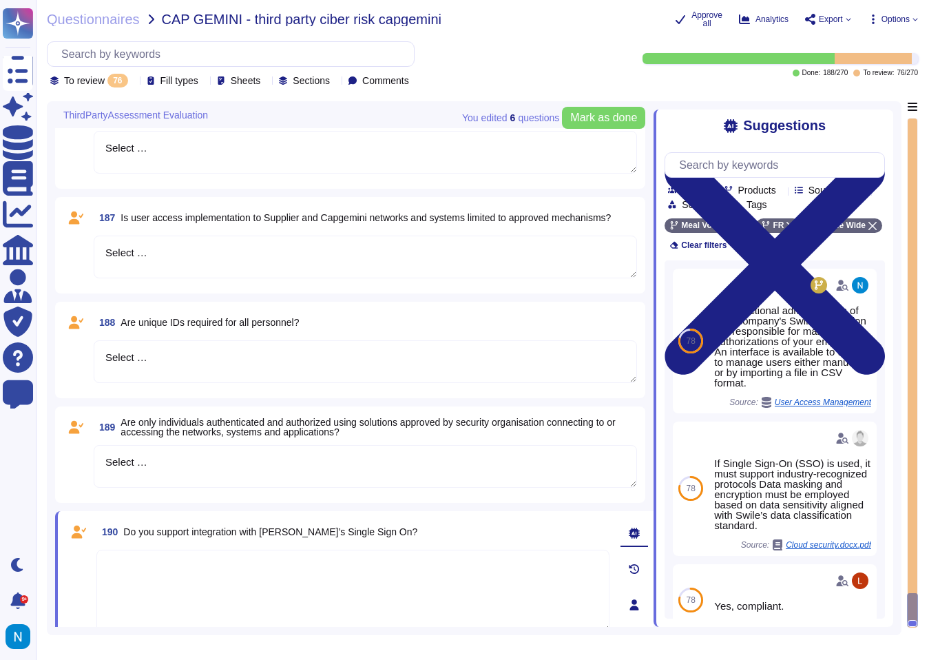
scroll to position [7427, 0]
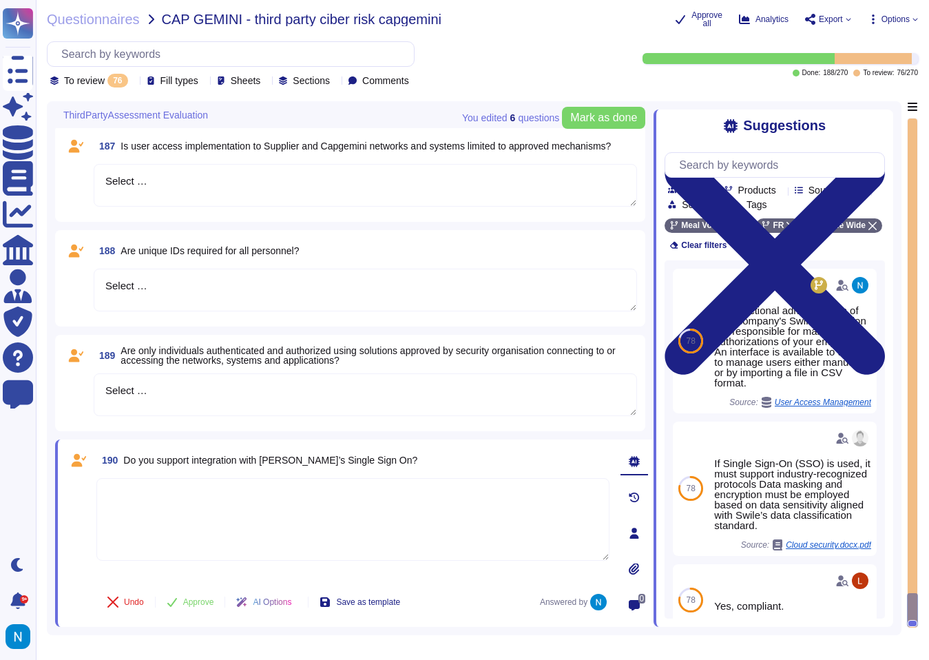
paste textarea "Yes, Swile supports integration with client-approved authentication mechanisms,…"
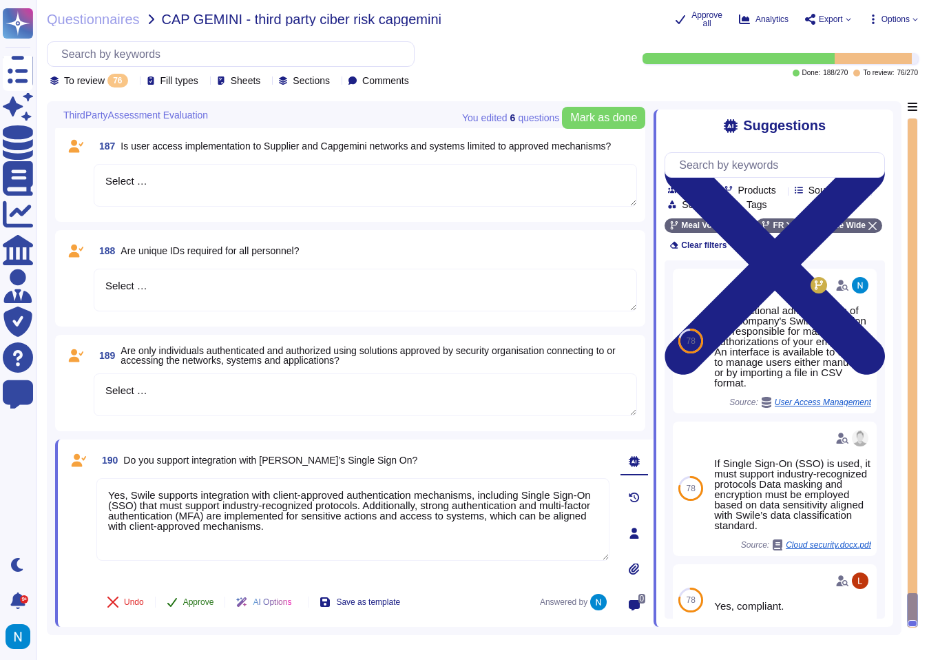
click at [207, 602] on span "Approve" at bounding box center [198, 602] width 31 height 8
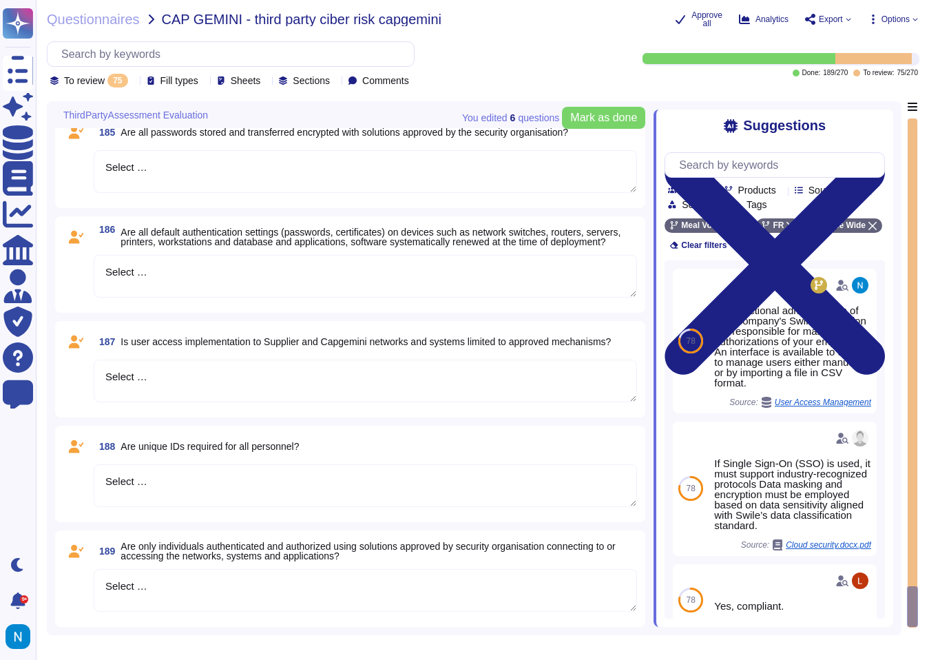
scroll to position [7231, 0]
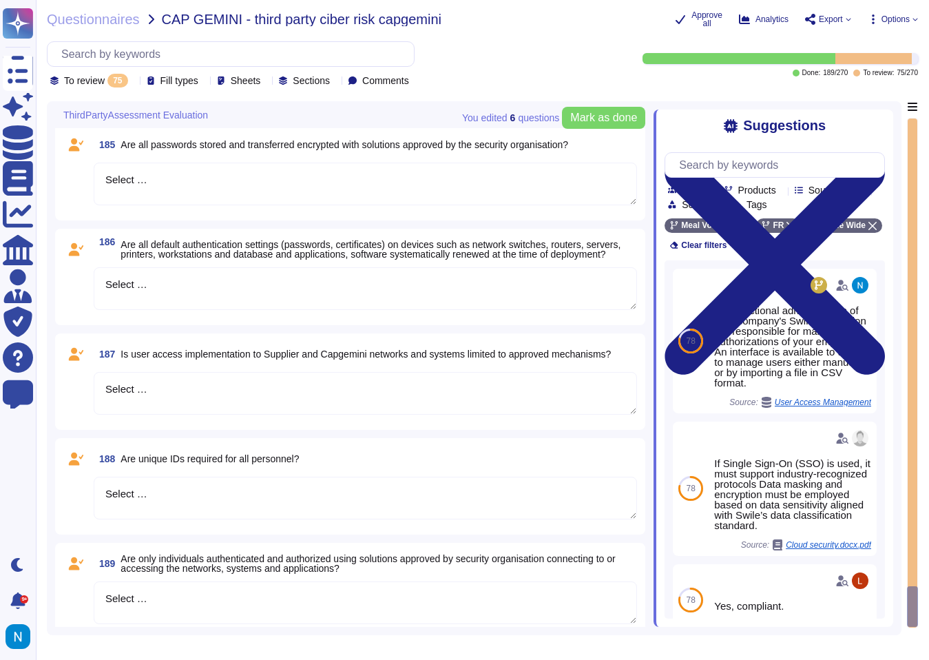
click at [183, 593] on textarea "Select …" at bounding box center [366, 602] width 544 height 43
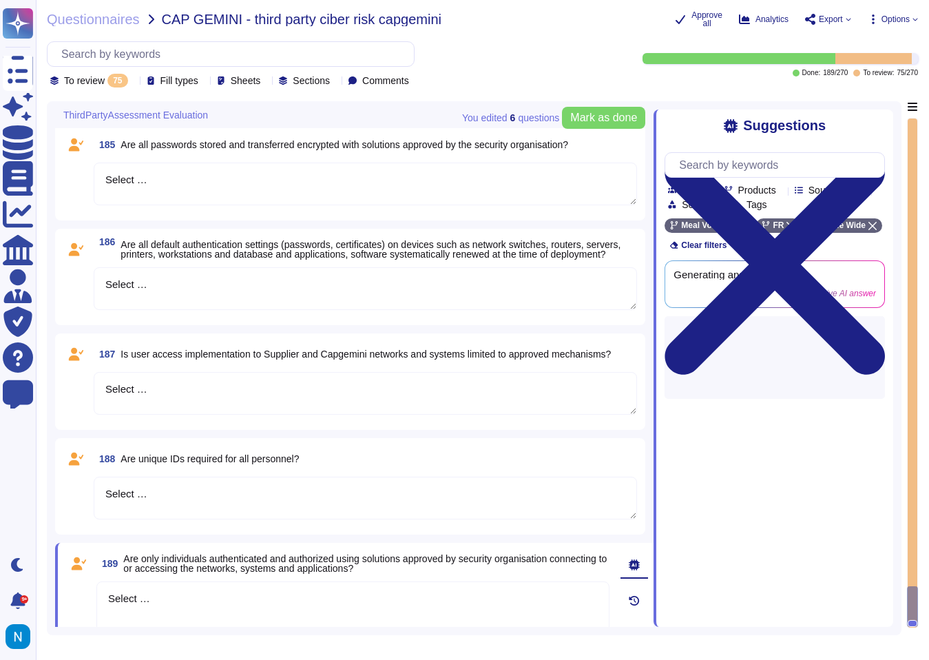
drag, startPoint x: 194, startPoint y: 610, endPoint x: 46, endPoint y: 605, distance: 147.5
click at [47, 605] on div "You edited 6 question s [PERSON_NAME] as done ThirdPartyAssessment Evaluation 1…" at bounding box center [474, 368] width 855 height 534
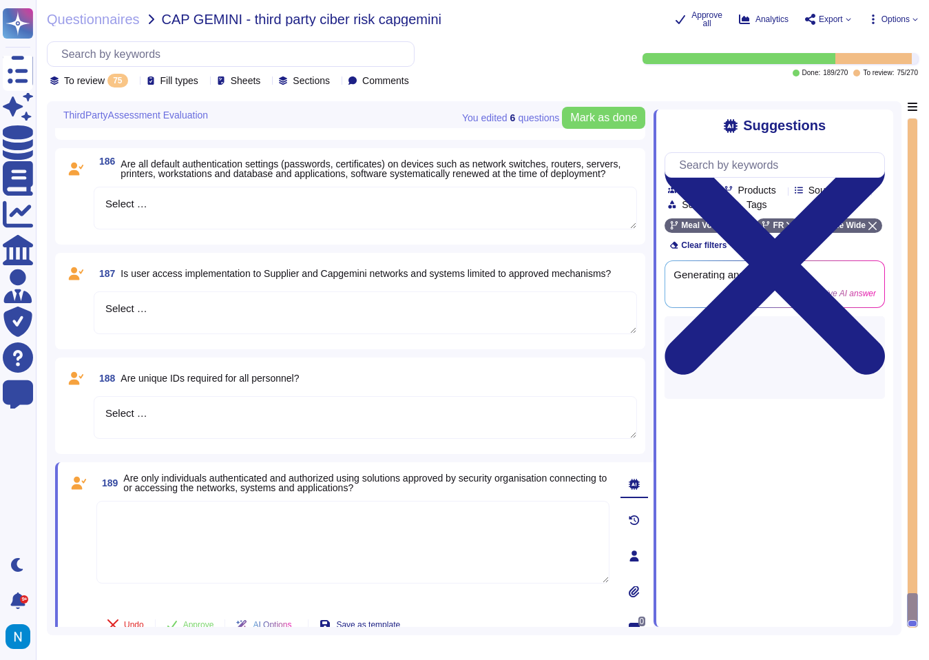
scroll to position [7328, 0]
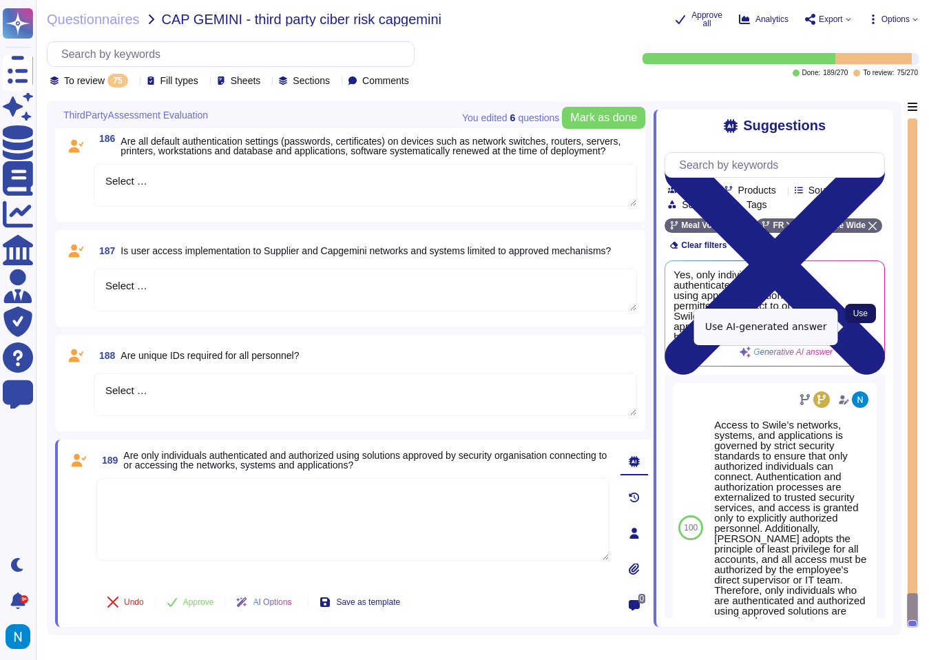
click at [856, 318] on span "Use" at bounding box center [861, 313] width 14 height 8
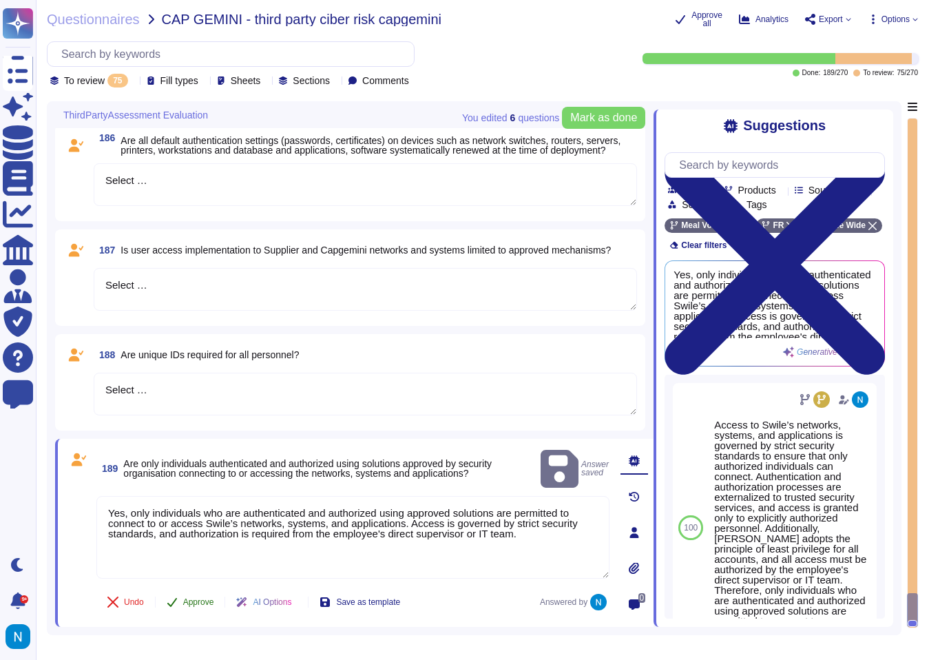
click at [201, 604] on span "Approve" at bounding box center [198, 602] width 31 height 8
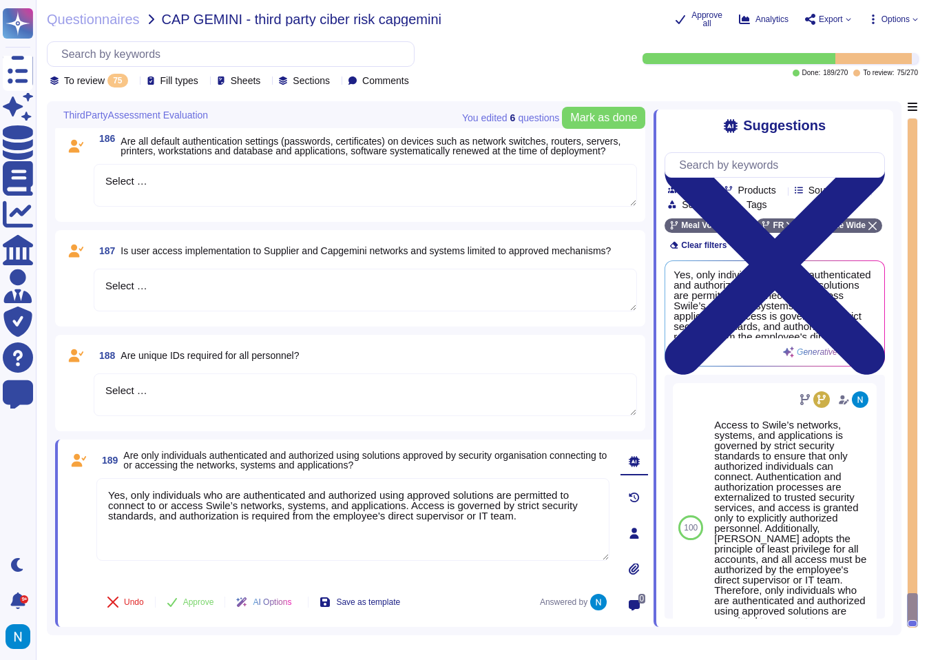
scroll to position [7139, 0]
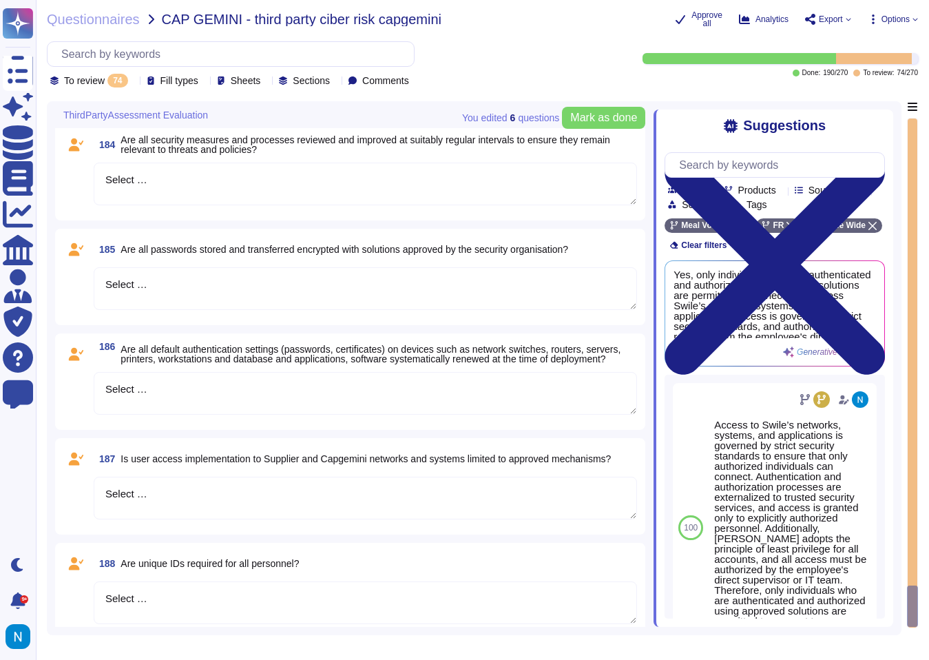
click at [190, 600] on textarea "Select …" at bounding box center [366, 602] width 544 height 43
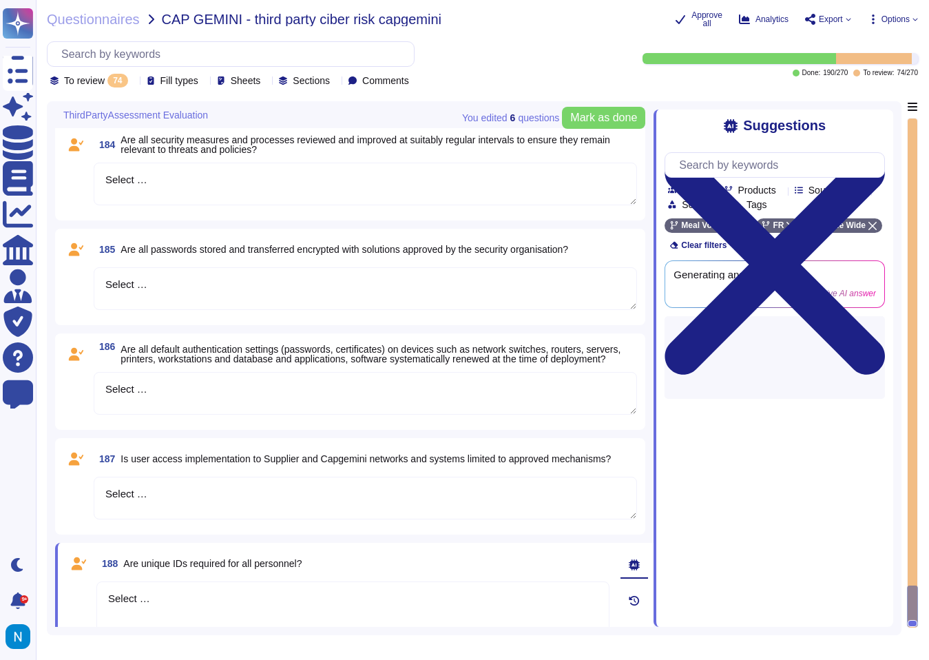
drag, startPoint x: 190, startPoint y: 600, endPoint x: 95, endPoint y: 597, distance: 95.1
click at [95, 597] on div "188 Are unique IDs required for all personnel? Select … Undo Approve AI Options…" at bounding box center [338, 636] width 544 height 171
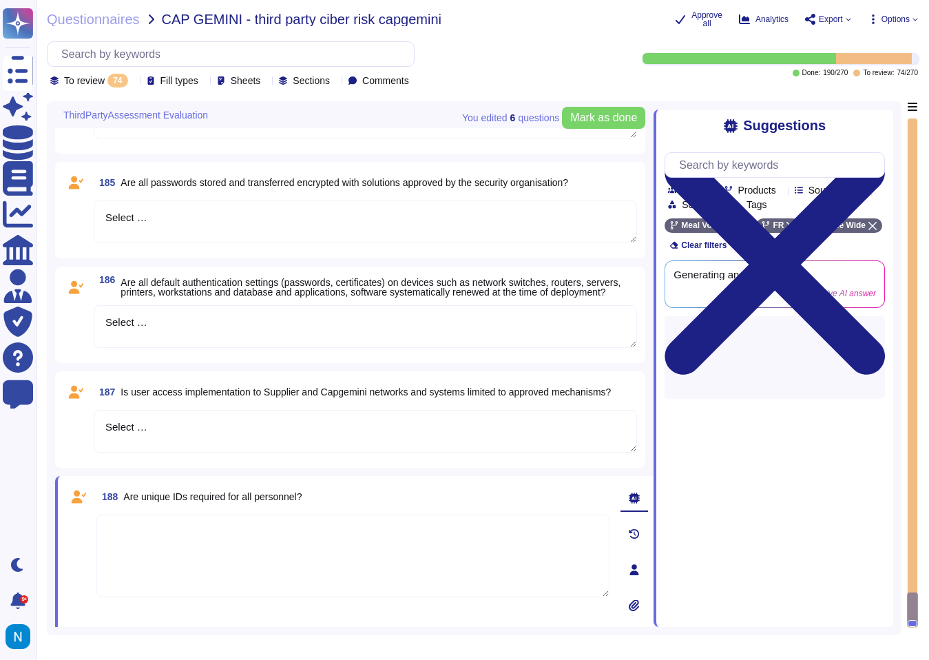
scroll to position [7214, 0]
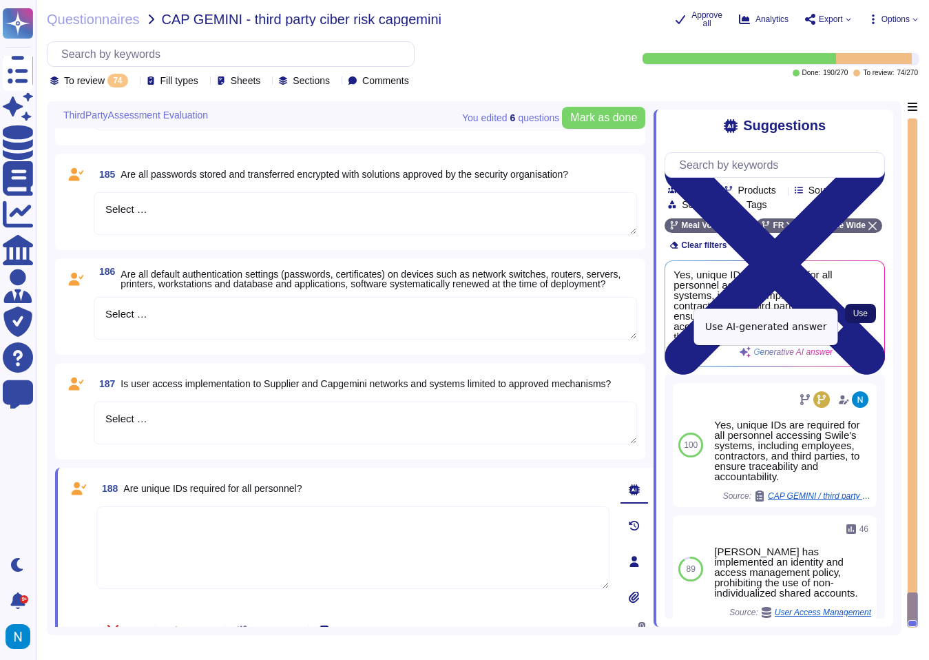
click at [859, 318] on span "Use" at bounding box center [861, 313] width 14 height 8
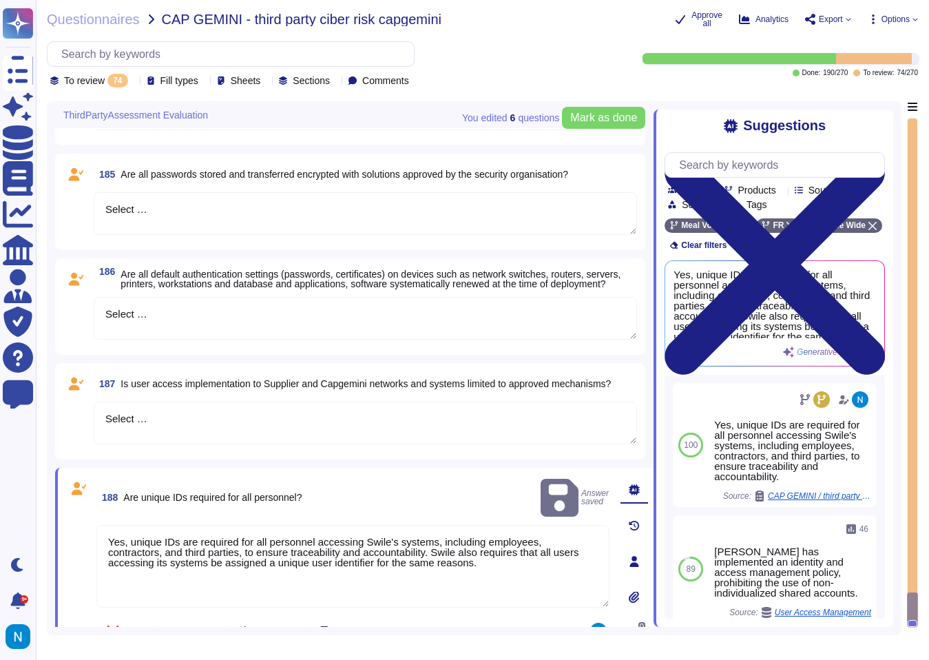
scroll to position [7238, 0]
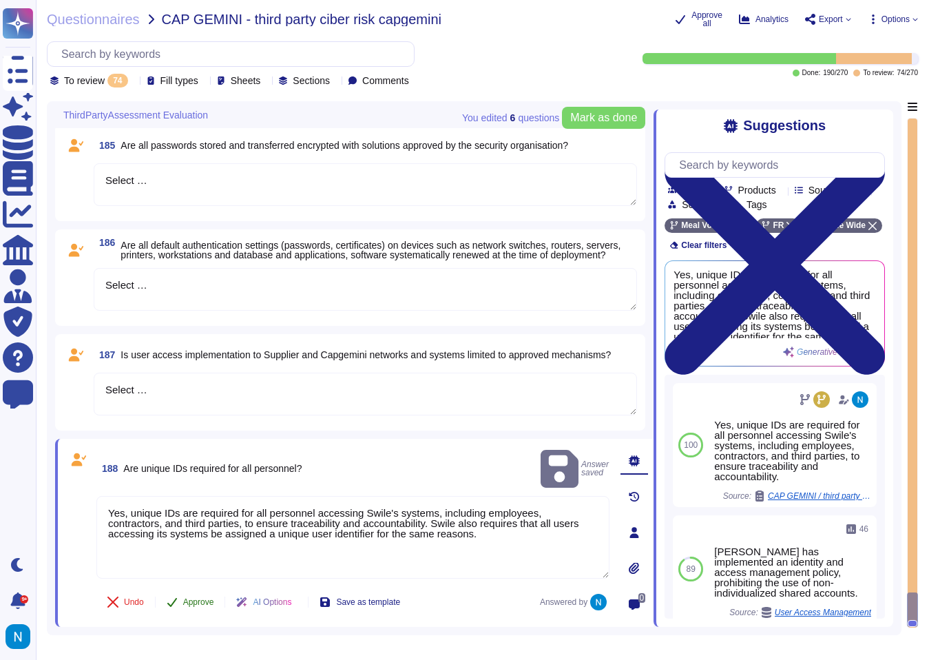
click at [200, 600] on span "Approve" at bounding box center [198, 602] width 31 height 8
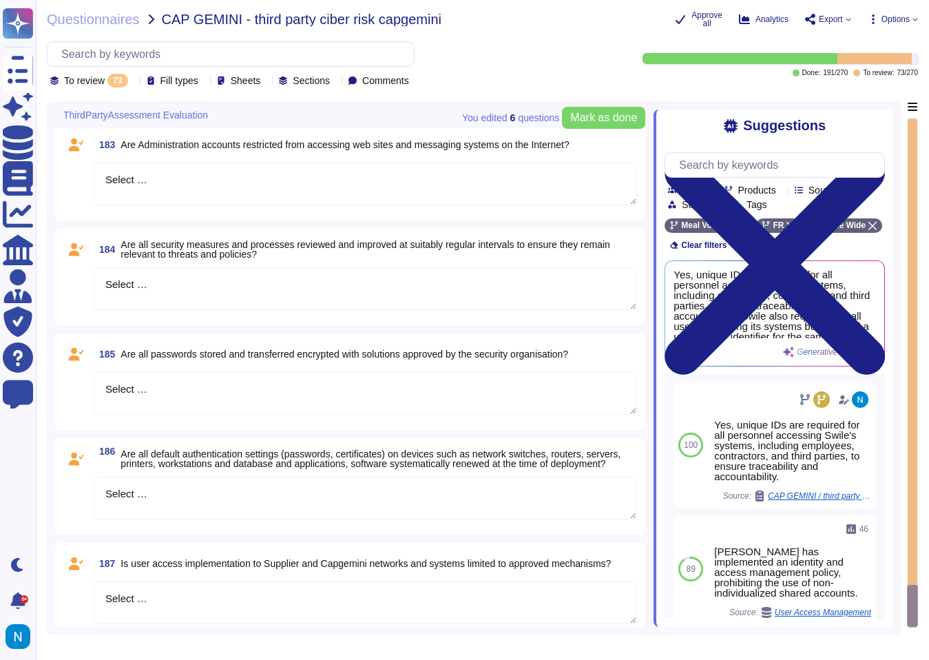
click at [179, 597] on textarea "Select …" at bounding box center [366, 602] width 544 height 43
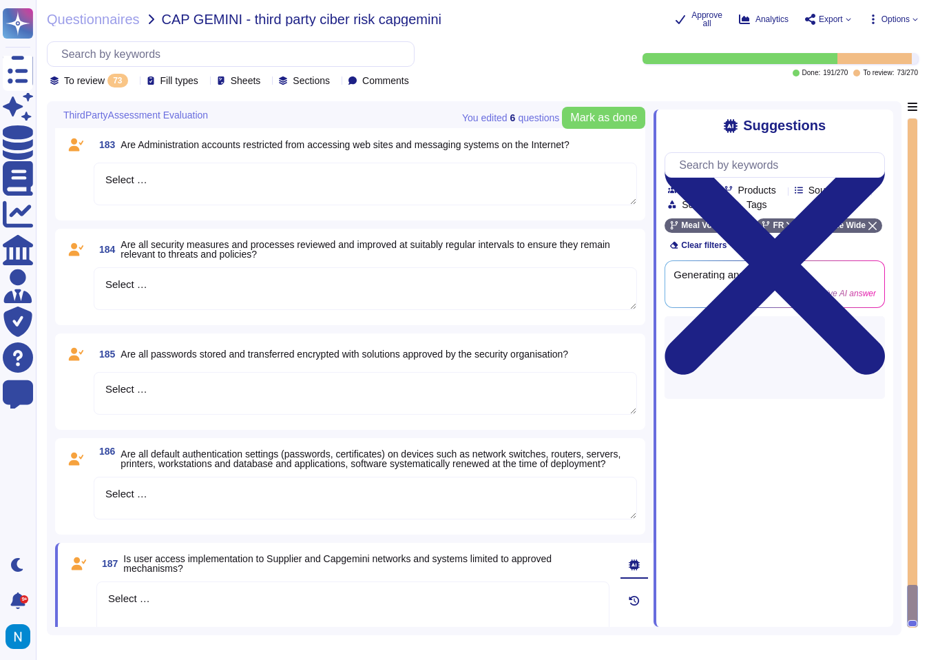
drag, startPoint x: 179, startPoint y: 597, endPoint x: 70, endPoint y: 594, distance: 109.6
click at [70, 594] on div "187 Is user access implementation to Supplier and Capgemini networks and system…" at bounding box center [338, 636] width 544 height 171
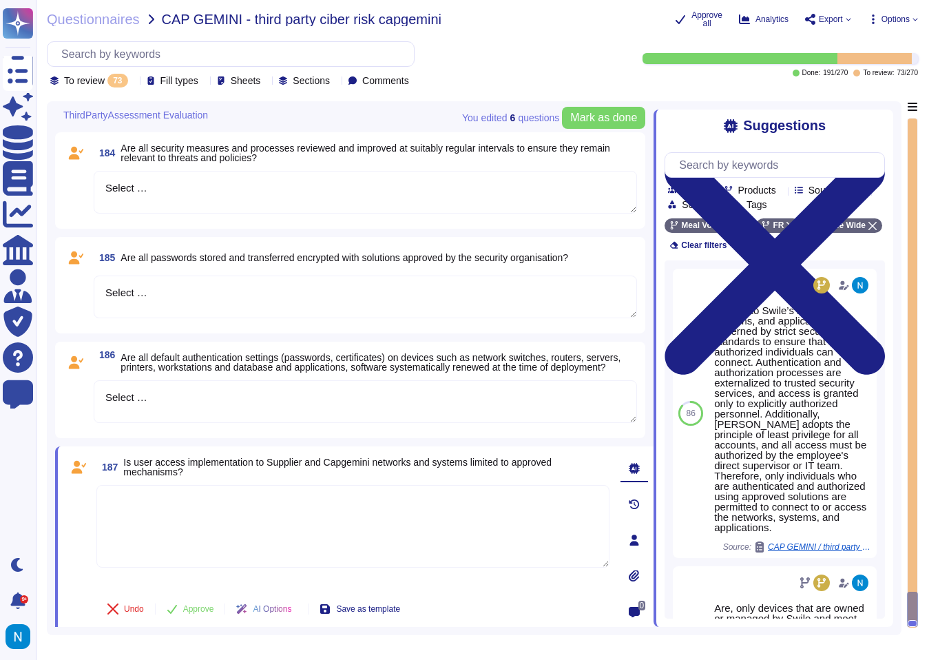
scroll to position [7142, 0]
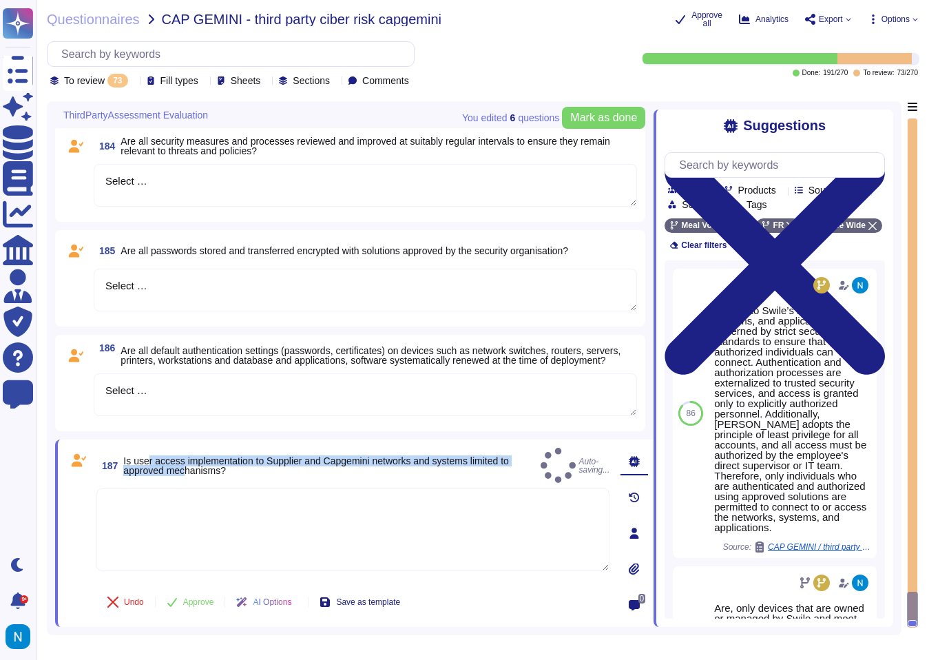
drag, startPoint x: 189, startPoint y: 463, endPoint x: 152, endPoint y: 460, distance: 36.6
click at [152, 460] on span "Is user access implementation to Supplier and Capgemini networks and systems li…" at bounding box center [329, 465] width 412 height 19
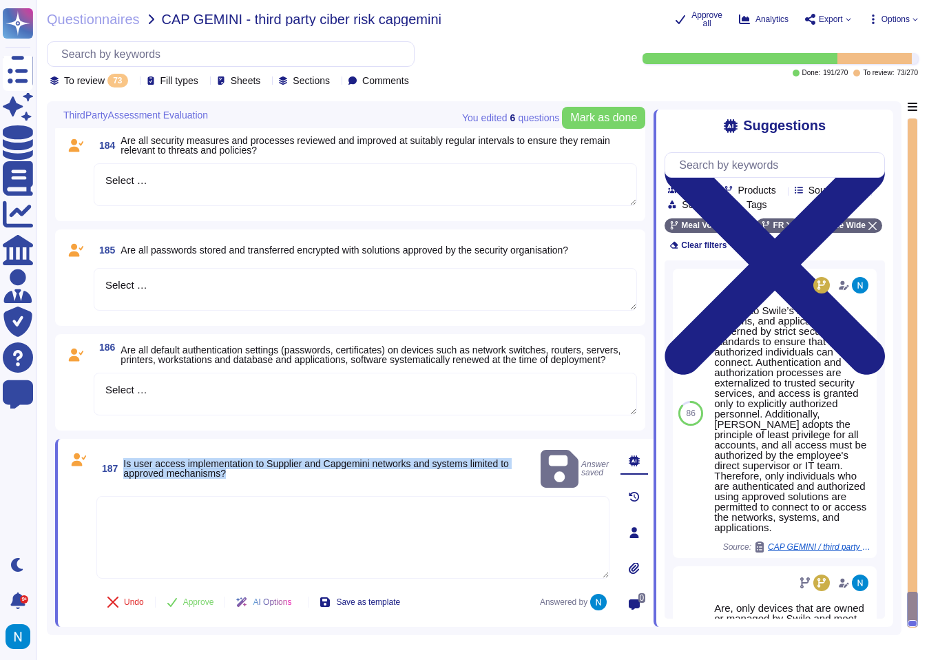
drag, startPoint x: 125, startPoint y: 455, endPoint x: 249, endPoint y: 463, distance: 123.6
click at [249, 463] on span "Is user access implementation to Supplier and Capgemini networks and systems li…" at bounding box center [329, 468] width 412 height 19
copy span "Is user access implementation to Supplier and Capgemini networks and systems li…"
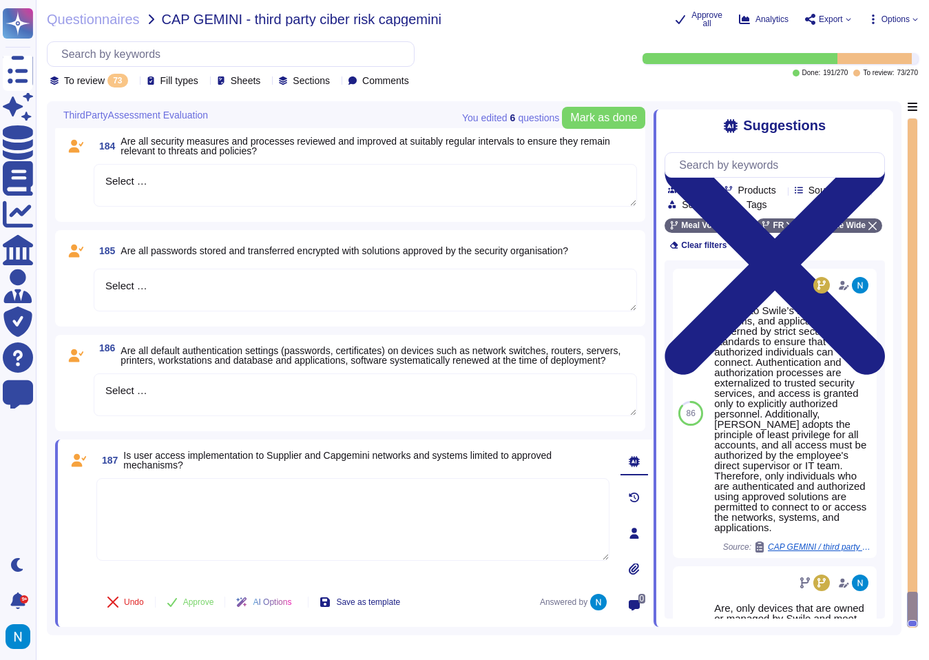
click at [459, 523] on textarea at bounding box center [352, 519] width 513 height 83
paste textarea "User access implementation to Swile's networks, systems, and applications is go…"
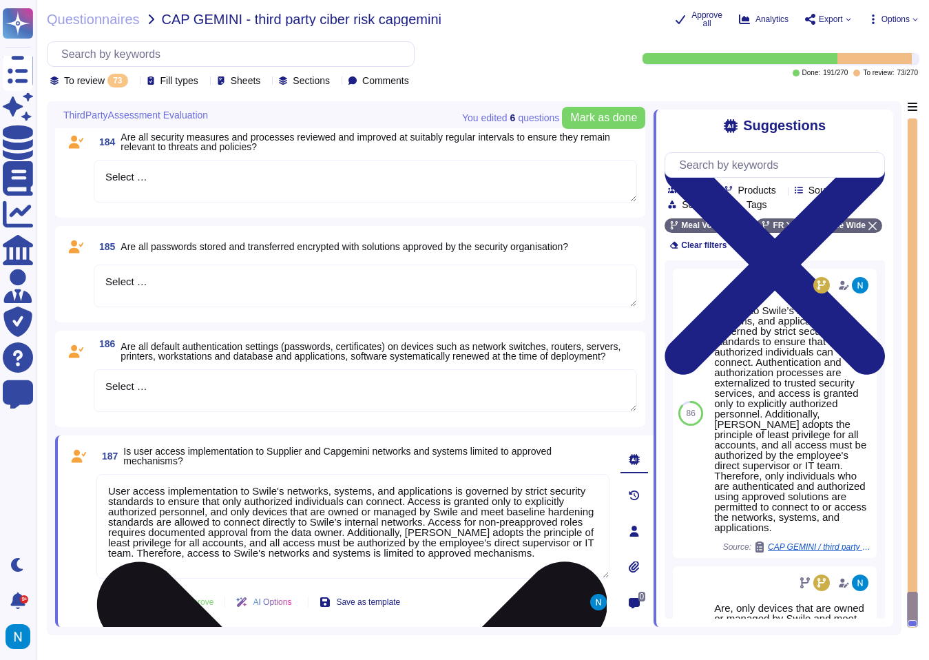
scroll to position [1, 0]
drag, startPoint x: 243, startPoint y: 557, endPoint x: 249, endPoint y: 579, distance: 22.9
click at [249, 578] on textarea "User access implementation to Swile's networks, systems, and applications is go…" at bounding box center [352, 526] width 513 height 105
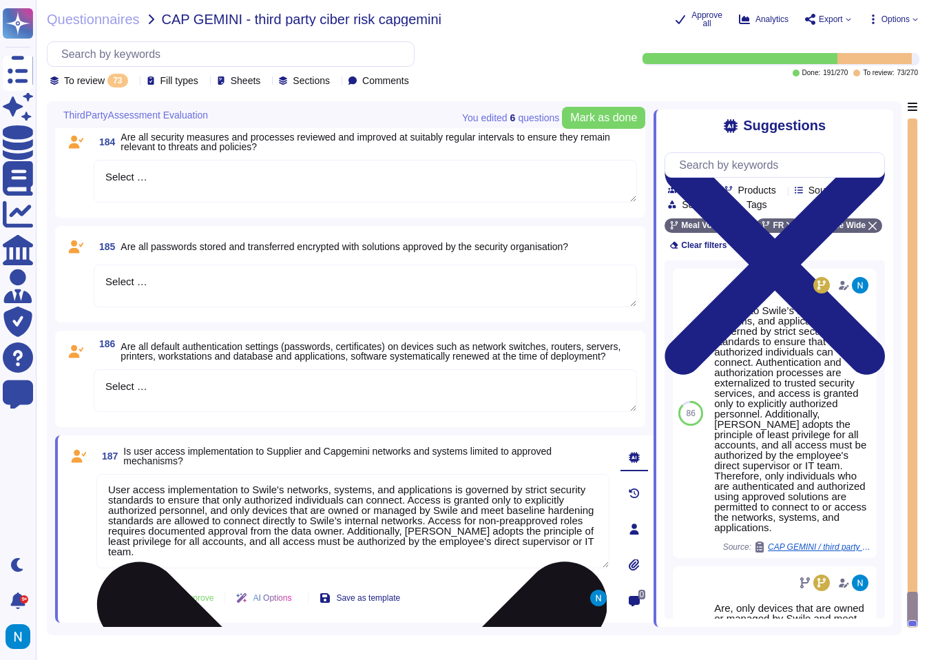
click at [104, 492] on textarea "User access implementation to Swile's networks, systems, and applications is go…" at bounding box center [352, 521] width 513 height 94
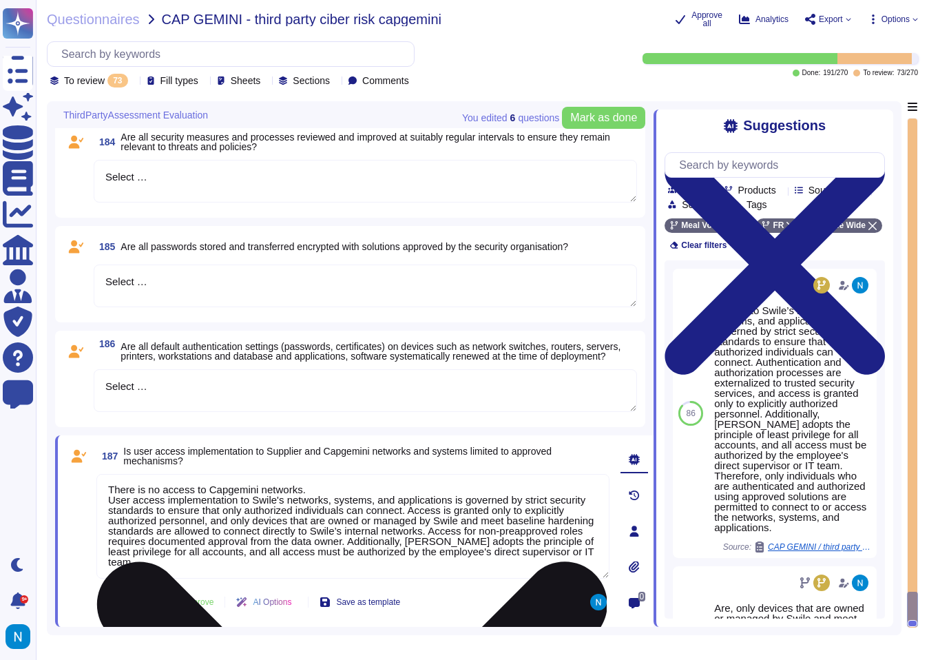
drag, startPoint x: 537, startPoint y: 537, endPoint x: 464, endPoint y: 546, distance: 73.0
click at [464, 546] on textarea "There is no access to Capgemini networks. User access implementation to Swile's…" at bounding box center [352, 526] width 513 height 105
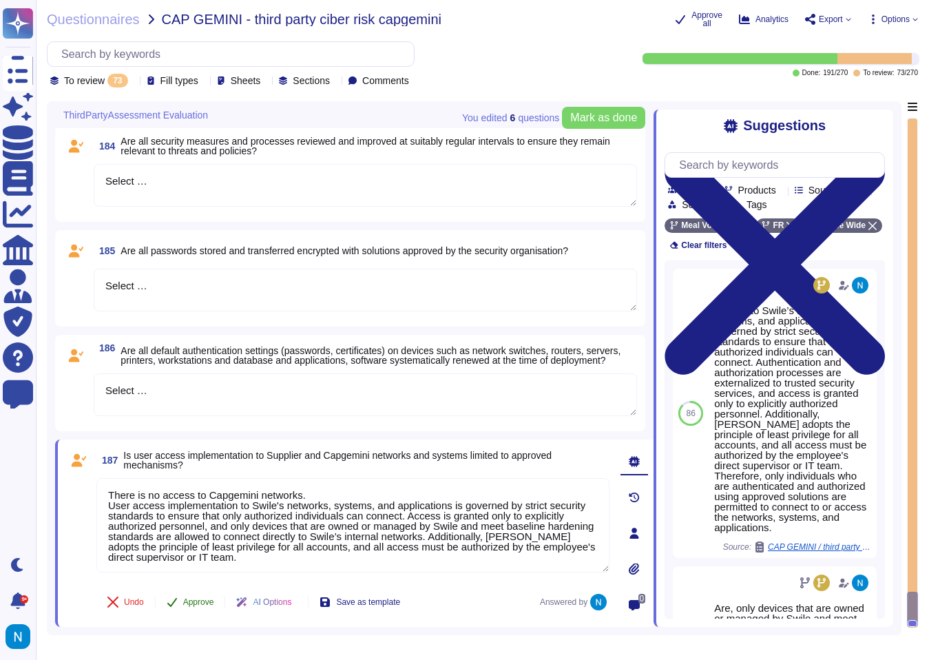
click at [207, 601] on span "Approve" at bounding box center [198, 602] width 31 height 8
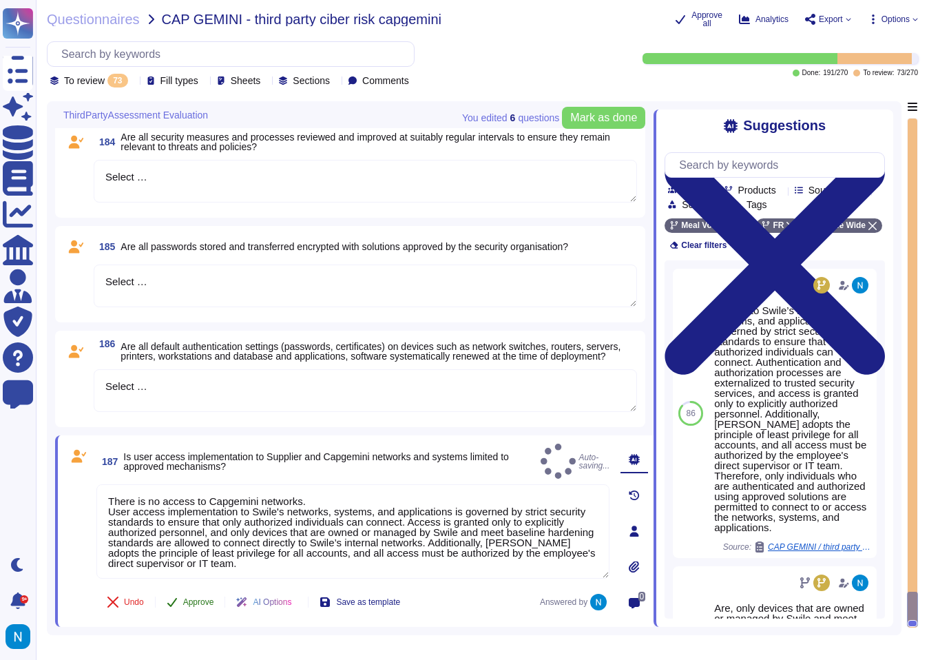
scroll to position [6946, 0]
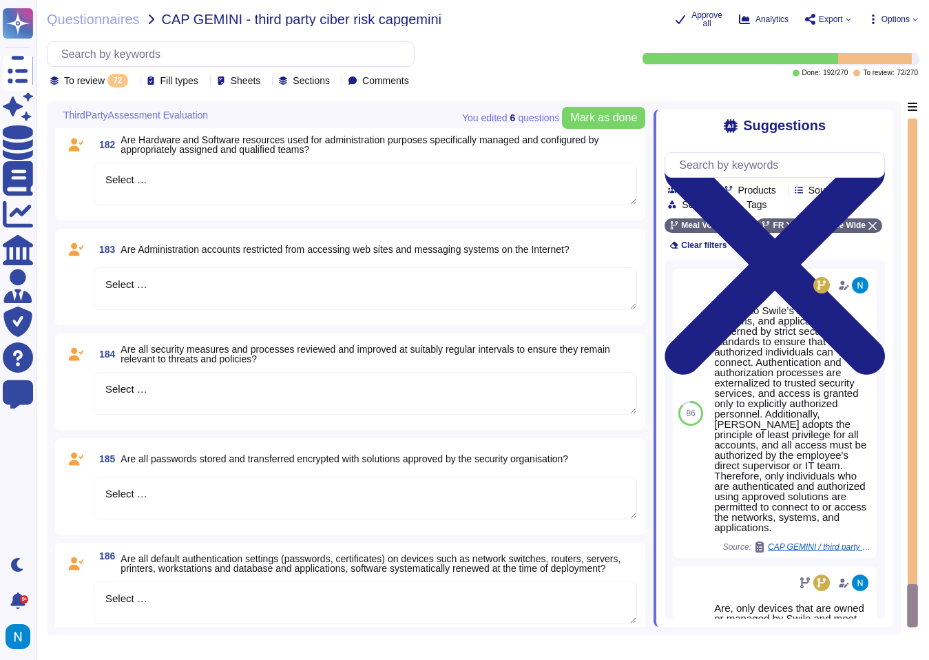
click at [207, 601] on textarea "Select …" at bounding box center [366, 602] width 544 height 43
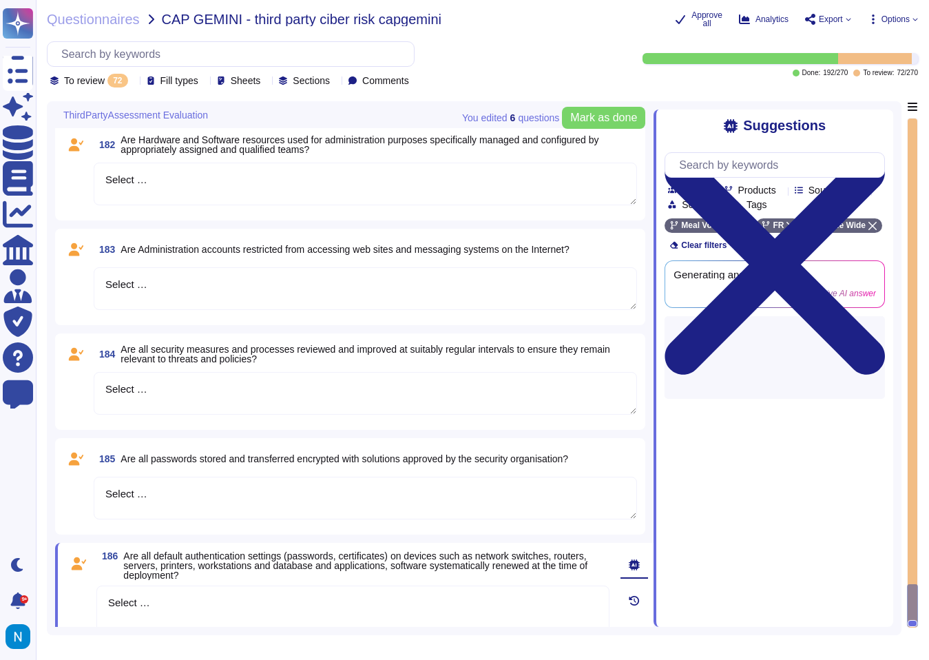
drag, startPoint x: 207, startPoint y: 601, endPoint x: 93, endPoint y: 595, distance: 113.8
click at [93, 595] on div "186 Are all default authentication settings (passwords, certificates) on device…" at bounding box center [338, 636] width 544 height 171
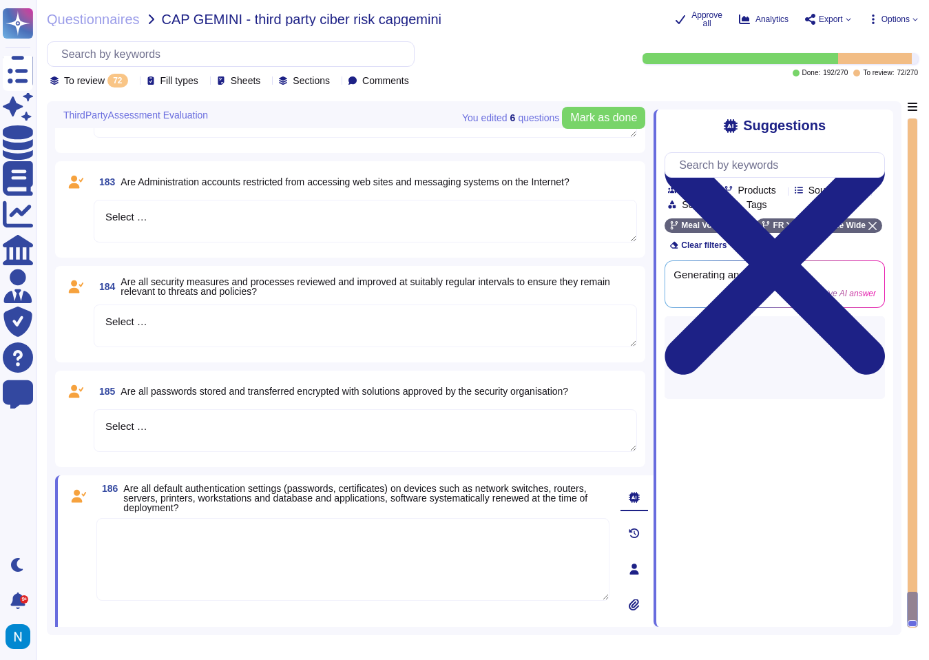
scroll to position [7041, 0]
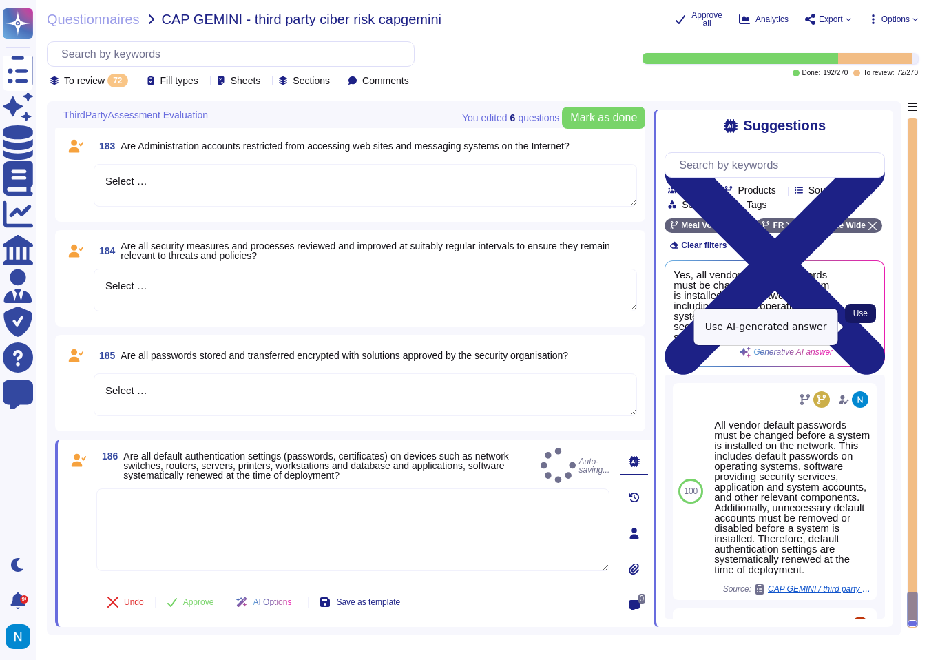
click at [854, 318] on span "Use" at bounding box center [861, 313] width 14 height 8
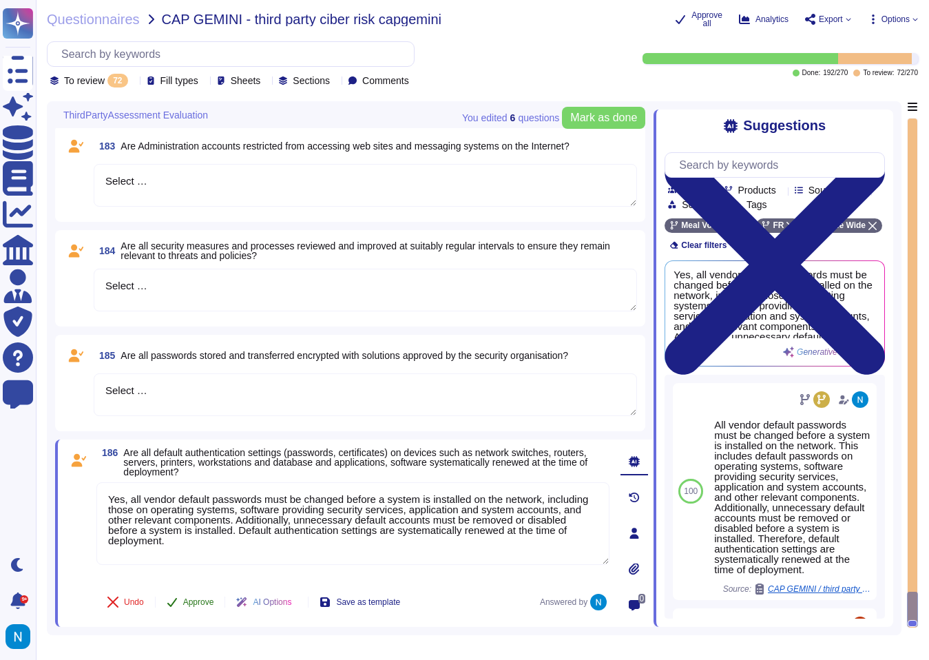
click at [200, 599] on span "Approve" at bounding box center [198, 602] width 31 height 8
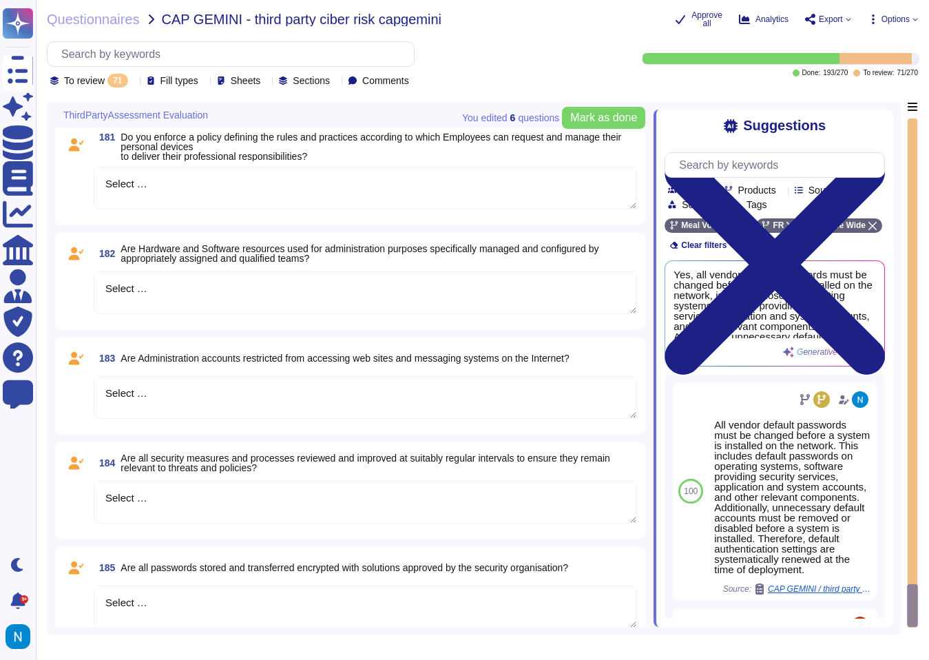
click at [178, 599] on textarea "Select …" at bounding box center [366, 607] width 544 height 43
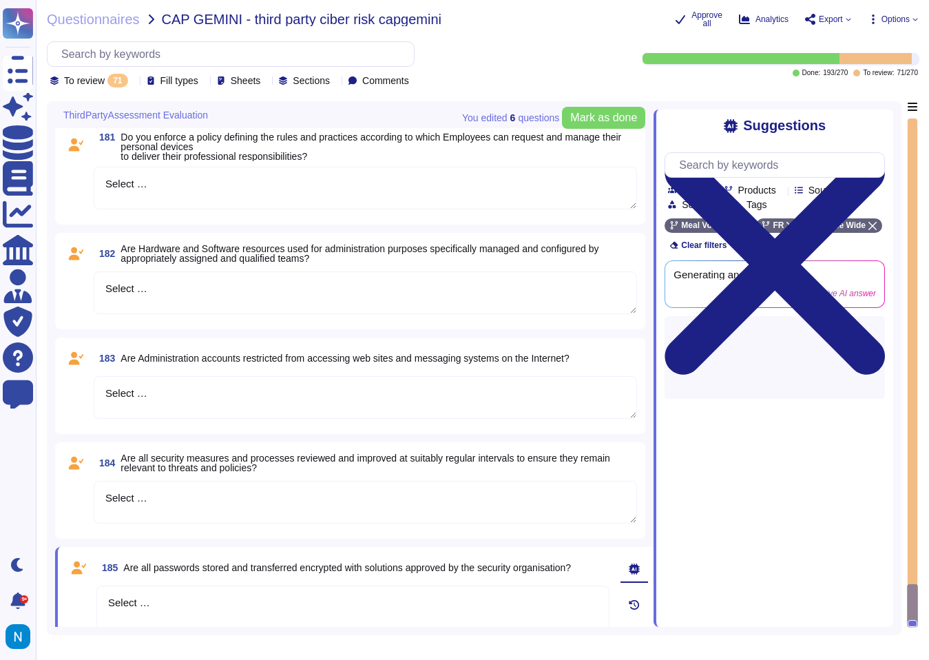
drag, startPoint x: 178, startPoint y: 599, endPoint x: 87, endPoint y: 590, distance: 90.7
click at [87, 590] on div "185 Are all passwords stored and transferred encrypted with solutions approved …" at bounding box center [338, 640] width 544 height 171
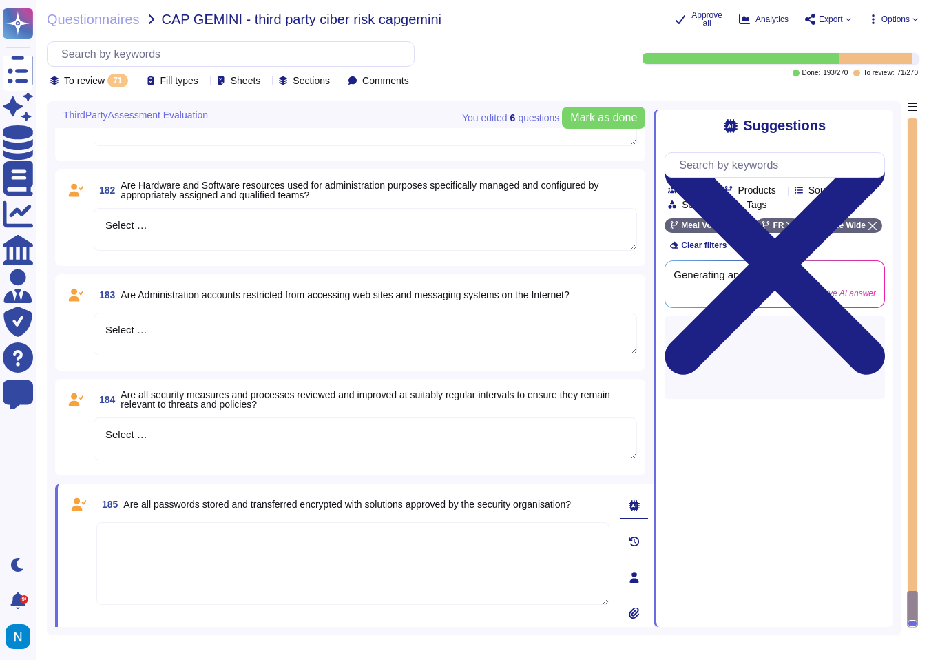
scroll to position [6924, 0]
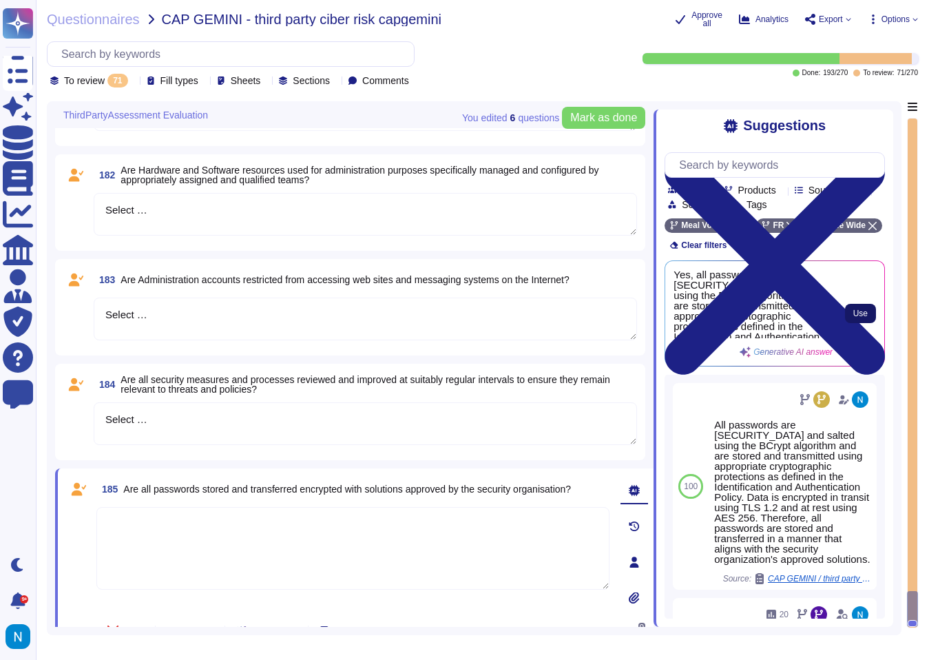
click at [851, 323] on button "Use" at bounding box center [860, 313] width 31 height 19
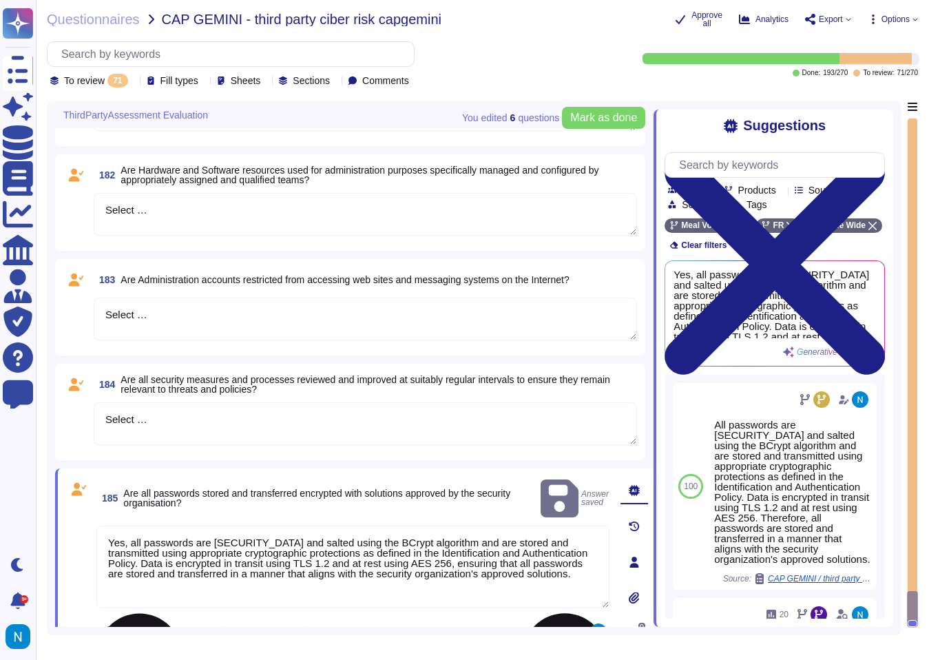
scroll to position [6945, 0]
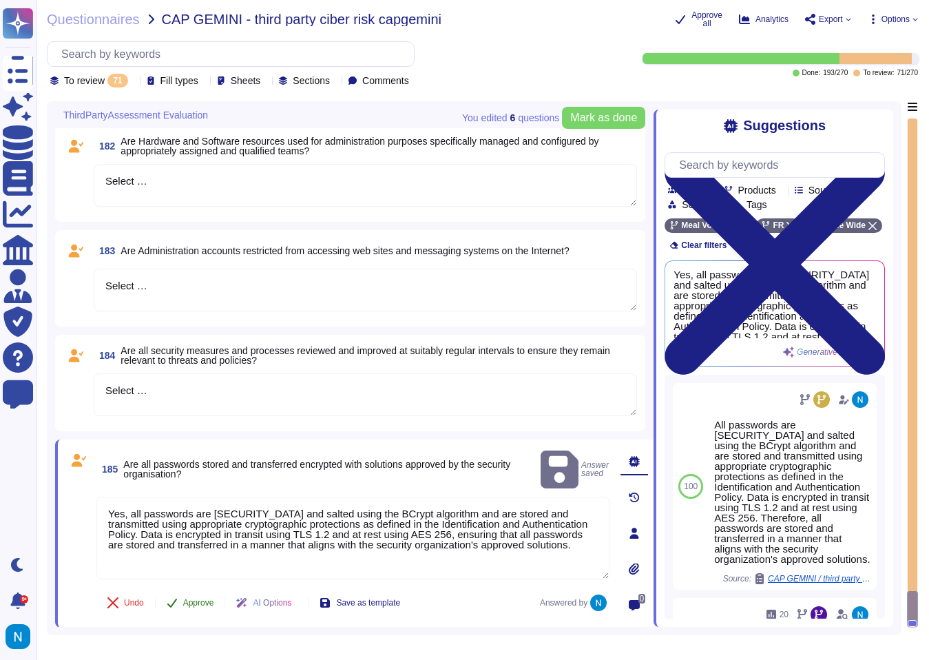
click at [204, 606] on span "Approve" at bounding box center [198, 603] width 31 height 8
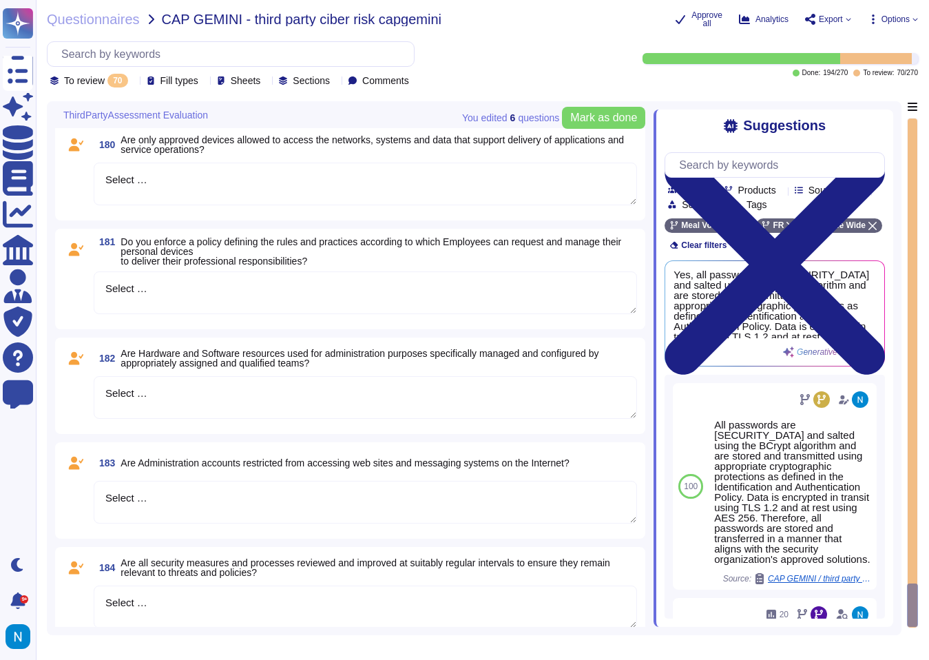
click at [168, 598] on textarea "Select …" at bounding box center [366, 607] width 544 height 43
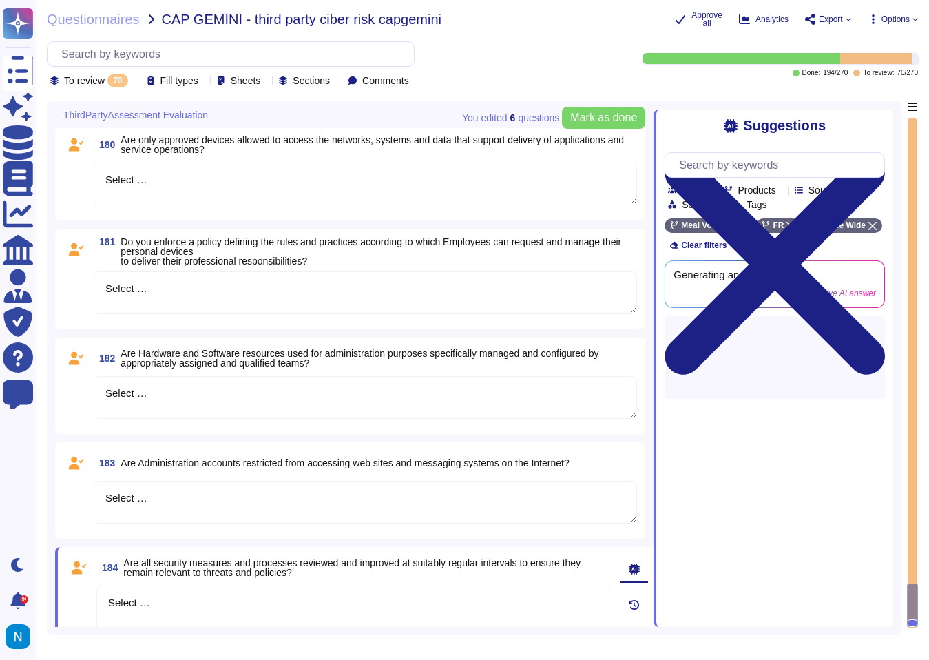
drag, startPoint x: 168, startPoint y: 598, endPoint x: 92, endPoint y: 594, distance: 75.9
click at [92, 595] on div "184 Are all security measures and processes reviewed and improved at suitably r…" at bounding box center [338, 640] width 544 height 171
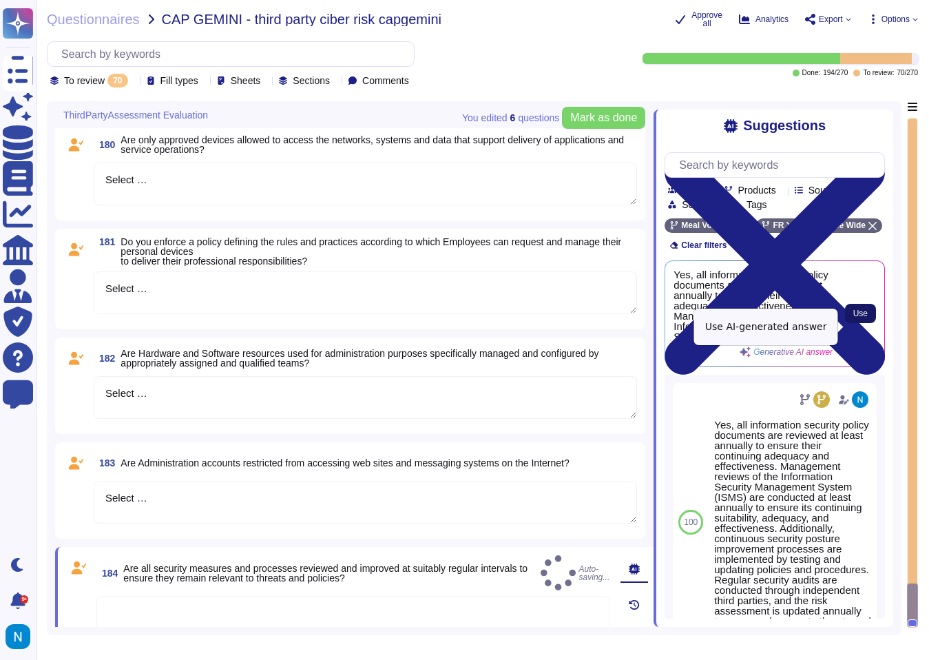
click at [858, 318] on span "Use" at bounding box center [861, 313] width 14 height 8
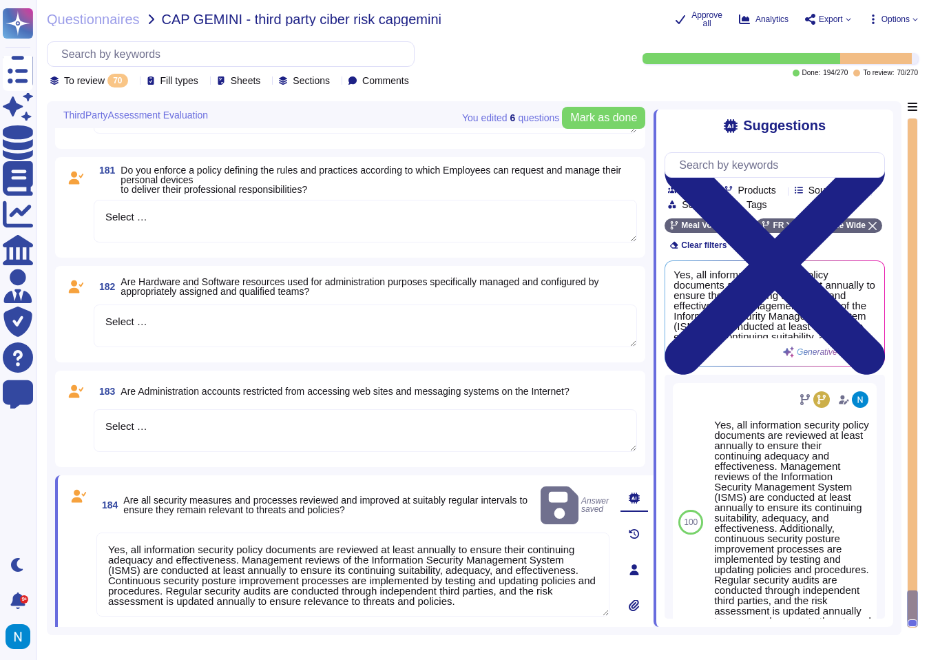
scroll to position [6835, 0]
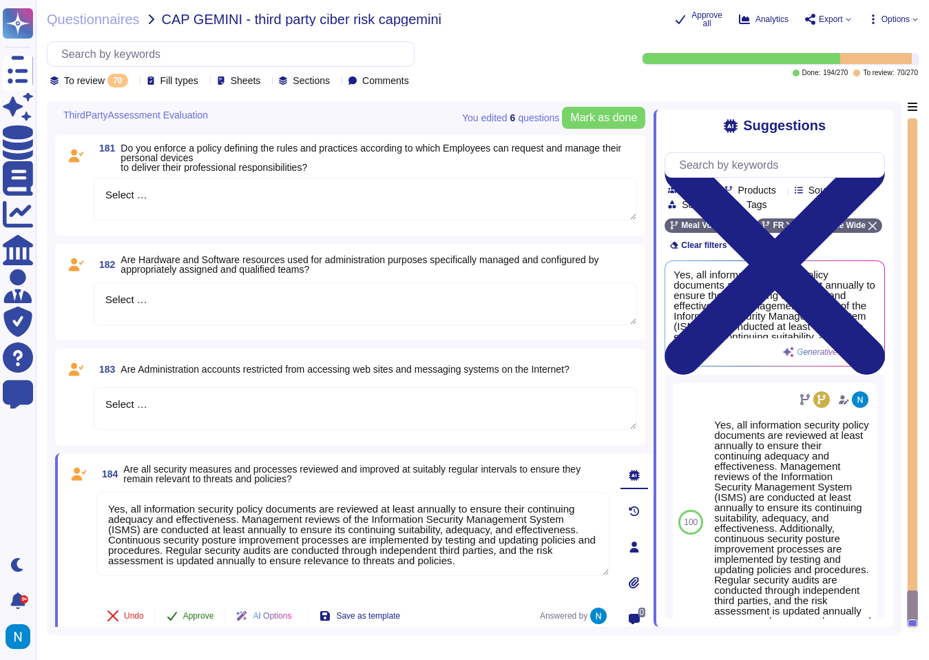
click at [200, 619] on span "Approve" at bounding box center [198, 616] width 31 height 8
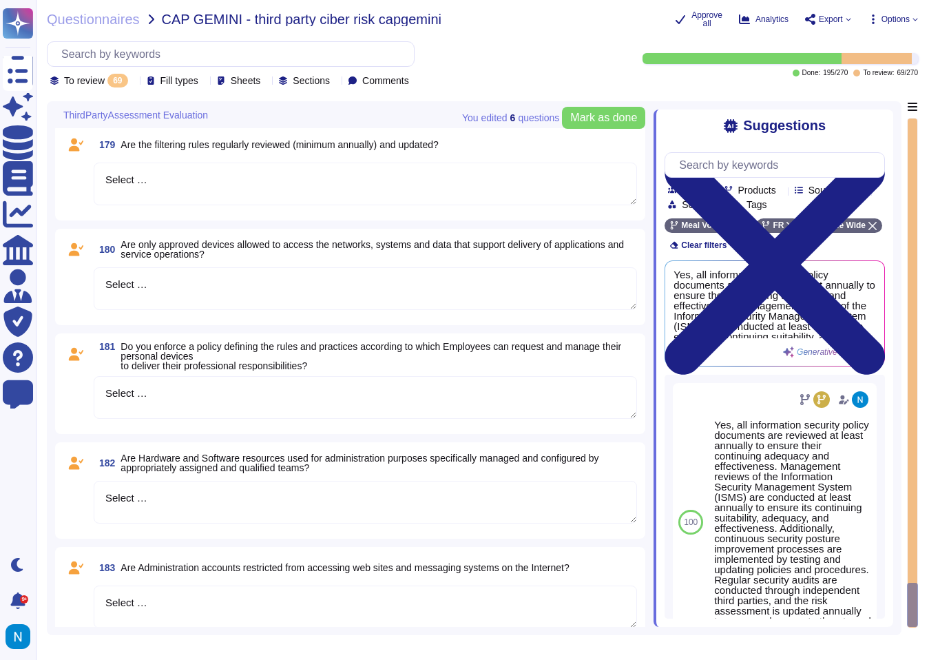
click at [180, 611] on textarea "Select …" at bounding box center [366, 607] width 544 height 43
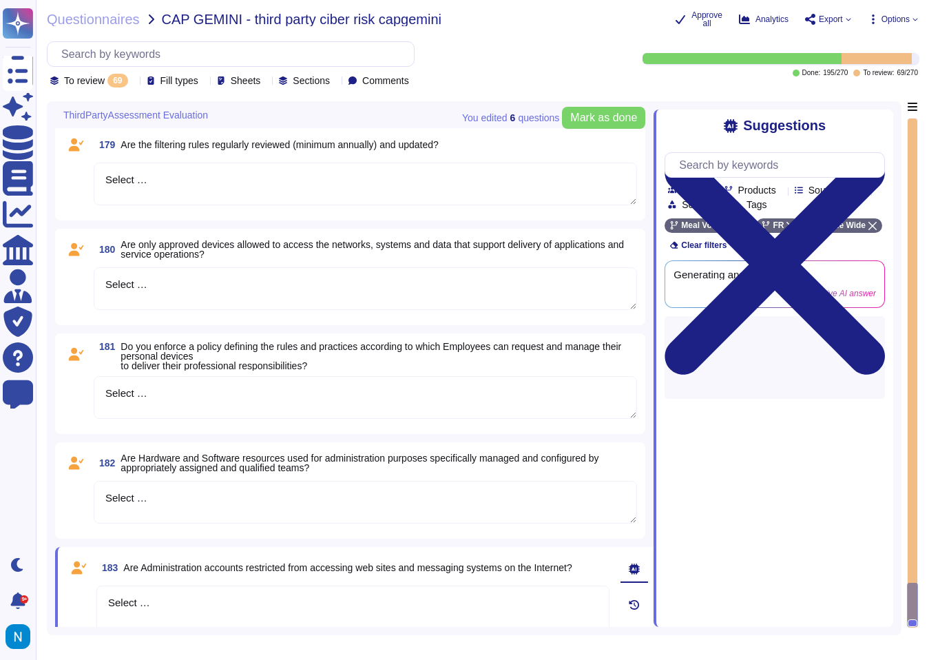
drag, startPoint x: 180, startPoint y: 611, endPoint x: 91, endPoint y: 604, distance: 89.1
click at [90, 604] on div "183 Are Administration accounts restricted from accessing web sites and messagi…" at bounding box center [338, 640] width 544 height 171
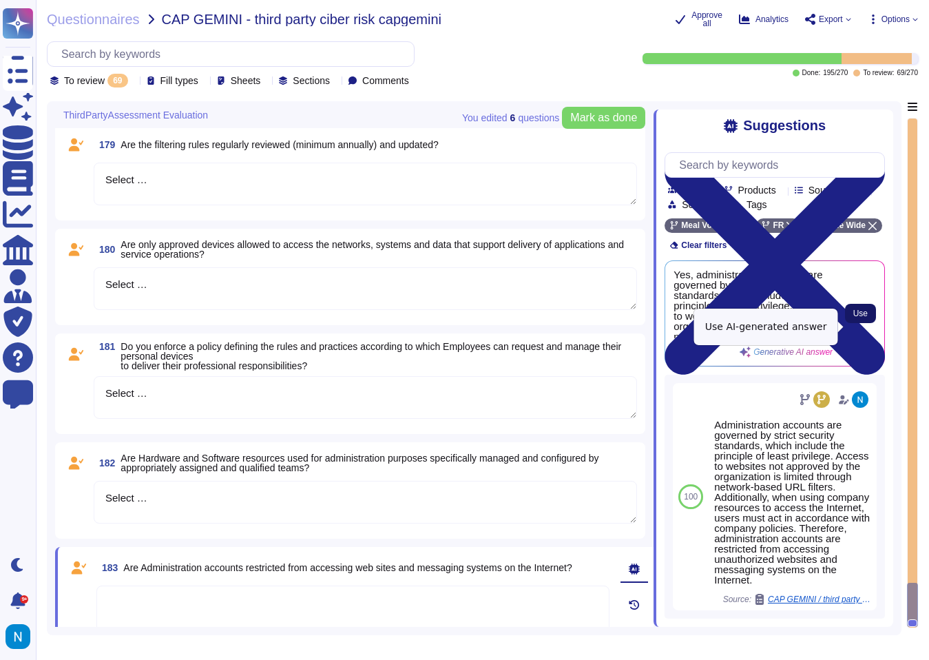
click at [853, 323] on button "Use" at bounding box center [860, 313] width 31 height 19
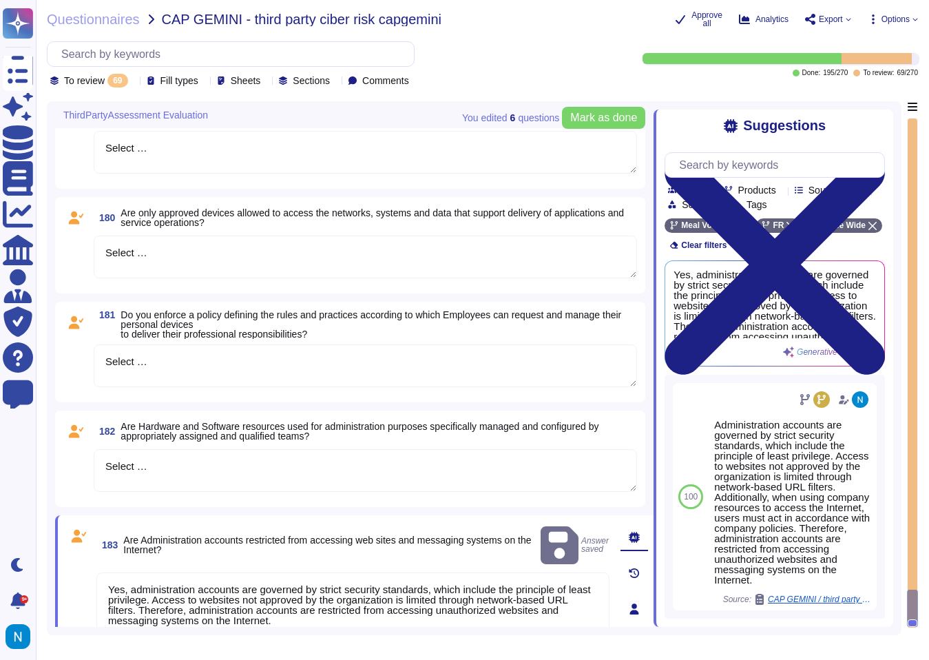
scroll to position [6752, 0]
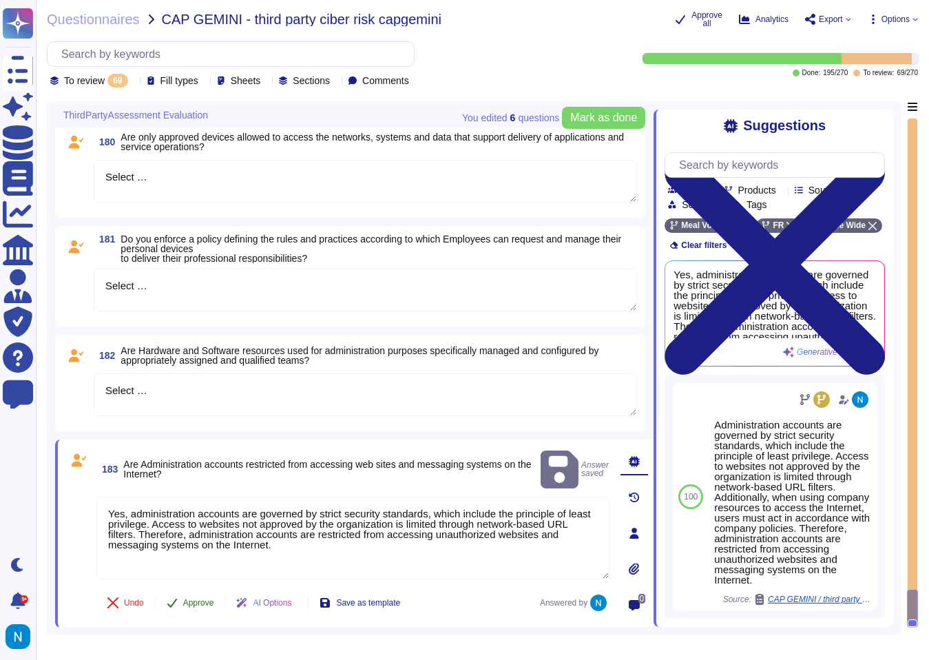
click at [199, 602] on span "Approve" at bounding box center [198, 603] width 31 height 8
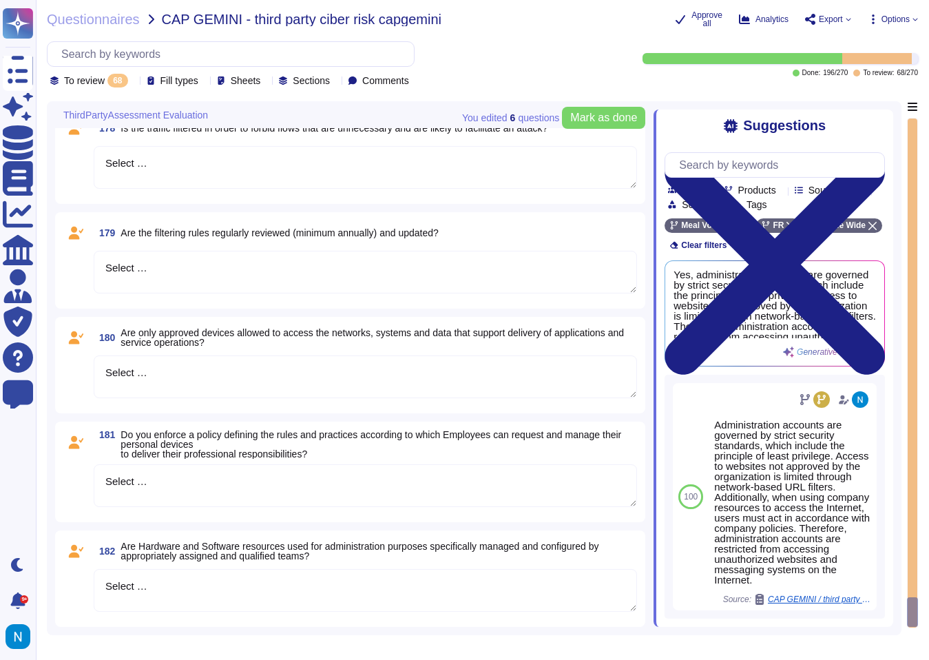
scroll to position [6556, 0]
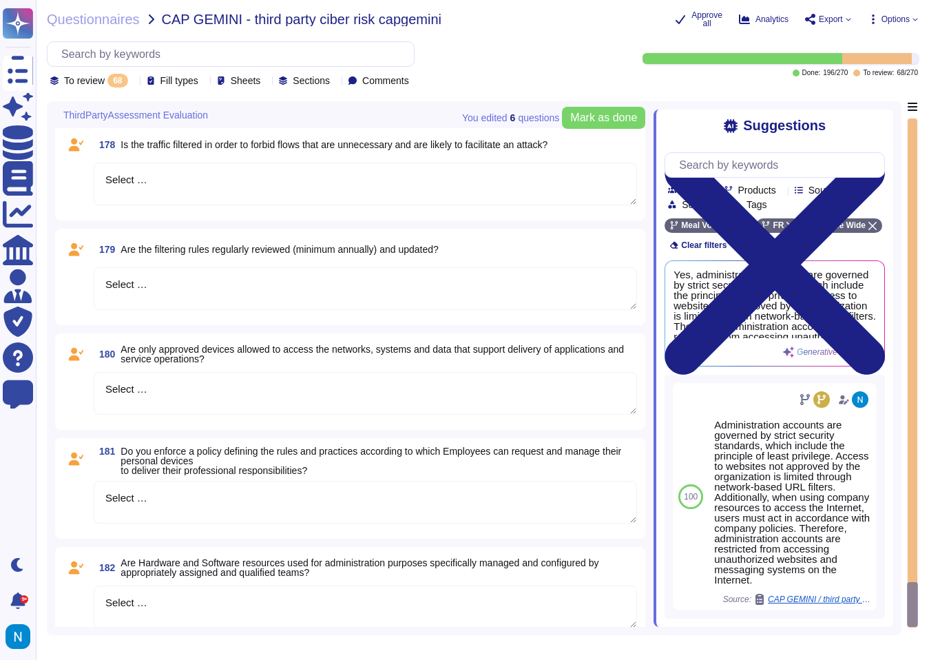
drag, startPoint x: 193, startPoint y: 596, endPoint x: 92, endPoint y: 587, distance: 101.7
click at [92, 587] on div "182 Are Hardware and Software resources used for administration purposes specif…" at bounding box center [350, 595] width 574 height 80
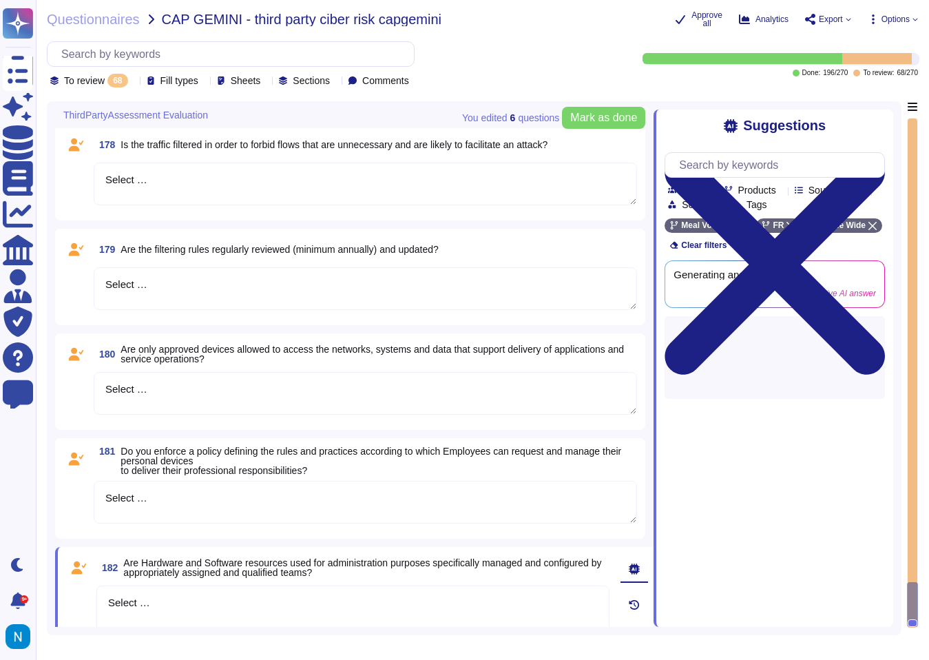
drag, startPoint x: 174, startPoint y: 606, endPoint x: 85, endPoint y: 599, distance: 89.1
click at [85, 599] on div "182 Are Hardware and Software resources used for administration purposes specif…" at bounding box center [338, 640] width 544 height 171
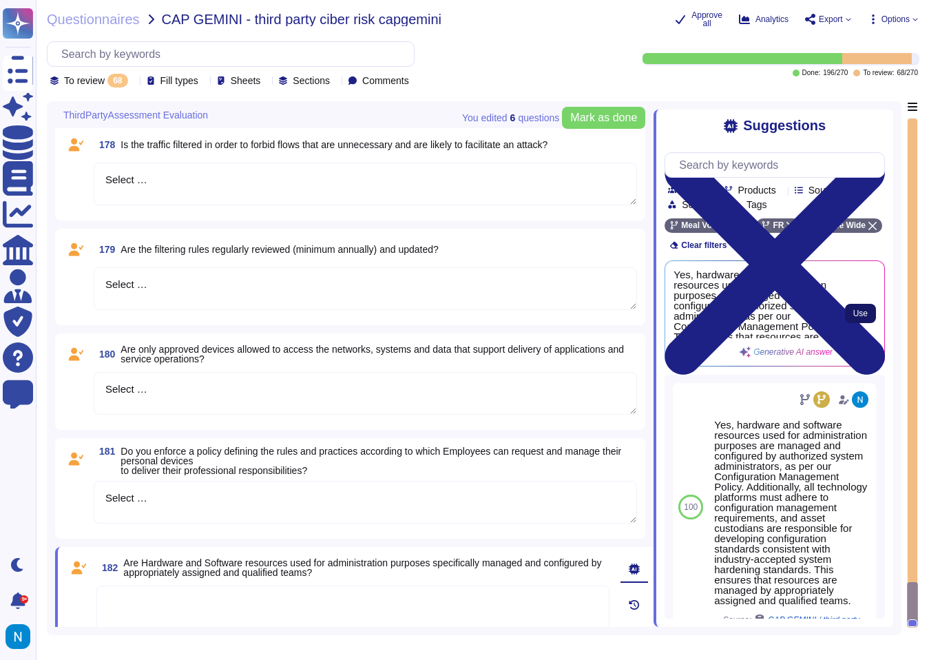
click at [856, 318] on span "Use" at bounding box center [861, 313] width 14 height 8
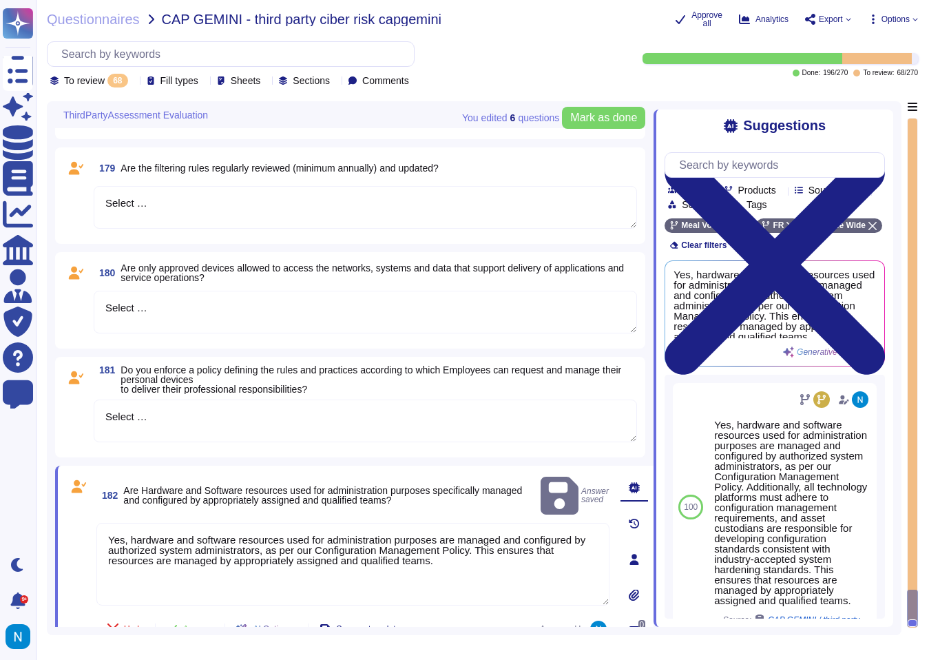
scroll to position [6655, 0]
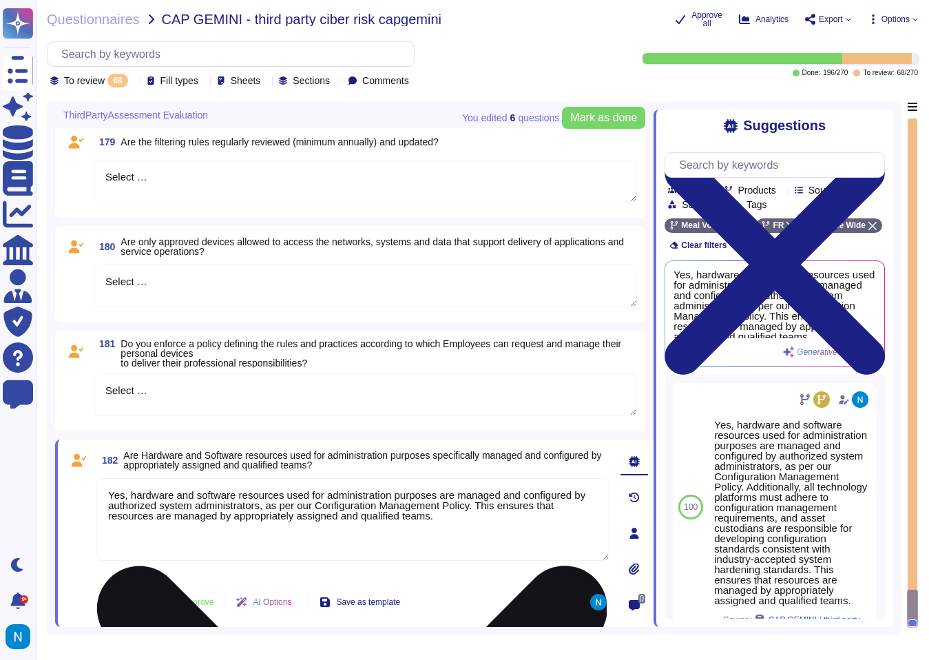
drag, startPoint x: 503, startPoint y: 508, endPoint x: 506, endPoint y: 540, distance: 31.9
click at [506, 540] on textarea "Yes, hardware and software resources used for administration purposes are manag…" at bounding box center [352, 519] width 513 height 83
click at [279, 512] on textarea "Yes, hardware and software resources used for administration purposes are manag…" at bounding box center [352, 519] width 513 height 83
click at [280, 507] on textarea "Yes, hardware and software resources used for administration purposes are manag…" at bounding box center [352, 519] width 513 height 83
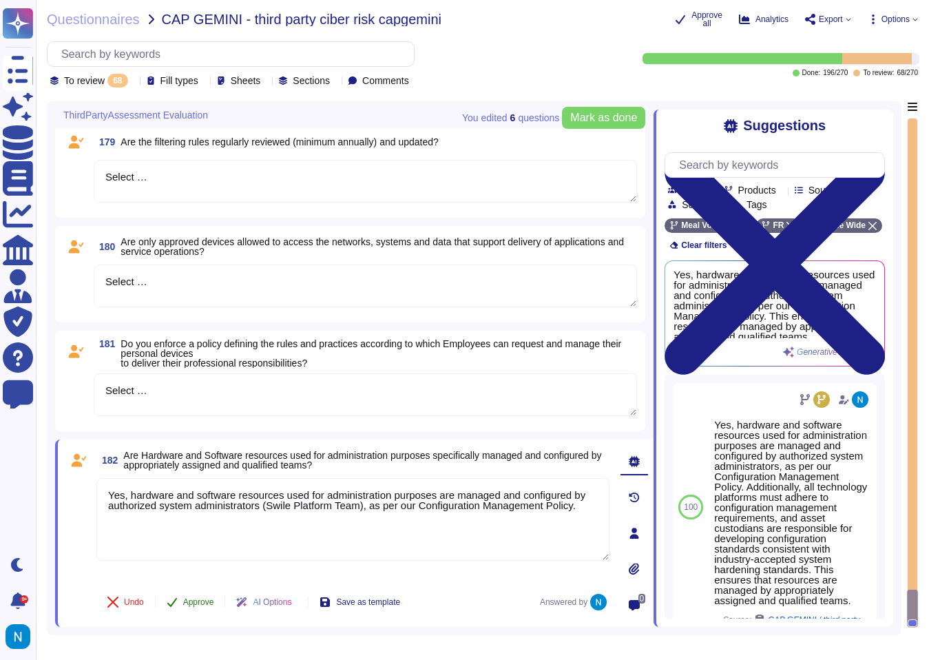
click at [200, 609] on button "Approve" at bounding box center [191, 602] width 70 height 28
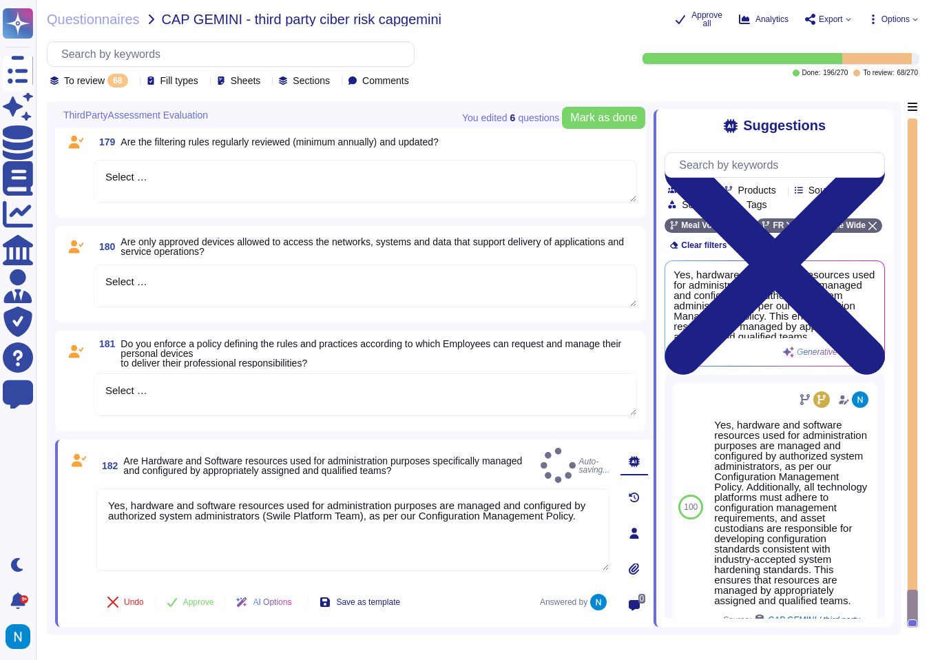
scroll to position [6460, 0]
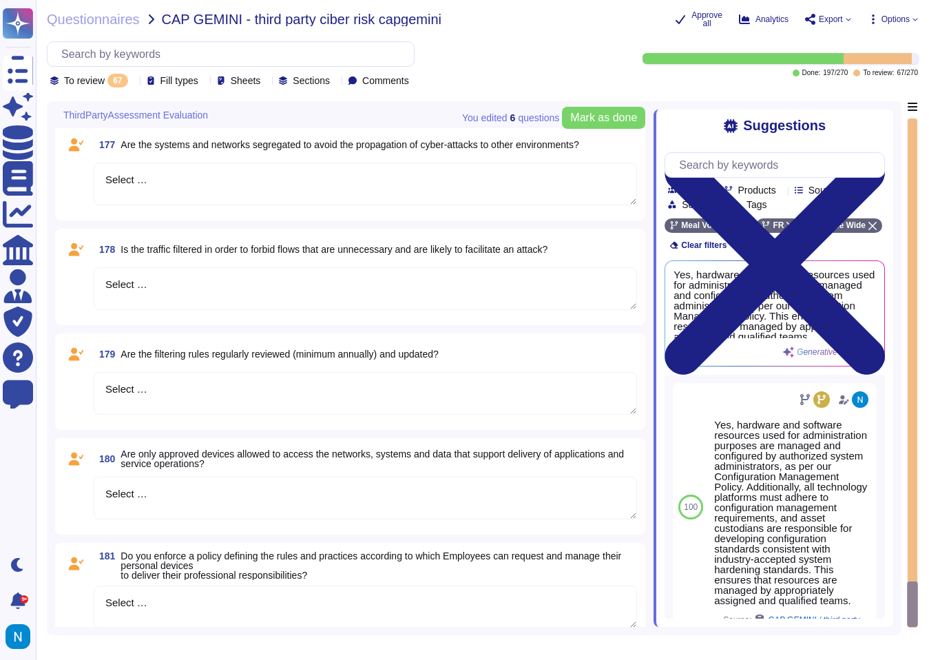
drag, startPoint x: 171, startPoint y: 597, endPoint x: 87, endPoint y: 594, distance: 83.4
click at [87, 594] on div "181 Do you enforce a policy defining the rules and practices according to which…" at bounding box center [350, 593] width 574 height 84
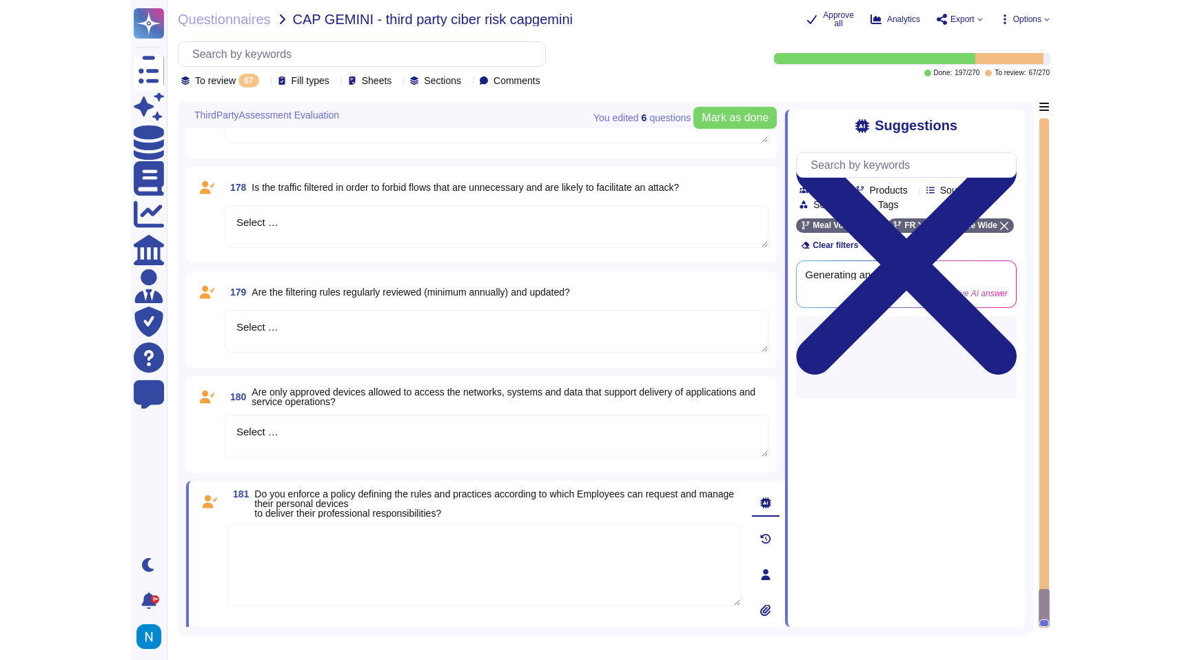
scroll to position [6538, 0]
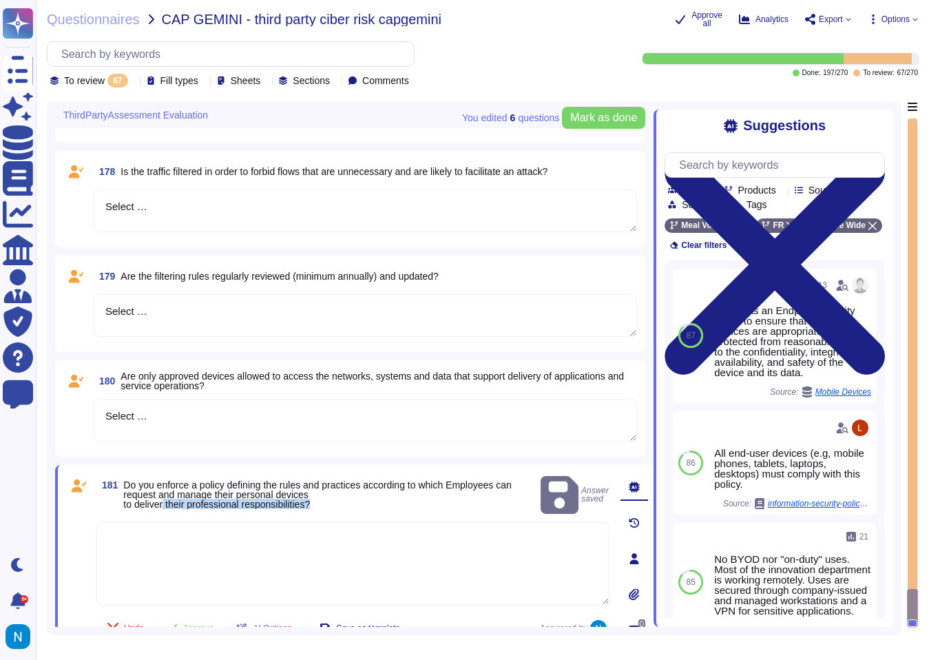
drag, startPoint x: 331, startPoint y: 494, endPoint x: 167, endPoint y: 495, distance: 164.0
click at [167, 495] on span "Do you enforce a policy defining the rules and practices according to which Emp…" at bounding box center [329, 494] width 412 height 29
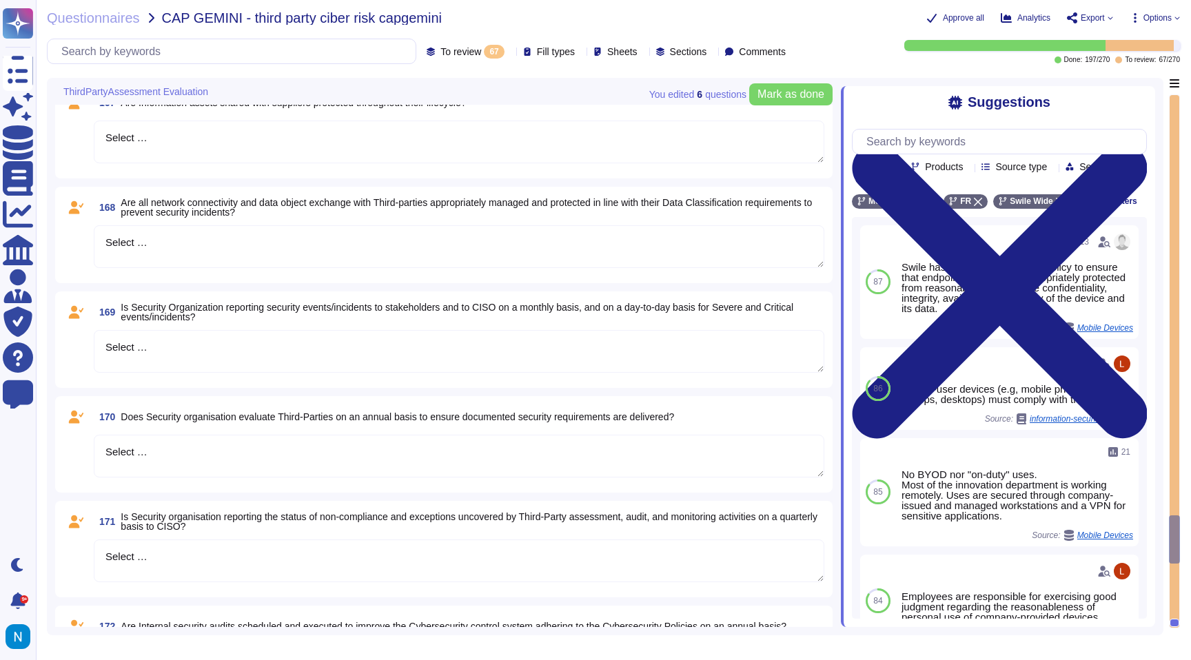
scroll to position [5488, 0]
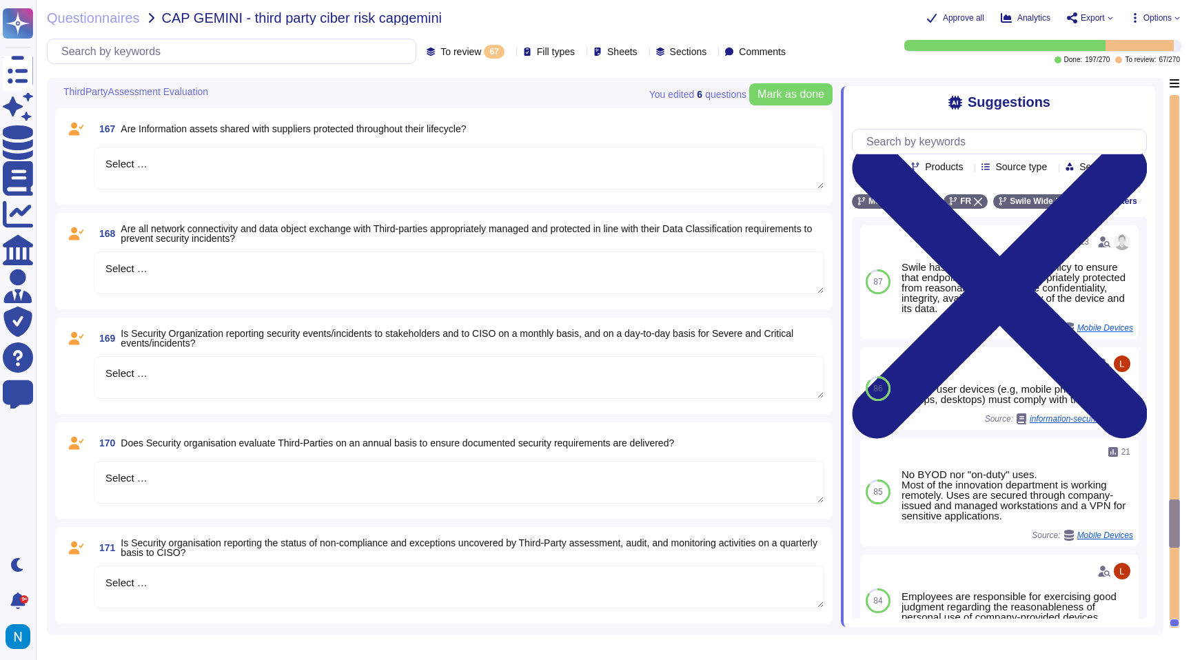
click at [510, 46] on div at bounding box center [510, 51] width 0 height 10
click at [499, 10] on div "Questionnaires CAP GEMINI - third party ciber risk capgemini Approve all Analyt…" at bounding box center [613, 330] width 1155 height 660
click at [510, 52] on icon at bounding box center [510, 52] width 0 height 0
click at [490, 19] on div "Questionnaires CAP GEMINI - third party ciber risk capgemini" at bounding box center [426, 18] width 758 height 14
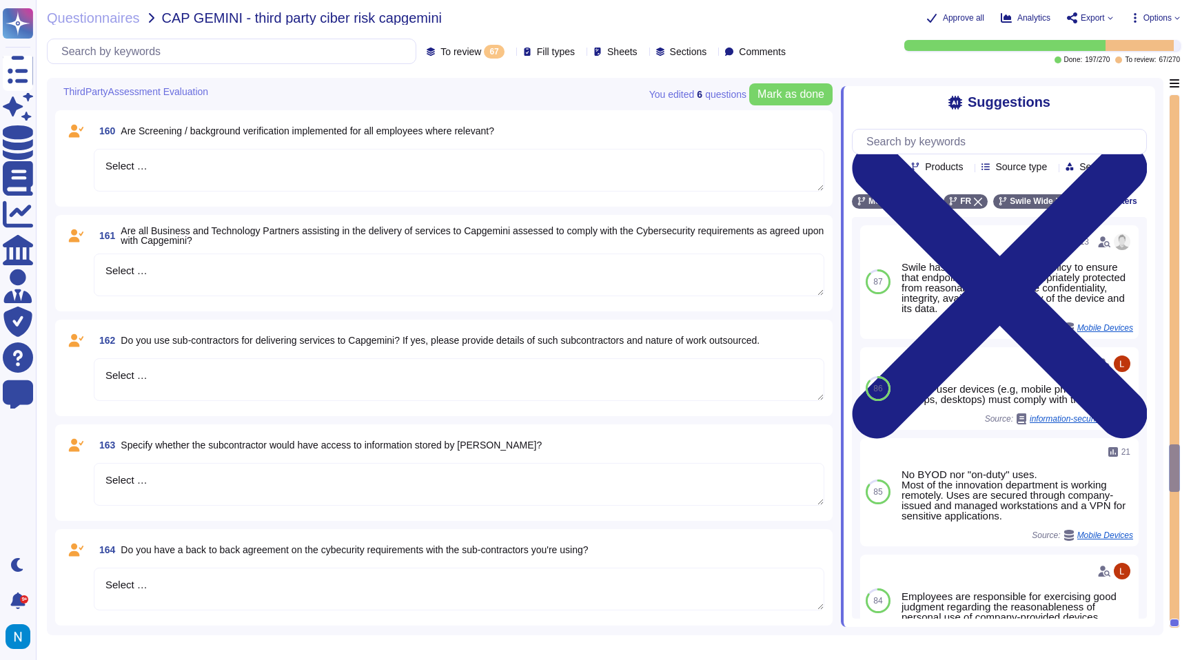
scroll to position [4810, 0]
click at [510, 52] on icon at bounding box center [510, 52] width 0 height 0
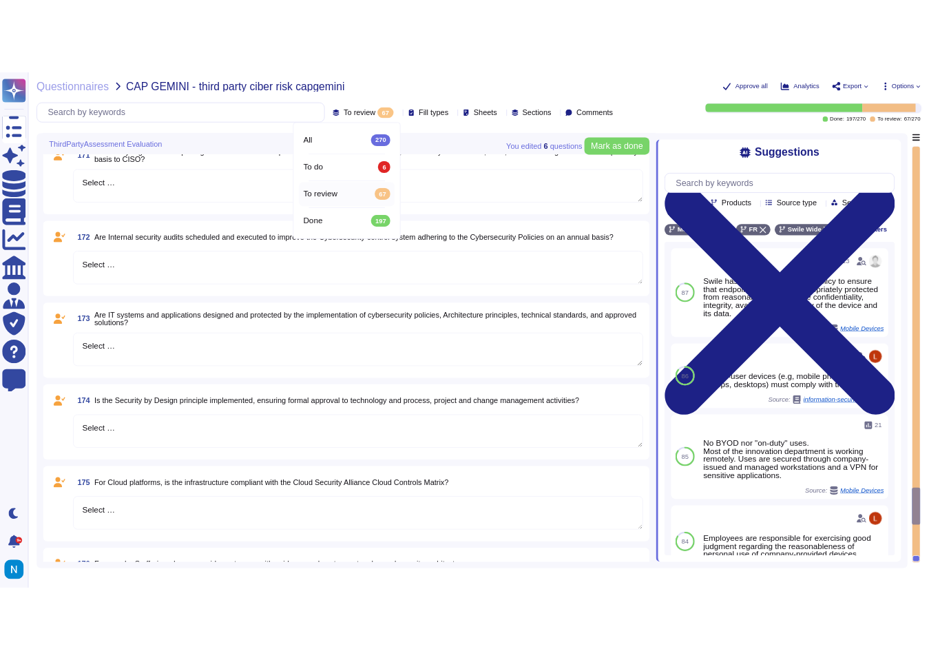
scroll to position [6540, 0]
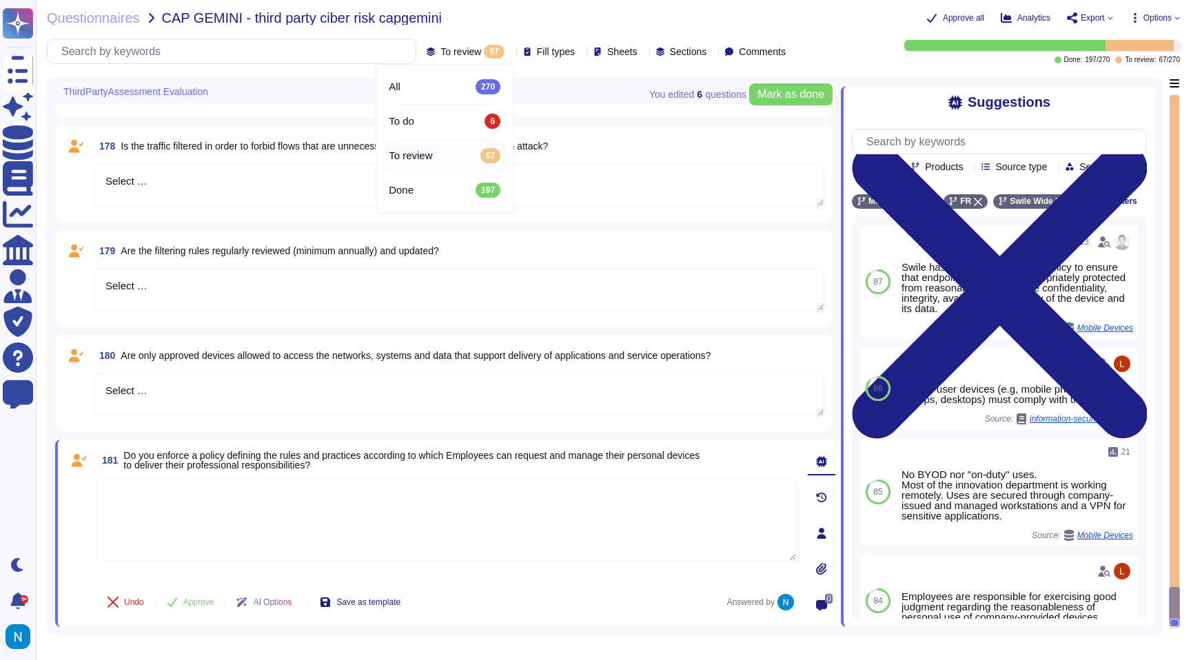
click at [184, 506] on textarea at bounding box center [446, 519] width 700 height 83
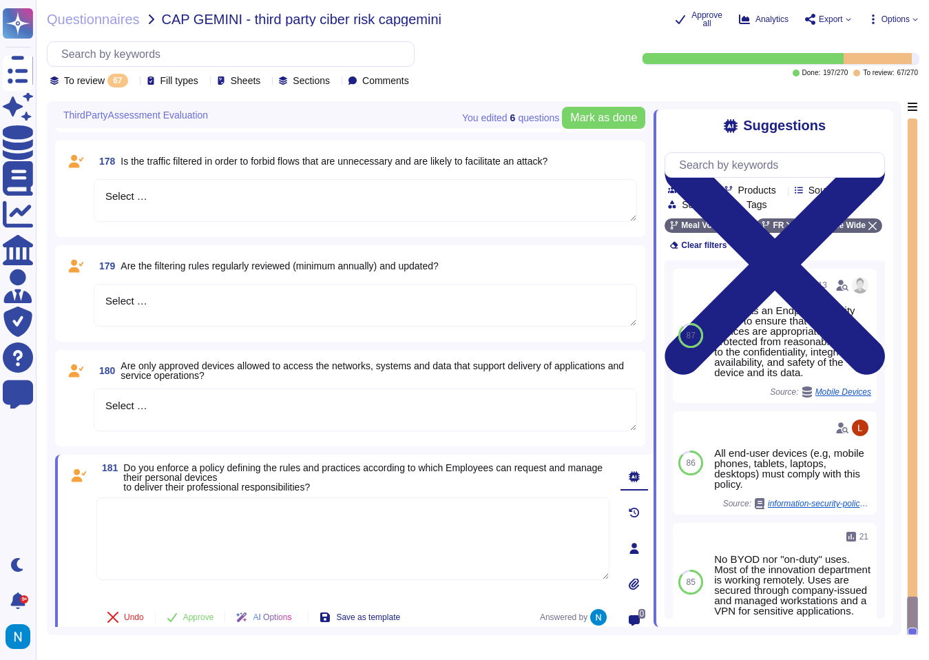
scroll to position [6555, 0]
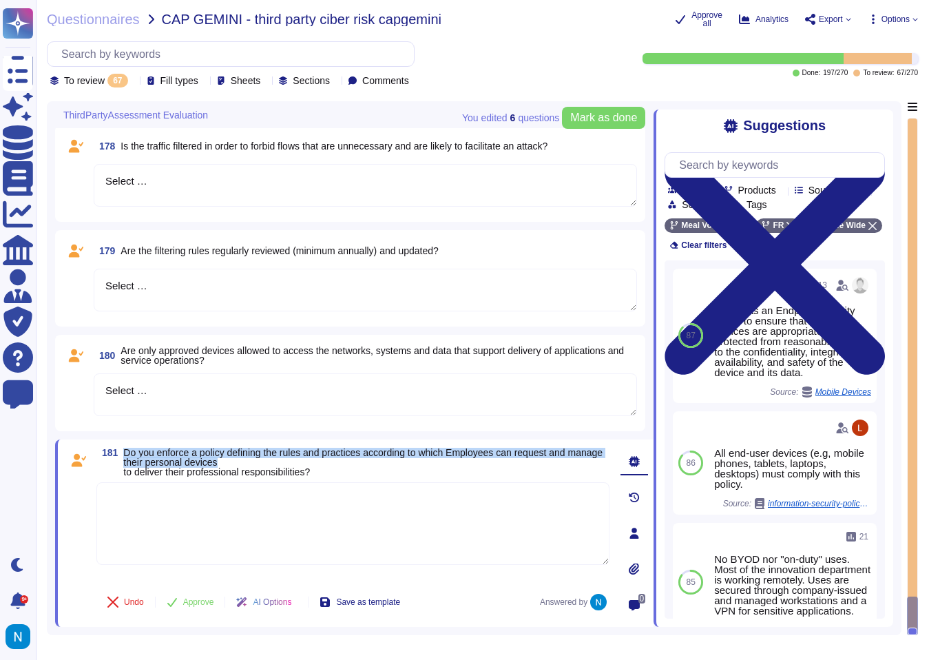
drag, startPoint x: 124, startPoint y: 455, endPoint x: 265, endPoint y: 461, distance: 141.4
click at [265, 461] on span "Do you enforce a policy defining the rules and practices according to which Emp…" at bounding box center [366, 462] width 486 height 29
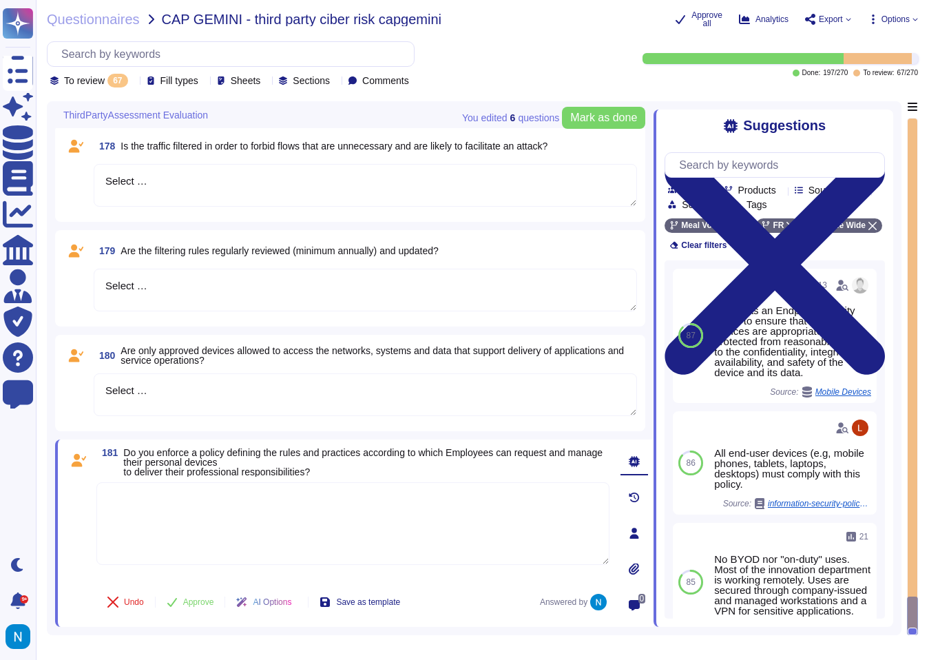
click at [261, 525] on textarea at bounding box center [352, 523] width 513 height 83
paste textarea "Yes, we enforce a policy that defines the rules and practices regarding employe…"
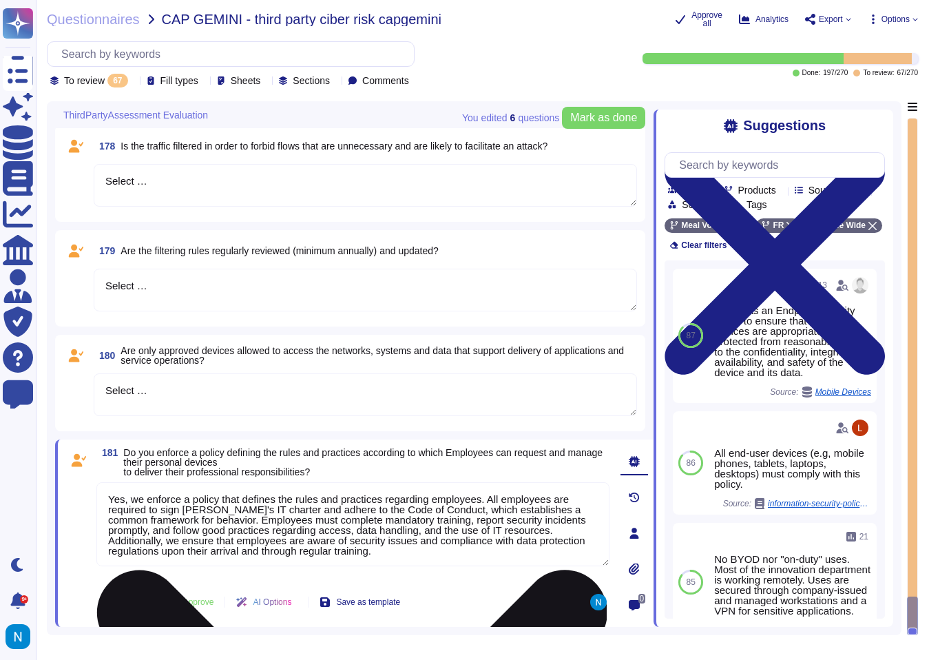
click at [504, 500] on textarea "Yes, we enforce a policy that defines the rules and practices regarding employe…" at bounding box center [352, 524] width 513 height 84
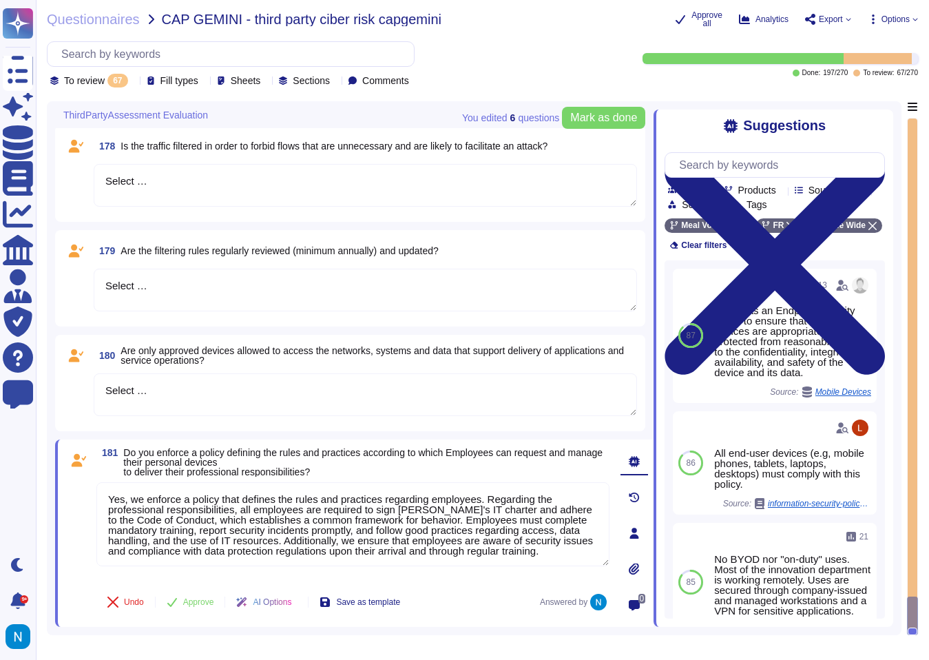
click at [304, 457] on span "Do you enforce a policy defining the rules and practices according to which Emp…" at bounding box center [363, 462] width 480 height 30
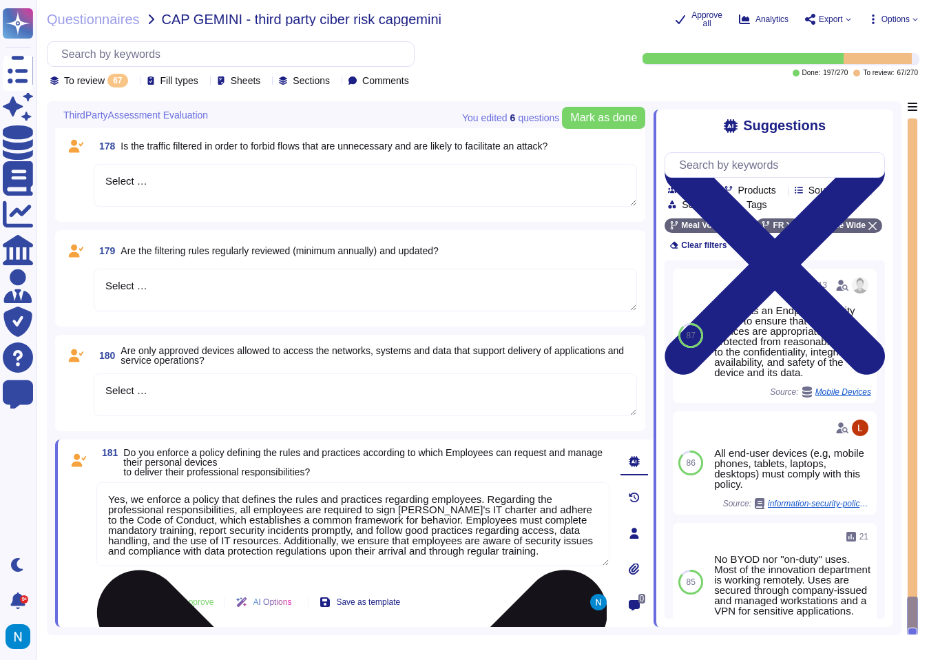
click at [497, 493] on textarea "Yes, we enforce a policy that defines the rules and practices regarding employe…" at bounding box center [352, 524] width 513 height 84
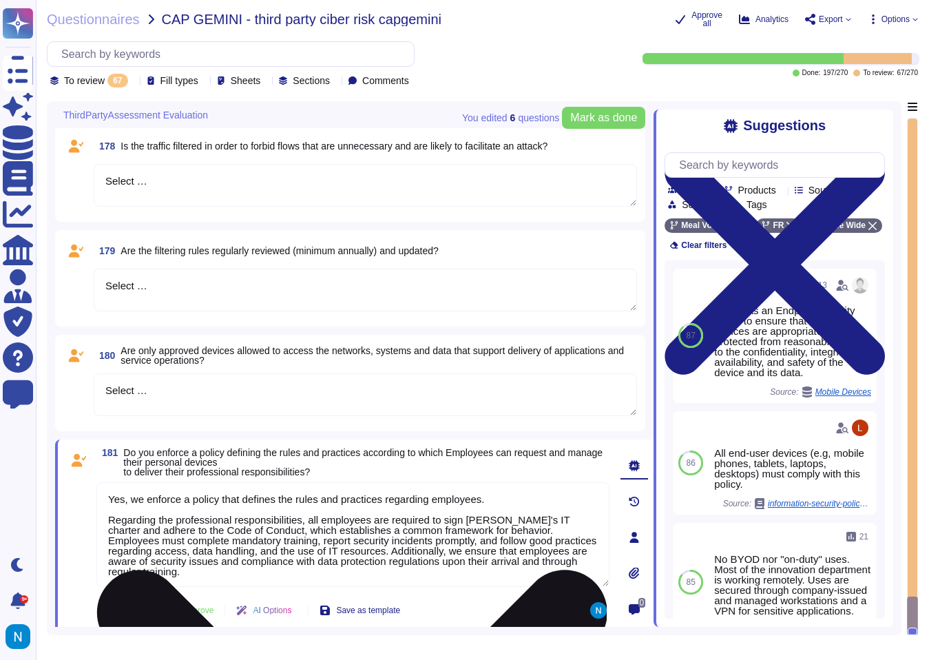
paste textarea "Yes, we enforce a policy that defines the rules and practices regarding the use…"
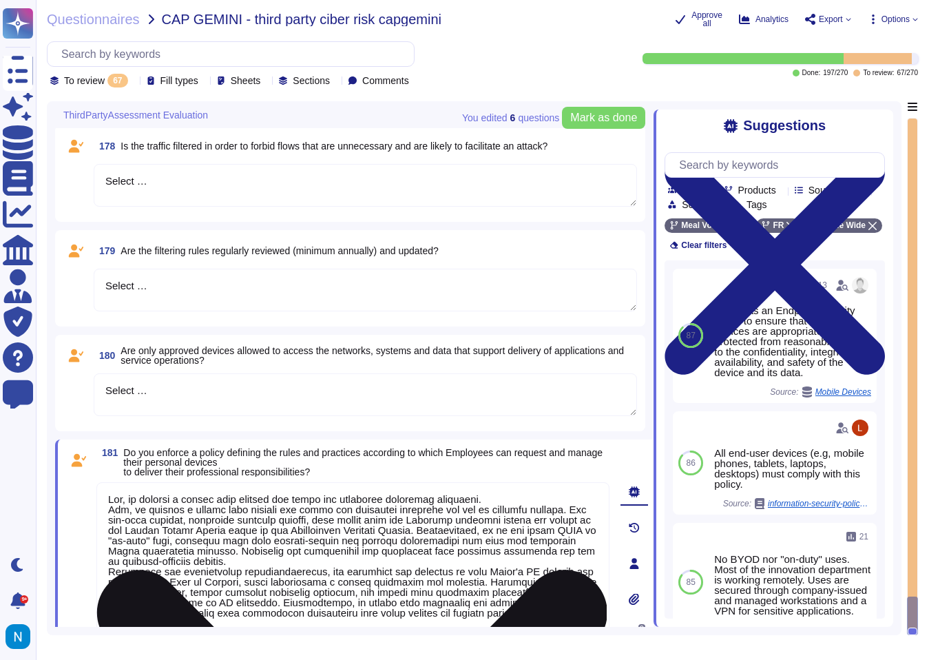
drag, startPoint x: 577, startPoint y: 511, endPoint x: 105, endPoint y: 514, distance: 471.3
click at [105, 514] on textarea at bounding box center [352, 560] width 513 height 156
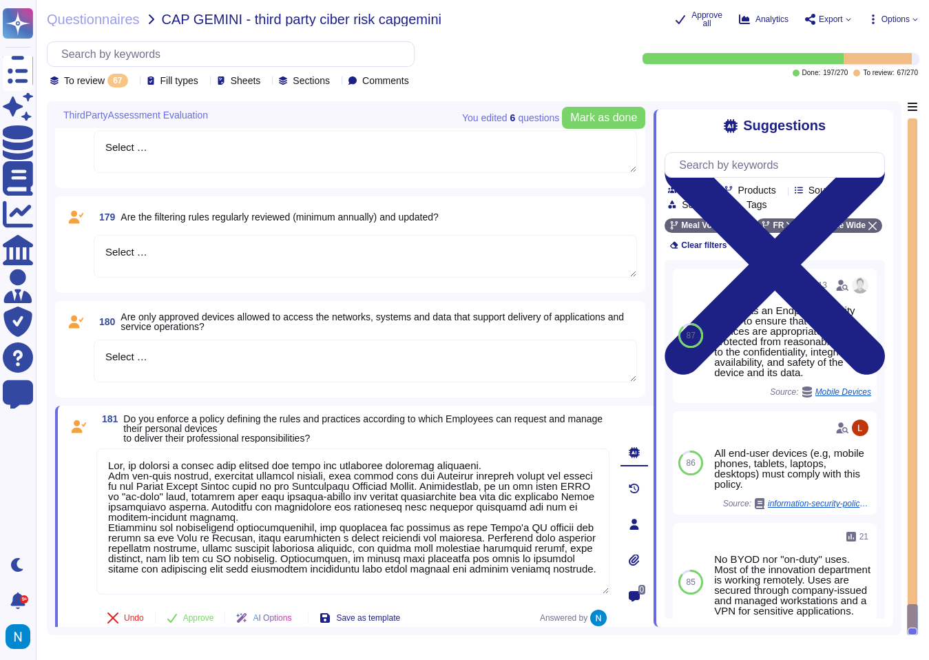
scroll to position [6605, 0]
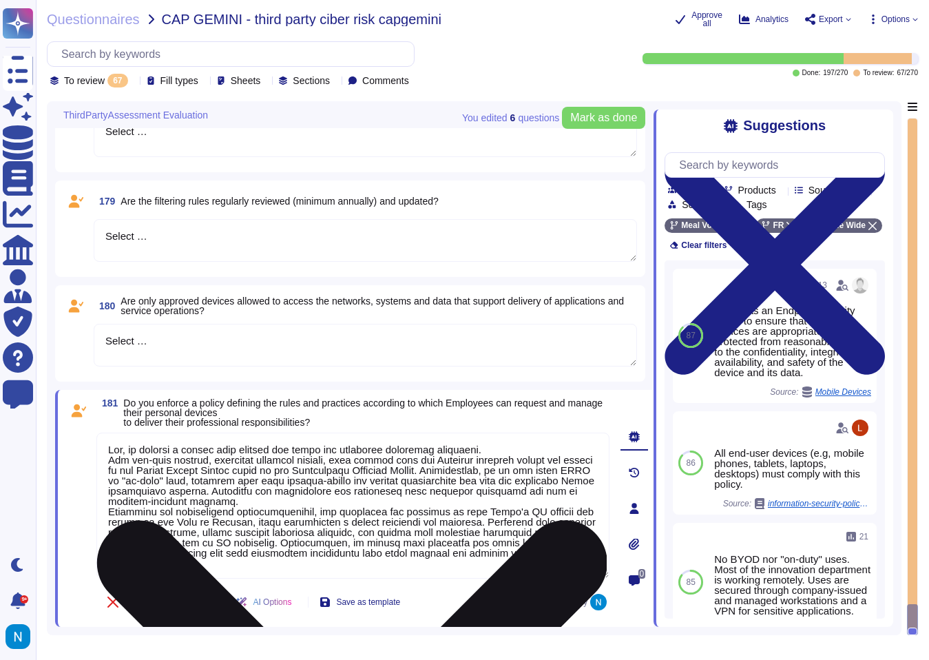
click at [223, 449] on textarea at bounding box center [352, 506] width 513 height 146
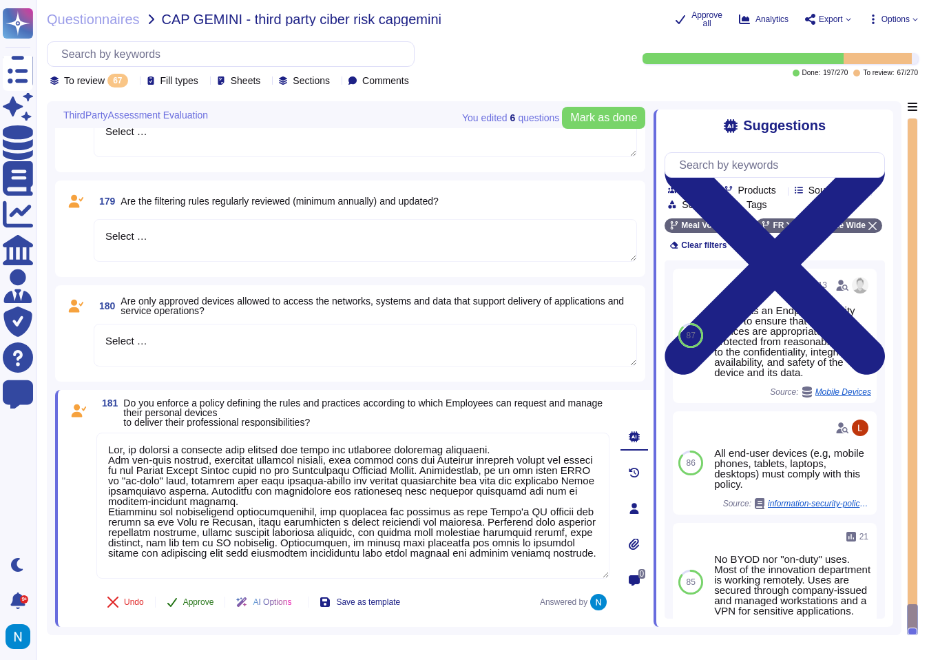
click at [192, 599] on span "Approve" at bounding box center [198, 602] width 31 height 8
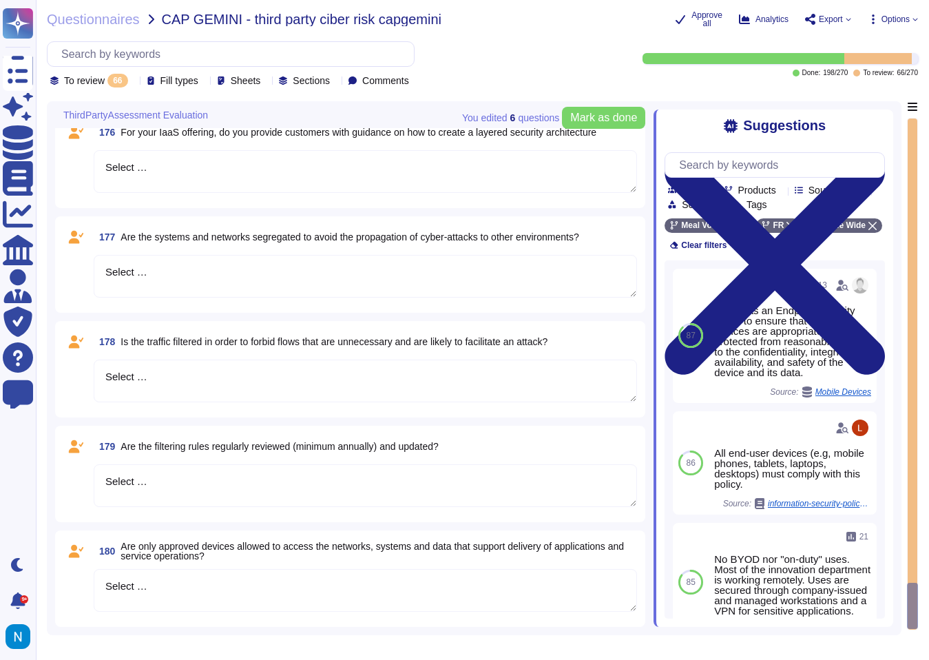
scroll to position [6359, 0]
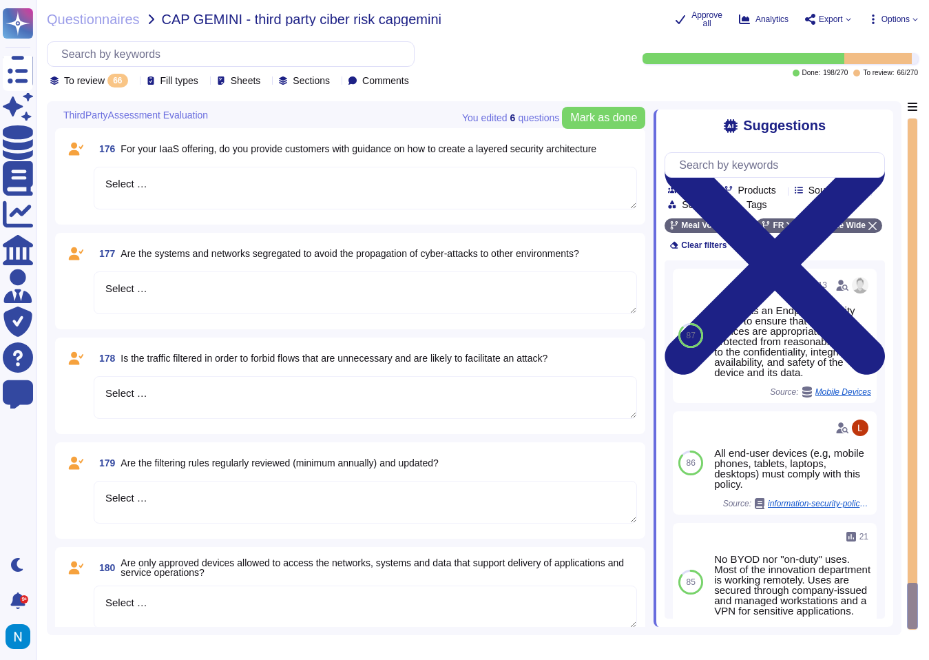
click at [156, 608] on textarea "Select …" at bounding box center [366, 607] width 544 height 43
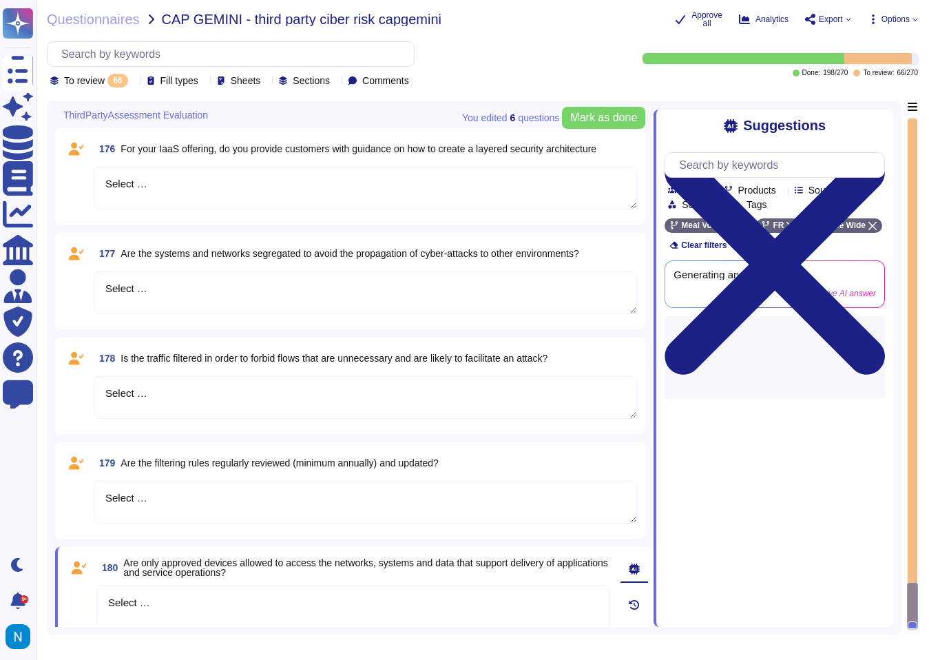
drag, startPoint x: 164, startPoint y: 605, endPoint x: 85, endPoint y: 589, distance: 80.1
click at [85, 589] on div "180 Are only approved devices allowed to access the networks, systems and data …" at bounding box center [338, 640] width 544 height 171
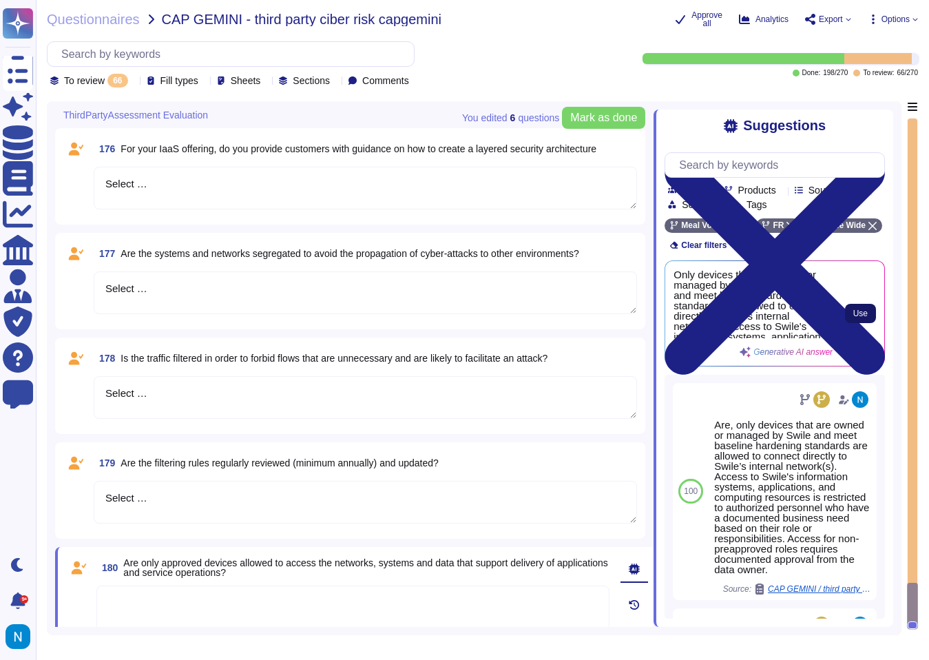
click at [859, 318] on span "Use" at bounding box center [861, 313] width 14 height 8
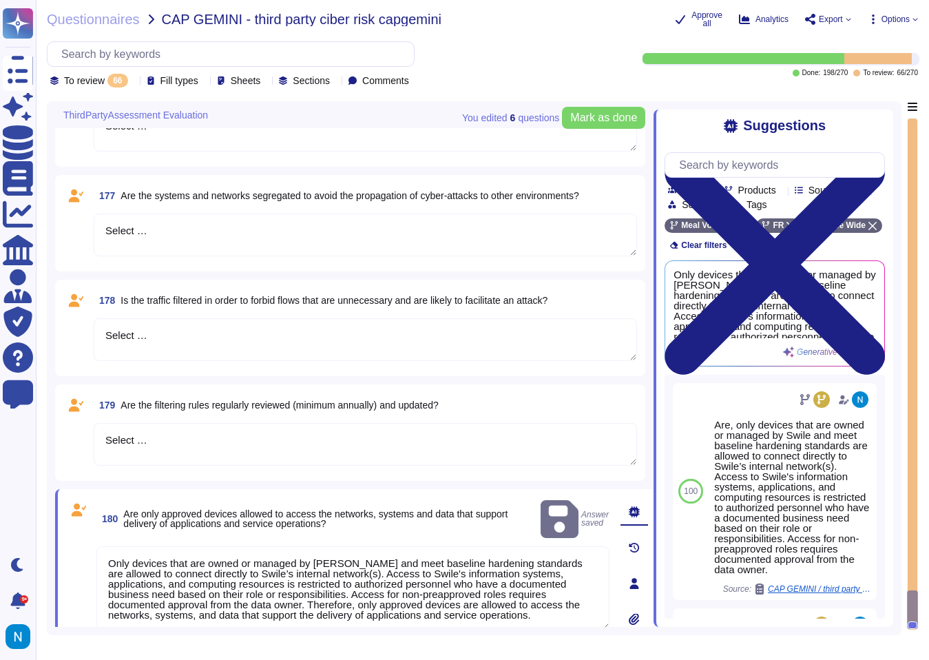
scroll to position [6458, 0]
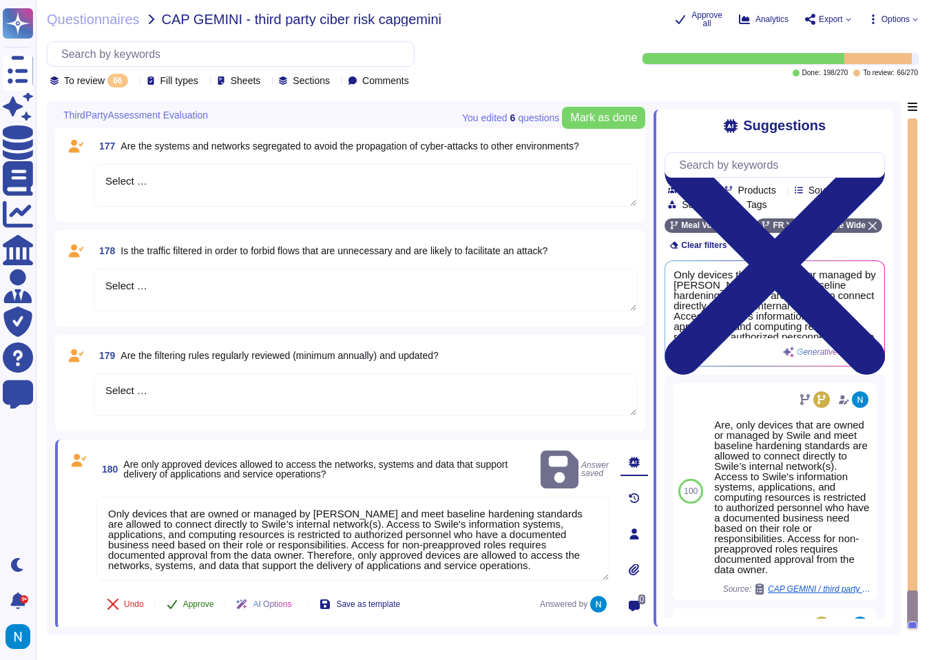
click at [202, 606] on span "Approve" at bounding box center [198, 604] width 31 height 8
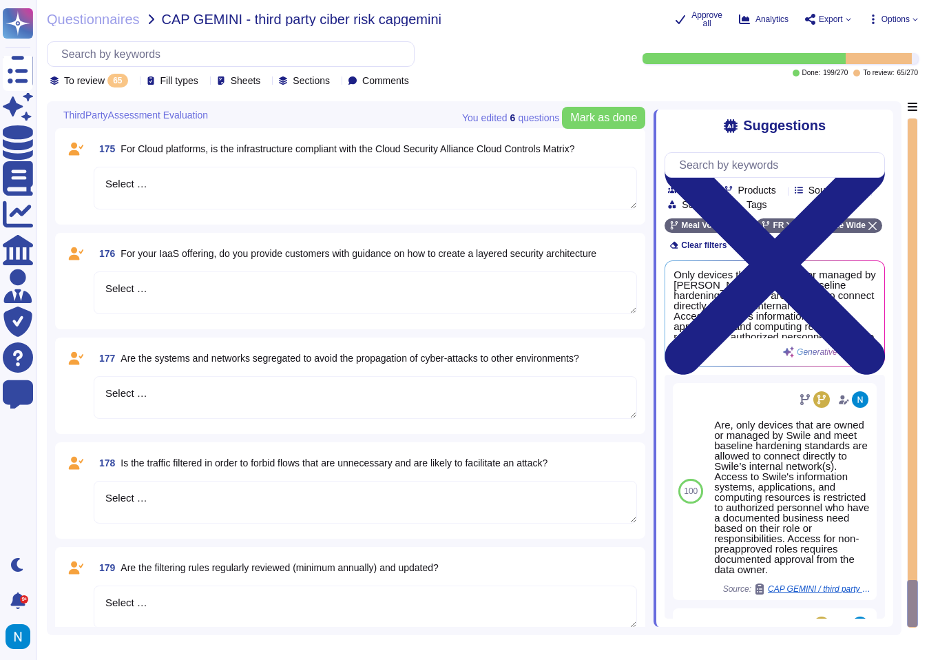
click at [163, 602] on textarea "Select …" at bounding box center [366, 607] width 544 height 43
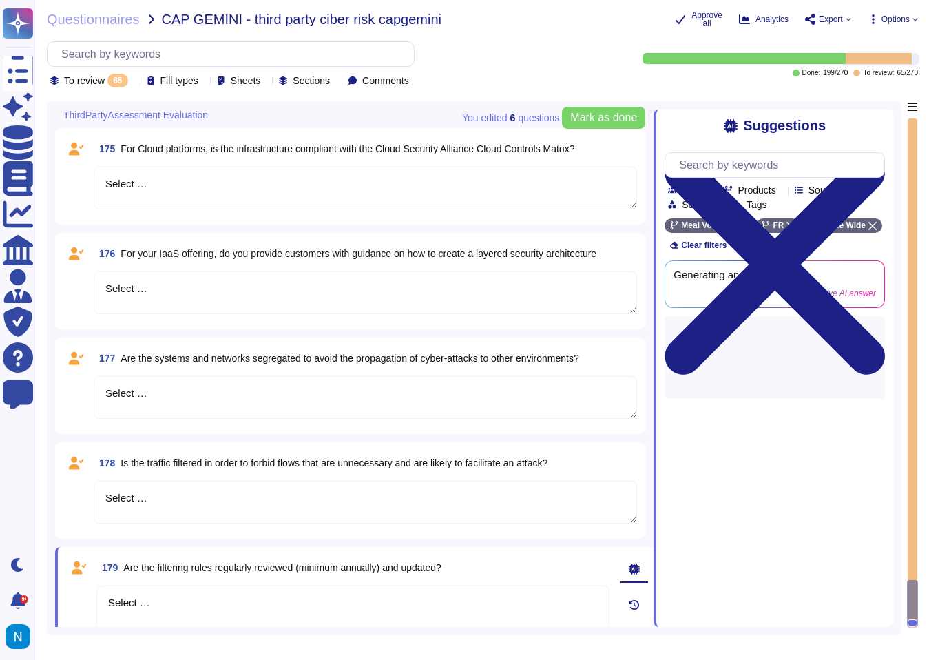
drag, startPoint x: 163, startPoint y: 602, endPoint x: 104, endPoint y: 598, distance: 59.4
click at [104, 598] on textarea "Select …" at bounding box center [352, 627] width 513 height 83
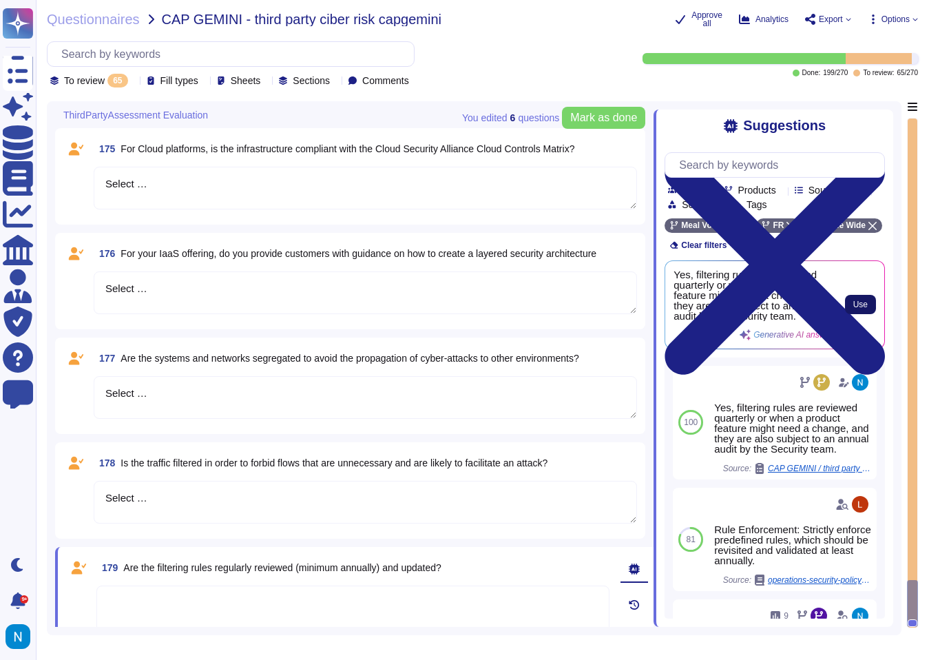
click at [856, 309] on button "Use" at bounding box center [860, 304] width 31 height 19
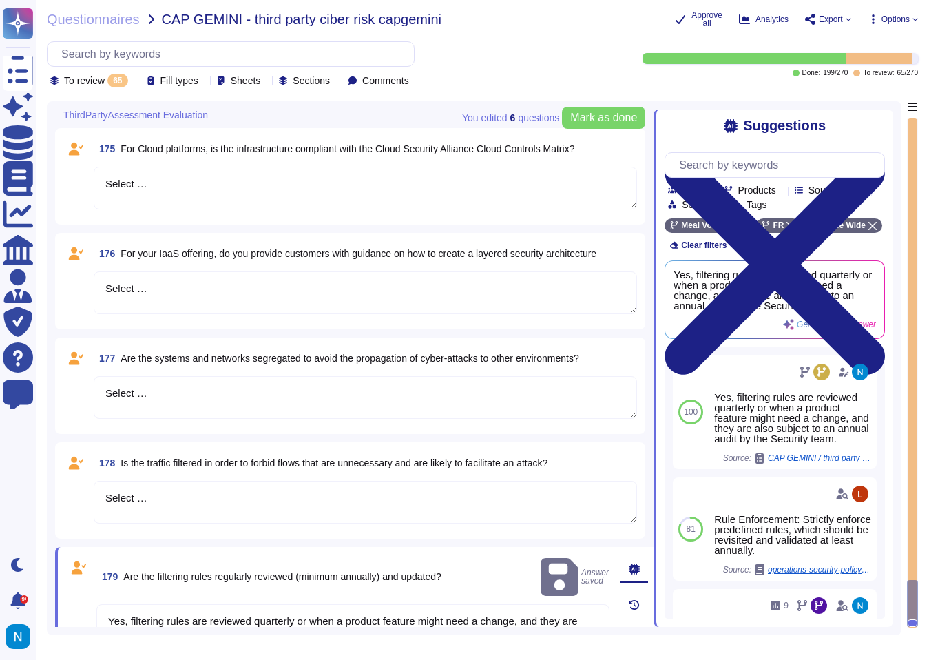
click at [282, 609] on textarea "Yes, filtering rules are reviewed quarterly or when a product feature might nee…" at bounding box center [352, 645] width 513 height 83
click at [280, 604] on textarea "Yes, filtering rules are reviewed quarterly or when a product feature might nee…" at bounding box center [352, 645] width 513 height 83
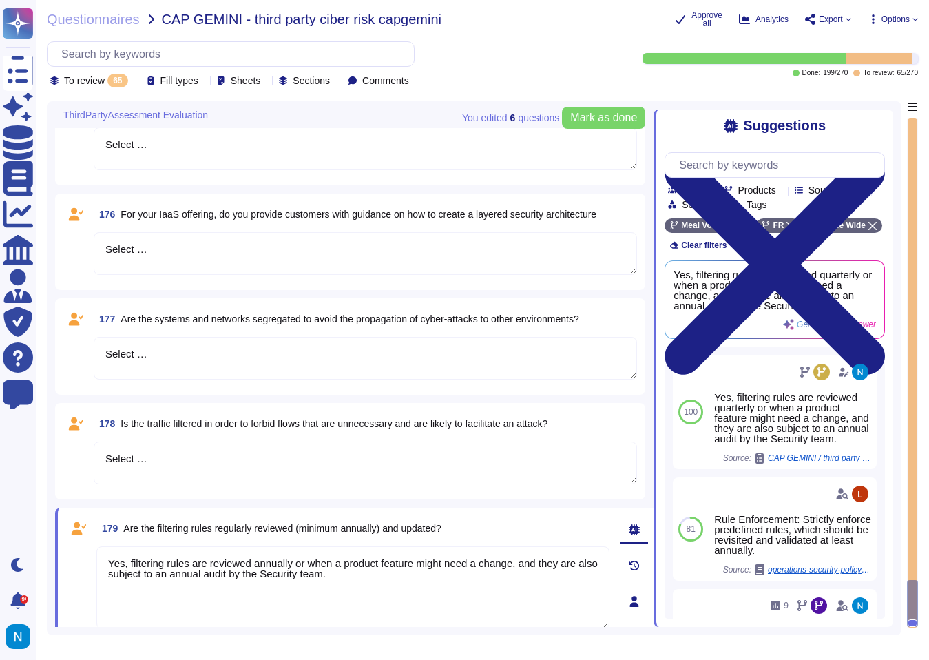
scroll to position [6362, 0]
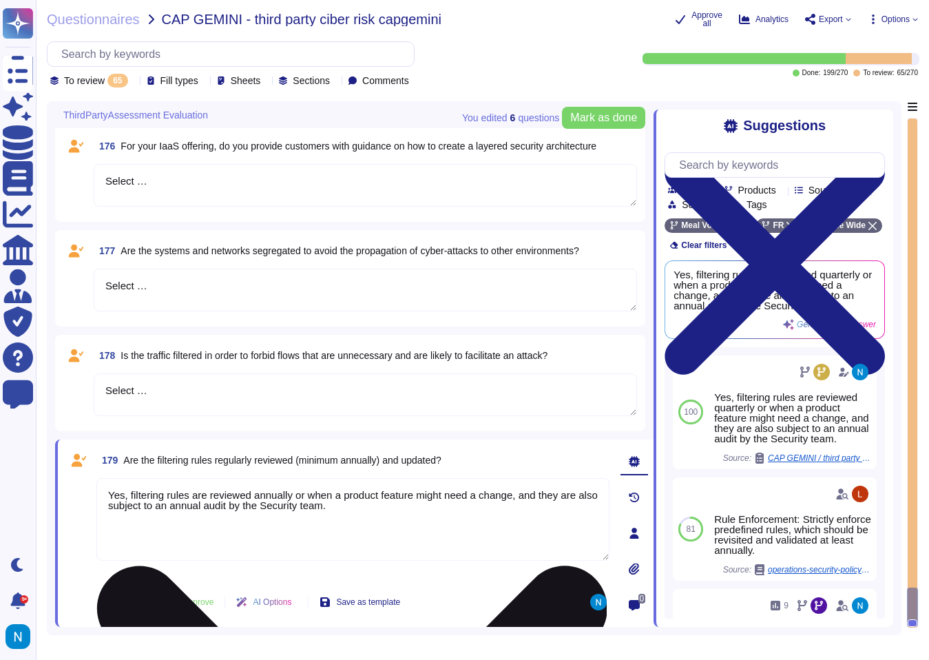
drag, startPoint x: 528, startPoint y: 495, endPoint x: 533, endPoint y: 510, distance: 15.0
click at [533, 510] on textarea "Yes, filtering rules are reviewed annually or when a product feature might need…" at bounding box center [352, 519] width 513 height 83
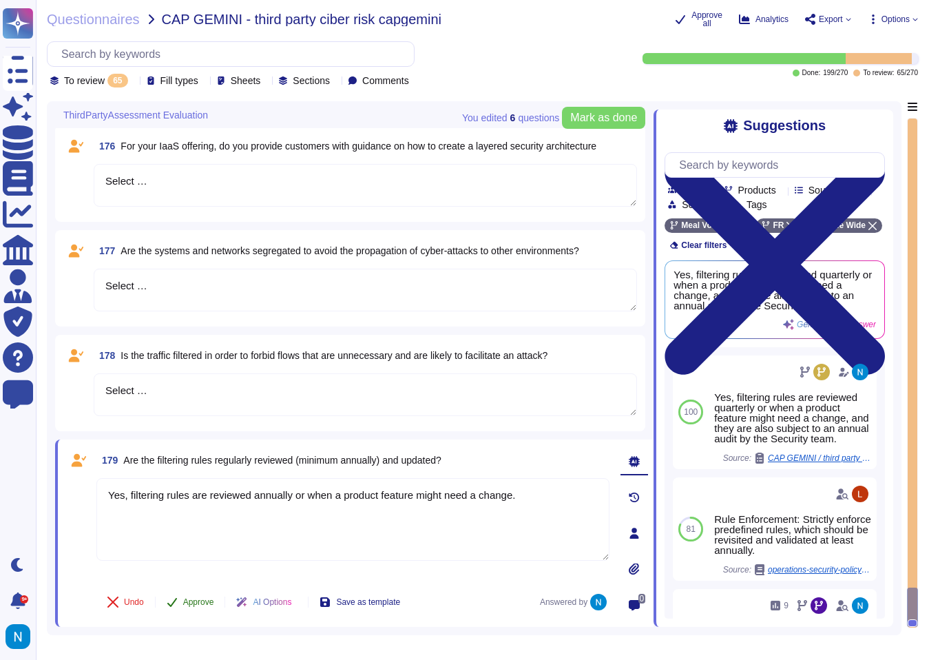
click at [208, 606] on button "Approve" at bounding box center [191, 602] width 70 height 28
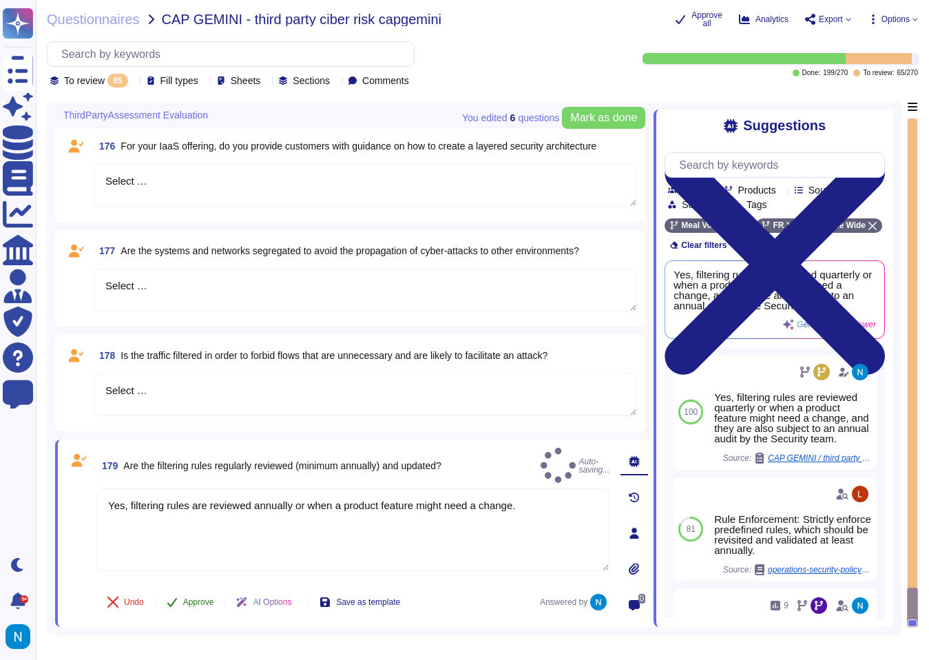
scroll to position [6166, 0]
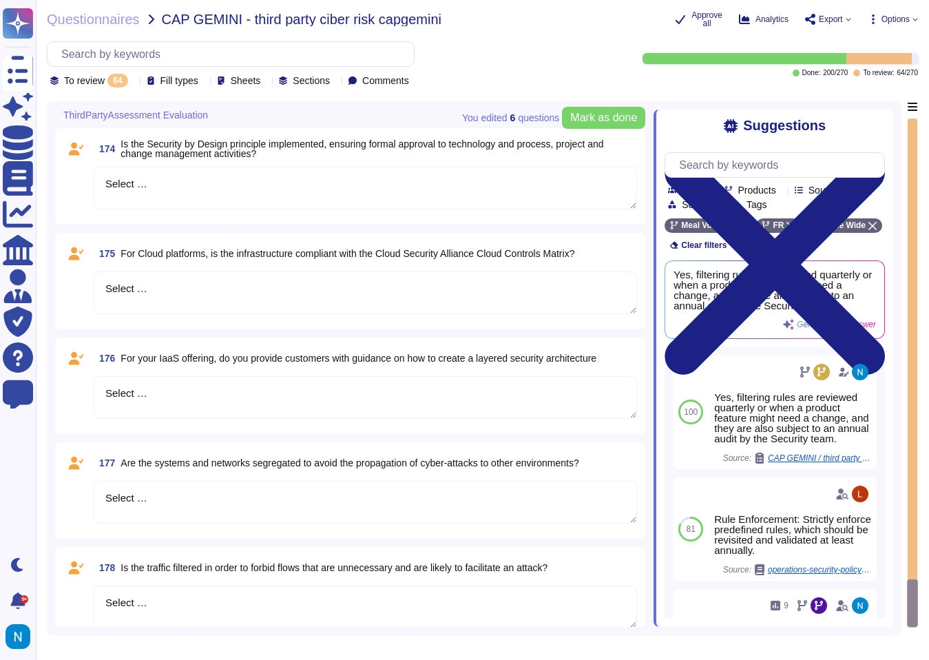
click at [205, 606] on textarea "Select …" at bounding box center [366, 607] width 544 height 43
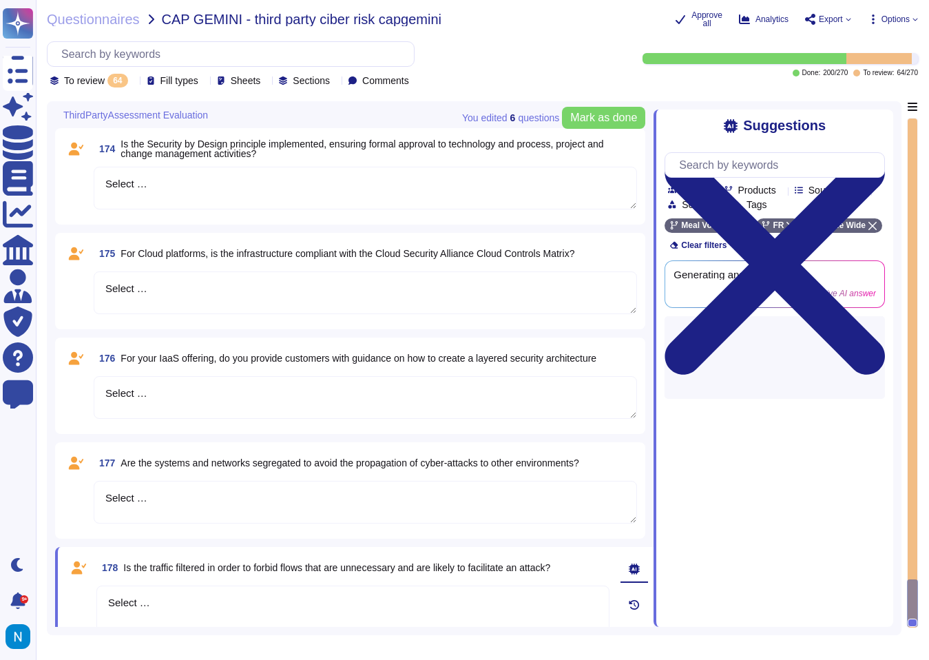
drag, startPoint x: 205, startPoint y: 606, endPoint x: 72, endPoint y: 586, distance: 133.9
click at [72, 586] on div "178 Is the traffic filtered in order to forbid flows that are unnecessary and a…" at bounding box center [338, 640] width 544 height 171
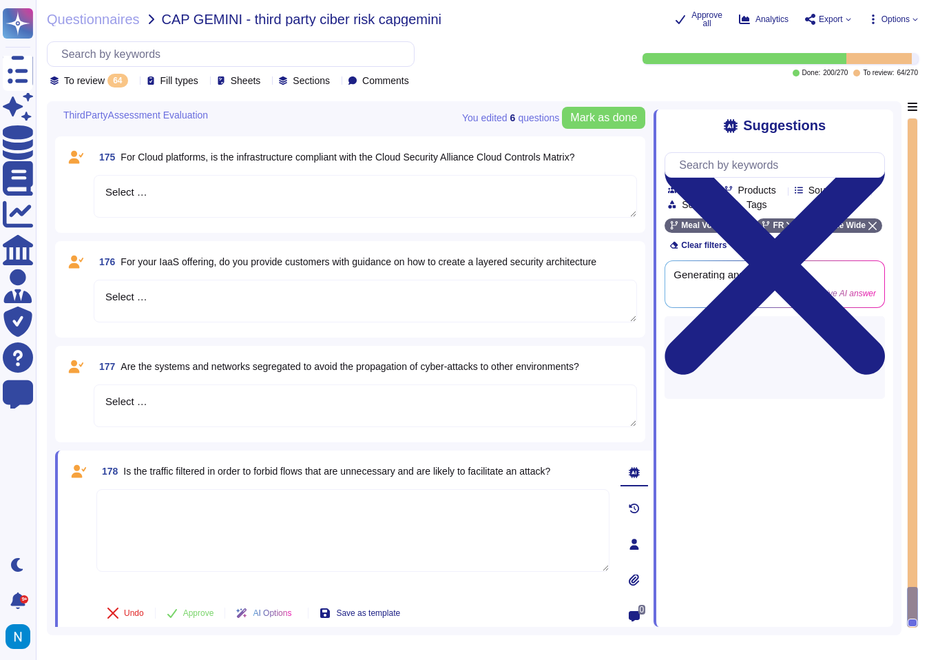
scroll to position [6266, 0]
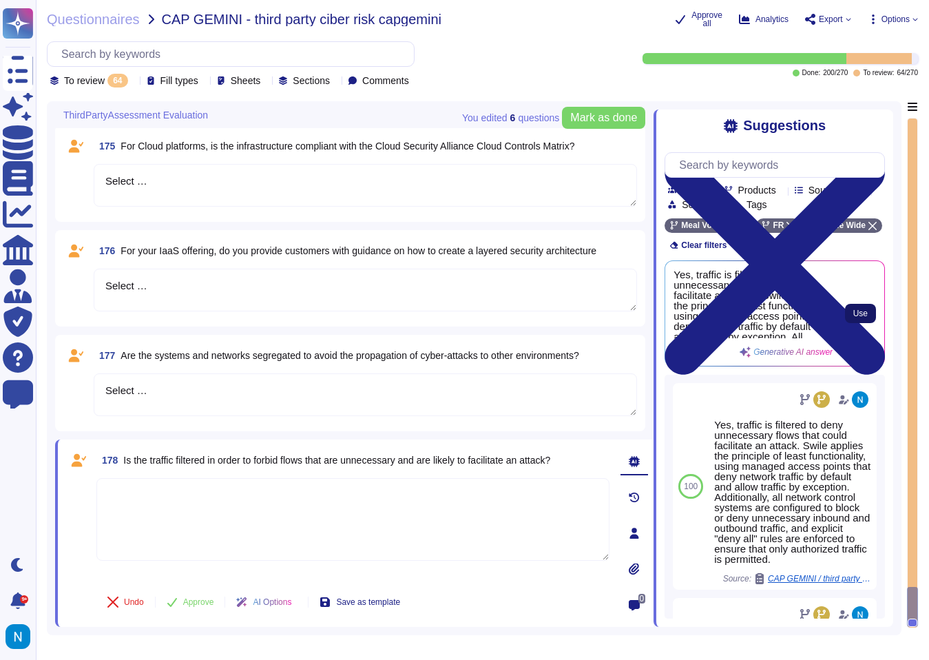
click at [854, 318] on span "Use" at bounding box center [861, 313] width 14 height 8
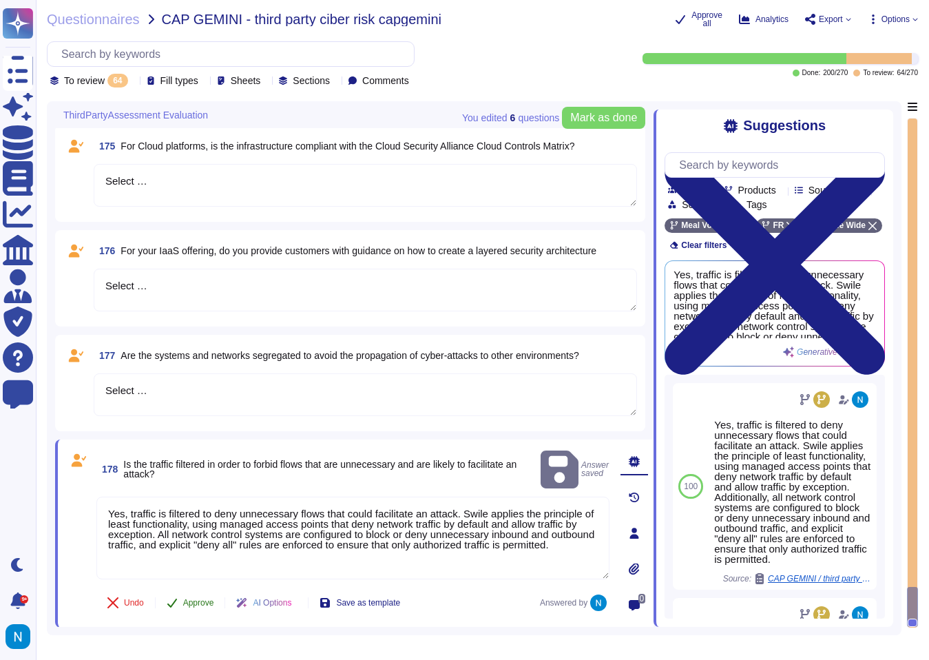
click at [196, 604] on span "Approve" at bounding box center [198, 603] width 31 height 8
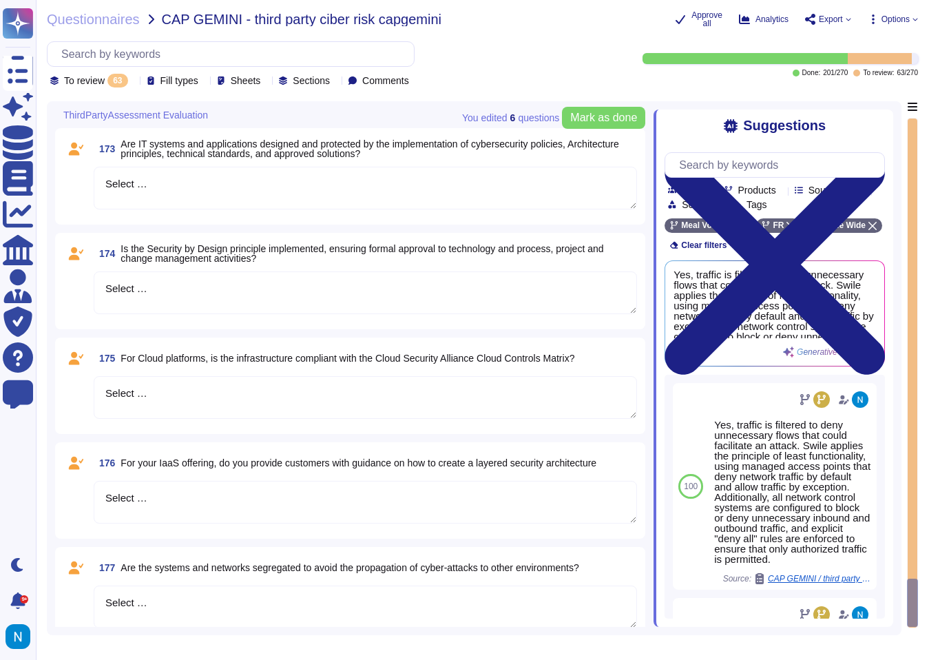
click at [194, 596] on textarea "Select …" at bounding box center [366, 607] width 544 height 43
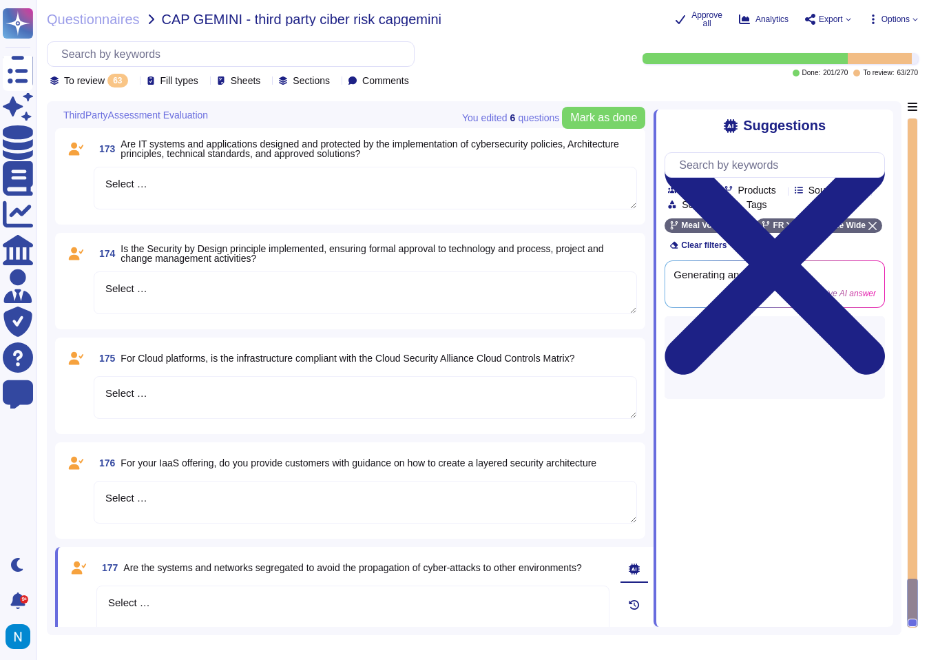
click at [192, 598] on textarea "Select …" at bounding box center [352, 627] width 513 height 83
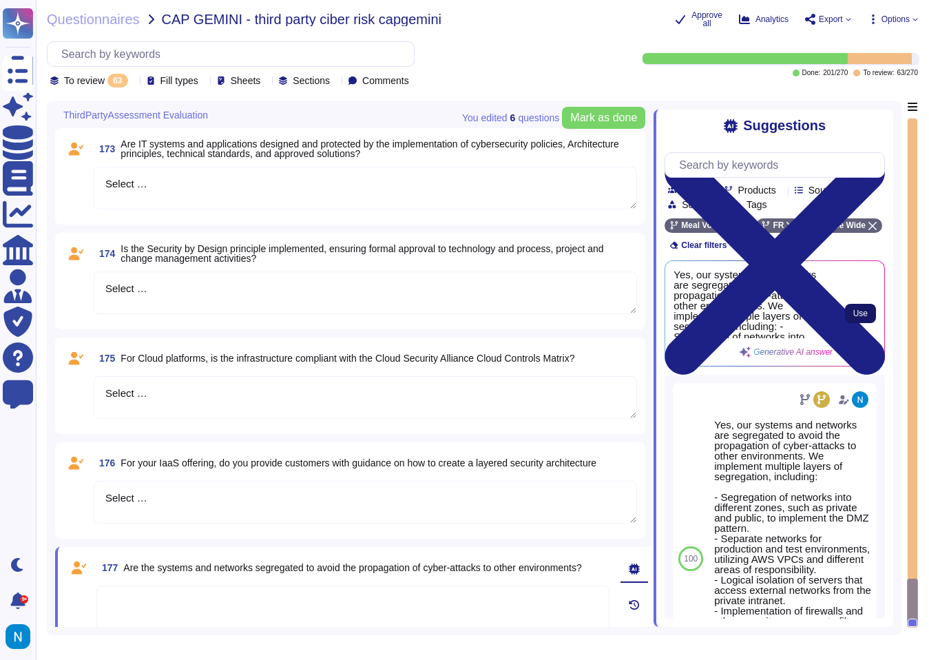
click at [851, 323] on button "Use" at bounding box center [860, 313] width 31 height 19
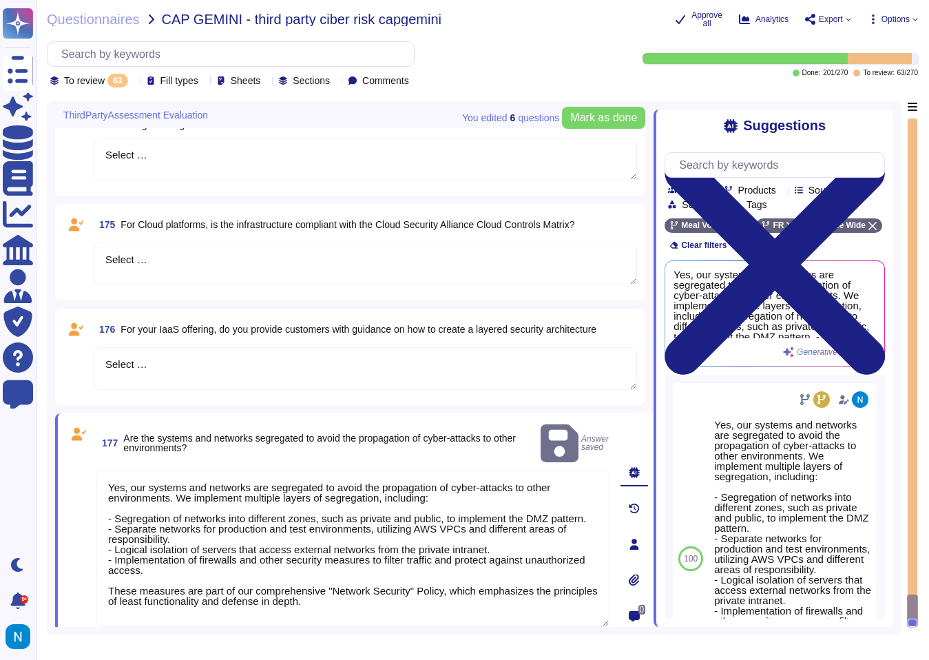
scroll to position [6201, 0]
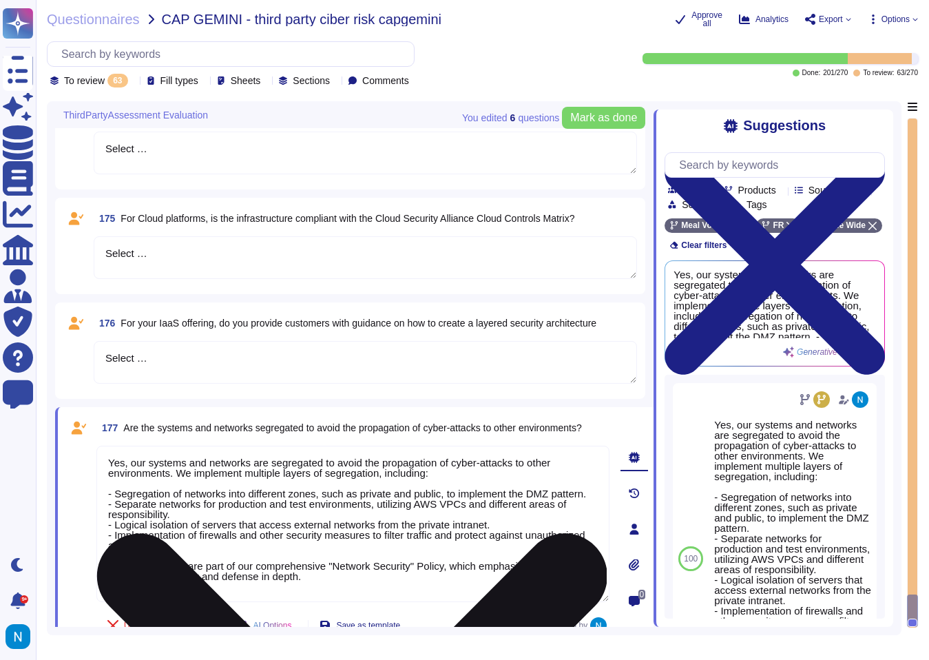
drag, startPoint x: 364, startPoint y: 591, endPoint x: 104, endPoint y: 577, distance: 260.1
click at [104, 577] on textarea "Yes, our systems and networks are segregated to avoid the propagation of cyber-…" at bounding box center [352, 524] width 513 height 156
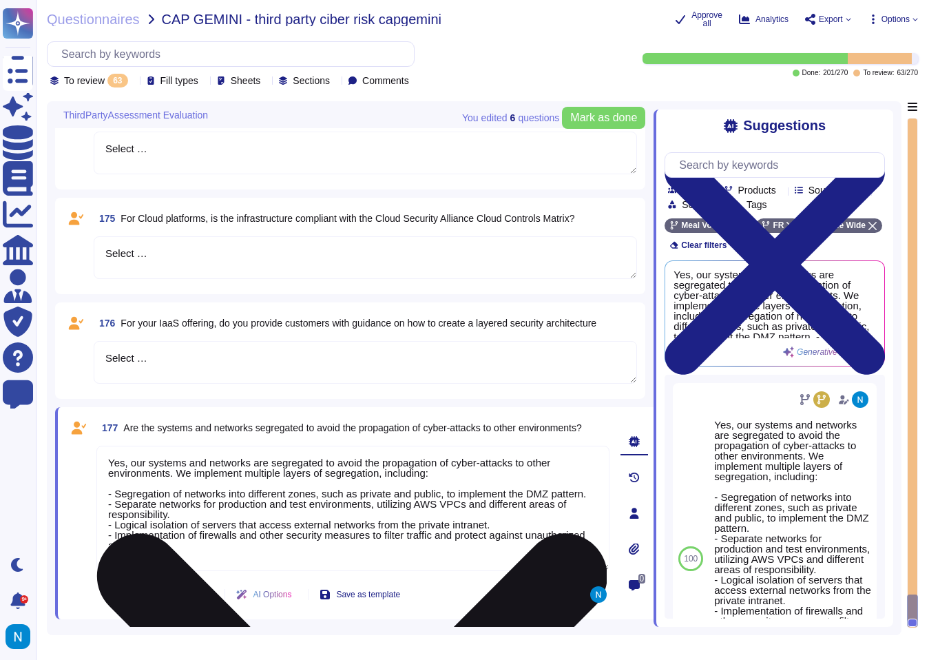
scroll to position [6191, 0]
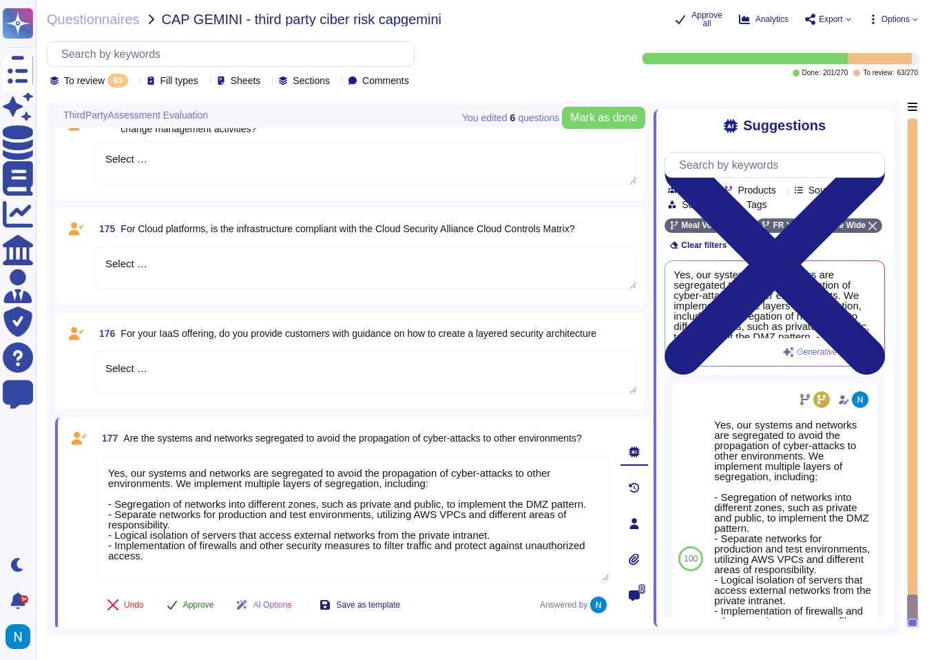
click at [202, 602] on span "Approve" at bounding box center [198, 605] width 31 height 8
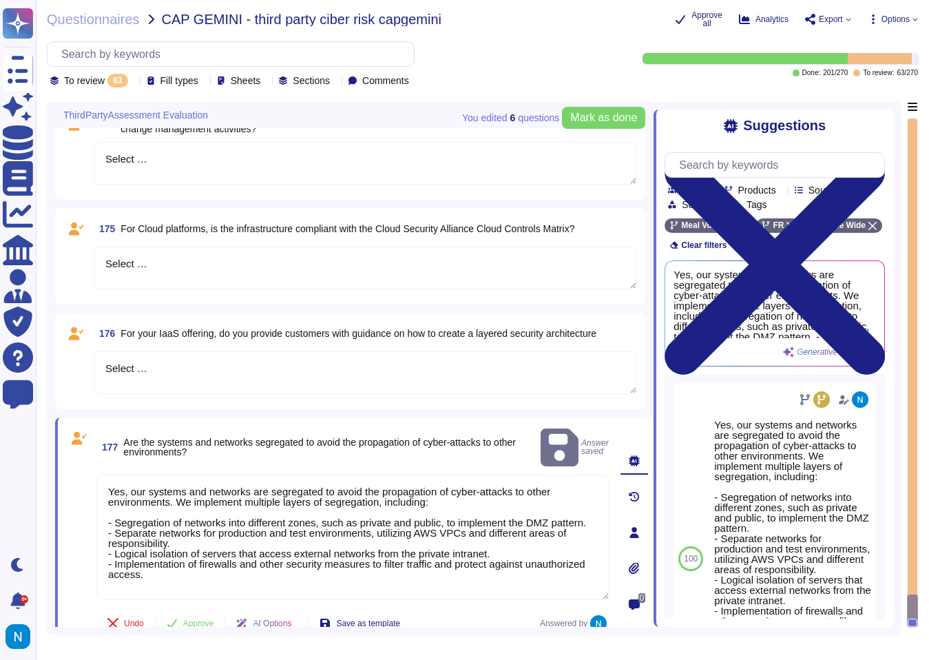
scroll to position [5973, 0]
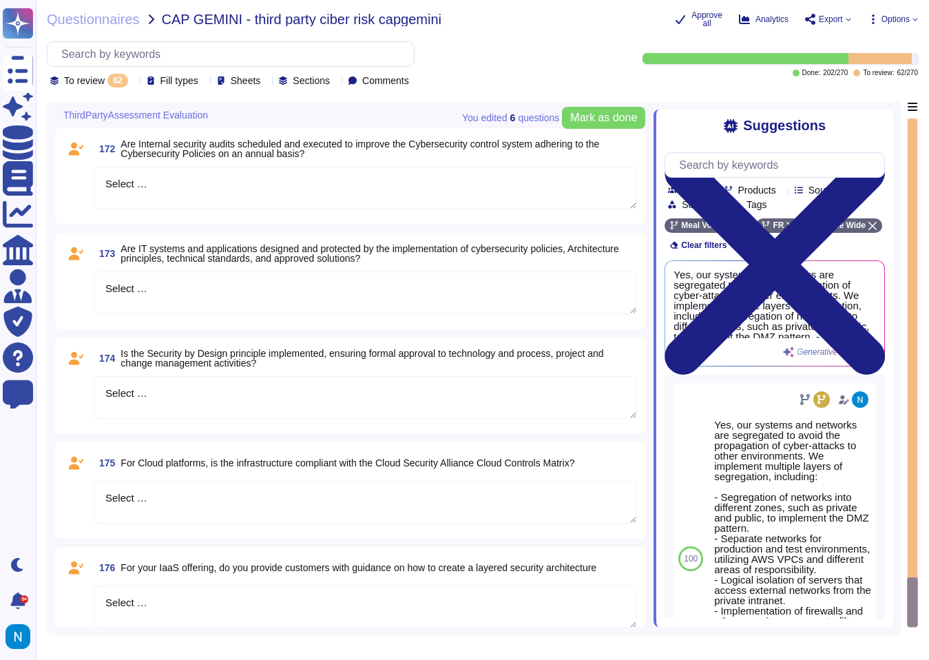
drag, startPoint x: 164, startPoint y: 599, endPoint x: 81, endPoint y: 593, distance: 83.7
click at [81, 593] on div "176 For your IaaS offering, do you provide customers with guidance on how to cr…" at bounding box center [350, 595] width 574 height 80
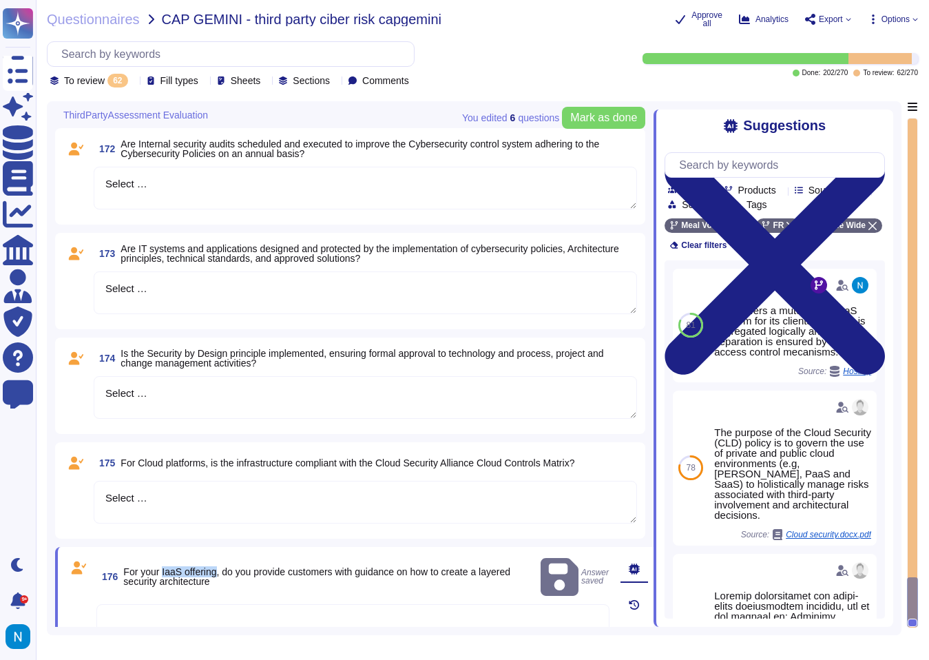
drag, startPoint x: 223, startPoint y: 561, endPoint x: 165, endPoint y: 561, distance: 57.9
click at [165, 566] on span "For your IaaS offering, do you provide customers with guidance on how to create…" at bounding box center [316, 576] width 387 height 21
copy span "IaaS offering"
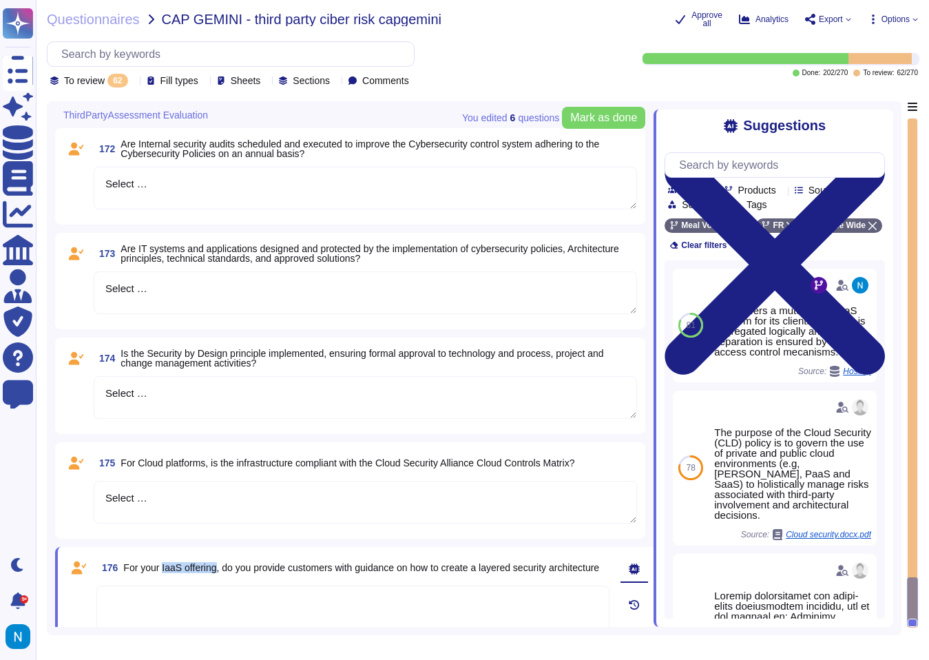
scroll to position [6073, 0]
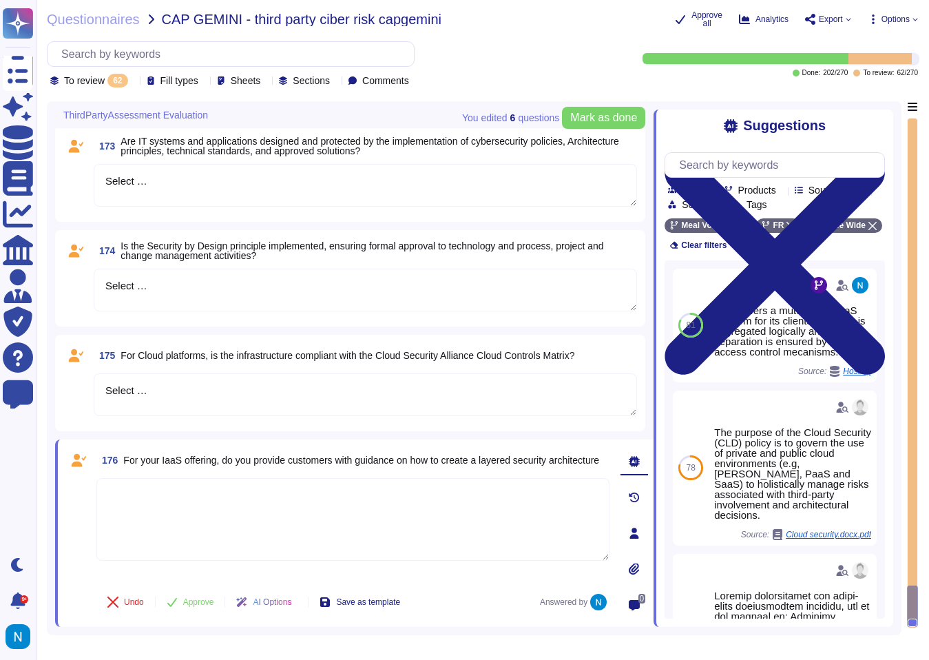
click at [349, 529] on textarea at bounding box center [352, 519] width 513 height 83
click at [186, 599] on span "Approve" at bounding box center [198, 602] width 31 height 8
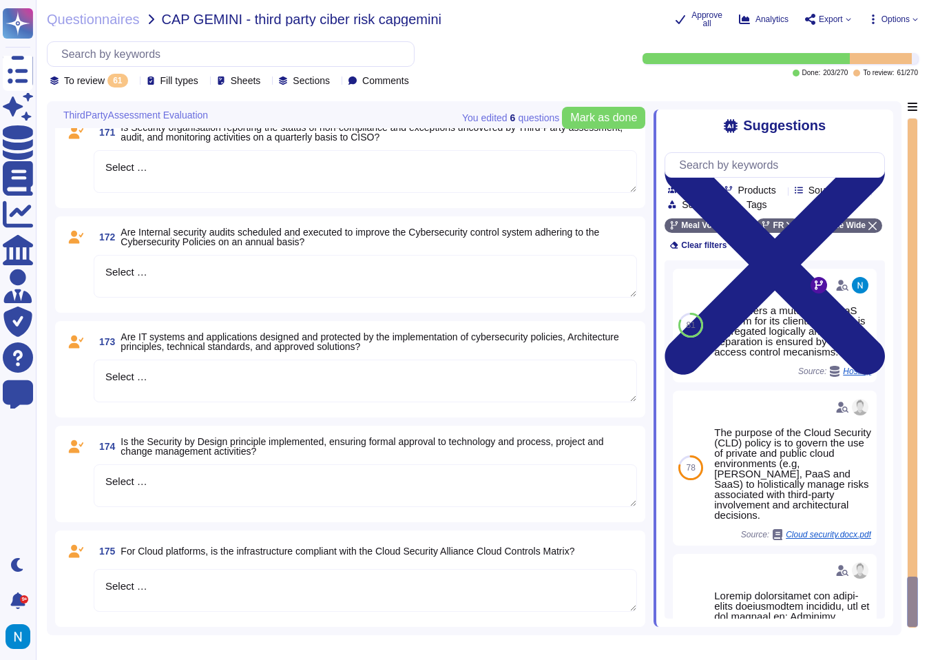
scroll to position [5877, 0]
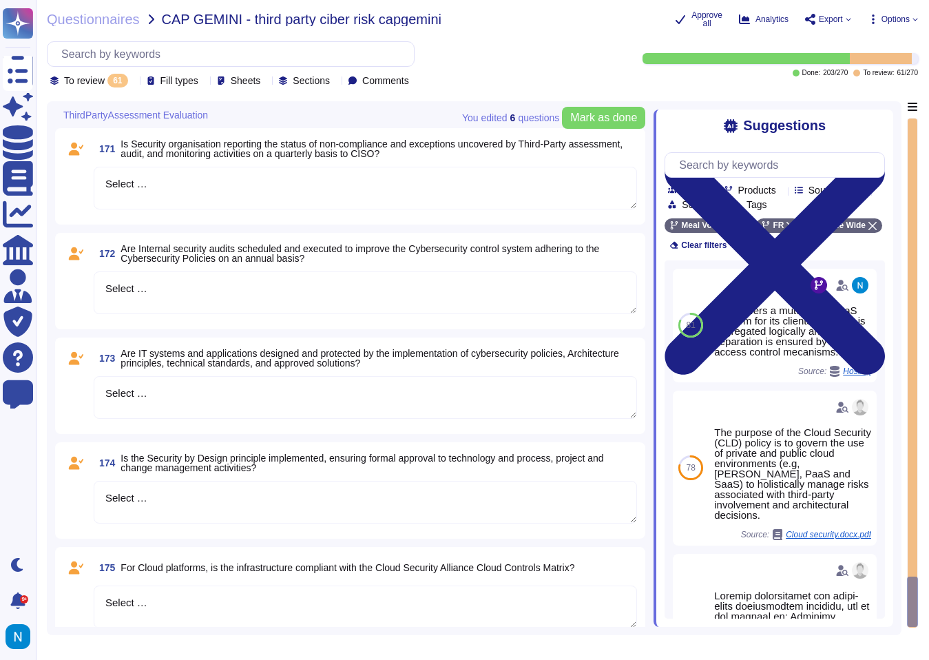
click at [175, 567] on span "For Cloud platforms, is the infrastructure compliant with the Cloud Security Al…" at bounding box center [348, 567] width 454 height 11
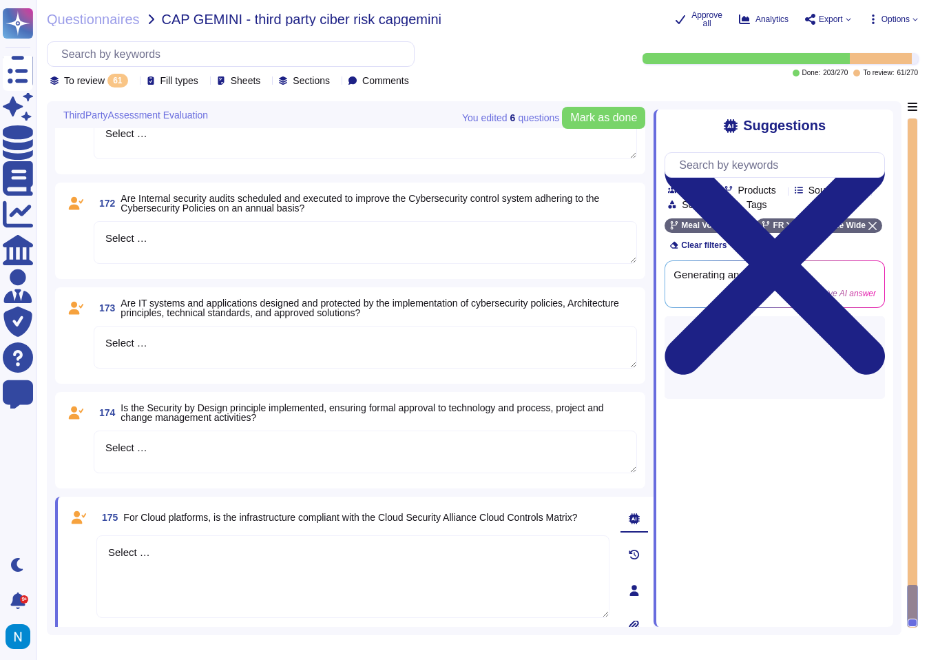
scroll to position [5930, 0]
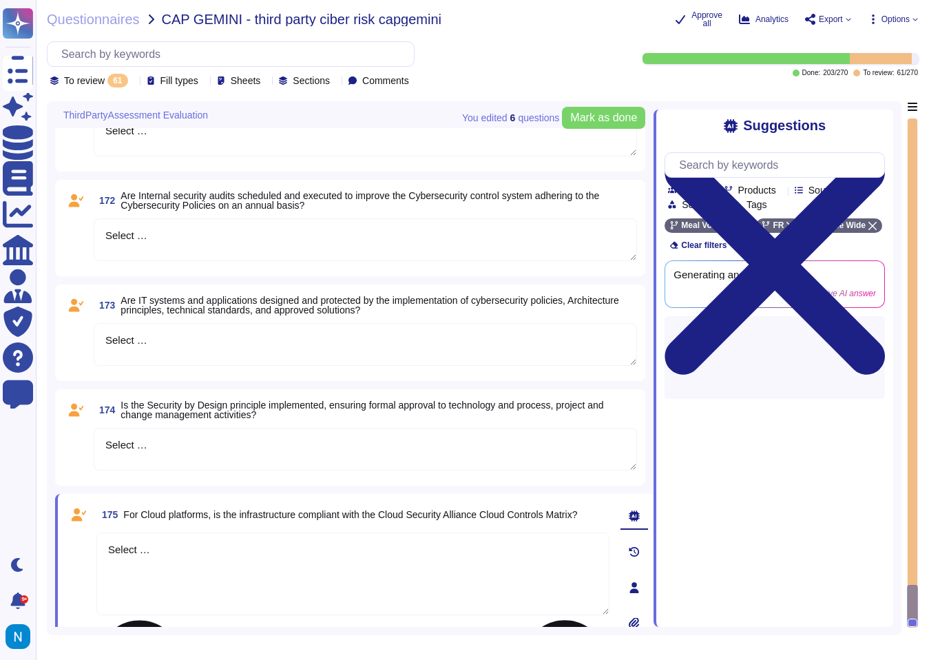
drag, startPoint x: 196, startPoint y: 554, endPoint x: 96, endPoint y: 550, distance: 100.7
click at [96, 550] on textarea "Select …" at bounding box center [352, 574] width 513 height 83
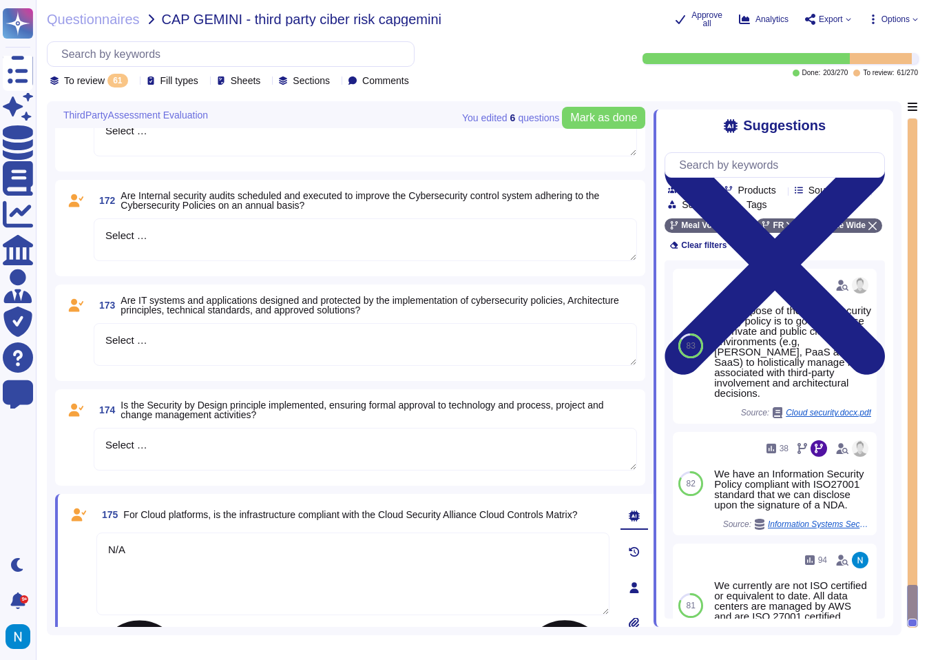
scroll to position [5976, 0]
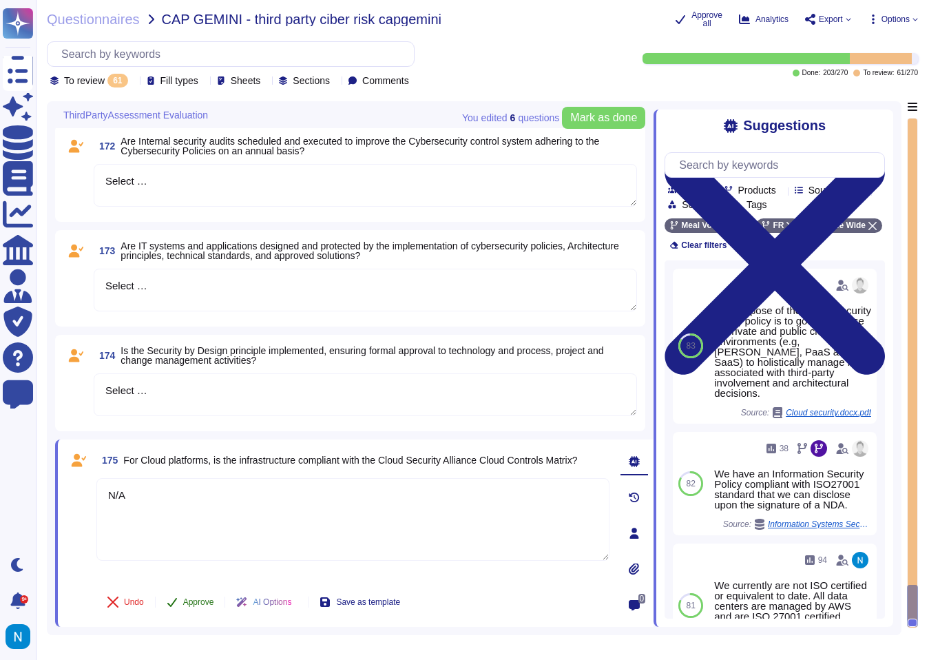
click at [195, 595] on button "Approve" at bounding box center [191, 602] width 70 height 28
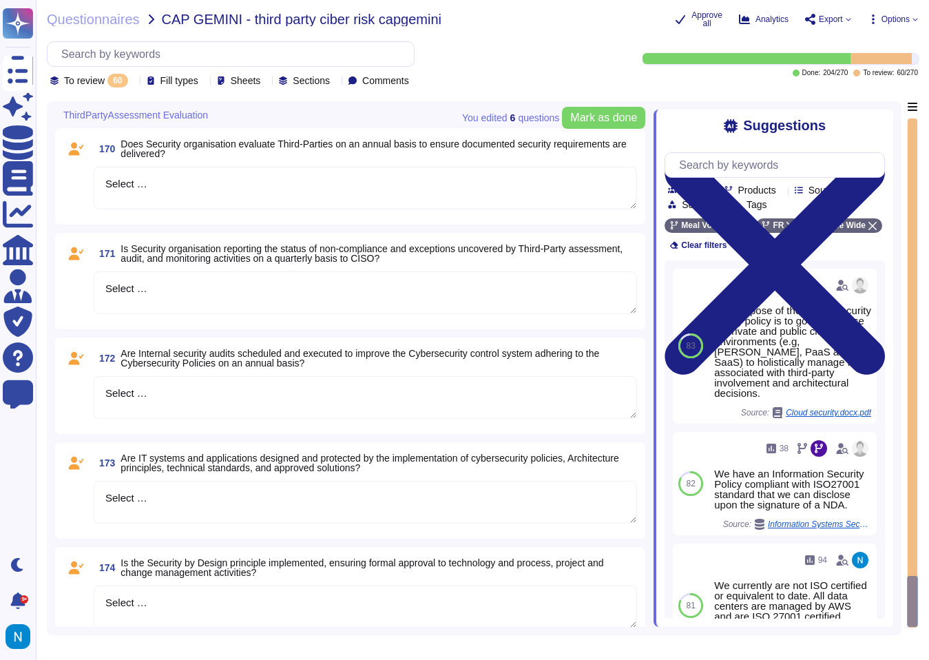
scroll to position [5797, 0]
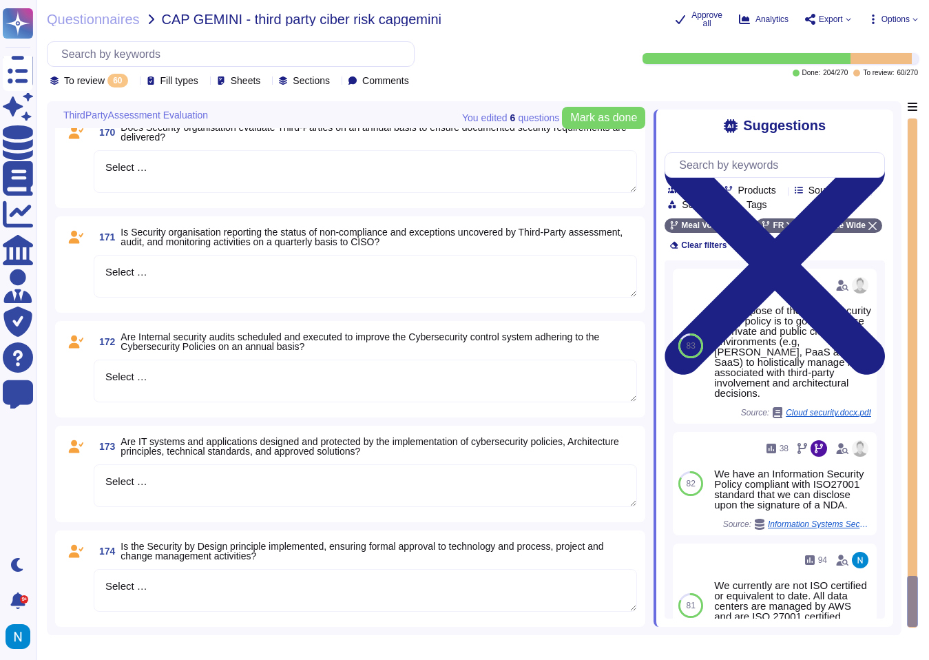
drag, startPoint x: 189, startPoint y: 584, endPoint x: 75, endPoint y: 584, distance: 113.7
click at [75, 584] on div "174 Is the Security by Design principle implemented, ensuring formal approval t…" at bounding box center [350, 579] width 574 height 80
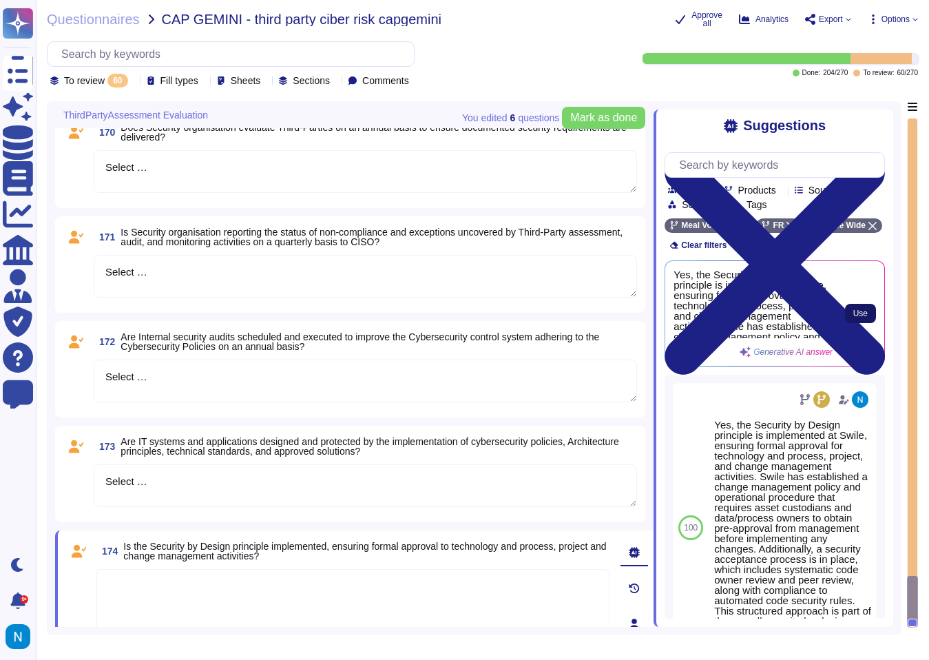
click at [865, 318] on span "Use" at bounding box center [861, 313] width 14 height 8
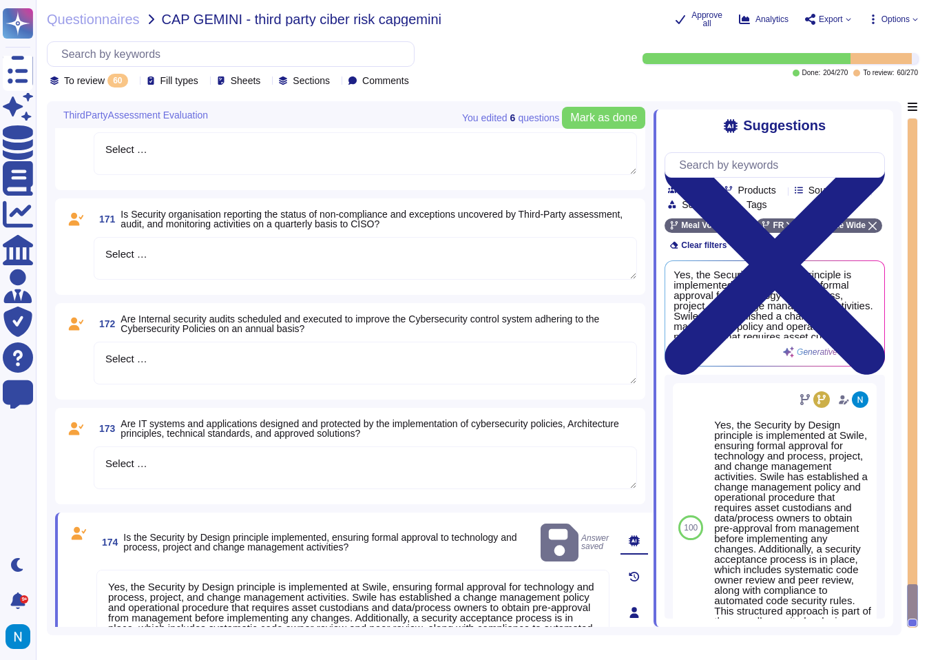
scroll to position [5880, 0]
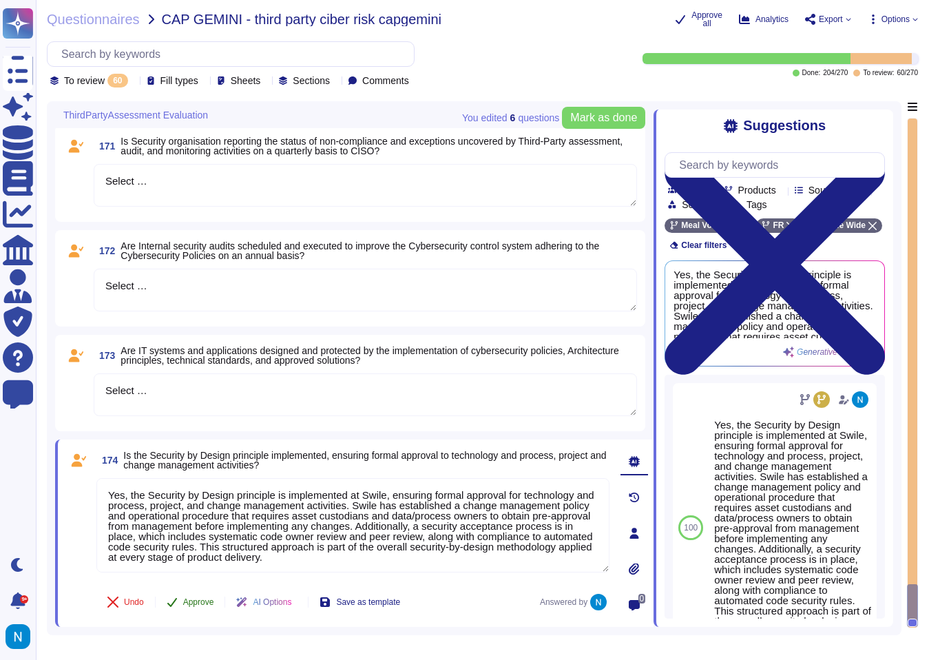
click at [207, 603] on span "Approve" at bounding box center [198, 602] width 31 height 8
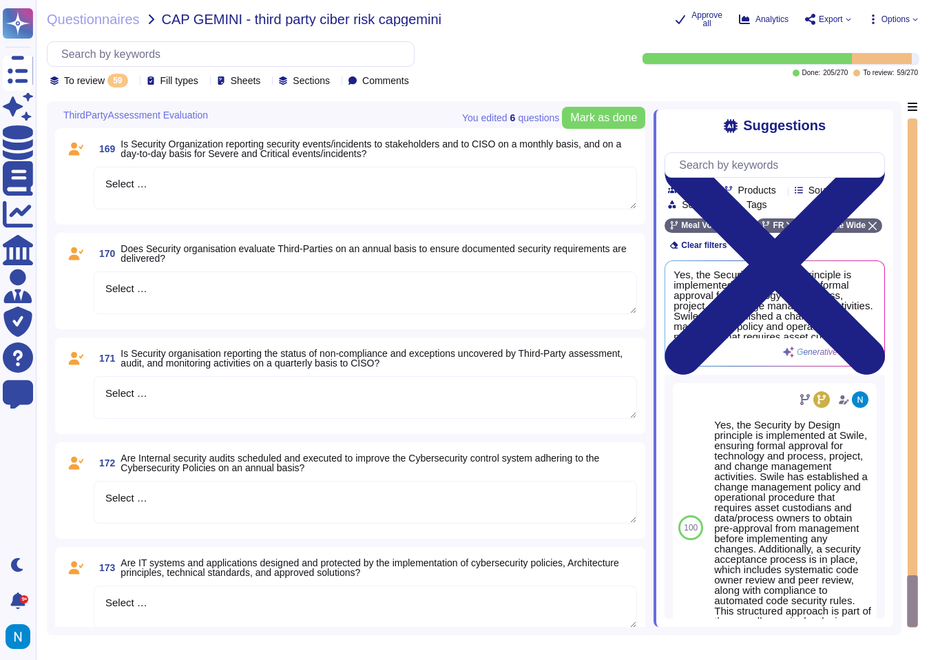
scroll to position [5701, 0]
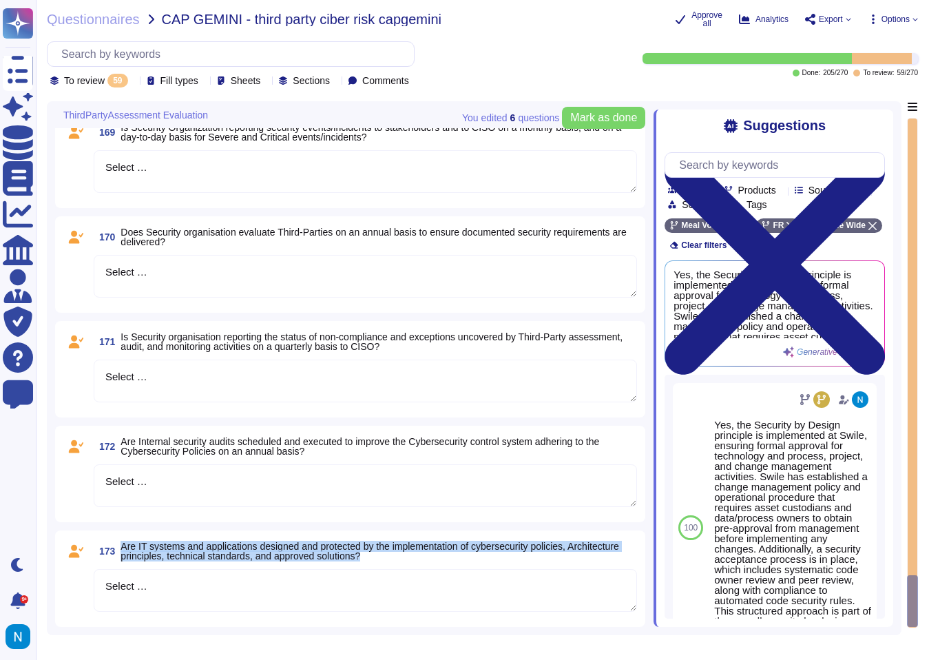
drag, startPoint x: 123, startPoint y: 548, endPoint x: 437, endPoint y: 557, distance: 315.0
click at [437, 557] on span "Are IT systems and applications designed and protected by the implementation of…" at bounding box center [379, 551] width 517 height 19
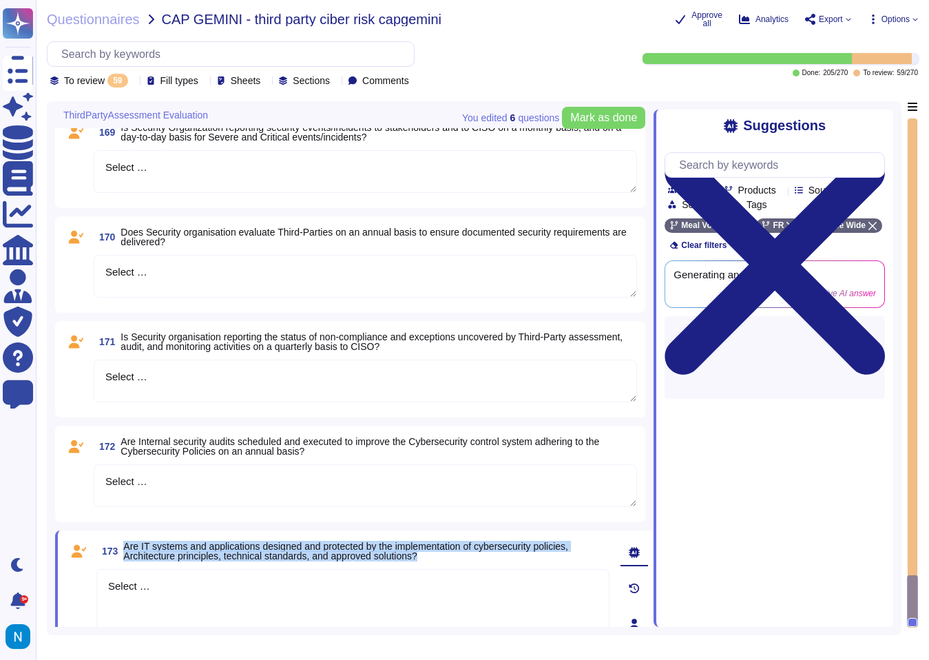
drag, startPoint x: 439, startPoint y: 557, endPoint x: 127, endPoint y: 546, distance: 312.3
click at [127, 546] on span "Are IT systems and applications designed and protected by the implementation of…" at bounding box center [345, 551] width 445 height 21
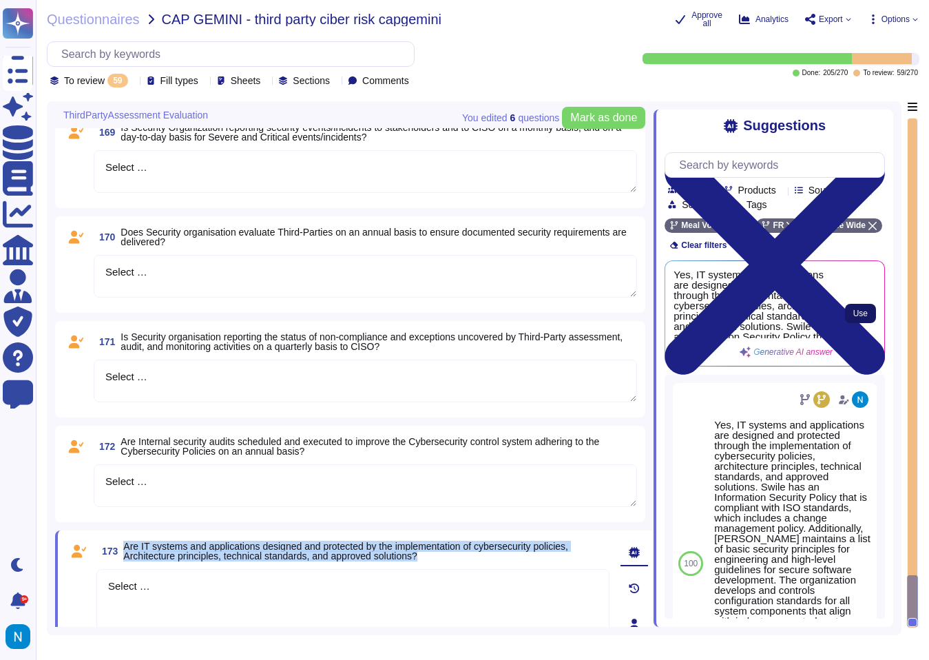
click at [860, 318] on span "Use" at bounding box center [861, 313] width 14 height 8
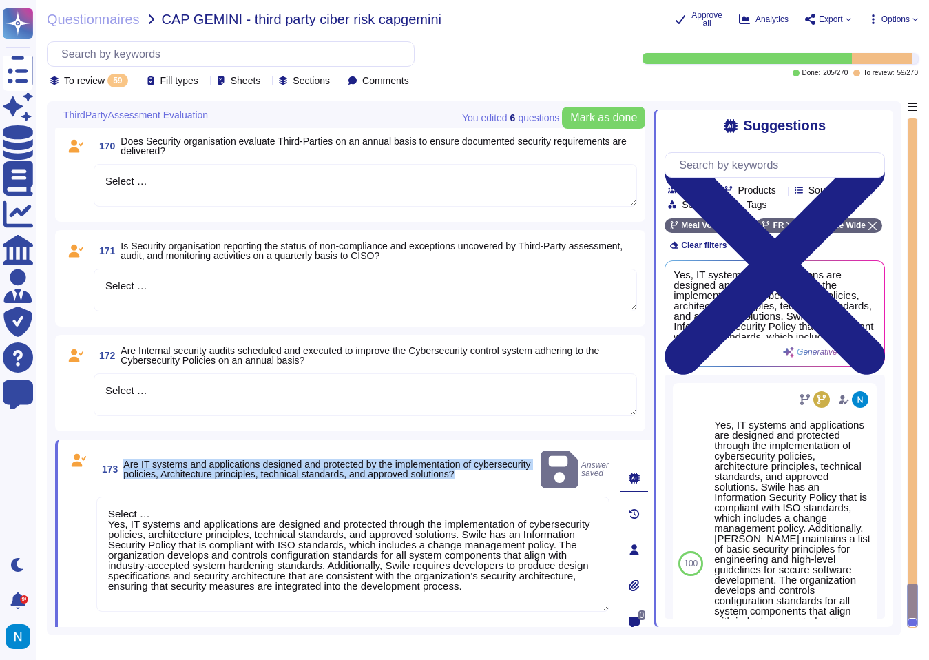
scroll to position [5802, 0]
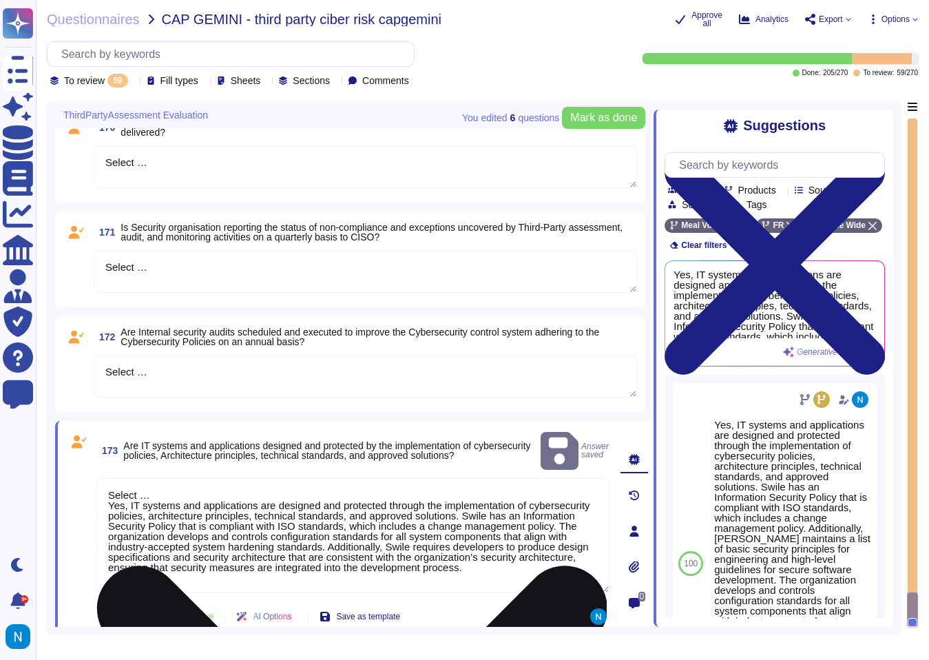
drag, startPoint x: 112, startPoint y: 495, endPoint x: 106, endPoint y: 471, distance: 24.7
click at [106, 478] on textarea "Select … Yes, IT systems and applications are designed and protected through th…" at bounding box center [352, 535] width 513 height 115
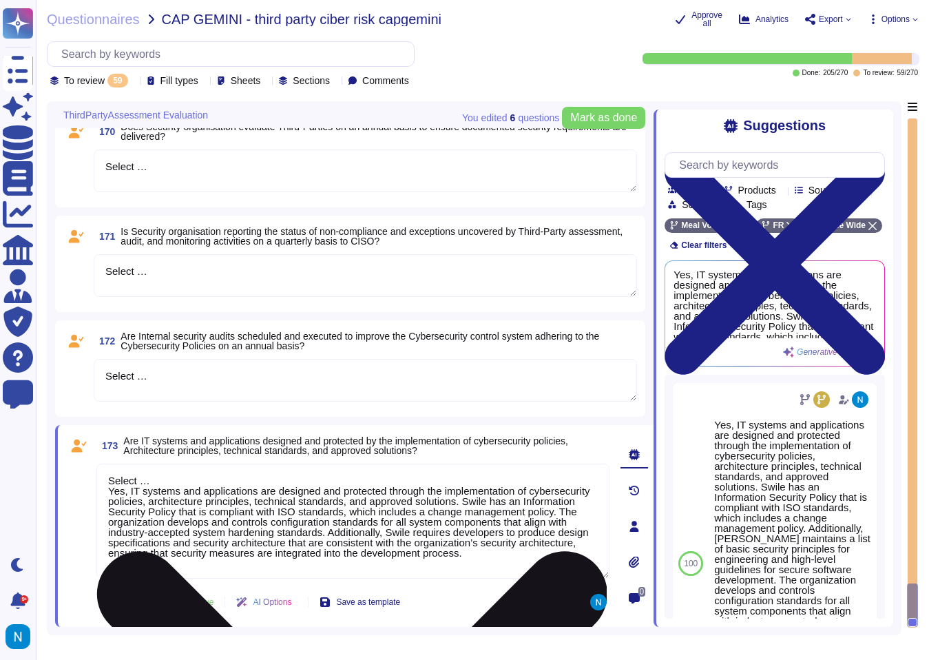
scroll to position [5787, 0]
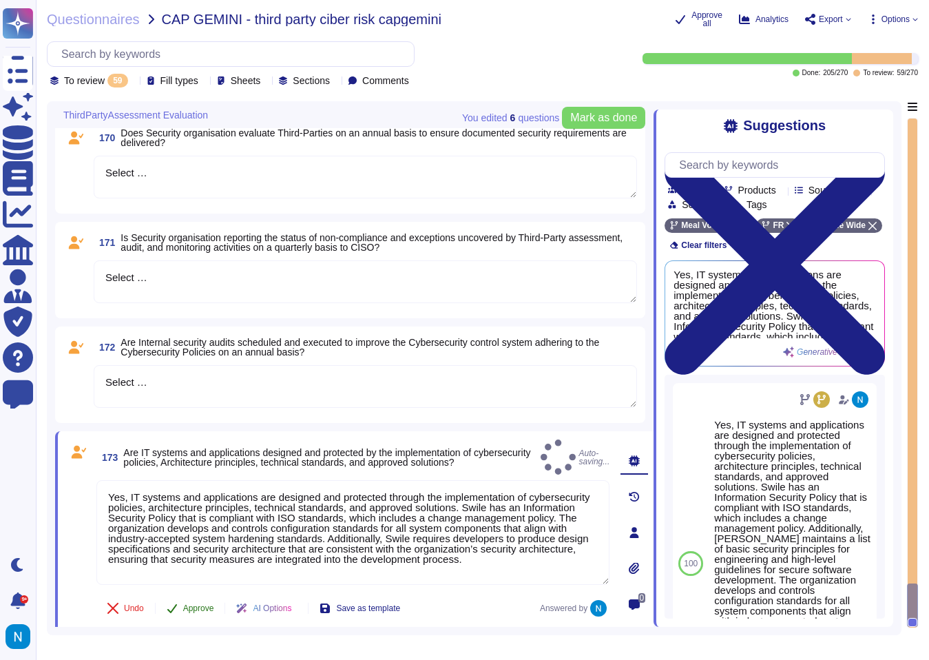
click at [200, 604] on span "Approve" at bounding box center [198, 608] width 31 height 8
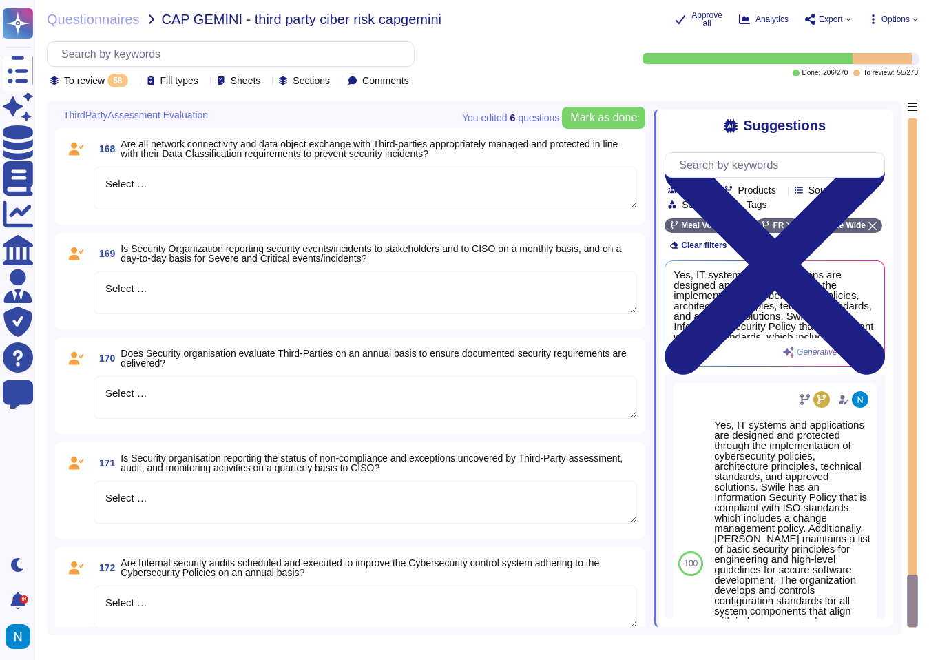
click at [174, 591] on textarea "Select …" at bounding box center [366, 607] width 544 height 43
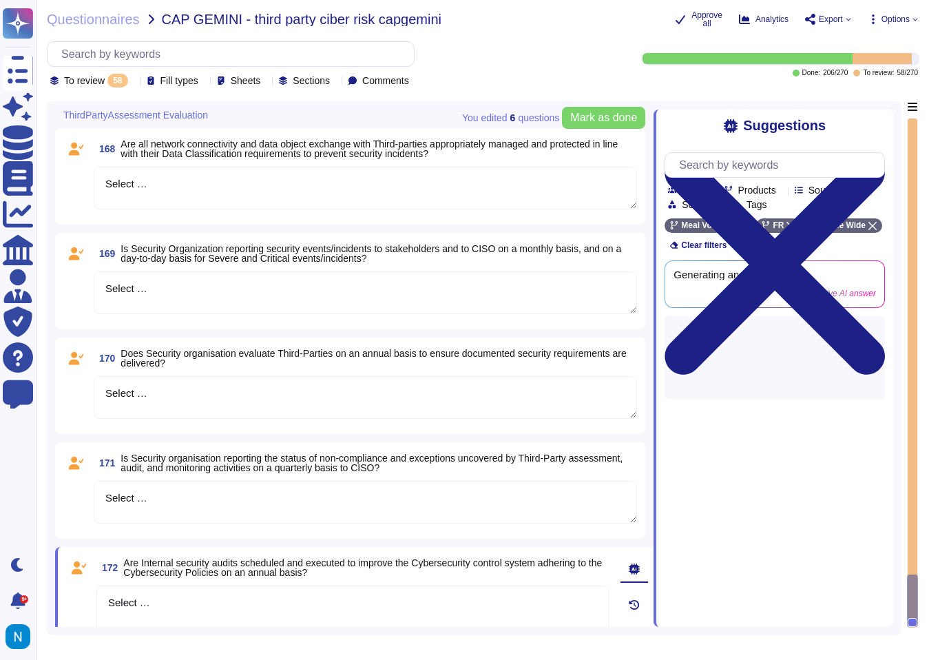
drag, startPoint x: 187, startPoint y: 604, endPoint x: 91, endPoint y: 599, distance: 96.6
click at [91, 599] on div "172 Are Internal security audits scheduled and executed to improve the Cybersec…" at bounding box center [338, 640] width 544 height 171
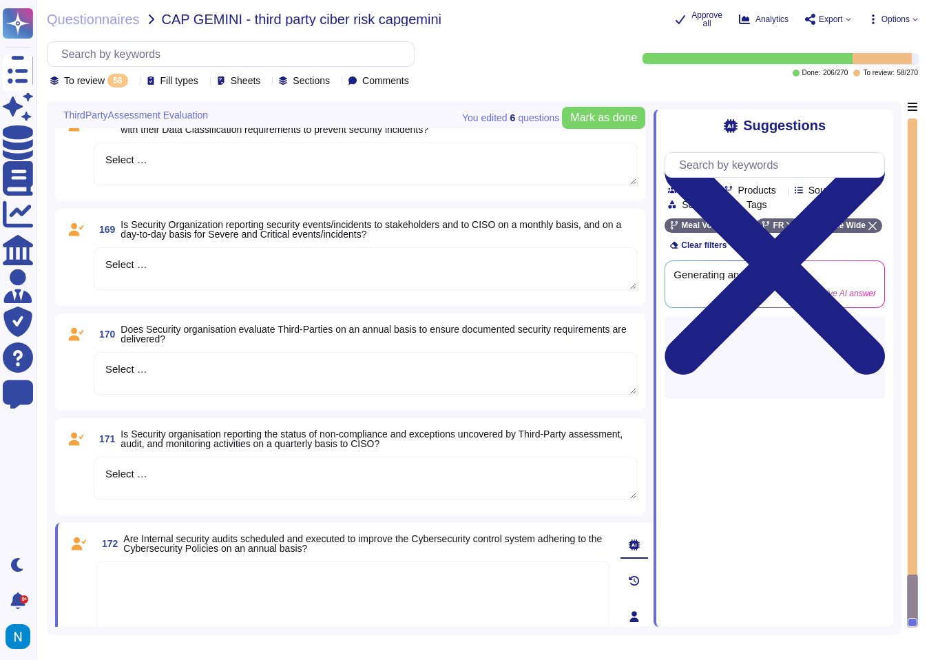
scroll to position [5634, 0]
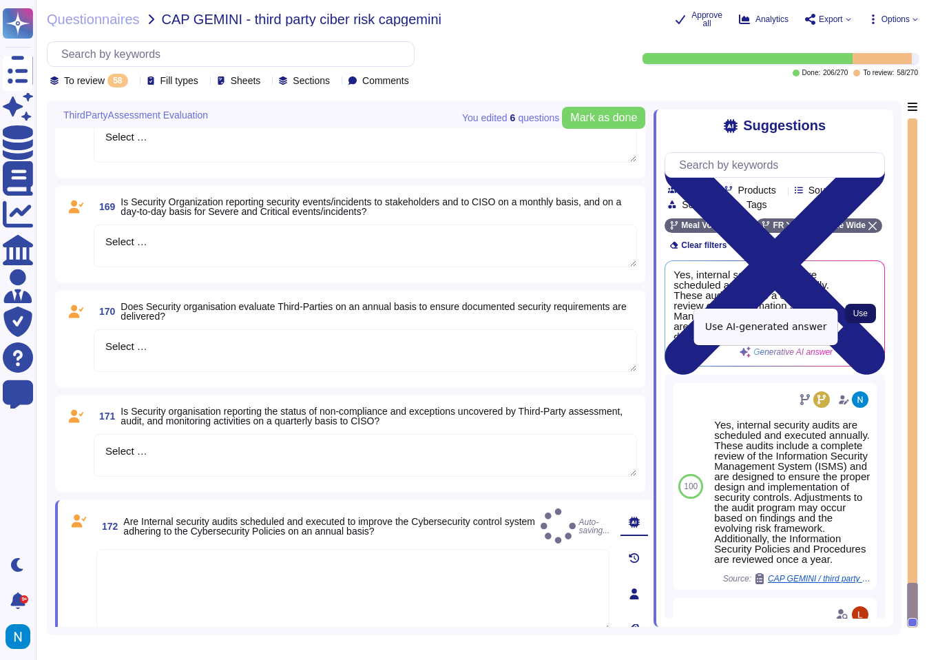
click at [865, 318] on span "Use" at bounding box center [861, 313] width 14 height 8
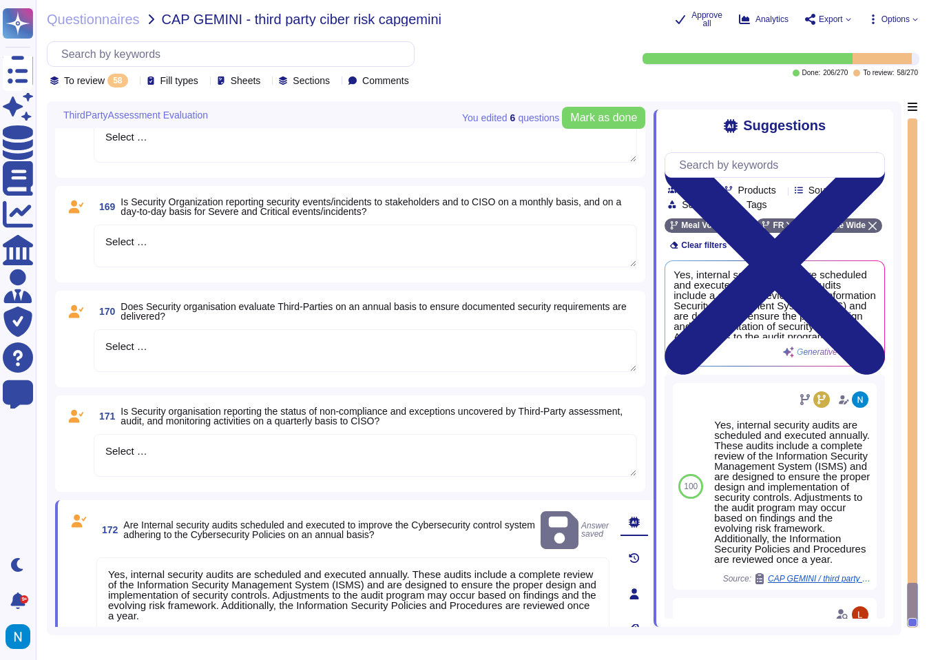
scroll to position [5687, 0]
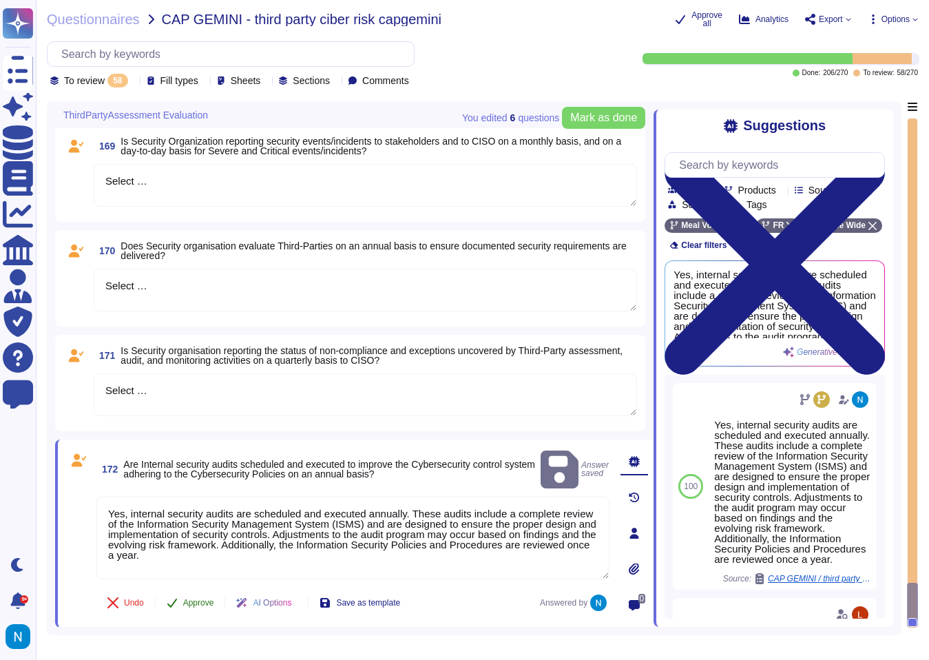
click at [200, 605] on span "Approve" at bounding box center [198, 603] width 31 height 8
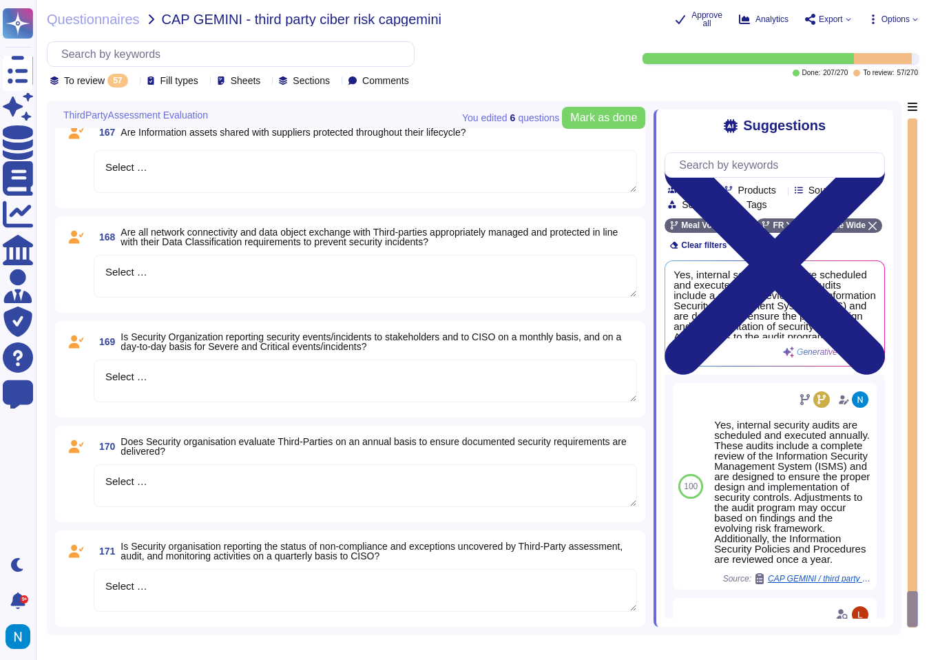
scroll to position [5491, 0]
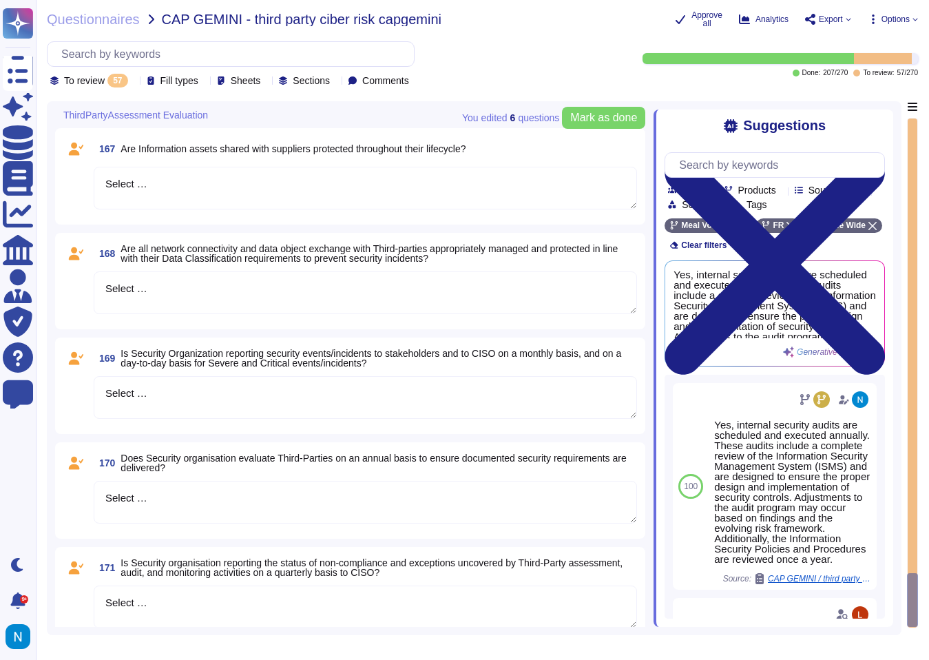
click at [189, 603] on textarea "Select …" at bounding box center [366, 607] width 544 height 43
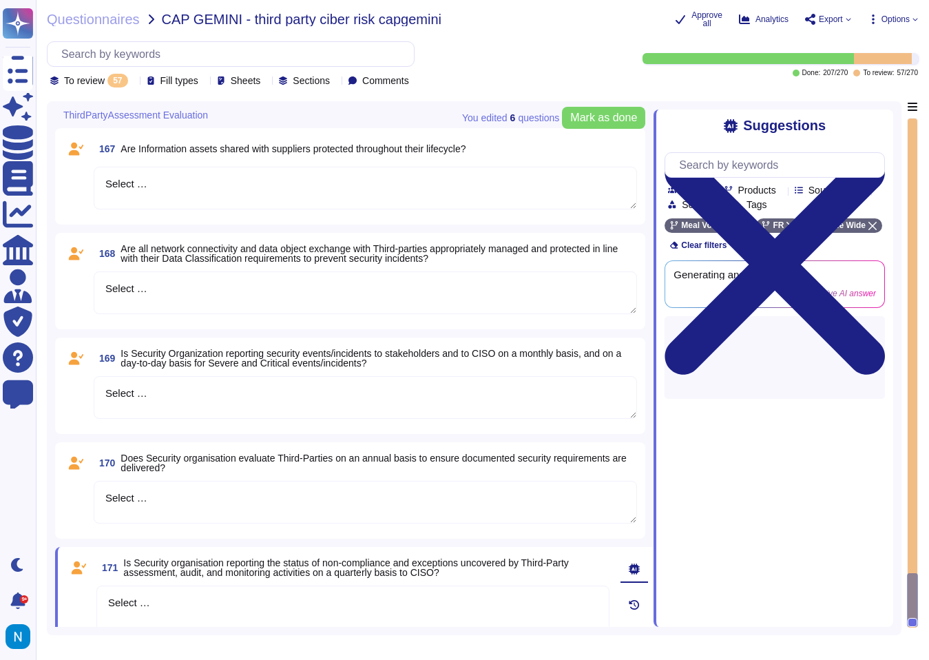
drag, startPoint x: 189, startPoint y: 603, endPoint x: 76, endPoint y: 589, distance: 113.8
click at [77, 590] on div "171 Is Security organisation reporting the status of non-compliance and excepti…" at bounding box center [338, 640] width 544 height 171
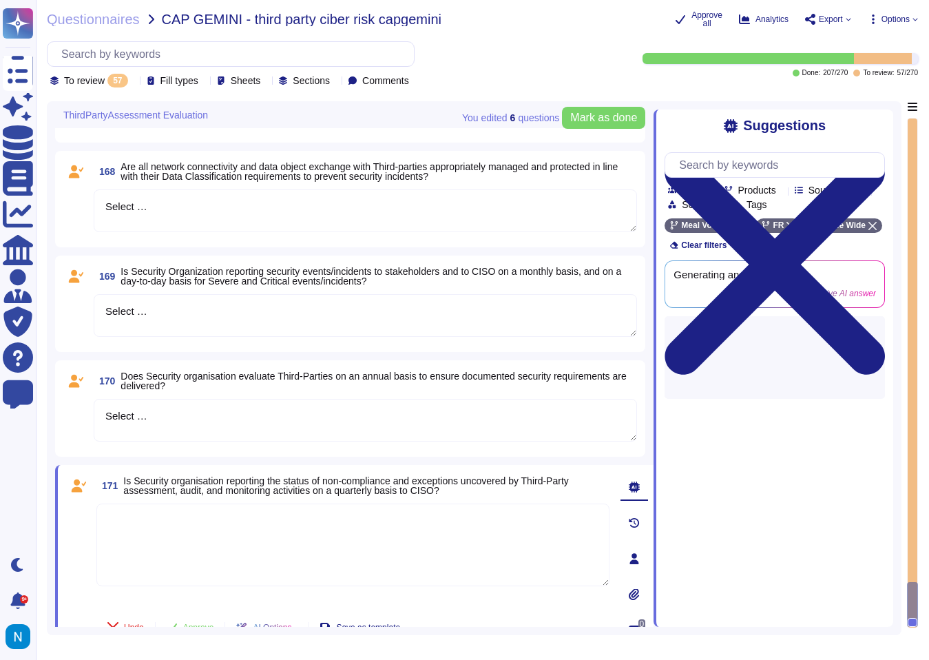
scroll to position [5590, 0]
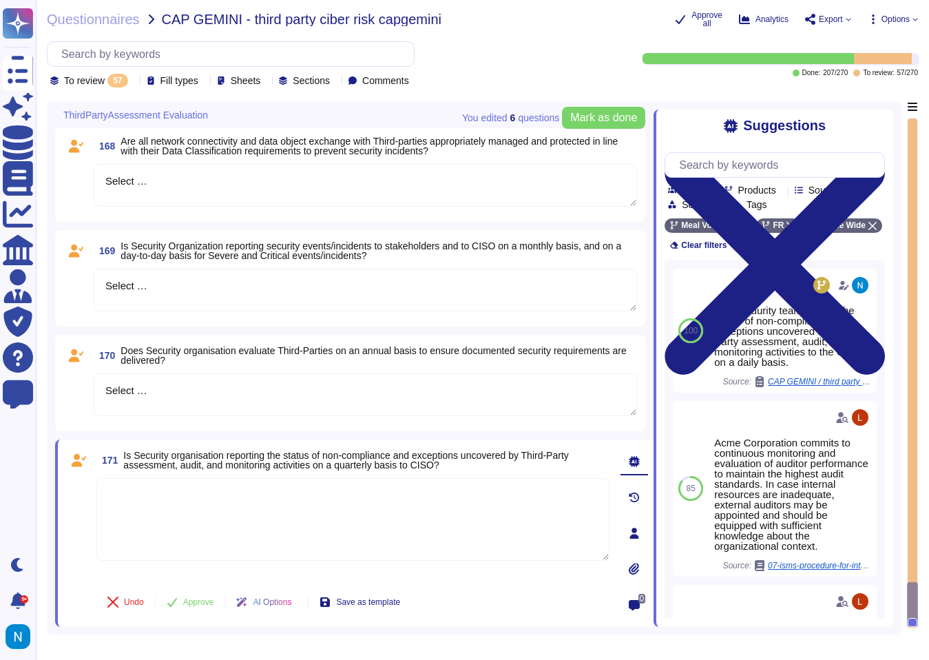
click at [353, 490] on textarea at bounding box center [352, 519] width 513 height 83
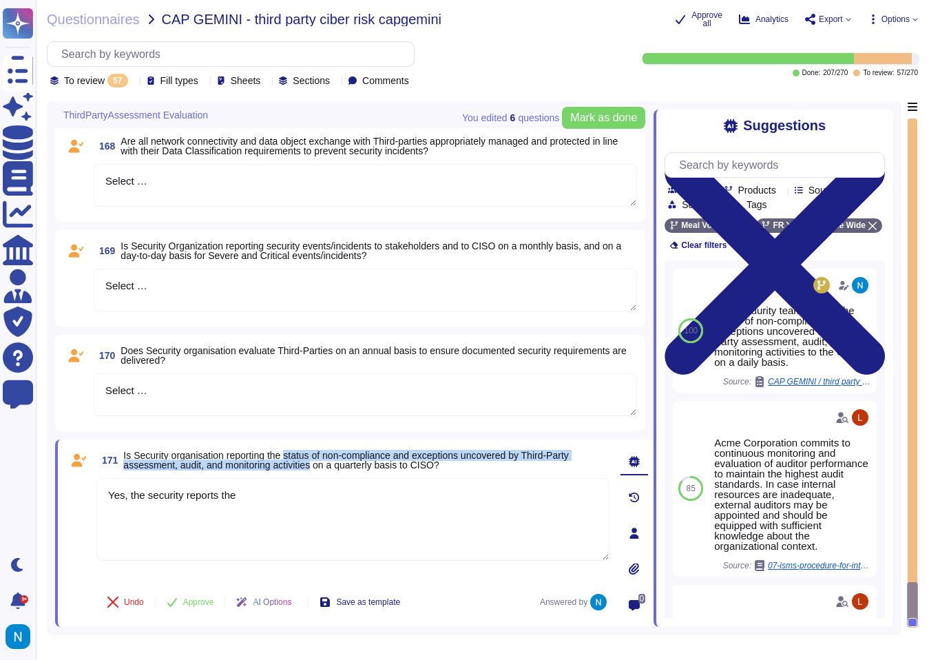
drag, startPoint x: 293, startPoint y: 456, endPoint x: 324, endPoint y: 462, distance: 31.6
click at [324, 462] on span "Is Security organisation reporting the status of non-compliance and exceptions …" at bounding box center [345, 460] width 445 height 21
copy span "status of non-compliance and exceptions uncovered by Third-Party assessment, au…"
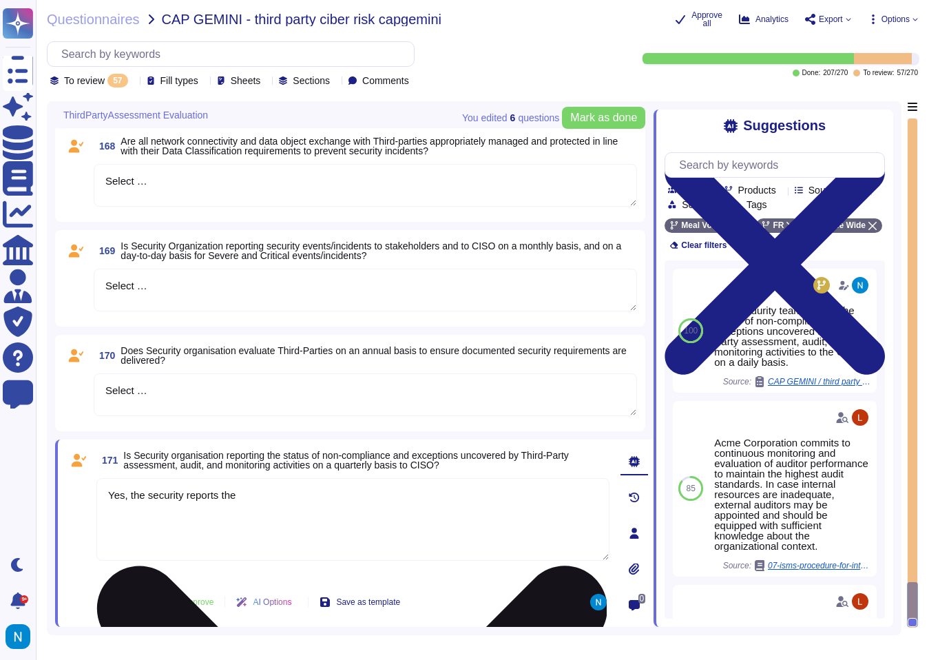
click at [336, 494] on textarea "Yes, the security reports the" at bounding box center [352, 519] width 513 height 83
paste textarea "status of non-compliance and exceptions uncovered by Third-Party assessment, au…"
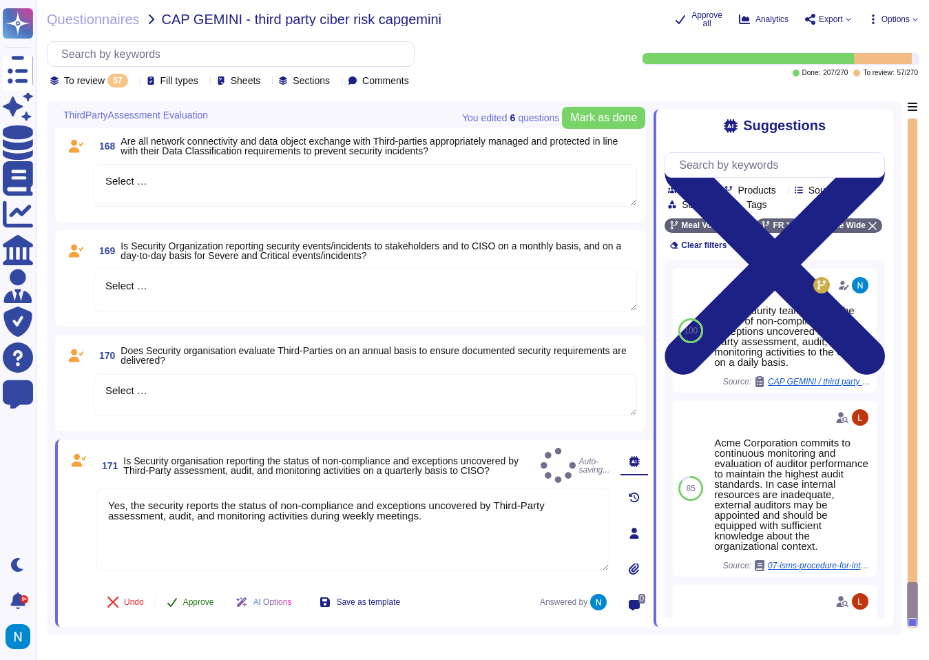
click at [198, 606] on span "Approve" at bounding box center [198, 602] width 31 height 8
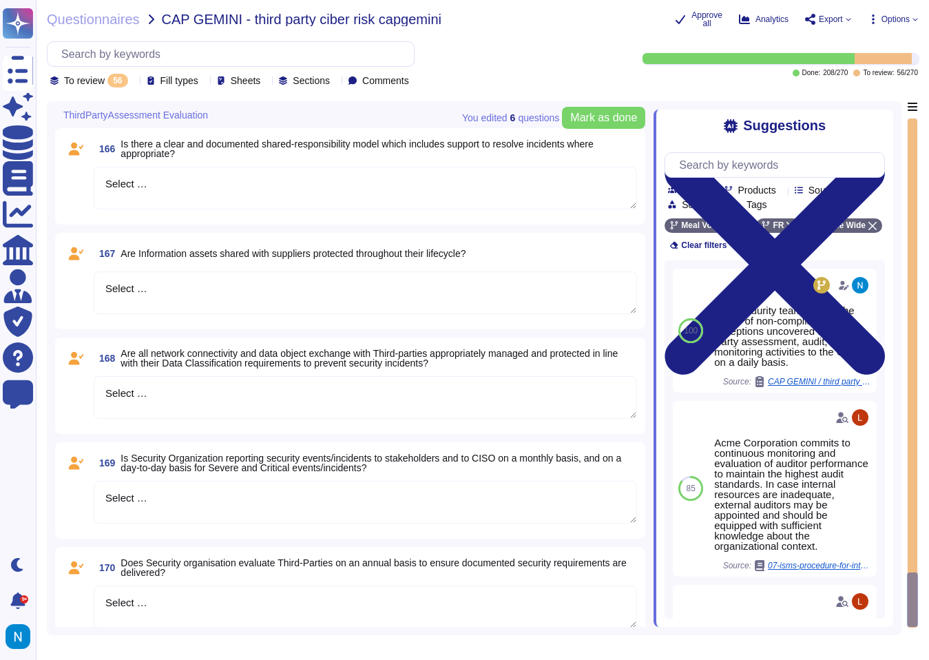
scroll to position [5411, 0]
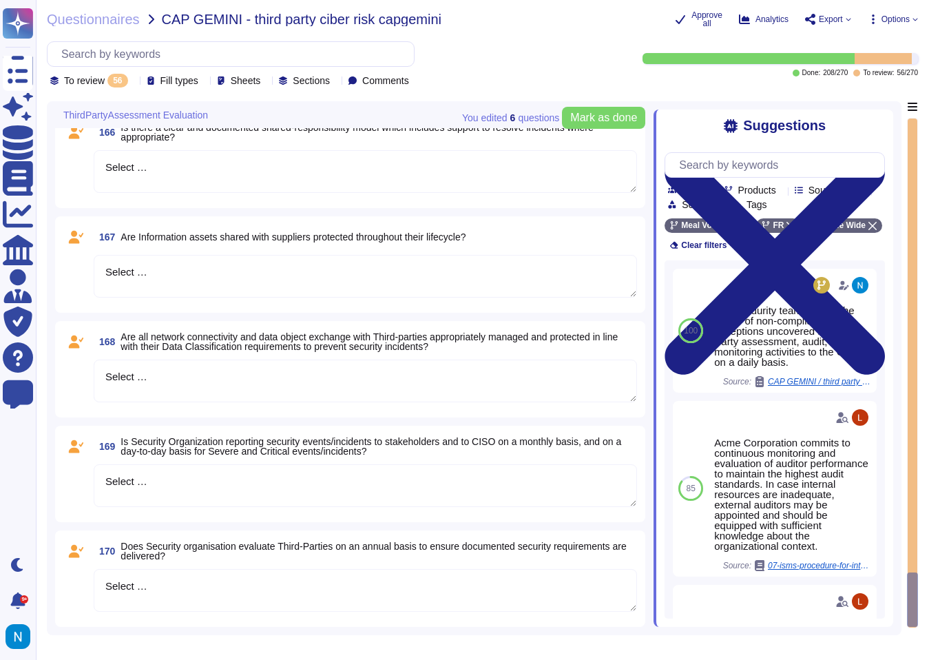
click at [203, 586] on textarea "Select …" at bounding box center [366, 590] width 544 height 43
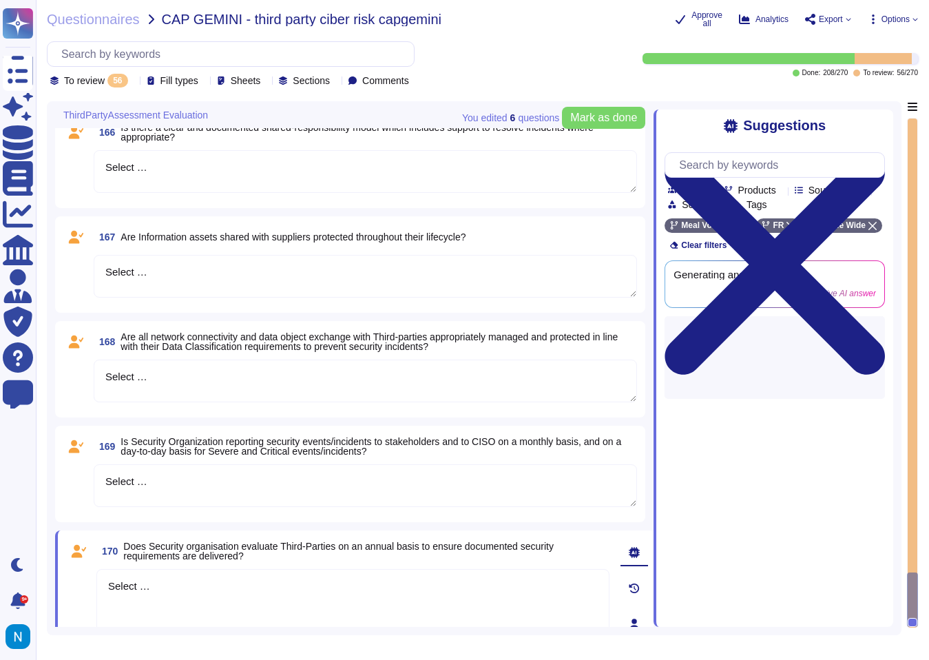
drag, startPoint x: 203, startPoint y: 586, endPoint x: 70, endPoint y: 567, distance: 134.3
click at [70, 567] on div "170 Does Security organisation evaluate Third-Parties on an annual basis to ens…" at bounding box center [338, 624] width 544 height 171
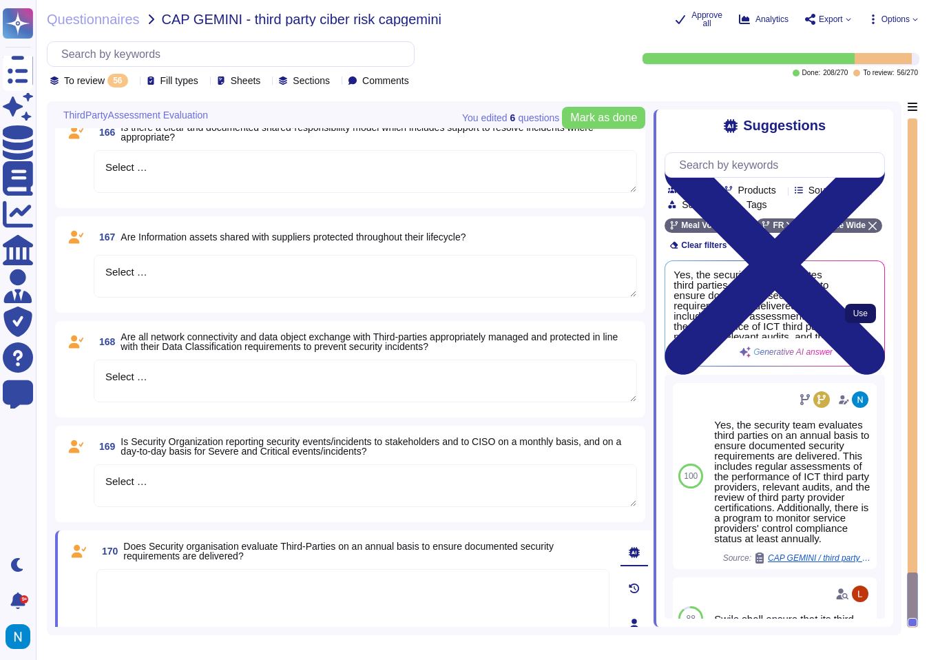
click at [858, 318] on span "Use" at bounding box center [861, 313] width 14 height 8
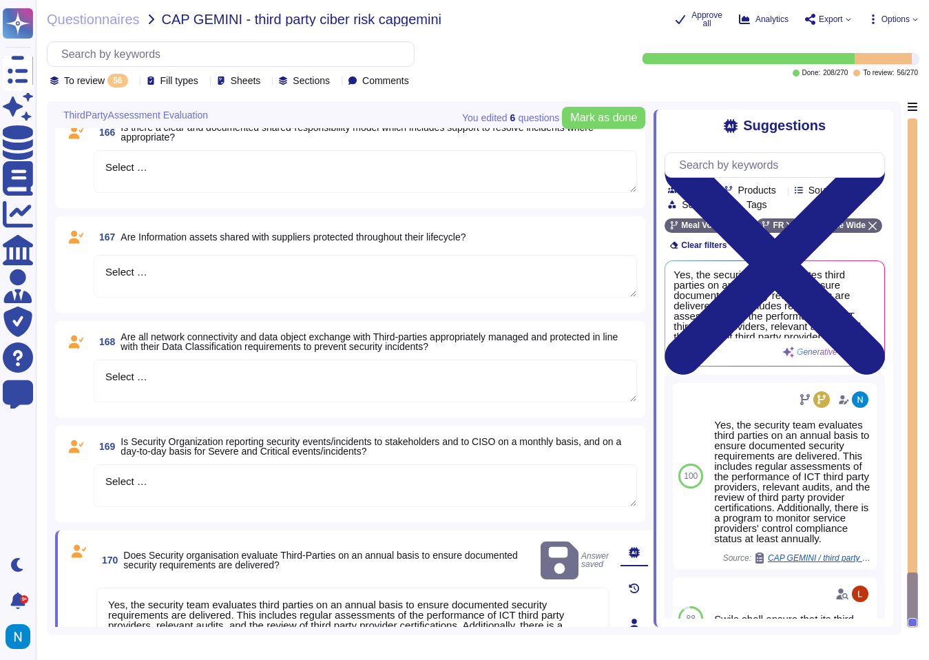
scroll to position [5494, 0]
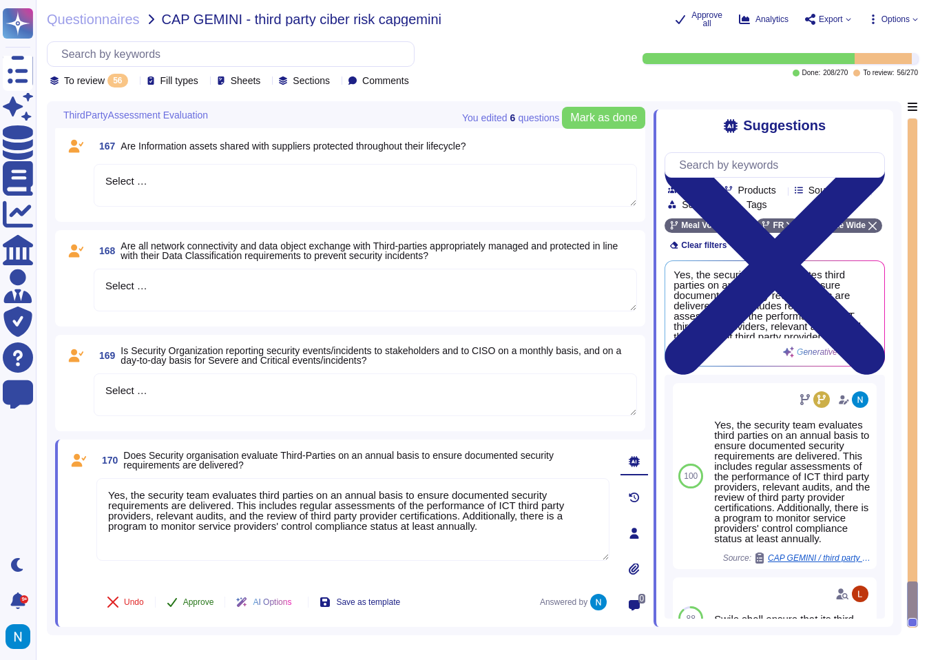
click at [207, 605] on span "Approve" at bounding box center [198, 602] width 31 height 8
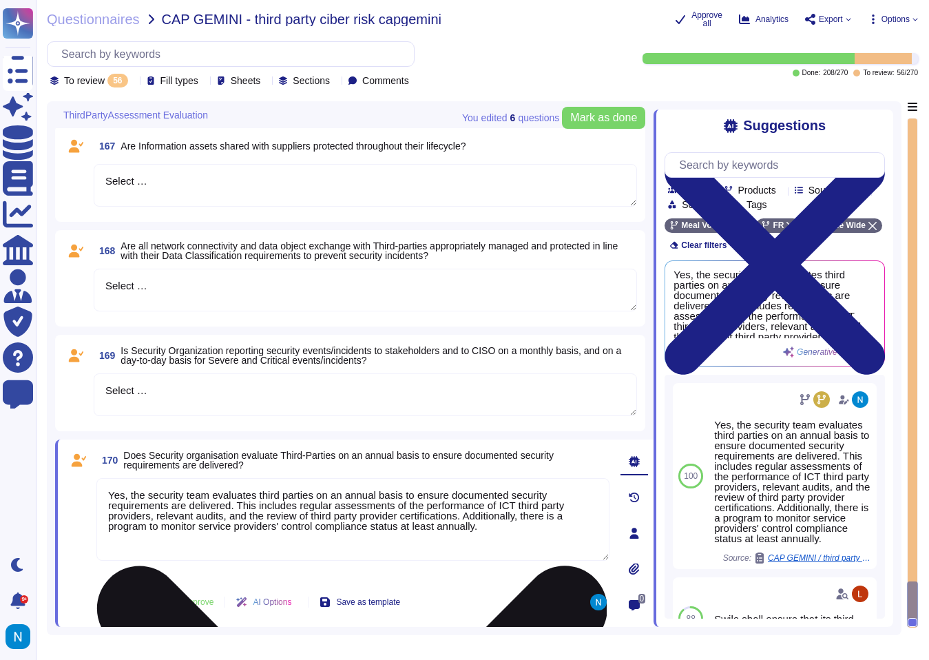
scroll to position [5298, 0]
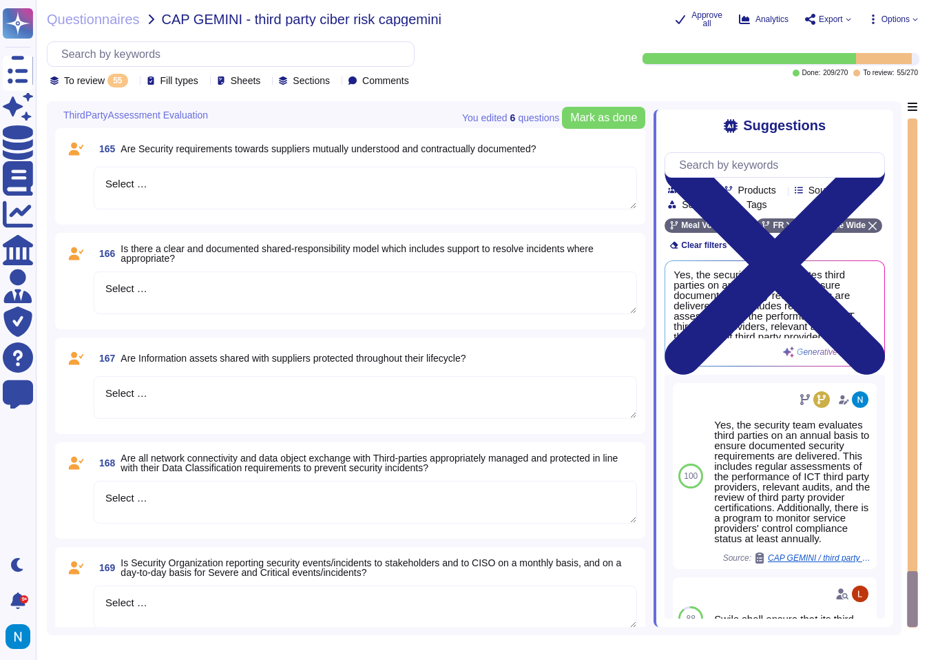
drag, startPoint x: 170, startPoint y: 606, endPoint x: 72, endPoint y: 598, distance: 98.1
click at [72, 598] on div "169 Is Security Organization reporting security events/incidents to stakeholder…" at bounding box center [350, 595] width 574 height 80
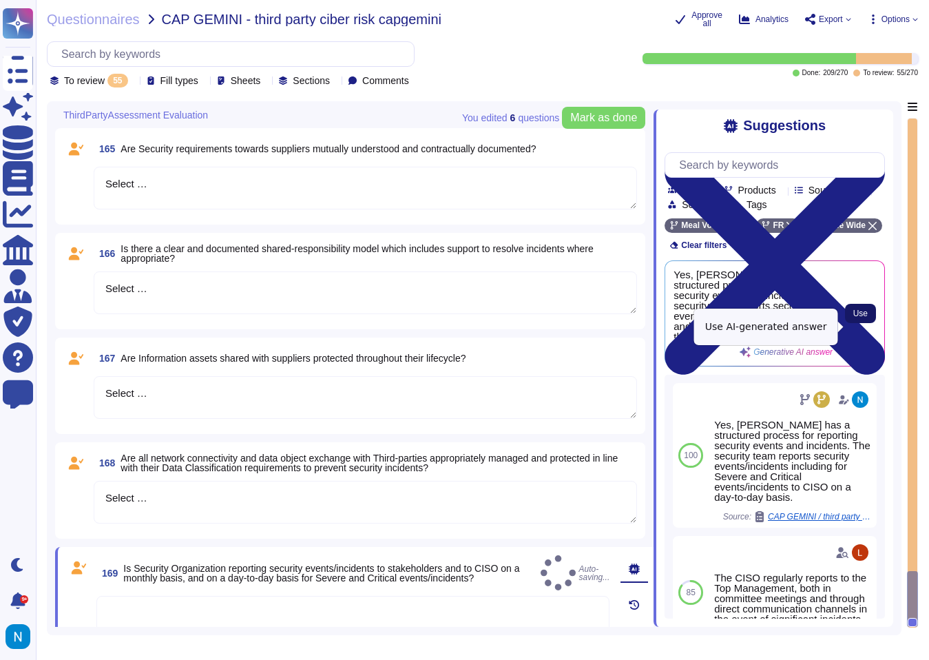
click at [850, 323] on button "Use" at bounding box center [860, 313] width 31 height 19
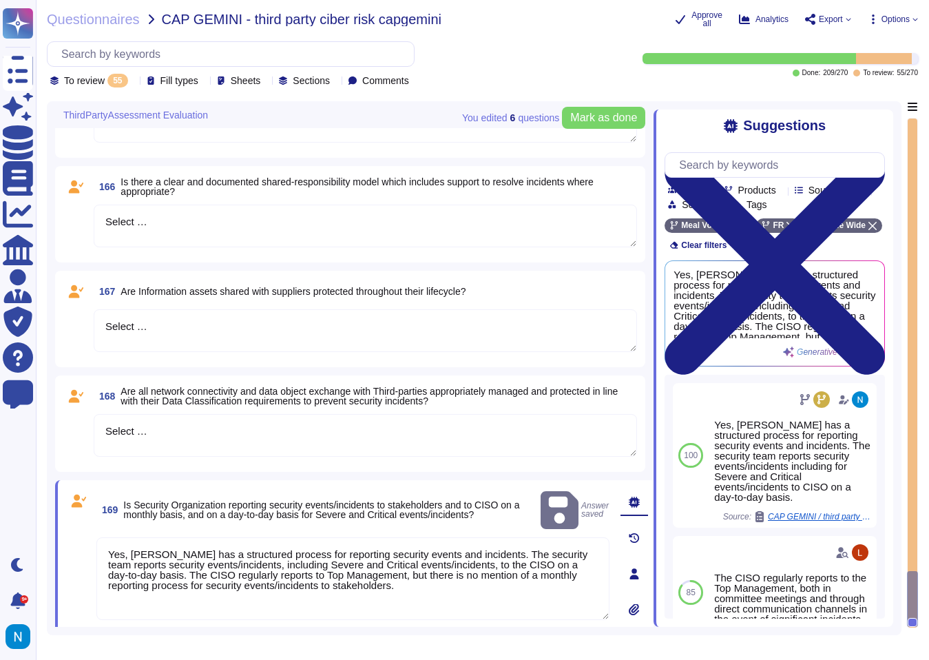
scroll to position [5397, 0]
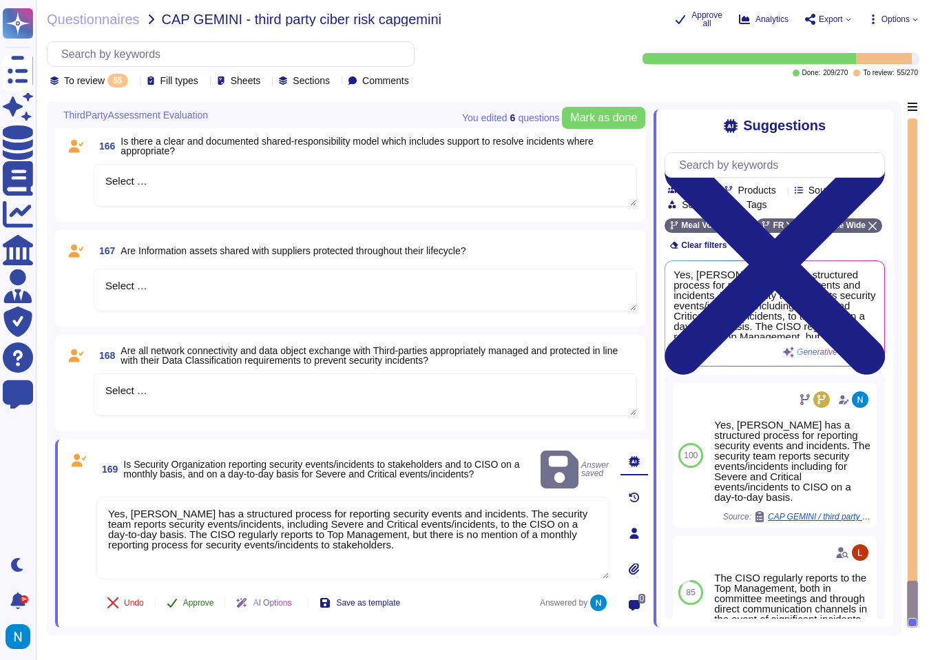
click at [200, 601] on span "Approve" at bounding box center [198, 603] width 31 height 8
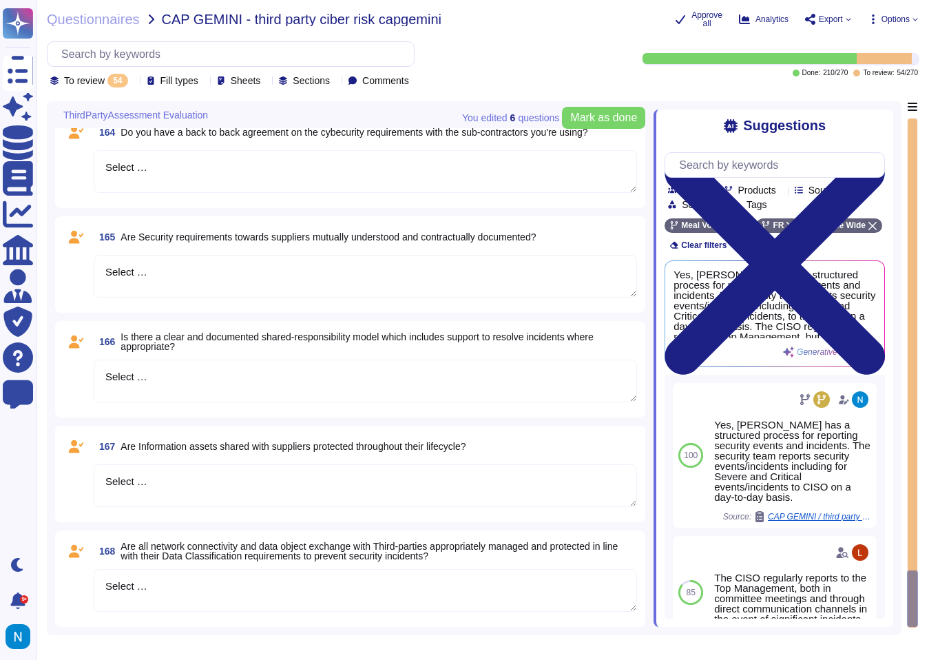
scroll to position [5202, 0]
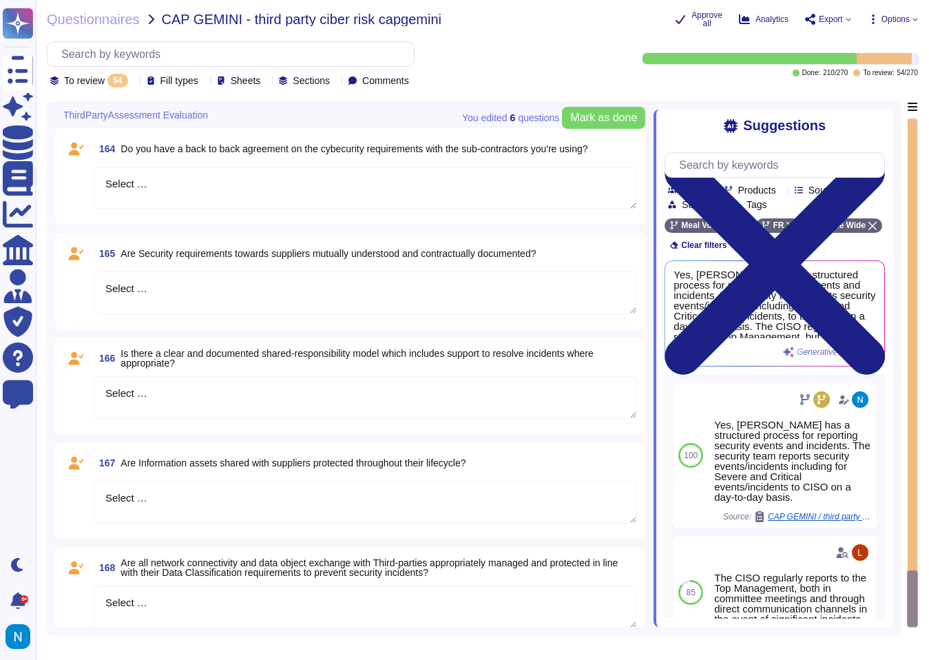
drag, startPoint x: 187, startPoint y: 597, endPoint x: 65, endPoint y: 598, distance: 122.0
click at [65, 598] on div "168 Are all network connectivity and data object exchange with Third-parties ap…" at bounding box center [350, 595] width 574 height 80
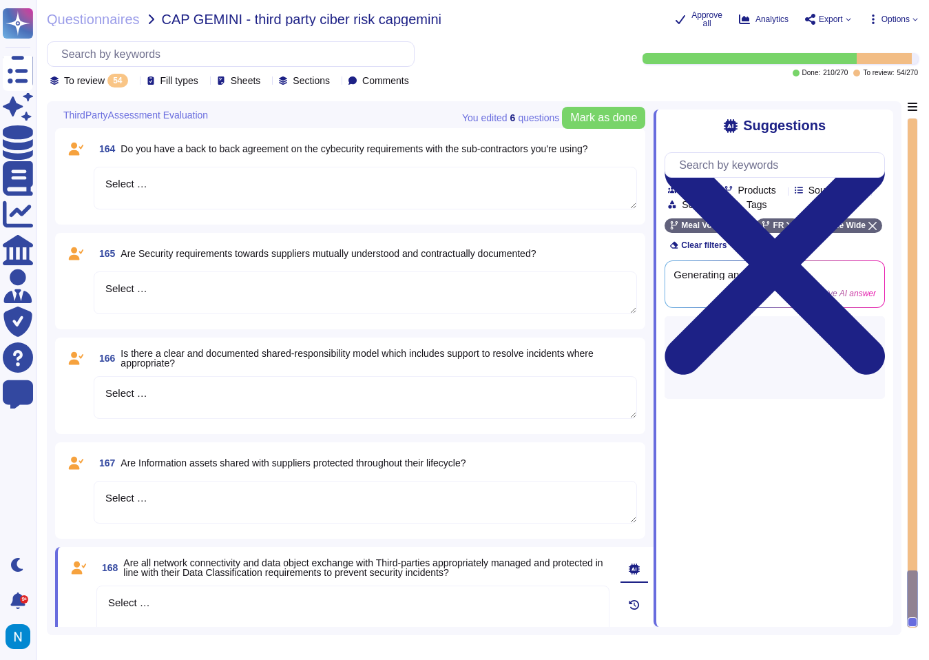
drag, startPoint x: 178, startPoint y: 598, endPoint x: 83, endPoint y: 599, distance: 95.1
click at [83, 599] on div "168 Are all network connectivity and data object exchange with Third-parties ap…" at bounding box center [338, 640] width 544 height 171
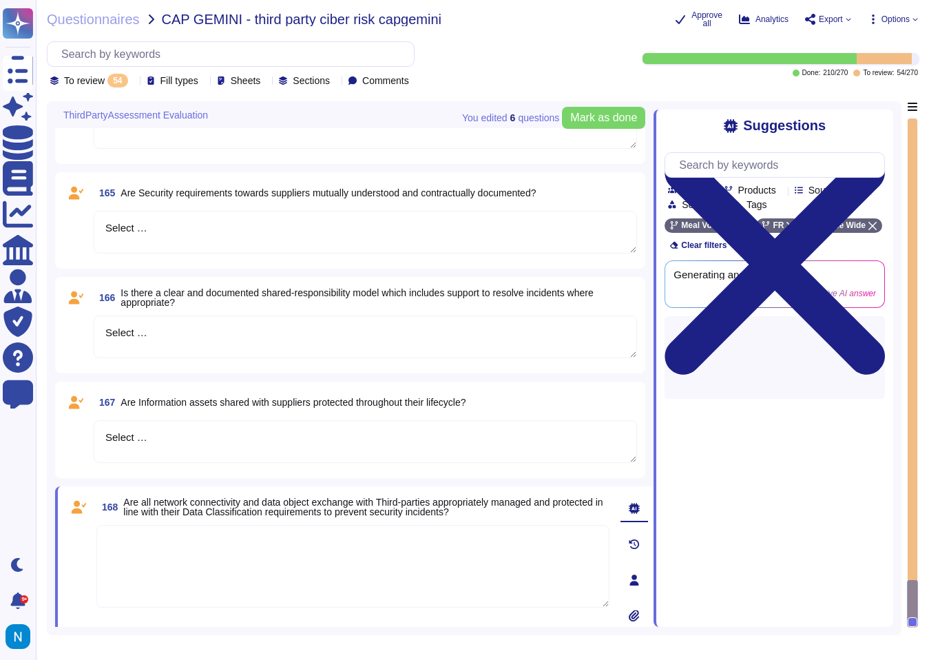
scroll to position [5264, 0]
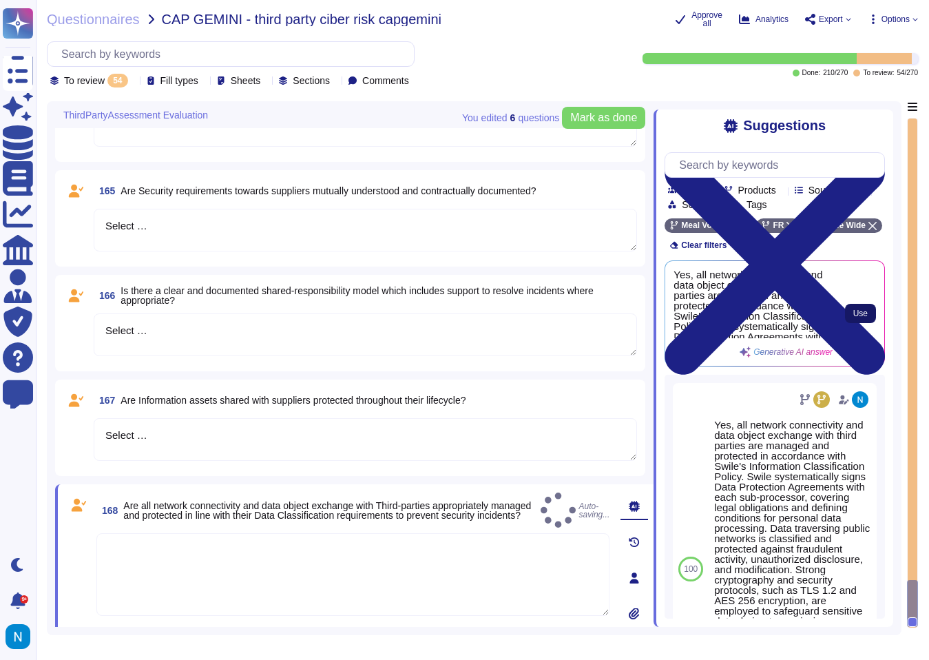
click at [849, 323] on button "Use" at bounding box center [860, 313] width 31 height 19
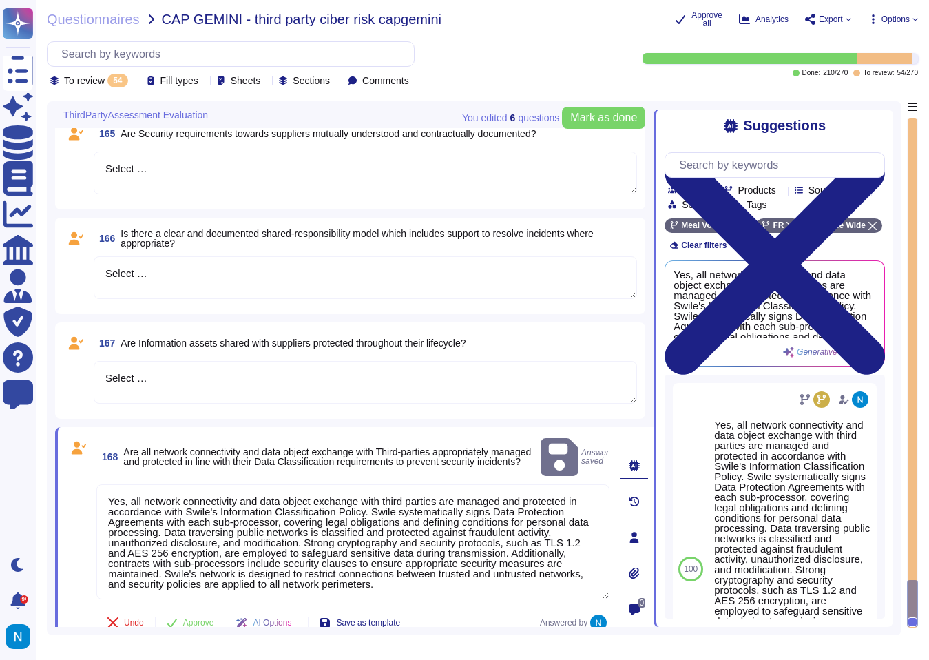
scroll to position [5320, 0]
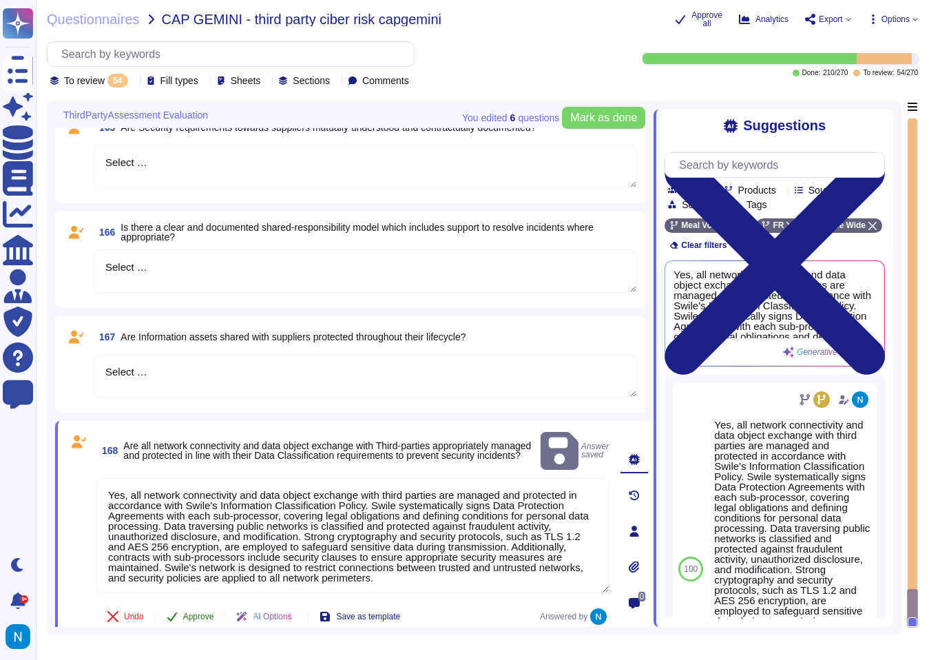
click at [194, 612] on span "Approve" at bounding box center [198, 616] width 31 height 8
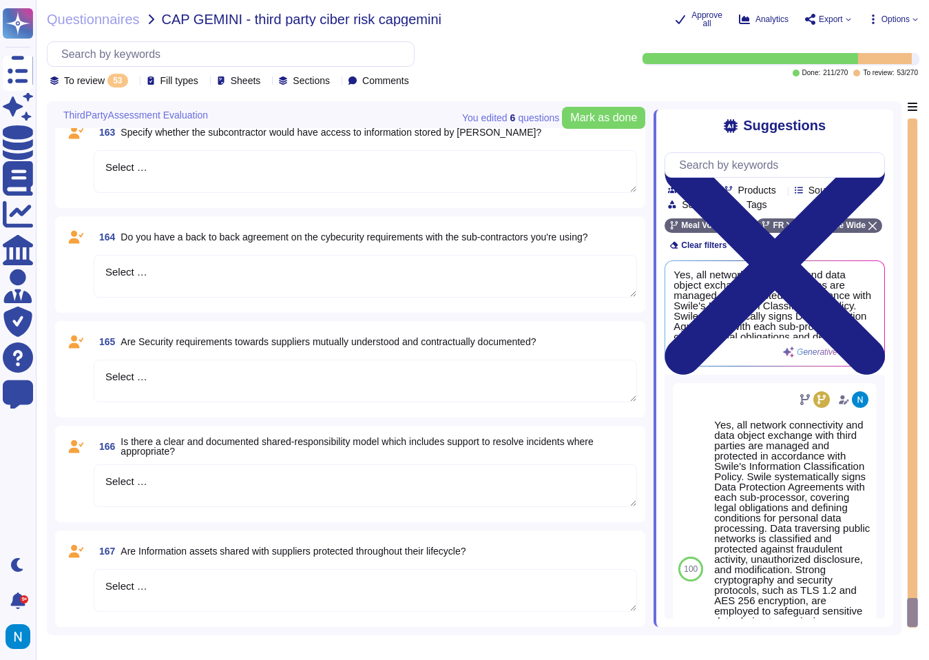
scroll to position [5105, 0]
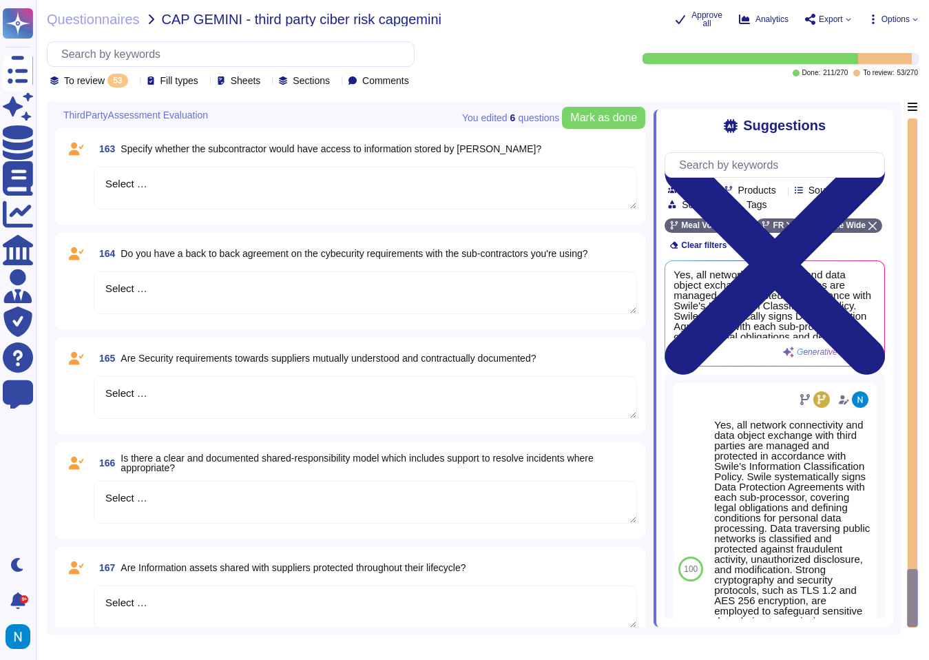
click at [176, 596] on textarea "Select …" at bounding box center [366, 607] width 544 height 43
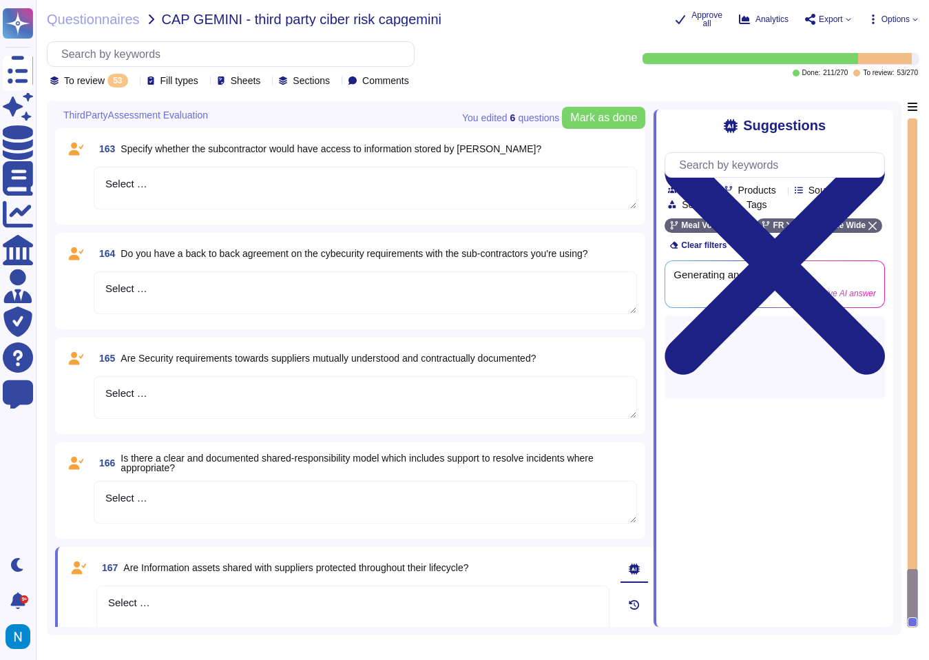
drag, startPoint x: 189, startPoint y: 601, endPoint x: 91, endPoint y: 594, distance: 98.1
click at [91, 594] on div "167 Are Information assets shared with suppliers protected throughout their lif…" at bounding box center [338, 640] width 544 height 171
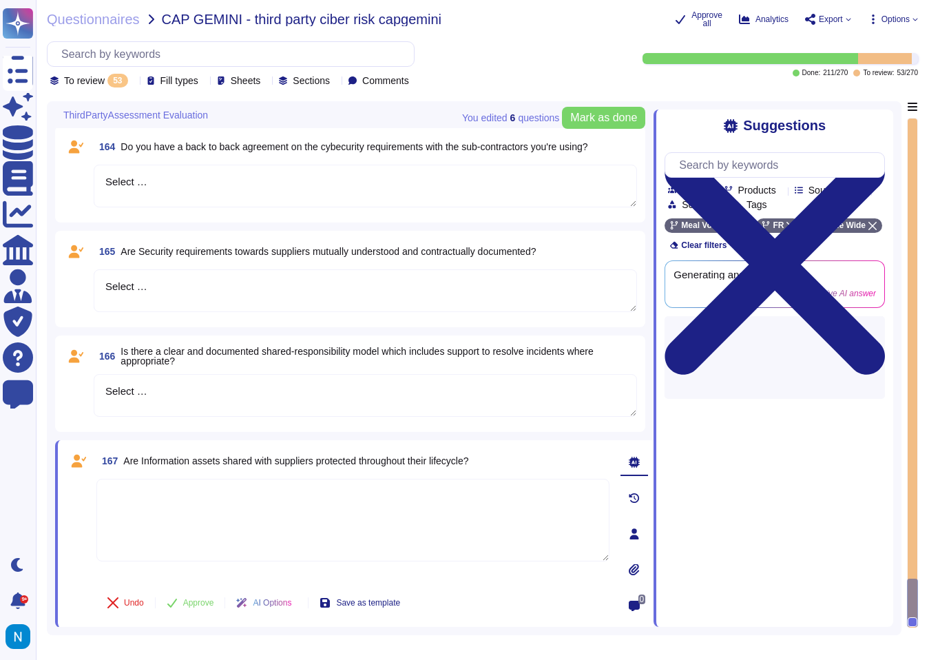
scroll to position [5205, 0]
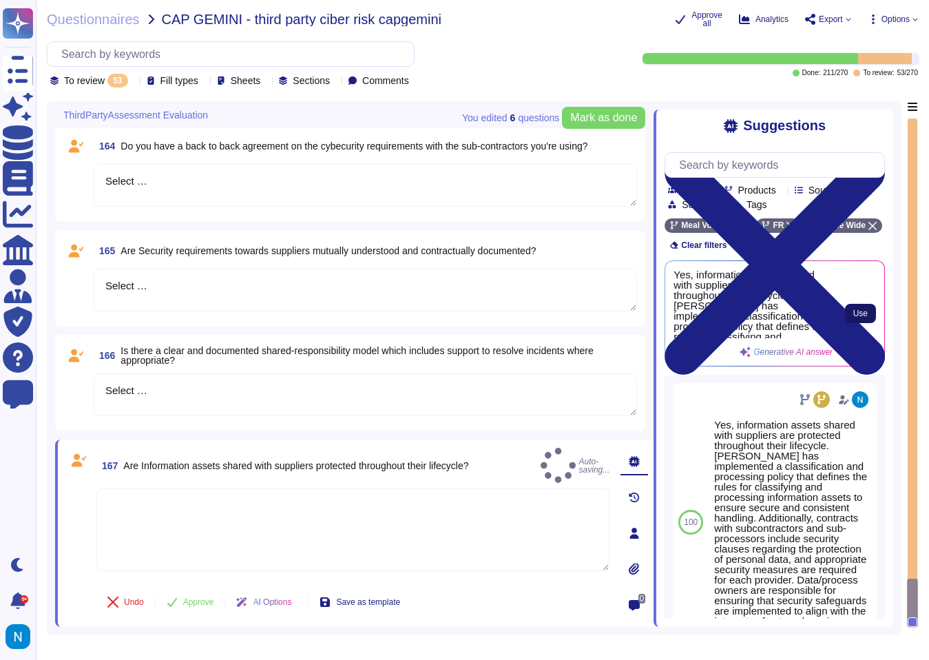
click at [863, 318] on span "Use" at bounding box center [861, 313] width 14 height 8
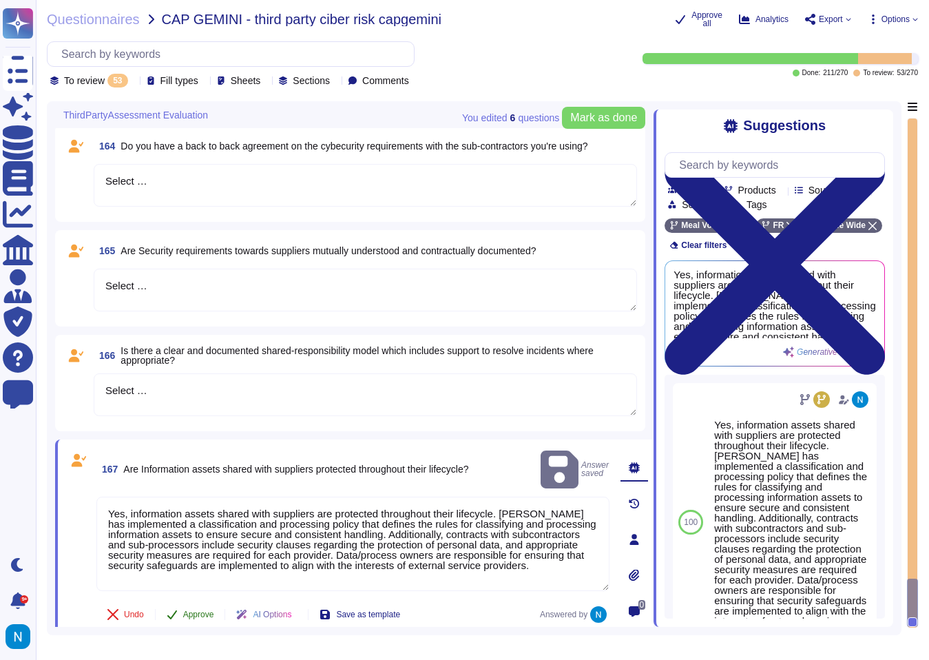
click at [188, 610] on button "Approve" at bounding box center [191, 615] width 70 height 28
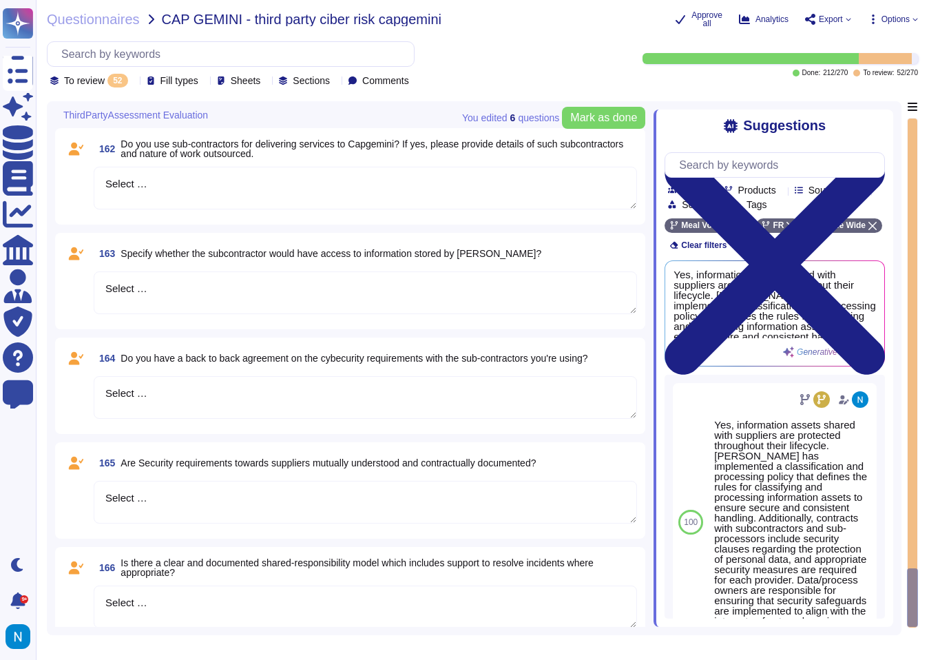
click at [189, 604] on textarea "Select …" at bounding box center [366, 607] width 544 height 43
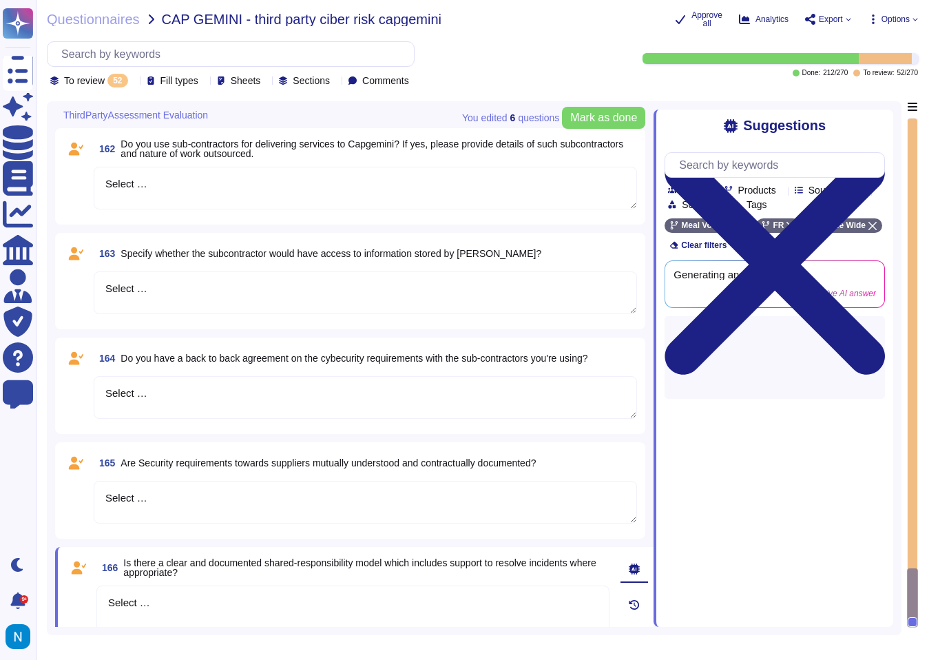
drag, startPoint x: 189, startPoint y: 604, endPoint x: 90, endPoint y: 594, distance: 99.0
click at [90, 594] on div "166 Is there a clear and documented shared-responsibility model which includes …" at bounding box center [338, 640] width 544 height 171
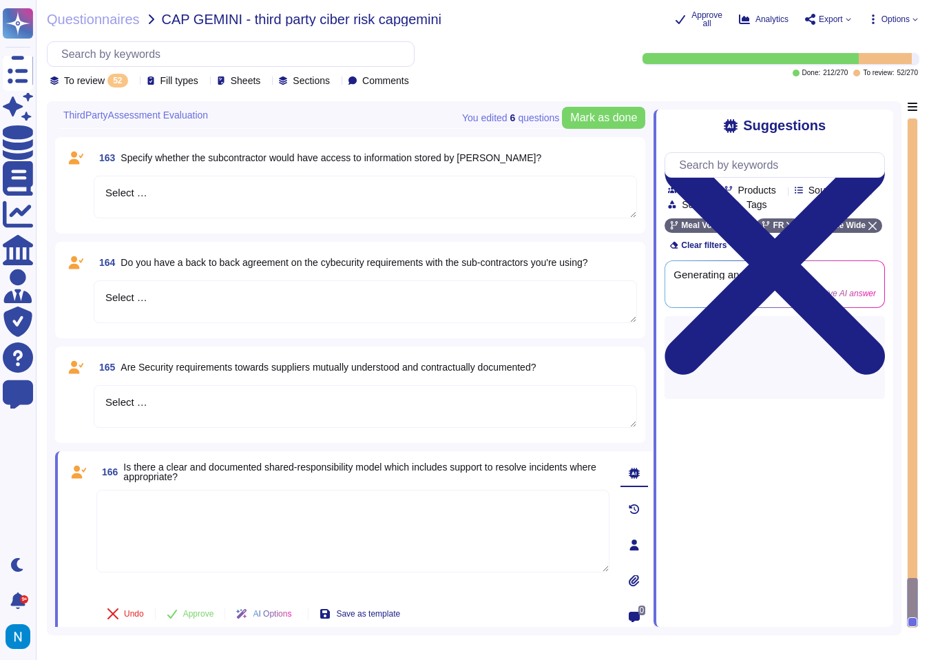
scroll to position [5108, 0]
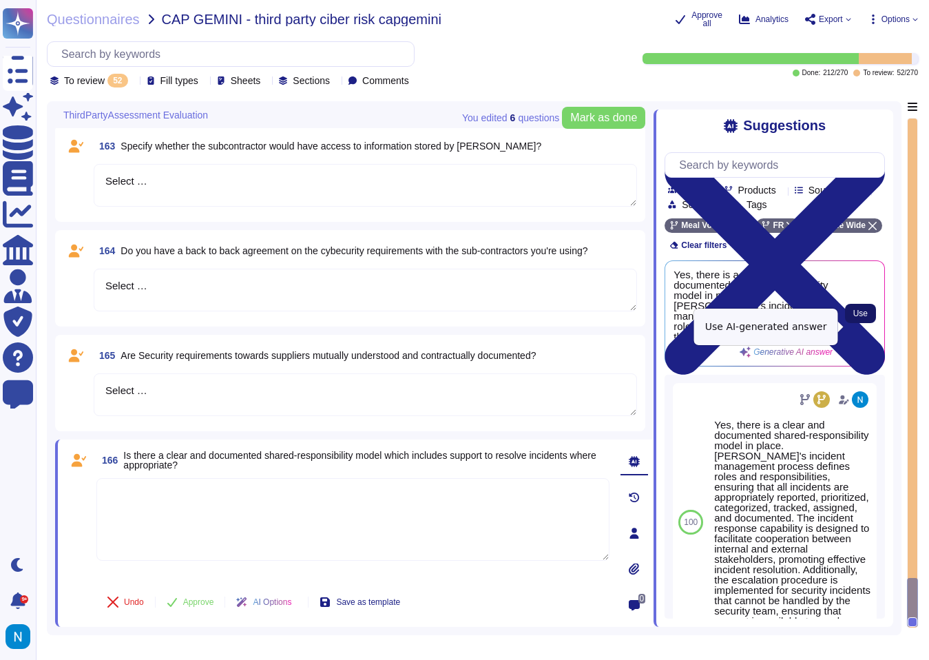
click at [867, 318] on span "Use" at bounding box center [861, 313] width 14 height 8
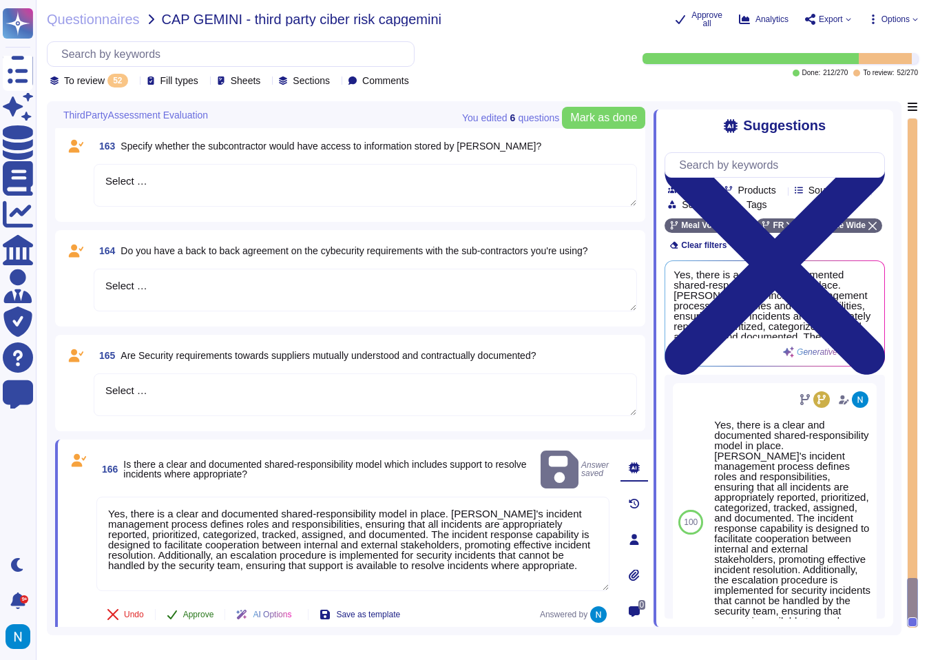
click at [200, 610] on span "Approve" at bounding box center [198, 614] width 31 height 8
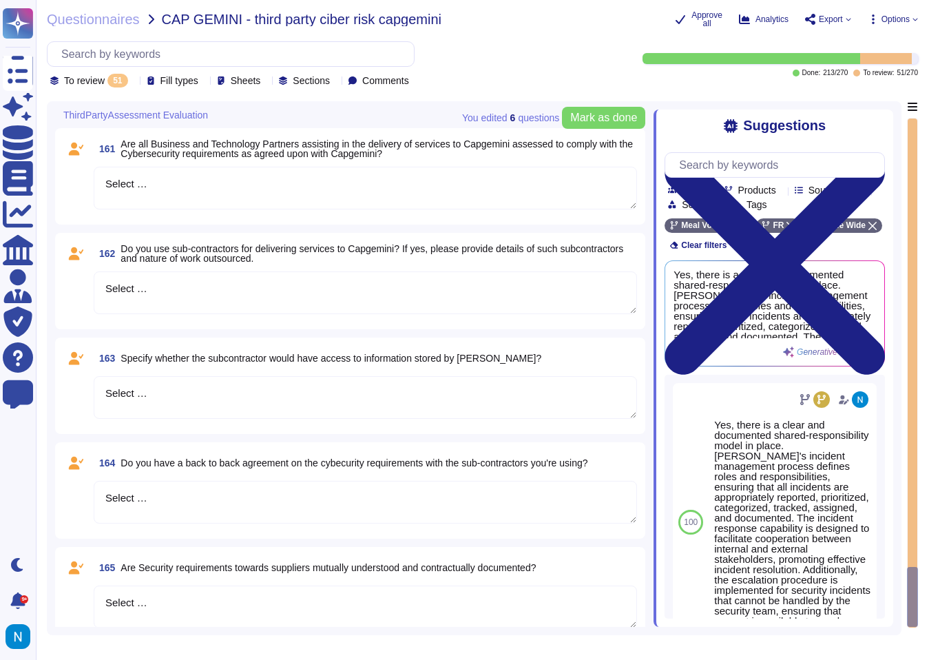
click at [175, 603] on textarea "Select …" at bounding box center [366, 607] width 544 height 43
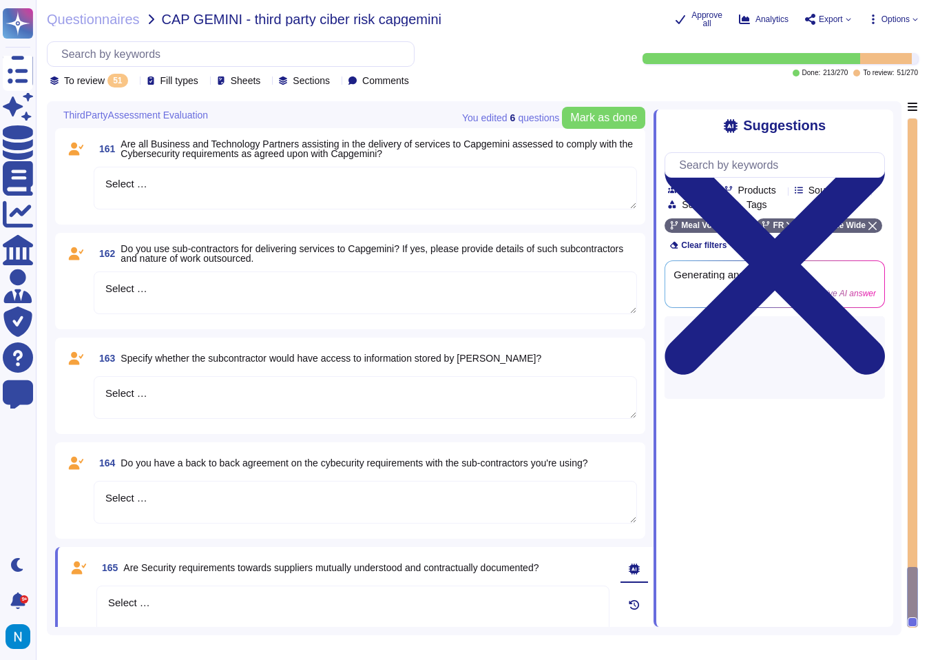
drag, startPoint x: 175, startPoint y: 603, endPoint x: 99, endPoint y: 589, distance: 77.7
click at [99, 590] on textarea "Select …" at bounding box center [352, 627] width 513 height 83
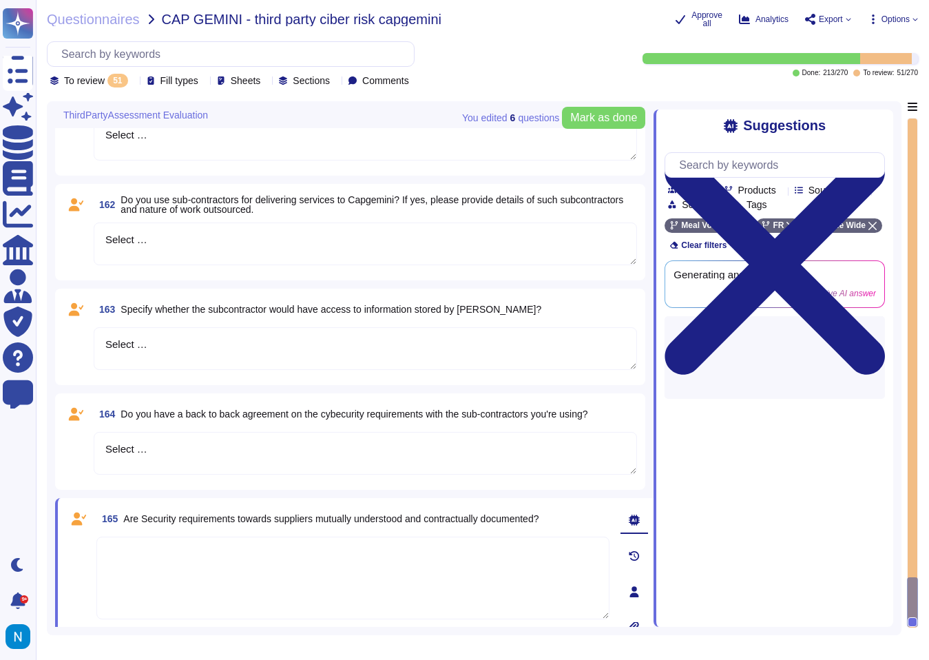
scroll to position [4972, 0]
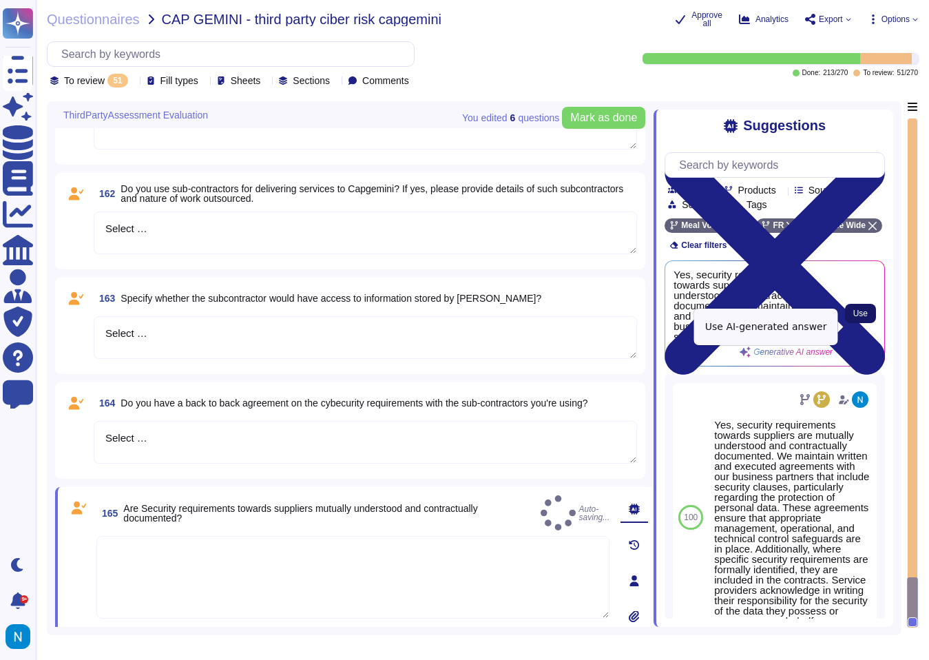
click at [869, 323] on button "Use" at bounding box center [860, 313] width 31 height 19
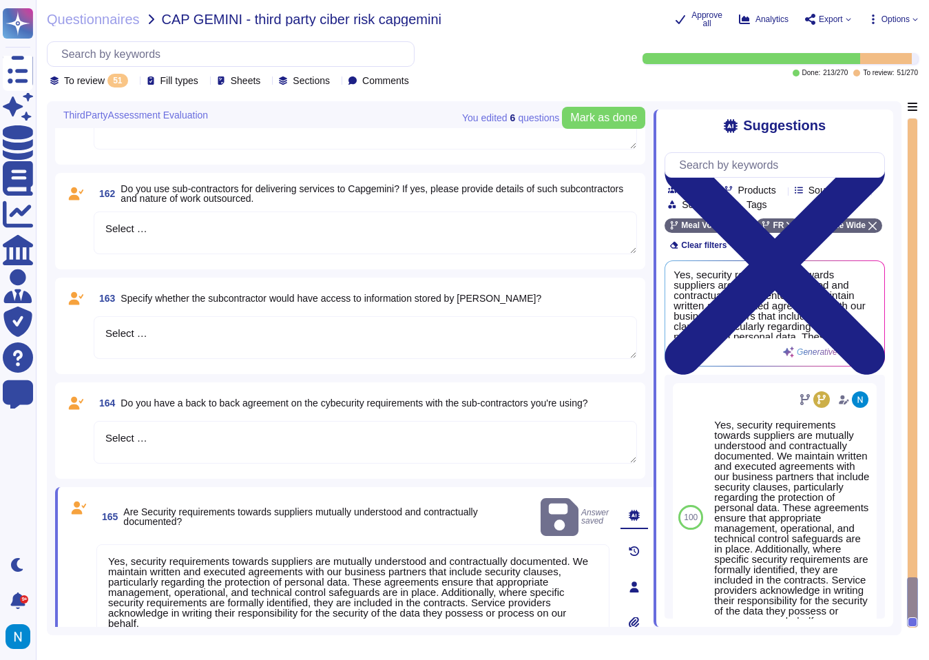
scroll to position [5012, 0]
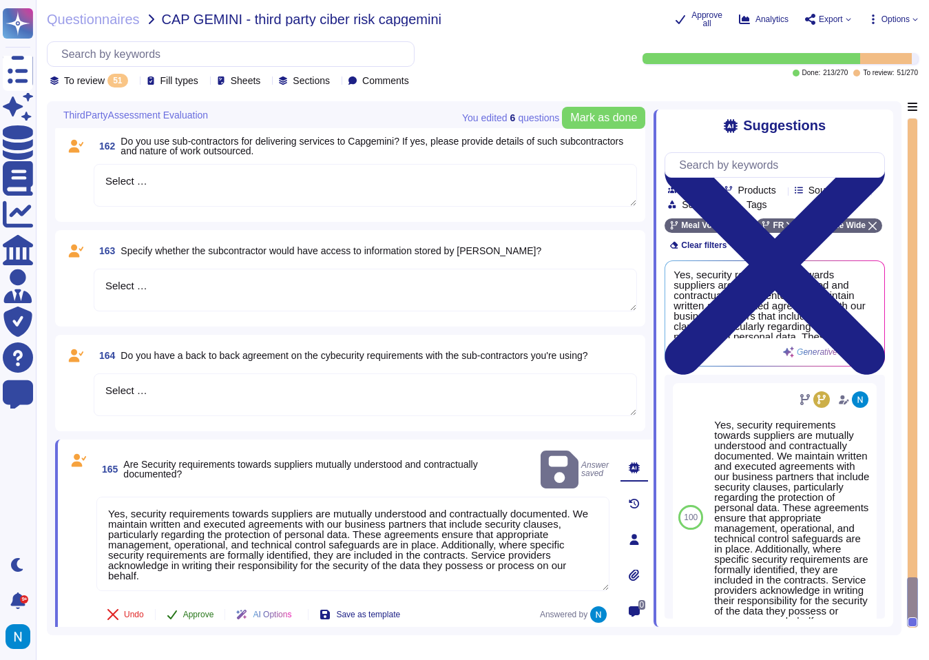
click at [202, 610] on span "Approve" at bounding box center [198, 614] width 31 height 8
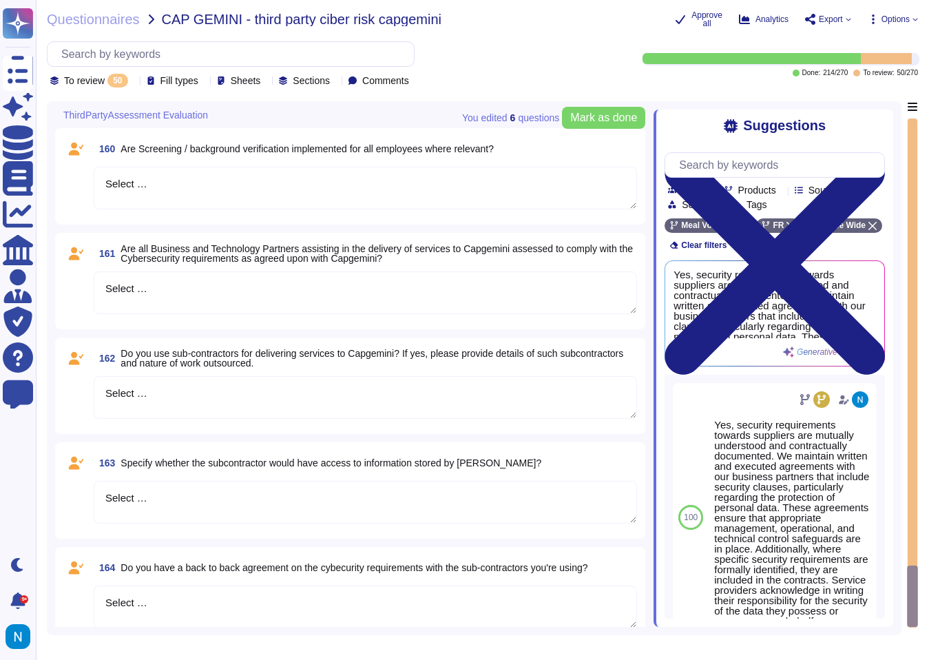
drag, startPoint x: 185, startPoint y: 606, endPoint x: 80, endPoint y: 584, distance: 106.9
click at [80, 584] on div "164 Do you have a back to back agreement on the cybecurity requirements with th…" at bounding box center [350, 595] width 574 height 80
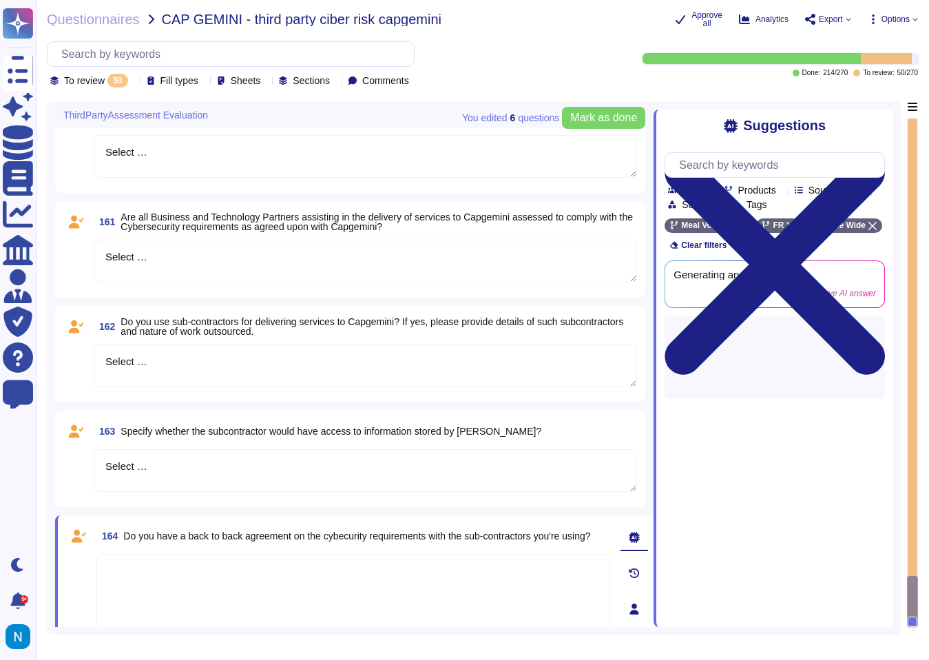
scroll to position [4864, 0]
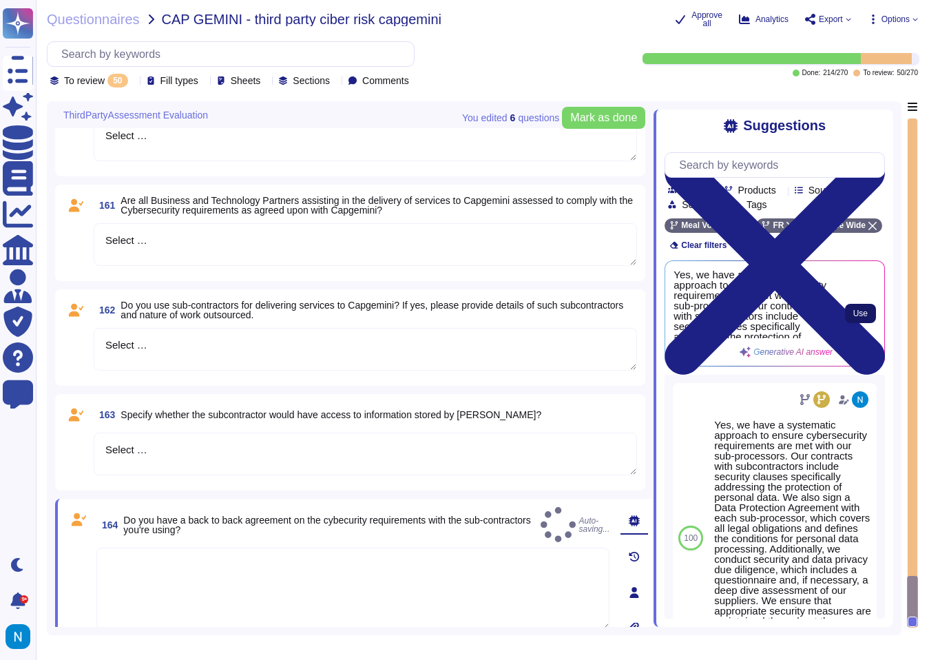
click at [867, 323] on button "Use" at bounding box center [860, 313] width 31 height 19
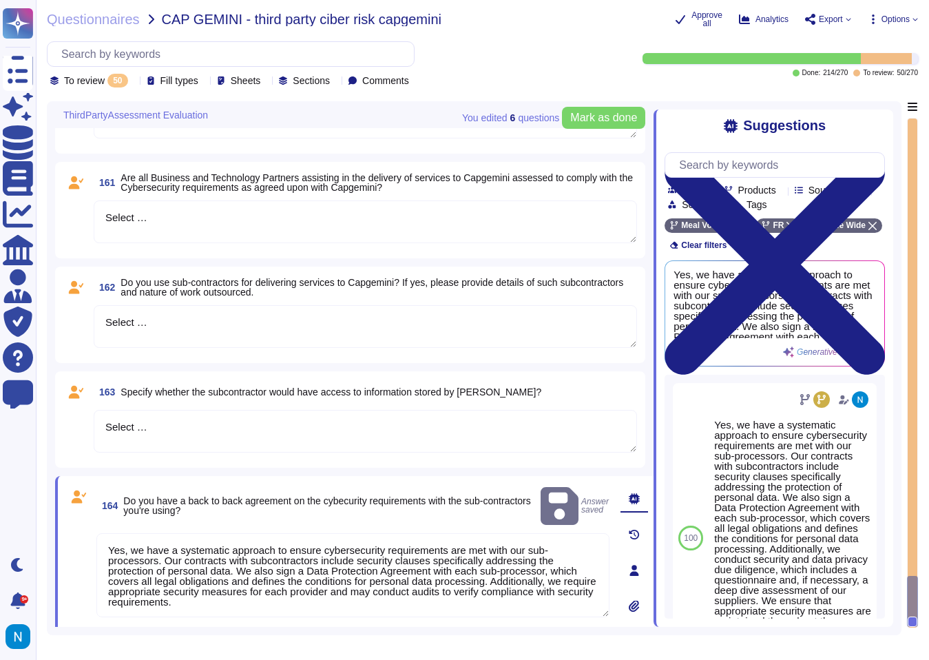
scroll to position [4915, 0]
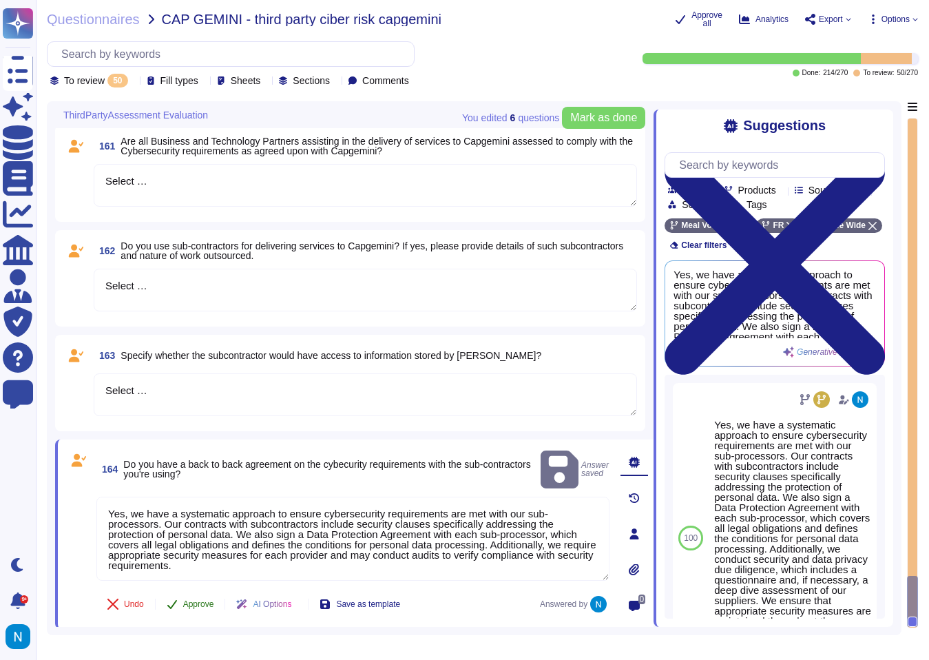
click at [198, 600] on span "Approve" at bounding box center [198, 604] width 31 height 8
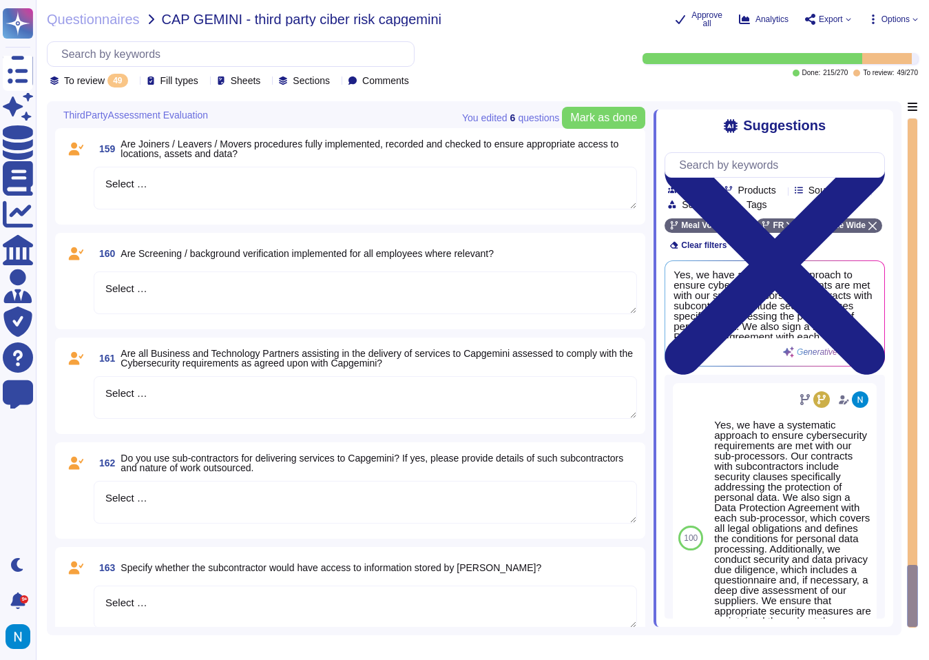
click at [185, 606] on textarea "Select …" at bounding box center [366, 607] width 544 height 43
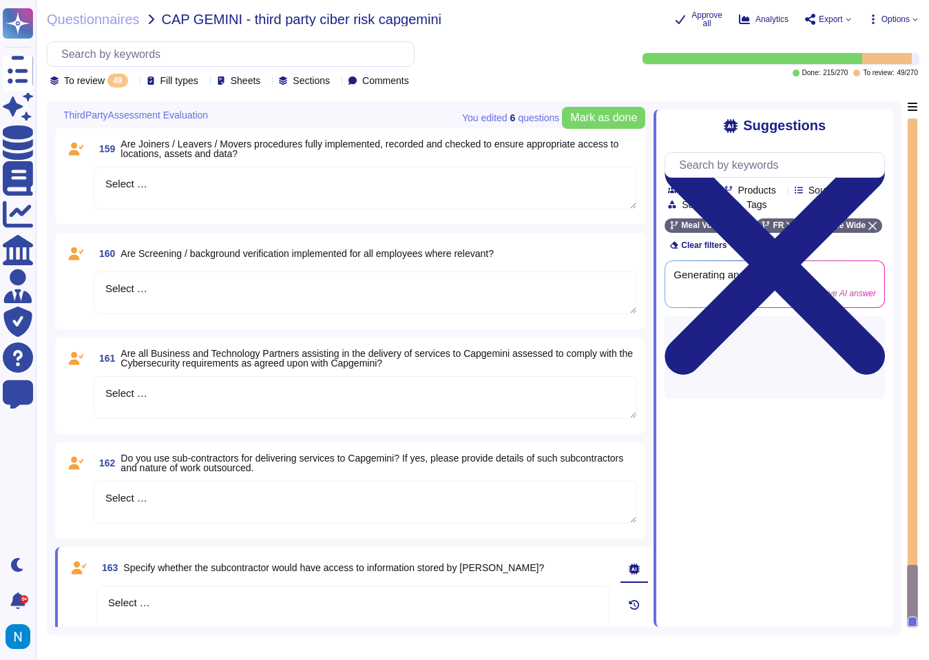
drag, startPoint x: 185, startPoint y: 606, endPoint x: 85, endPoint y: 594, distance: 100.0
click at [85, 594] on div "163 Specify whether the subcontractor would have access to information stored b…" at bounding box center [338, 640] width 544 height 171
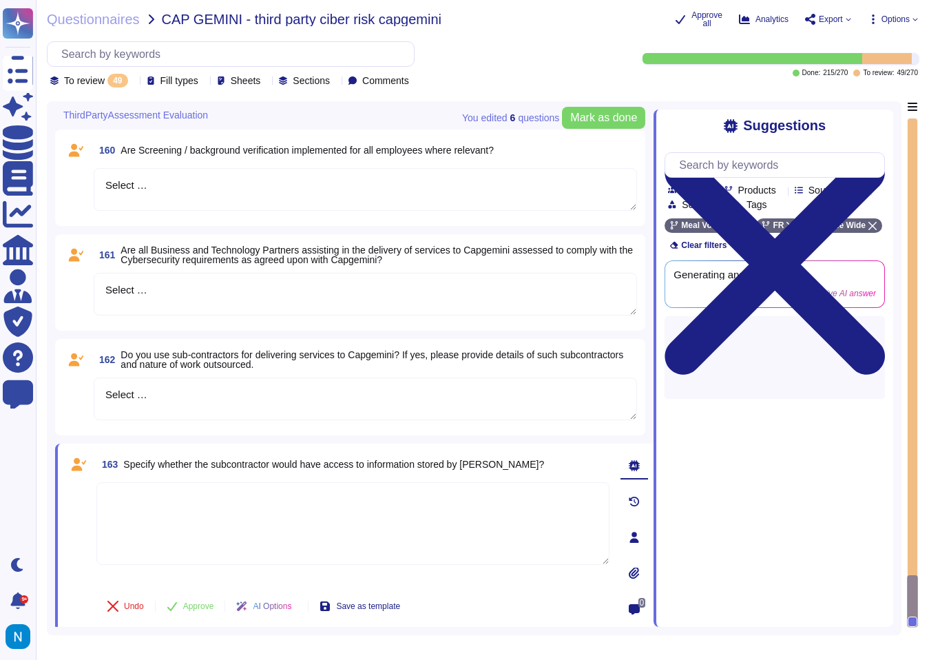
scroll to position [4819, 0]
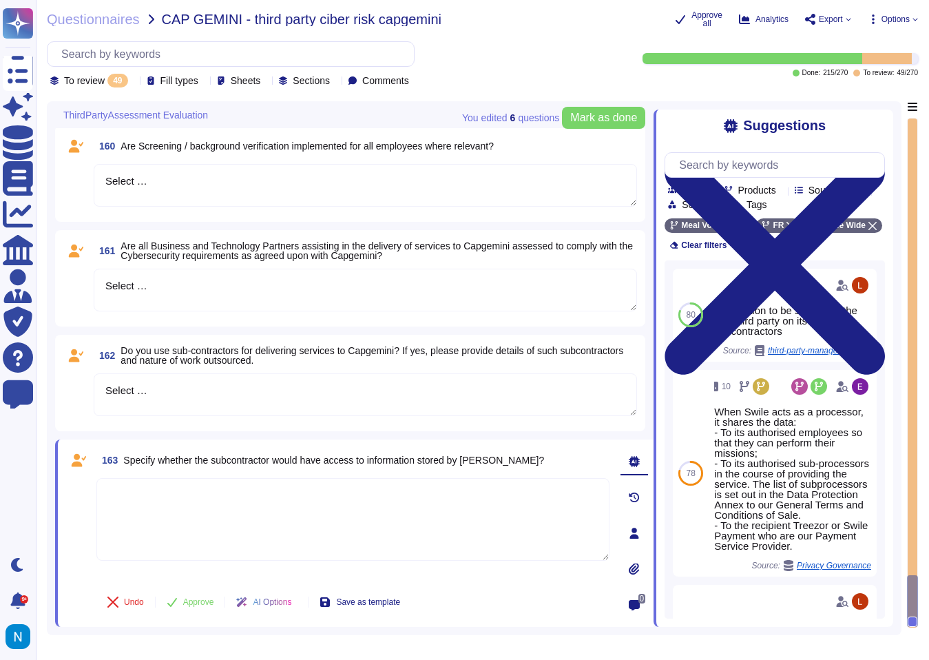
click at [254, 537] on textarea at bounding box center [352, 519] width 513 height 83
click at [517, 519] on textarea at bounding box center [352, 519] width 513 height 83
paste textarea "[PERSON_NAME] does not access any personal data resulting from the relationship…"
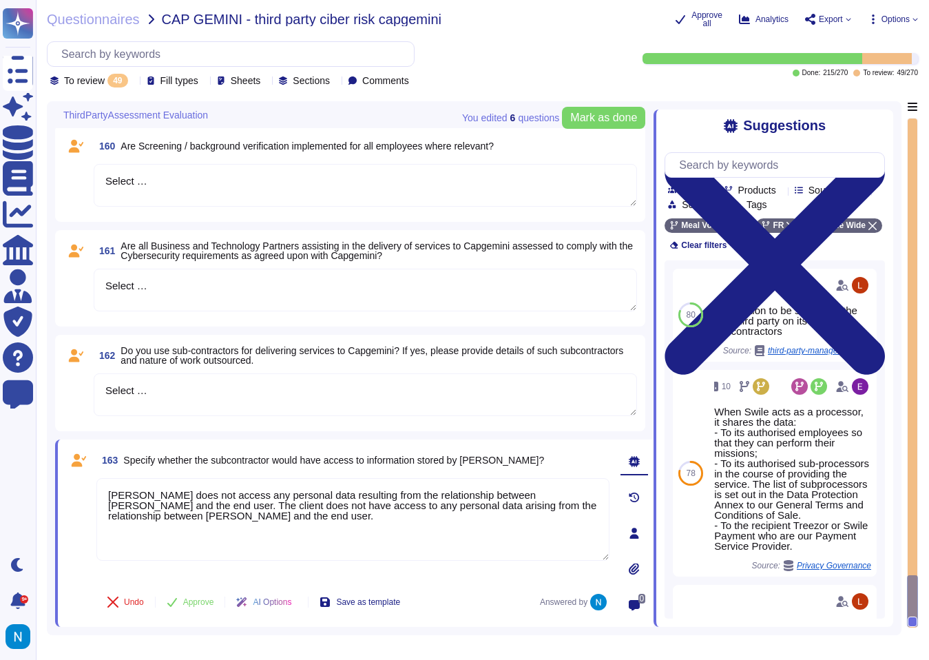
drag, startPoint x: 262, startPoint y: 538, endPoint x: 95, endPoint y: 492, distance: 173.7
click at [95, 492] on div "163 Specify whether the subcontractor would have access to information stored b…" at bounding box center [338, 533] width 544 height 171
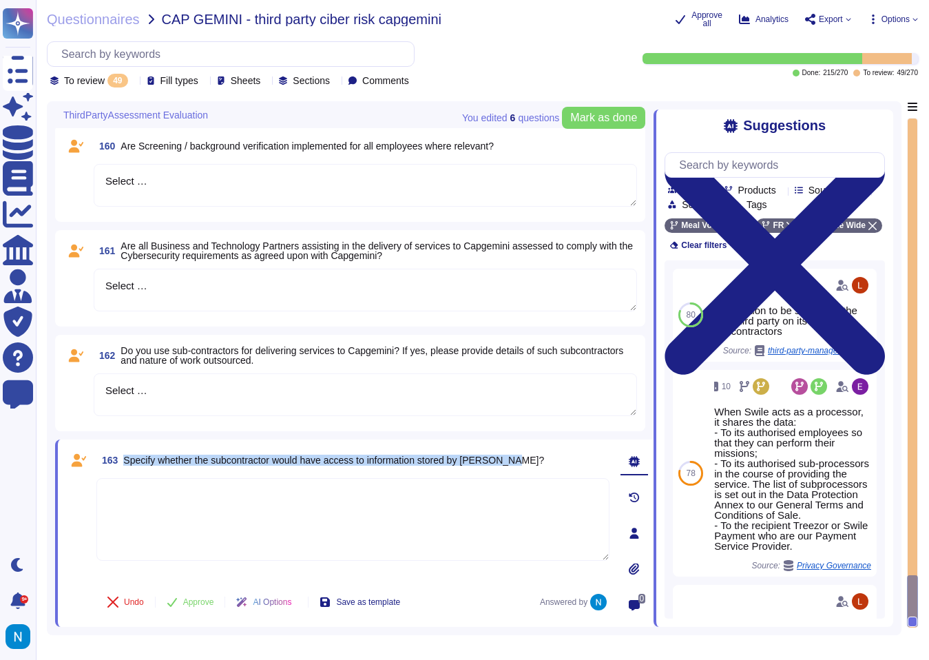
drag, startPoint x: 124, startPoint y: 456, endPoint x: 544, endPoint y: 460, distance: 420.3
click at [544, 460] on div "163 Specify whether the subcontractor would have access to information stored b…" at bounding box center [352, 460] width 513 height 25
click at [291, 396] on textarea "Select …" at bounding box center [366, 394] width 544 height 43
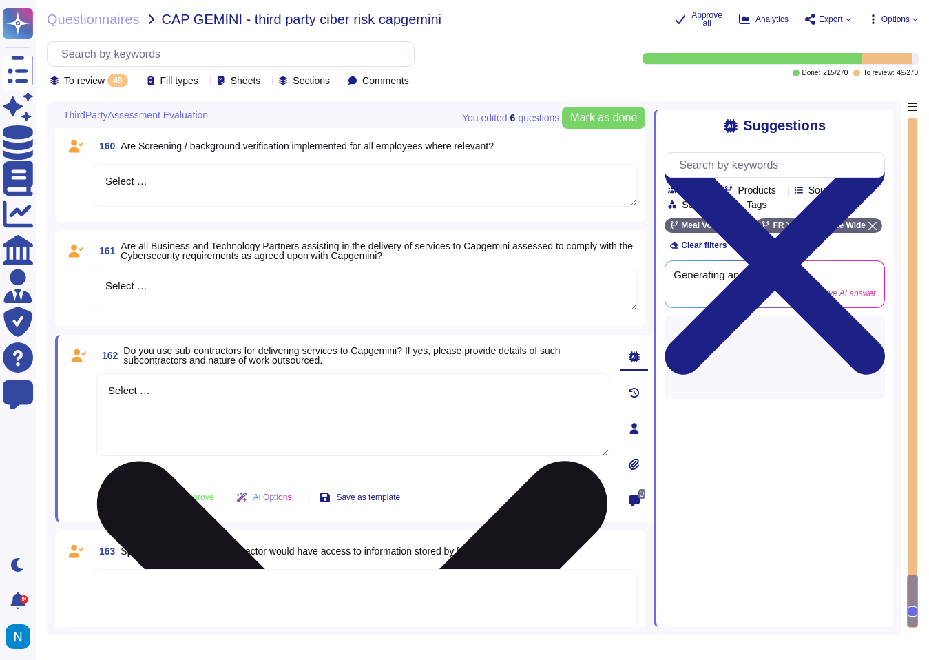
drag, startPoint x: 291, startPoint y: 396, endPoint x: 107, endPoint y: 378, distance: 184.9
click at [107, 378] on textarea "Select …" at bounding box center [352, 414] width 513 height 83
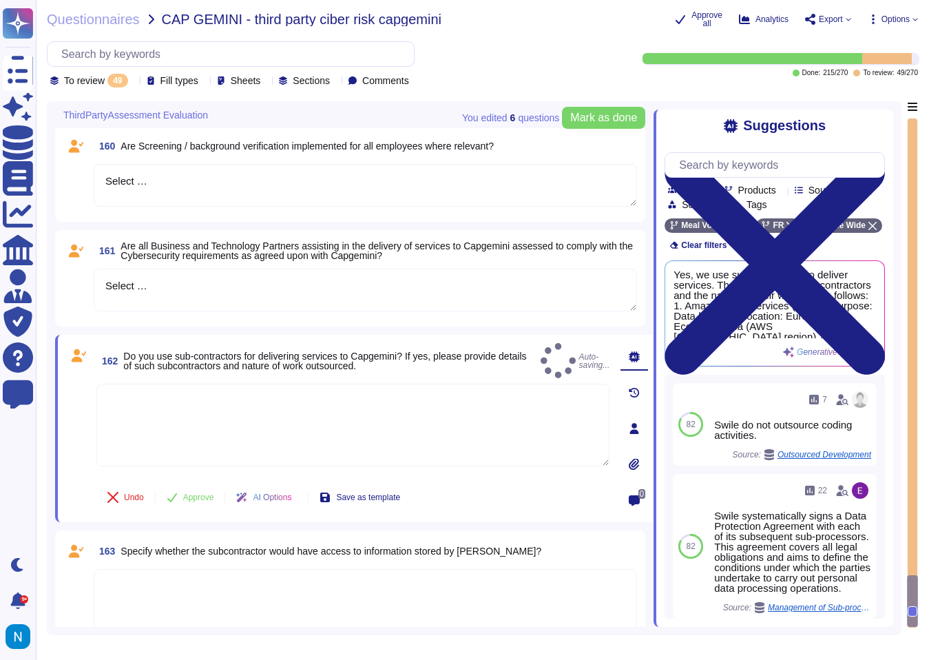
click at [169, 590] on textarea at bounding box center [366, 609] width 544 height 81
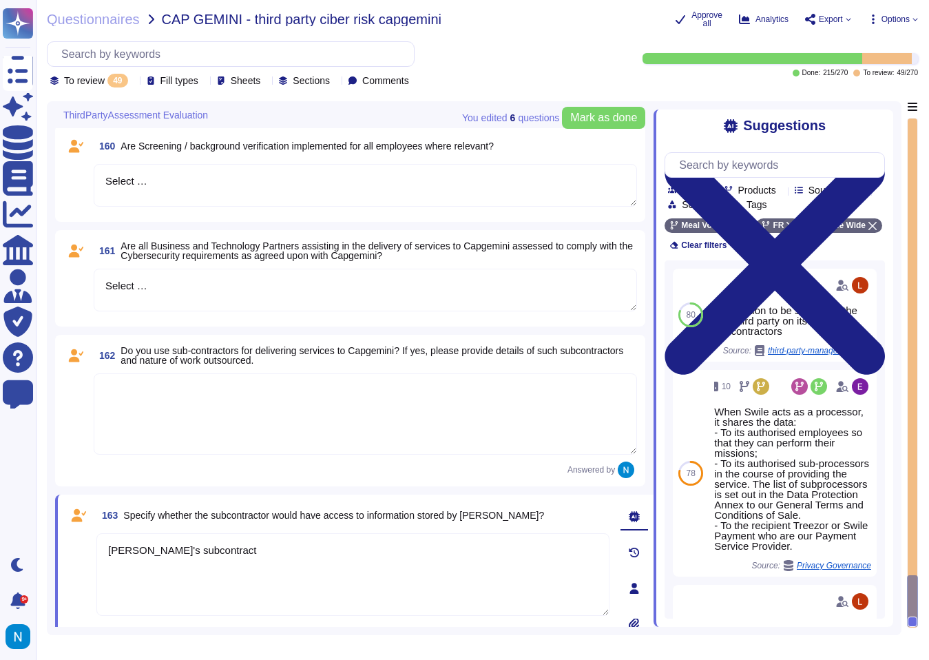
click at [254, 466] on div "Answered by" at bounding box center [366, 470] width 544 height 17
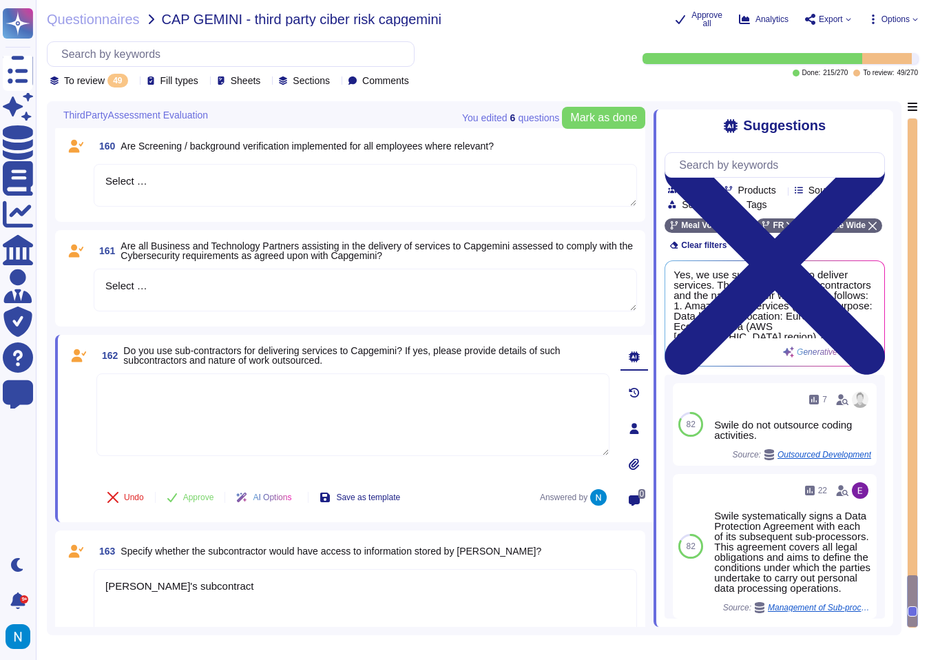
click at [323, 553] on span "Specify whether the subcontractor would have access to information stored by [P…" at bounding box center [331, 551] width 421 height 11
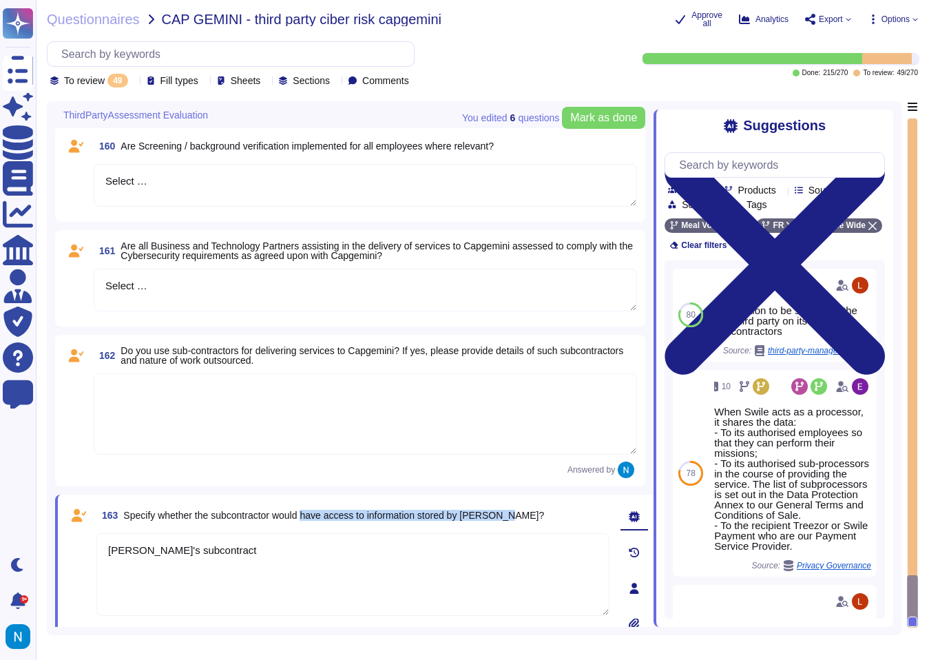
drag, startPoint x: 316, startPoint y: 516, endPoint x: 535, endPoint y: 513, distance: 219.8
click at [535, 513] on span "Specify whether the subcontractor would have access to information stored by [P…" at bounding box center [333, 515] width 421 height 11
click at [398, 596] on textarea "[PERSON_NAME]'s subcontract" at bounding box center [352, 574] width 513 height 83
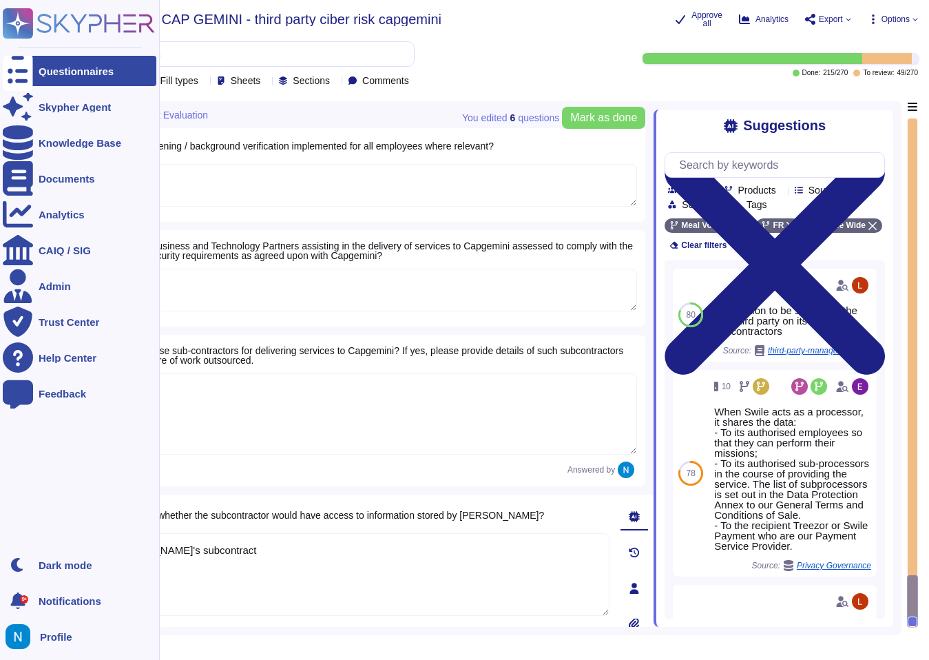
drag, startPoint x: 398, startPoint y: 596, endPoint x: 0, endPoint y: 500, distance: 409.1
click at [0, 500] on div "Questionnaires Skypher Agent Knowledge Base Documents Analytics CAIQ / SIG Admi…" at bounding box center [464, 330] width 929 height 660
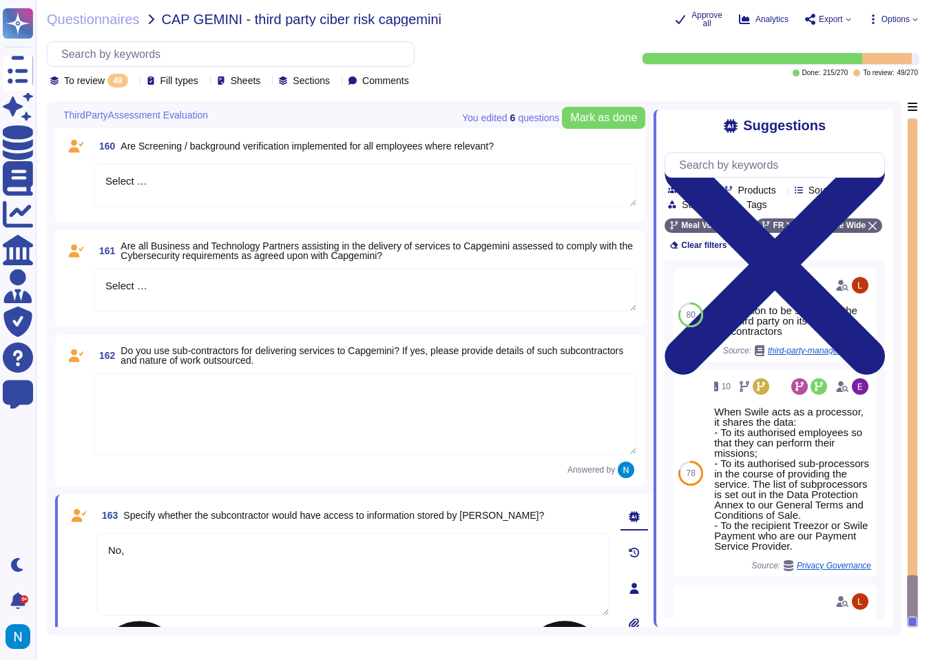
paste textarea "Swile's service providers do not have access to information stored by the clien…"
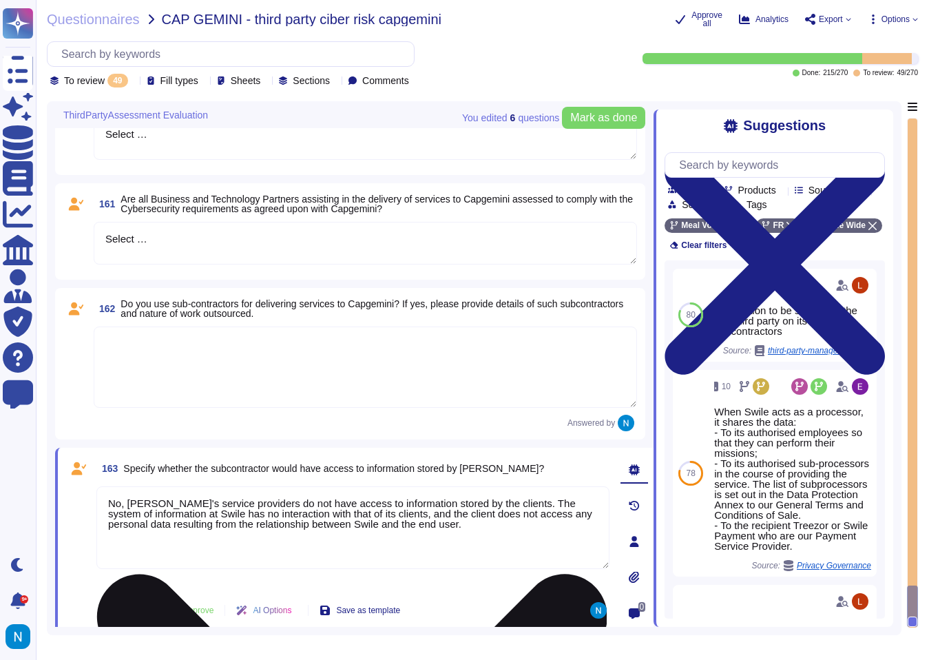
scroll to position [4874, 0]
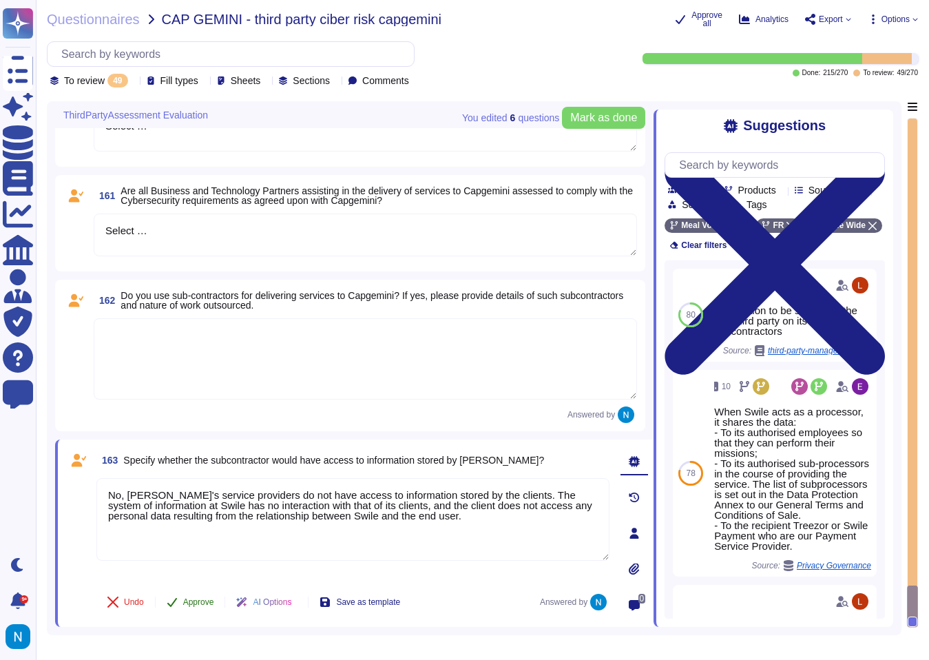
click at [205, 600] on span "Approve" at bounding box center [198, 602] width 31 height 8
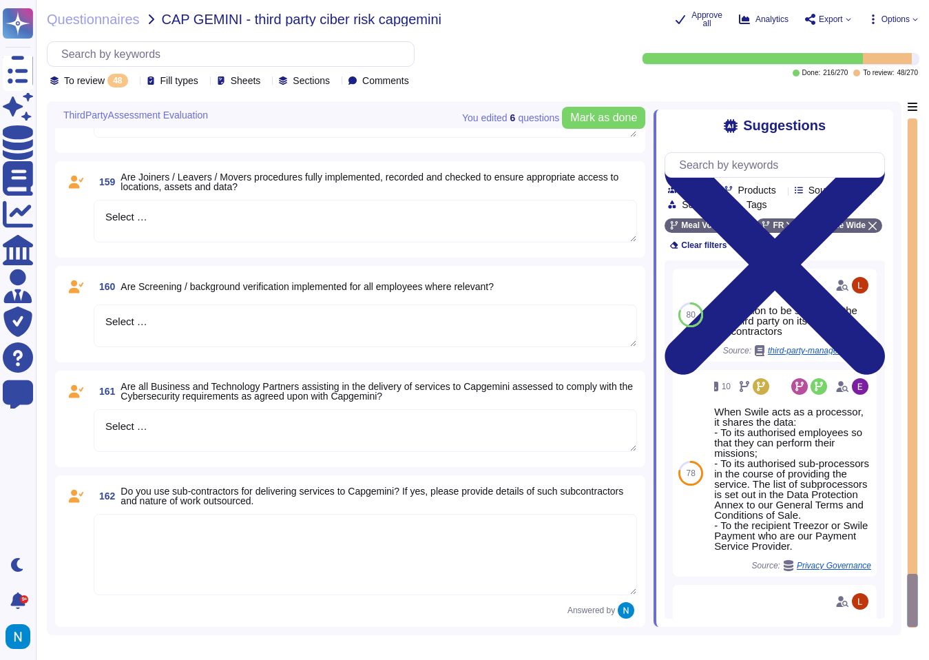
scroll to position [4678, 0]
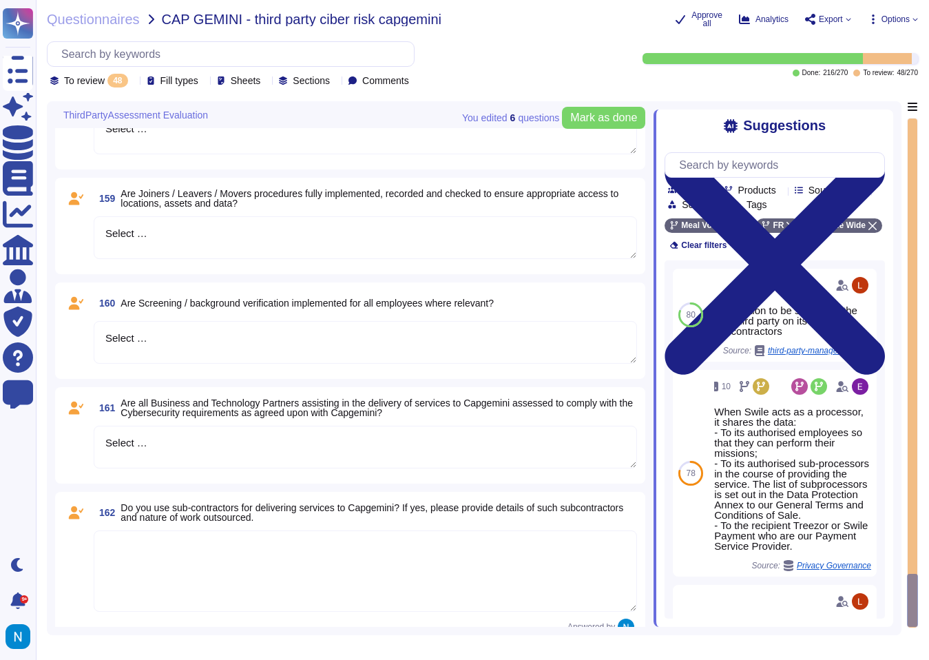
click at [206, 544] on textarea at bounding box center [366, 571] width 544 height 81
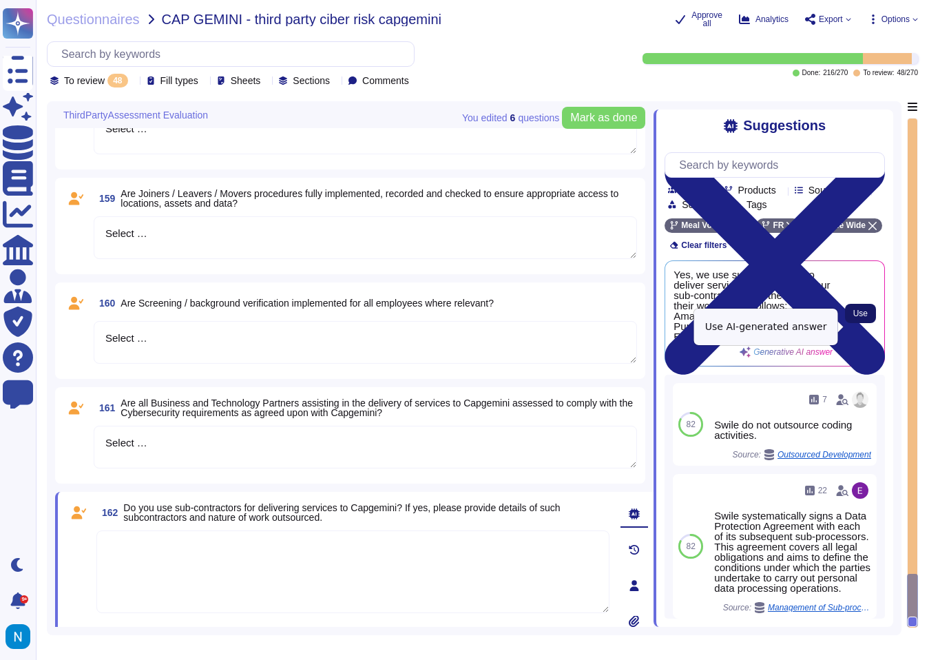
click at [865, 318] on span "Use" at bounding box center [861, 313] width 14 height 8
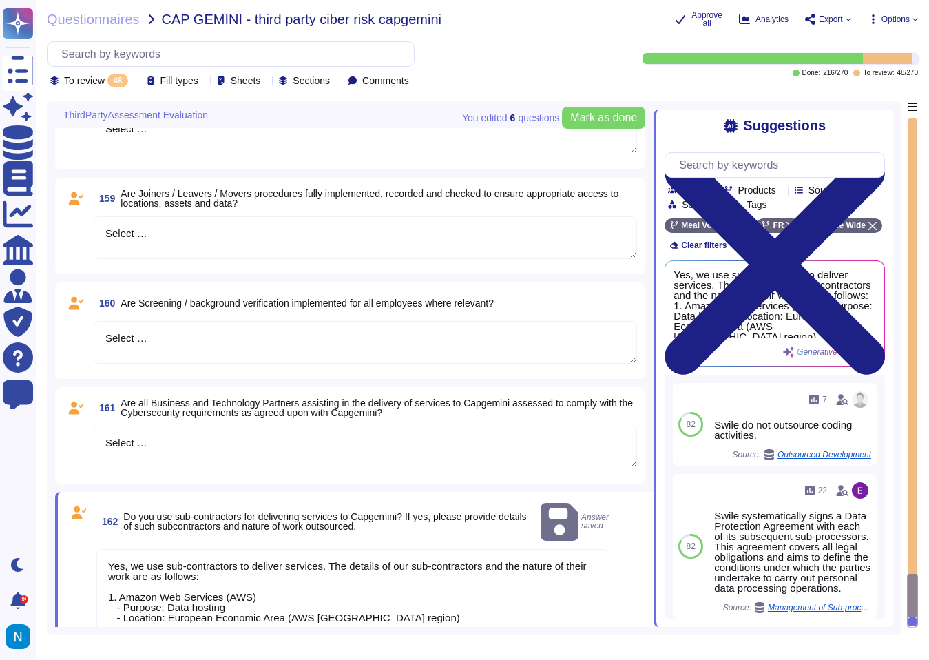
scroll to position [1, 0]
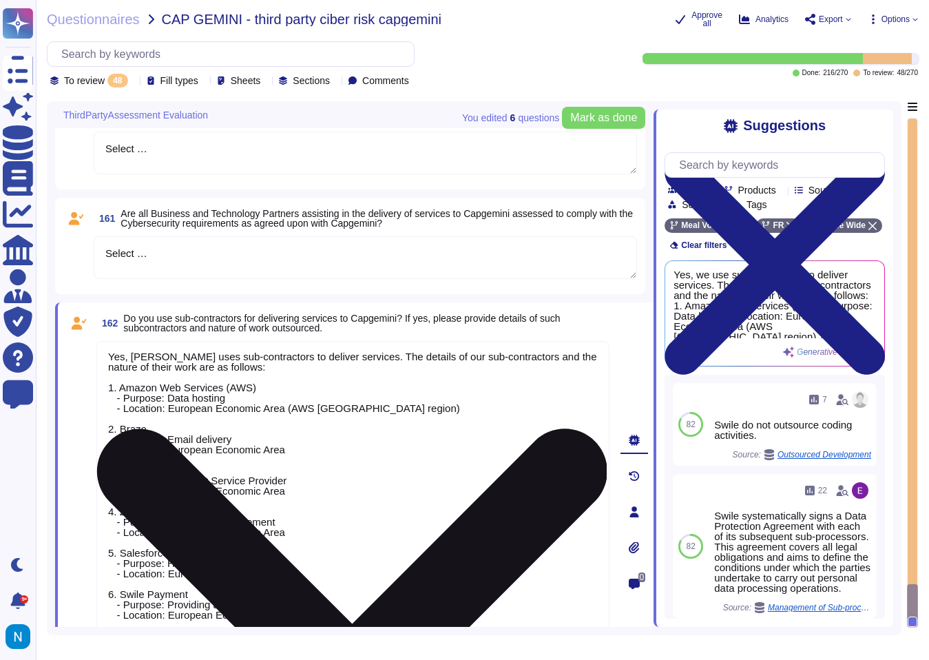
scroll to position [4937, 0]
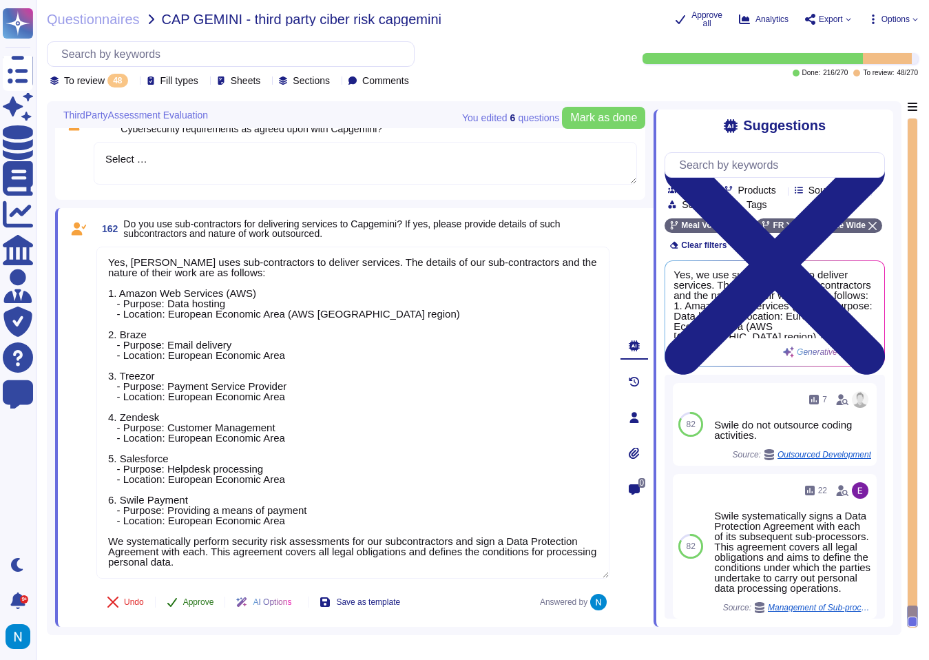
click at [209, 599] on span "Approve" at bounding box center [198, 602] width 31 height 8
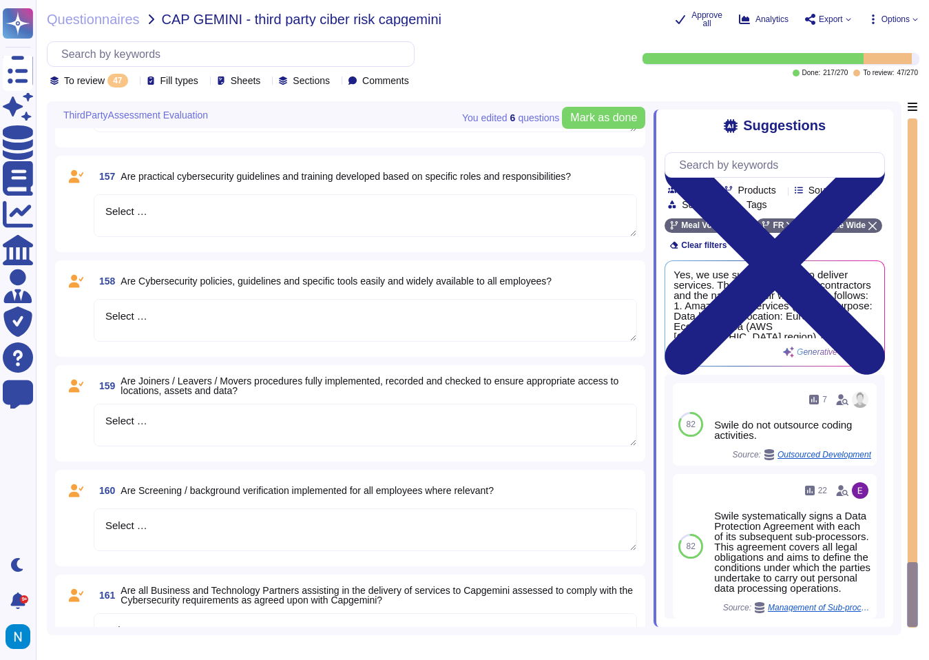
scroll to position [4543, 0]
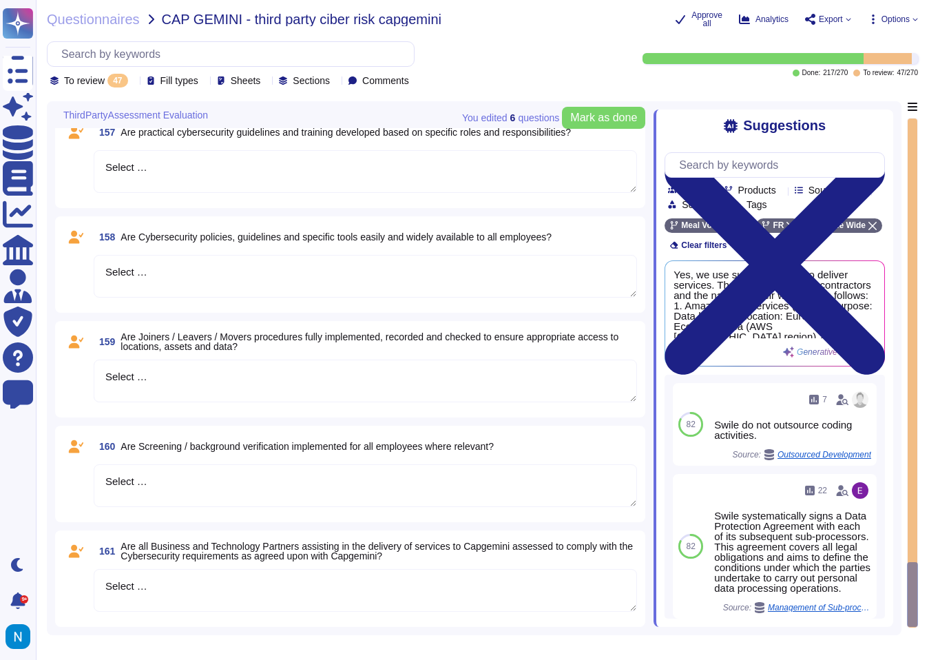
click at [182, 581] on textarea "Select …" at bounding box center [366, 590] width 544 height 43
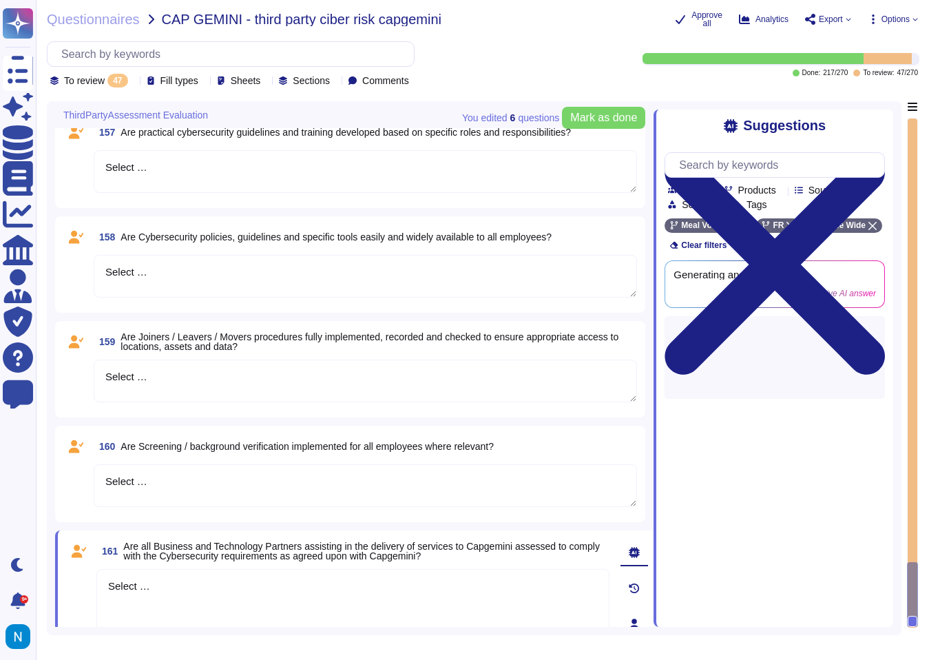
drag, startPoint x: 182, startPoint y: 581, endPoint x: 109, endPoint y: 570, distance: 73.8
click at [109, 571] on textarea "Select …" at bounding box center [352, 610] width 513 height 83
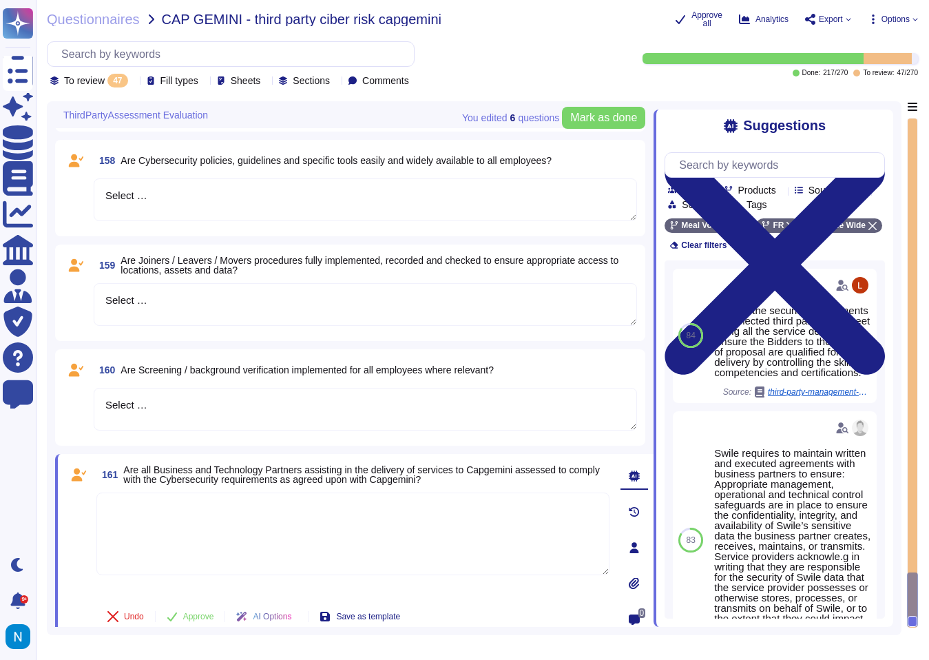
scroll to position [4626, 0]
